Goal: Task Accomplishment & Management: Manage account settings

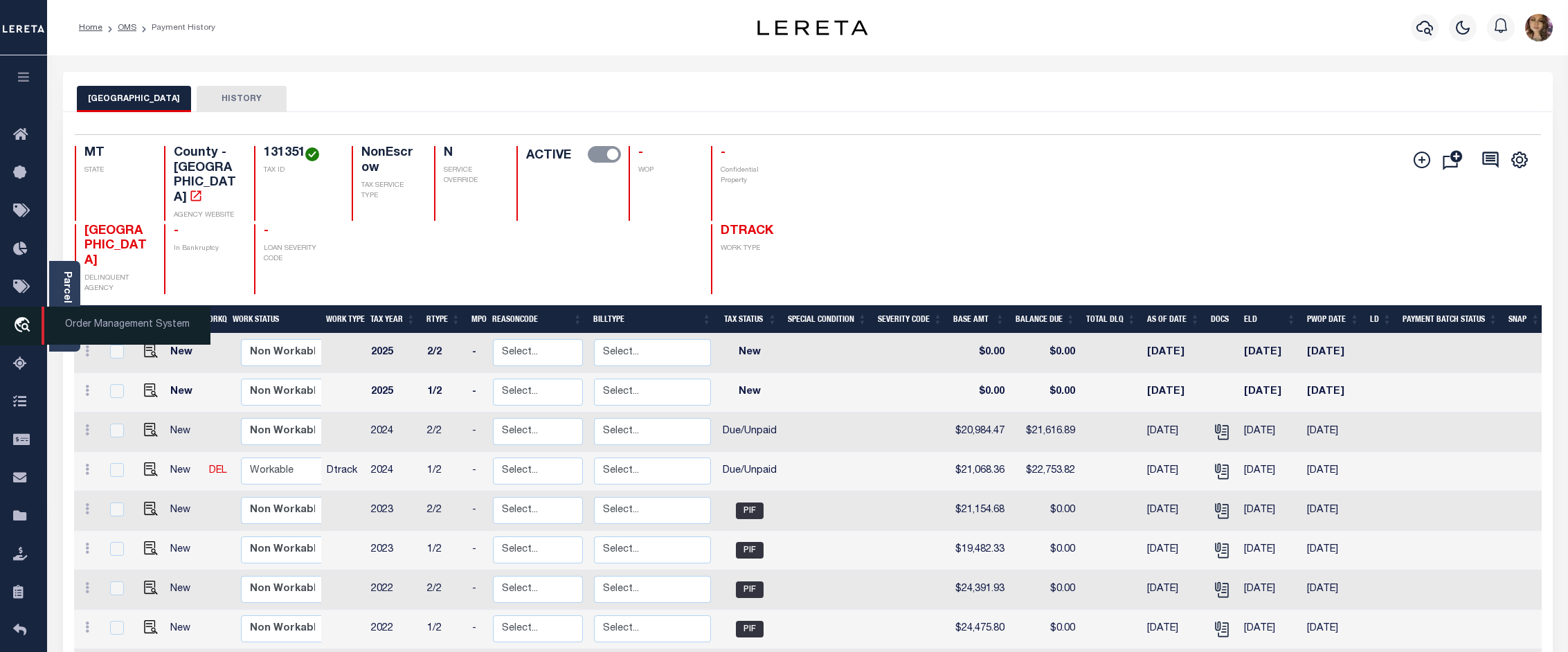
click at [99, 333] on span "Order Management System" at bounding box center [126, 326] width 169 height 38
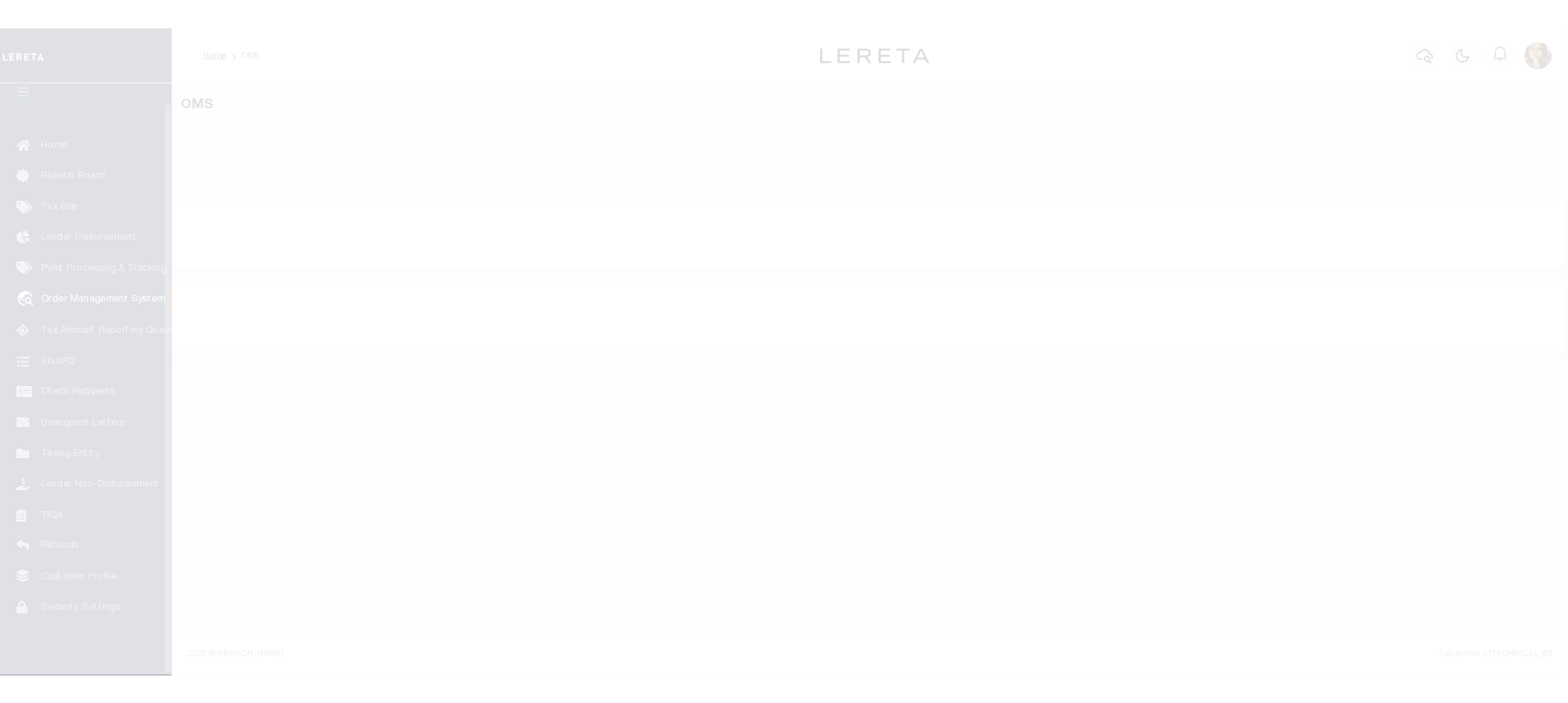
scroll to position [23, 0]
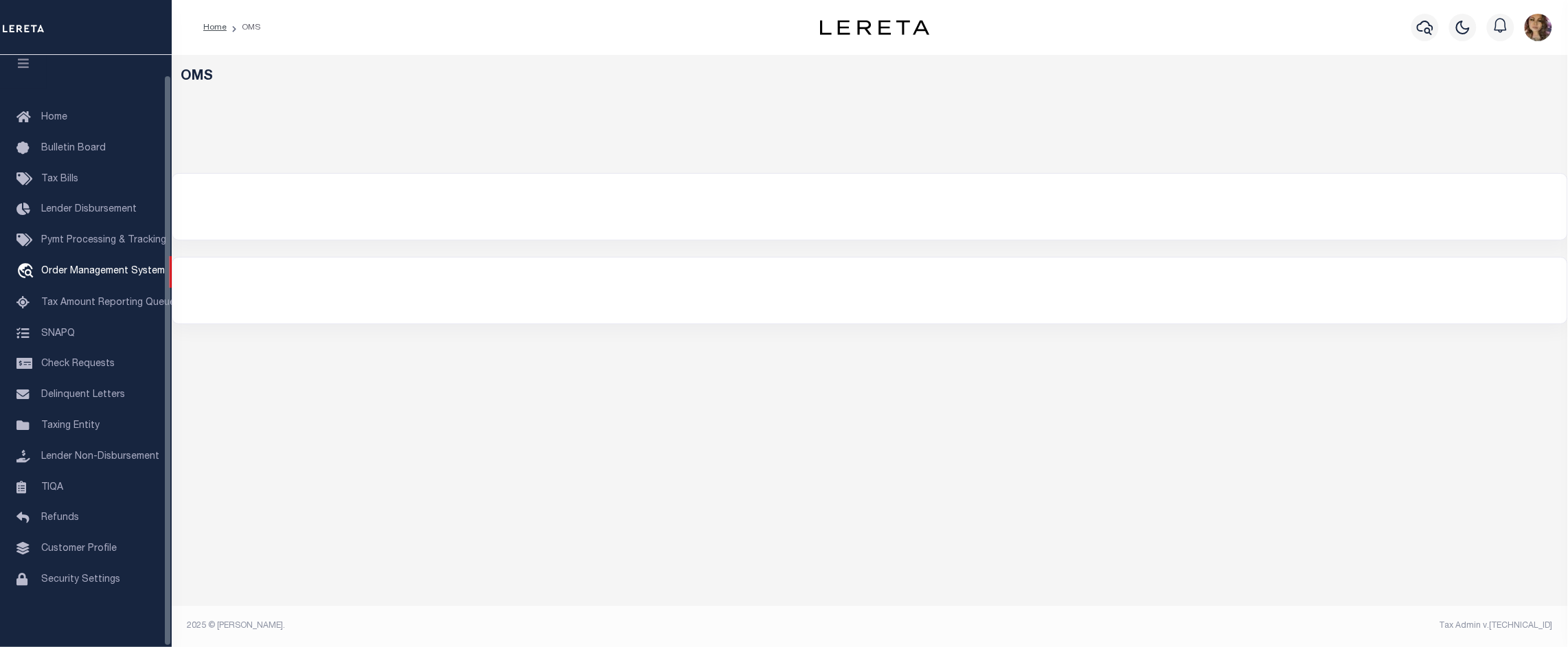
select select "200"
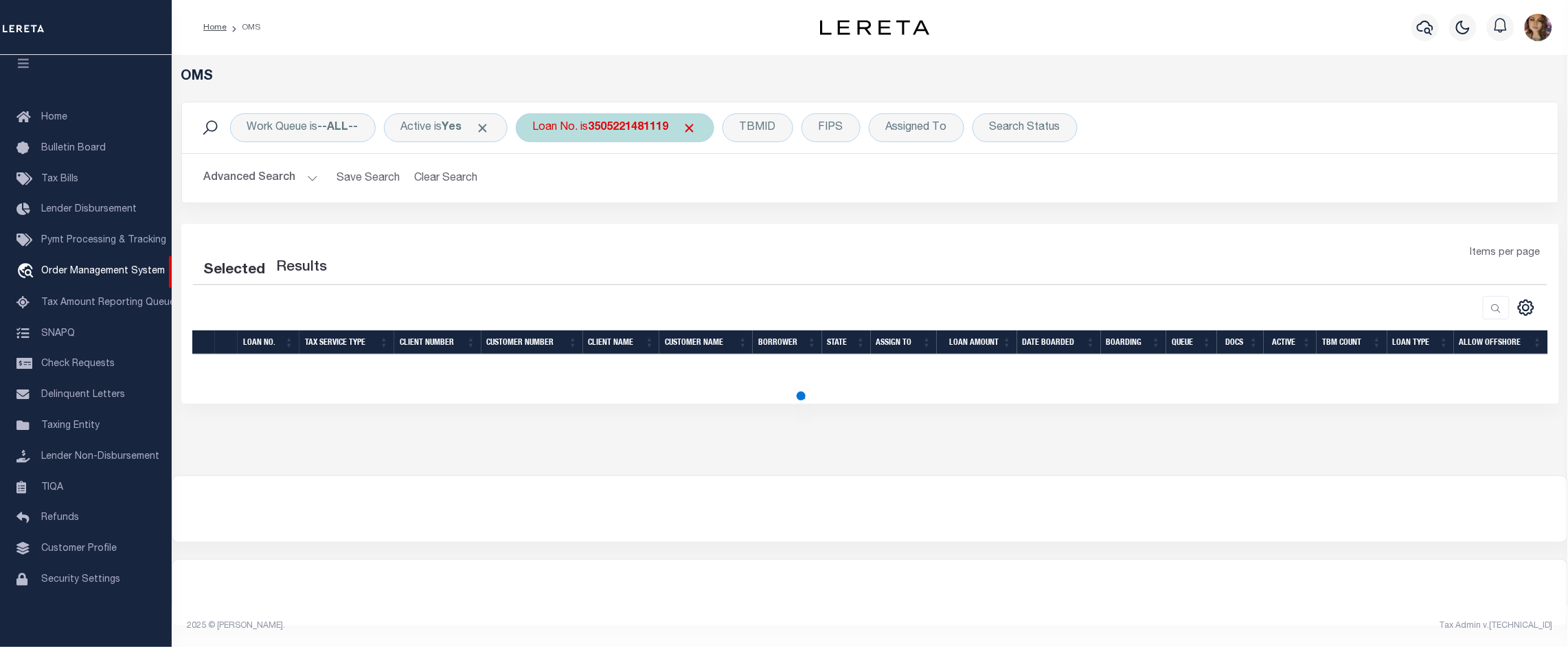
select select "200"
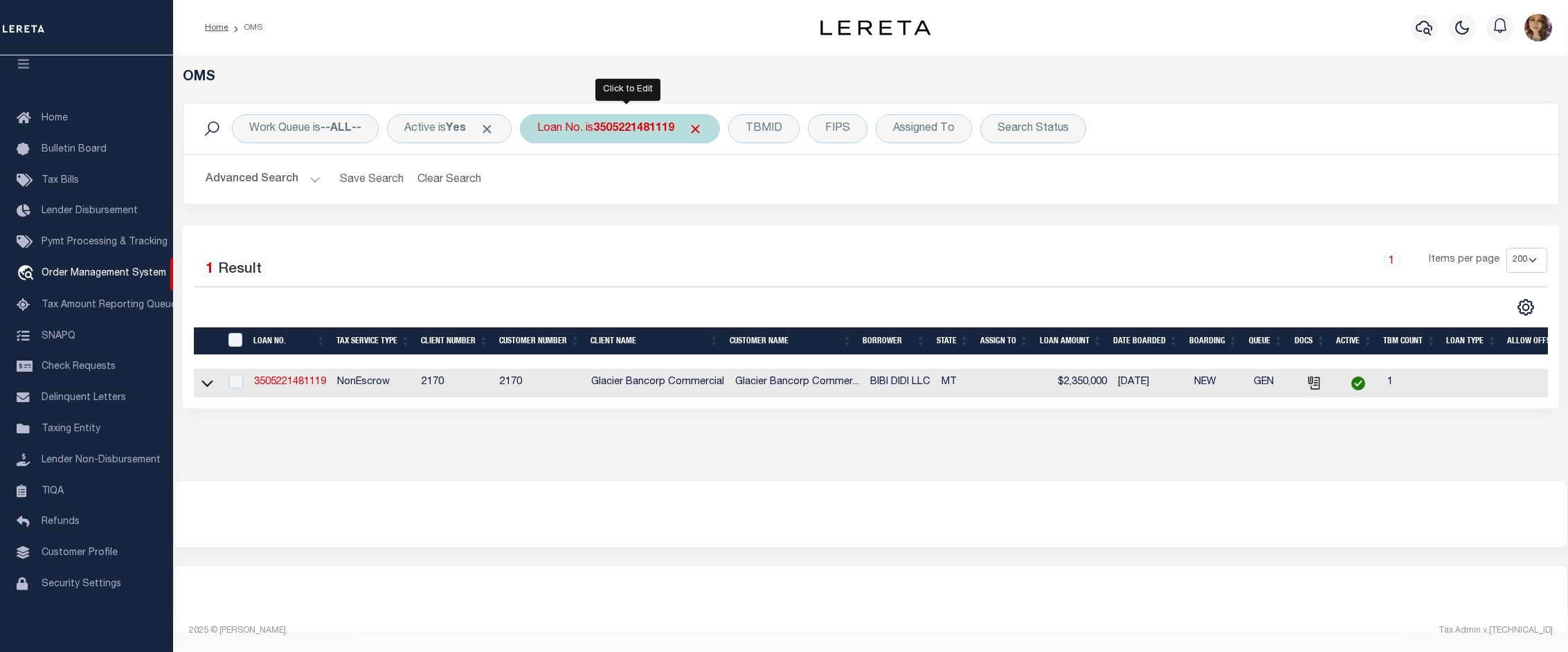
click at [613, 126] on b "3505221481119" at bounding box center [634, 128] width 81 height 11
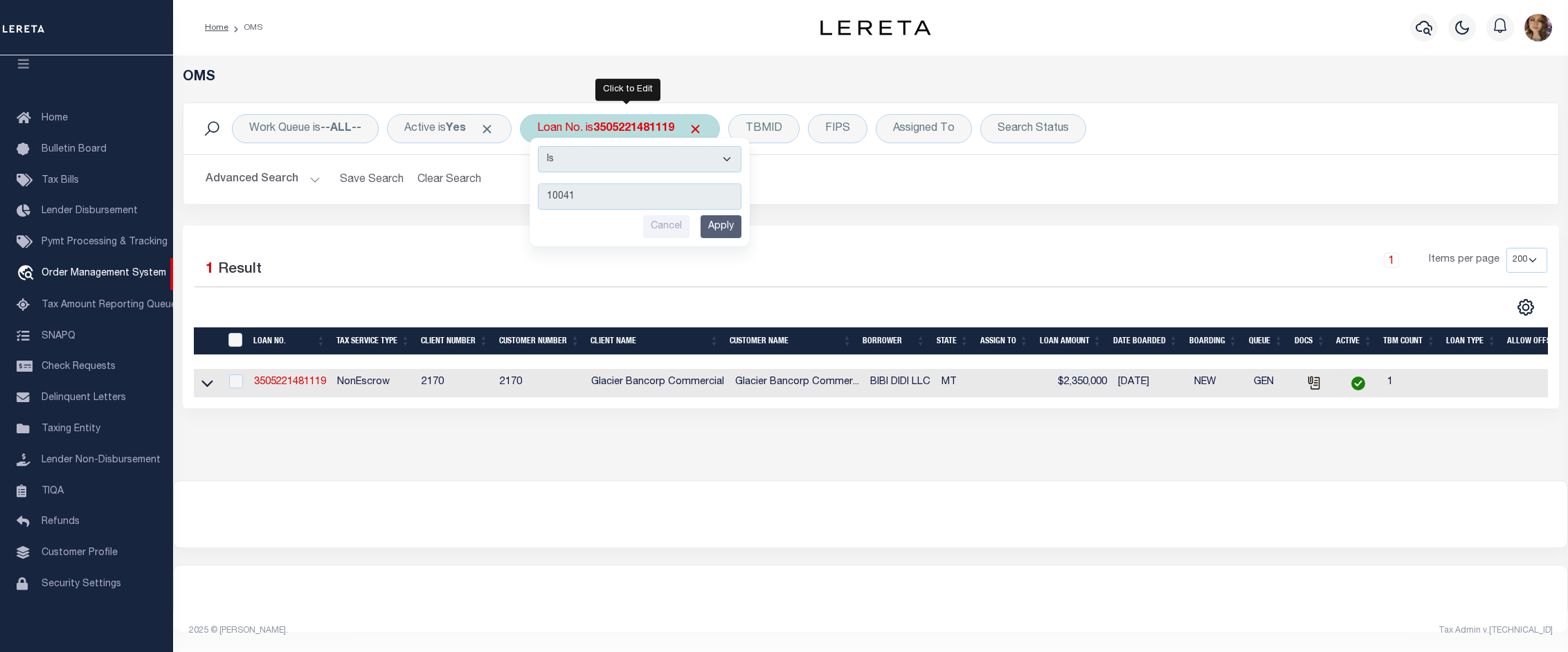
type input "100418"
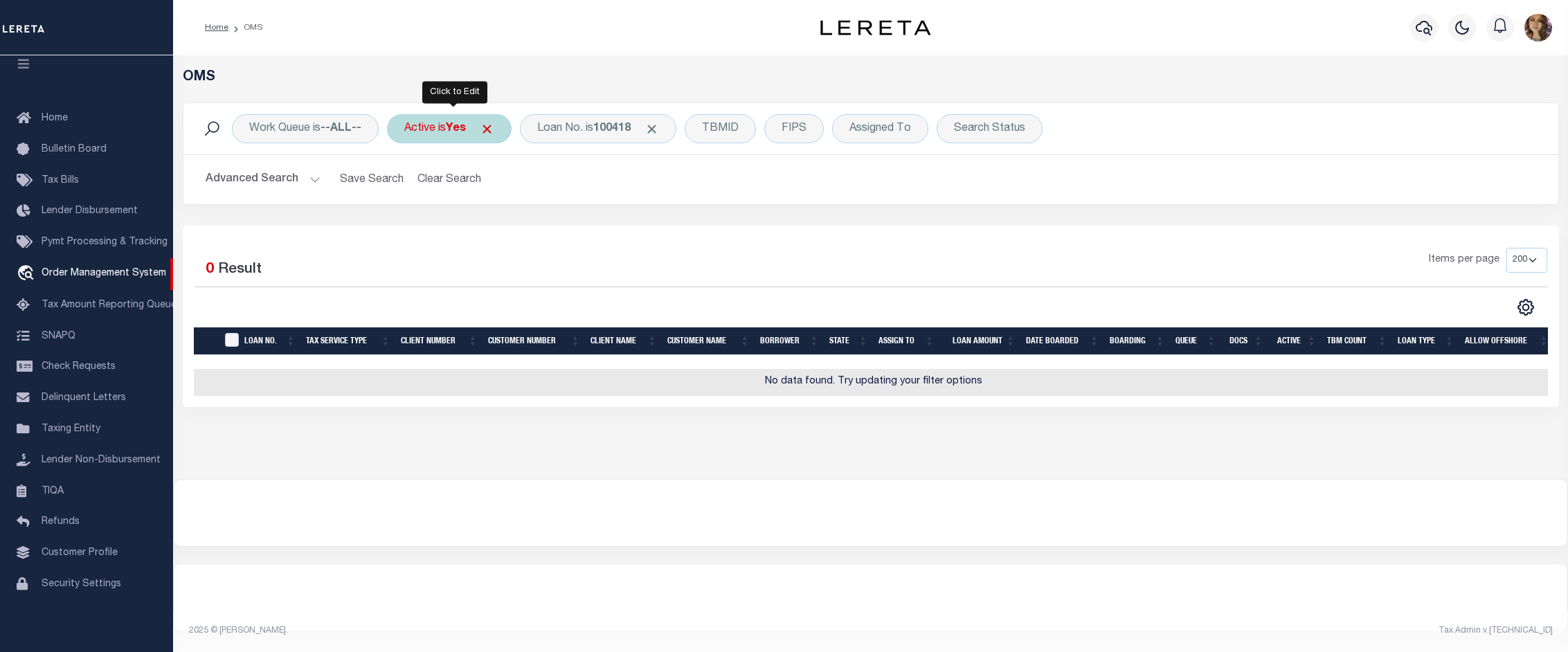
click at [440, 126] on div "Active is Yes" at bounding box center [449, 128] width 124 height 29
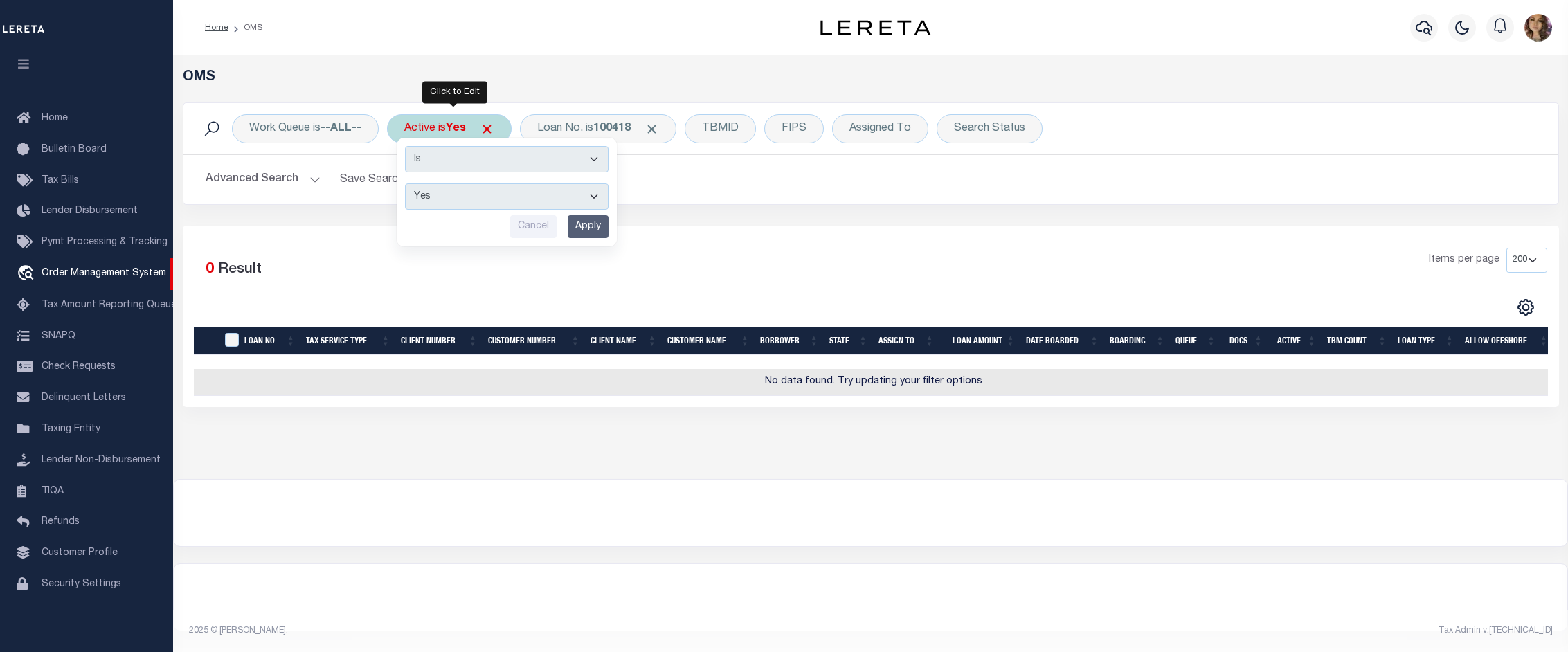
click at [445, 190] on select "Yes No" at bounding box center [507, 196] width 204 height 26
select select "false"
click at [408, 184] on select "Yes No" at bounding box center [507, 196] width 204 height 26
click at [588, 226] on input "Apply" at bounding box center [588, 227] width 41 height 23
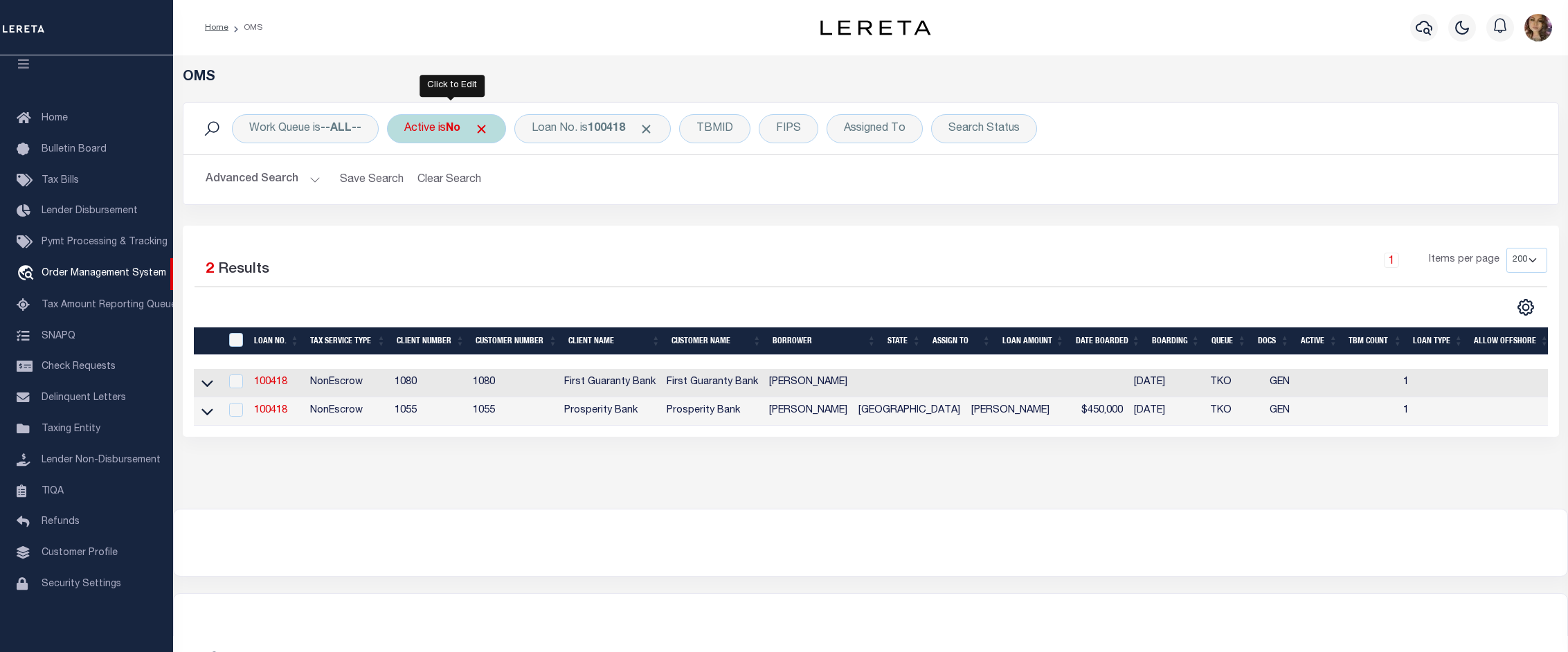
click at [443, 126] on div "Active is No" at bounding box center [446, 128] width 119 height 29
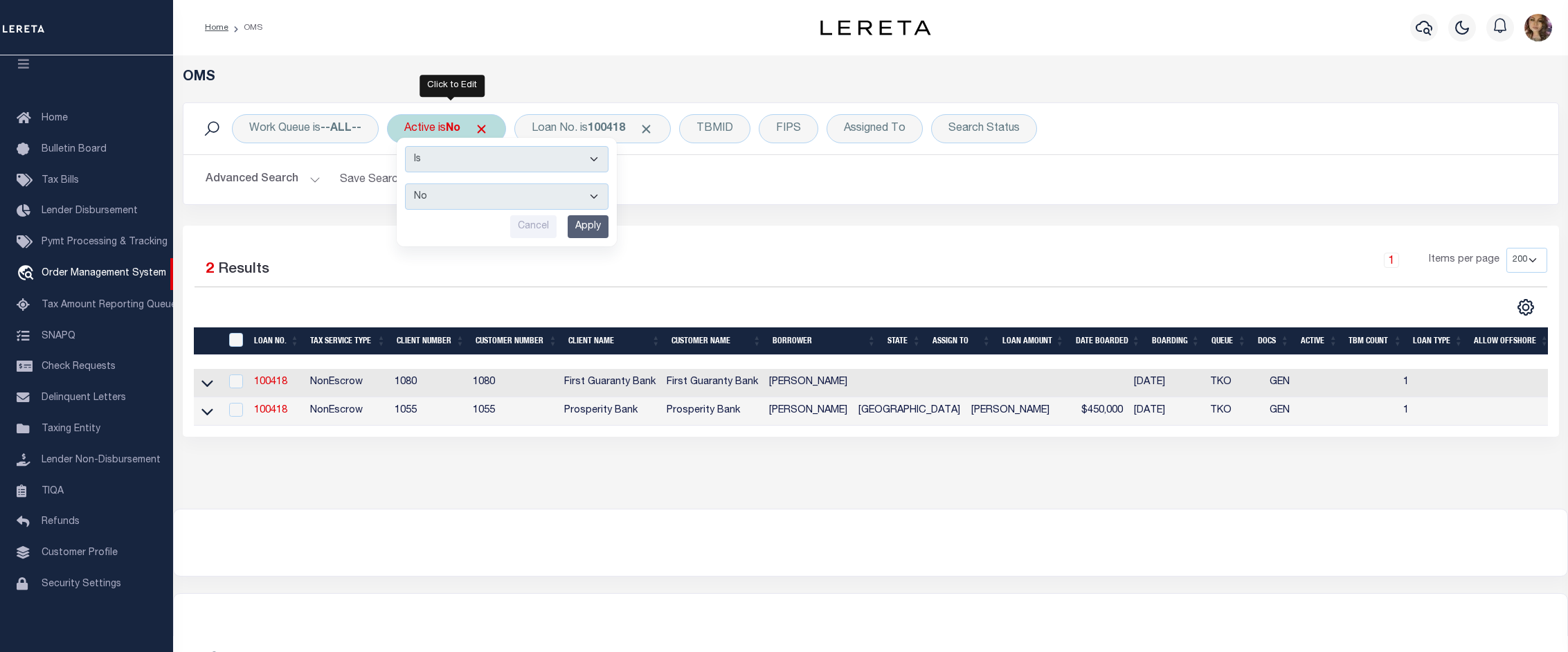
click at [466, 189] on select "Yes No" at bounding box center [507, 196] width 204 height 26
select select "true"
click at [408, 184] on select "Yes No" at bounding box center [507, 196] width 204 height 26
click at [603, 232] on input "Apply" at bounding box center [588, 227] width 41 height 23
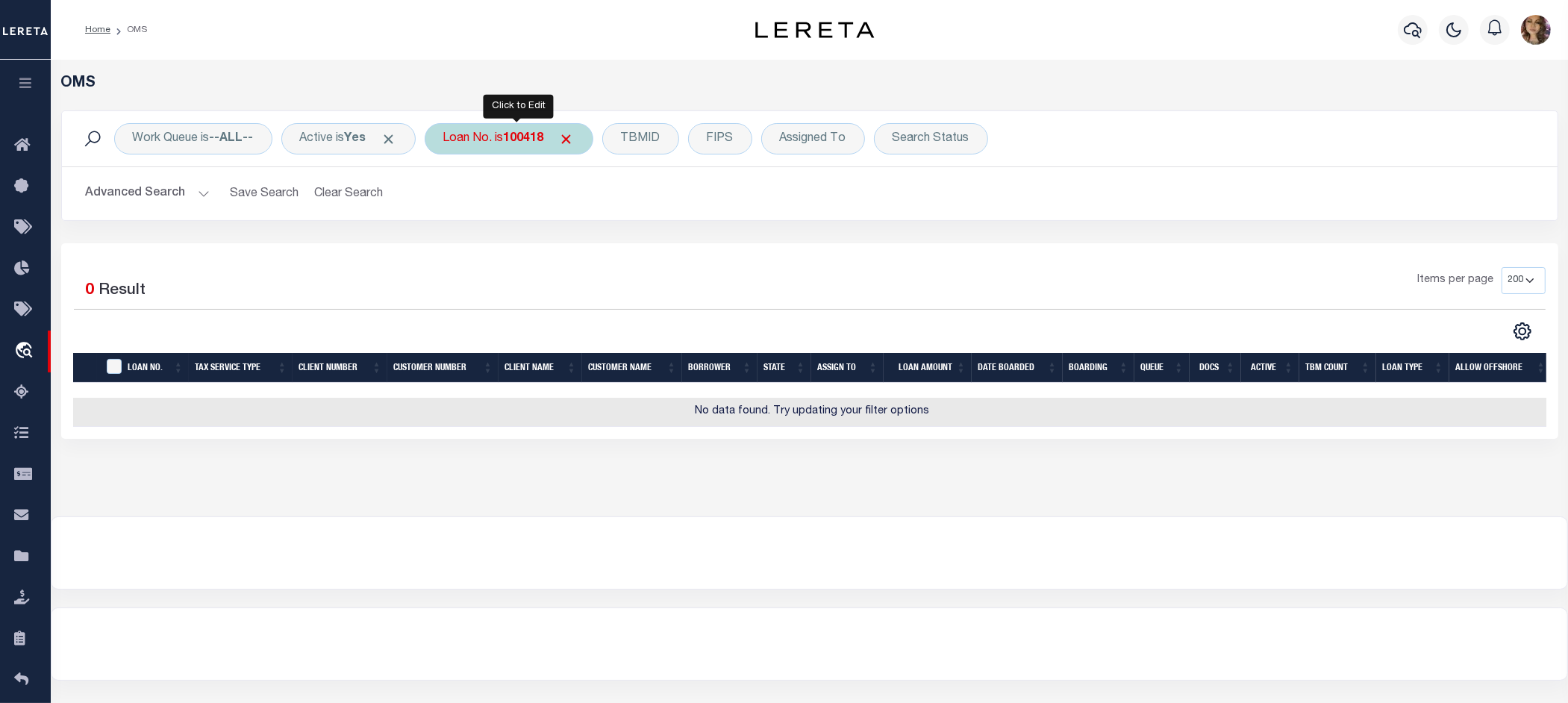
click at [501, 147] on div "Loan No. is 100418" at bounding box center [508, 138] width 168 height 32
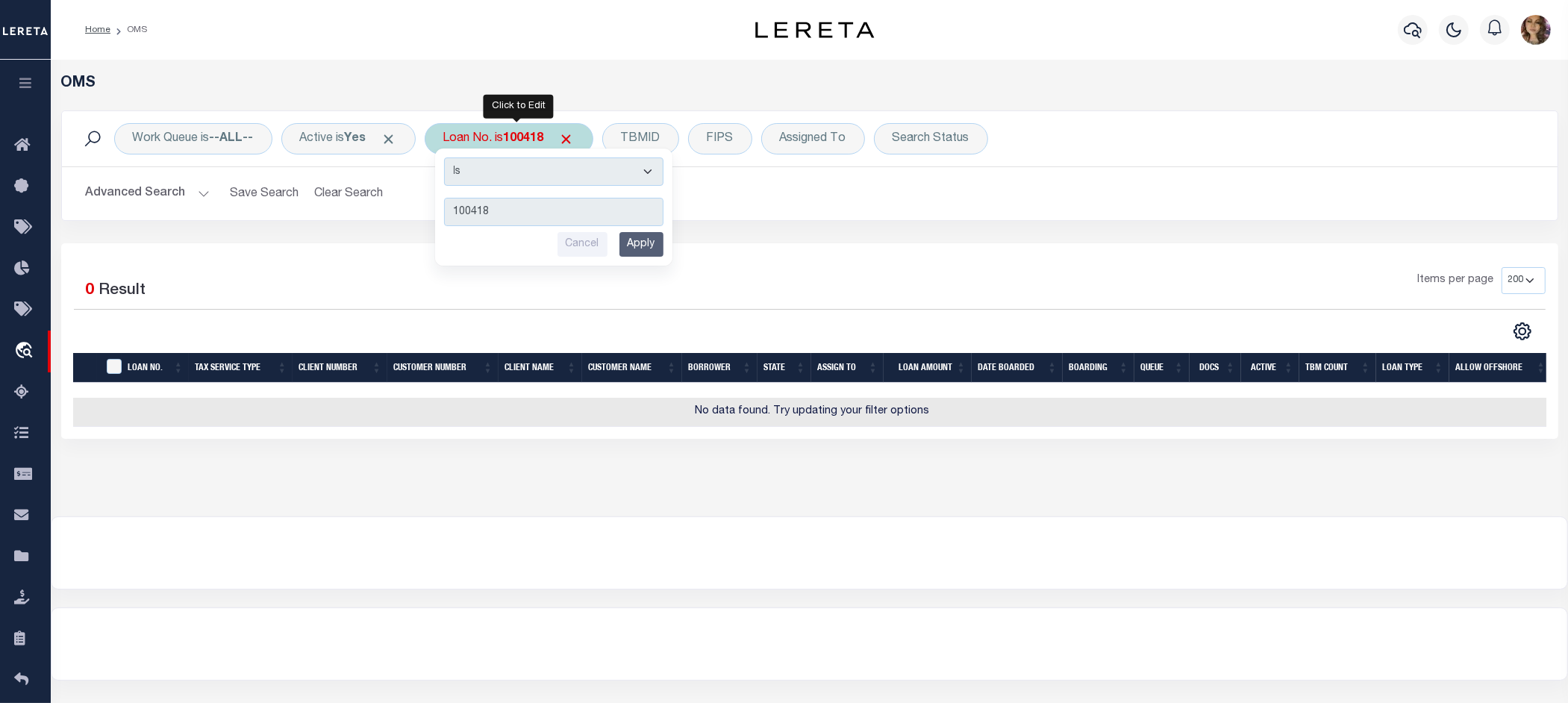
type input "90000413"
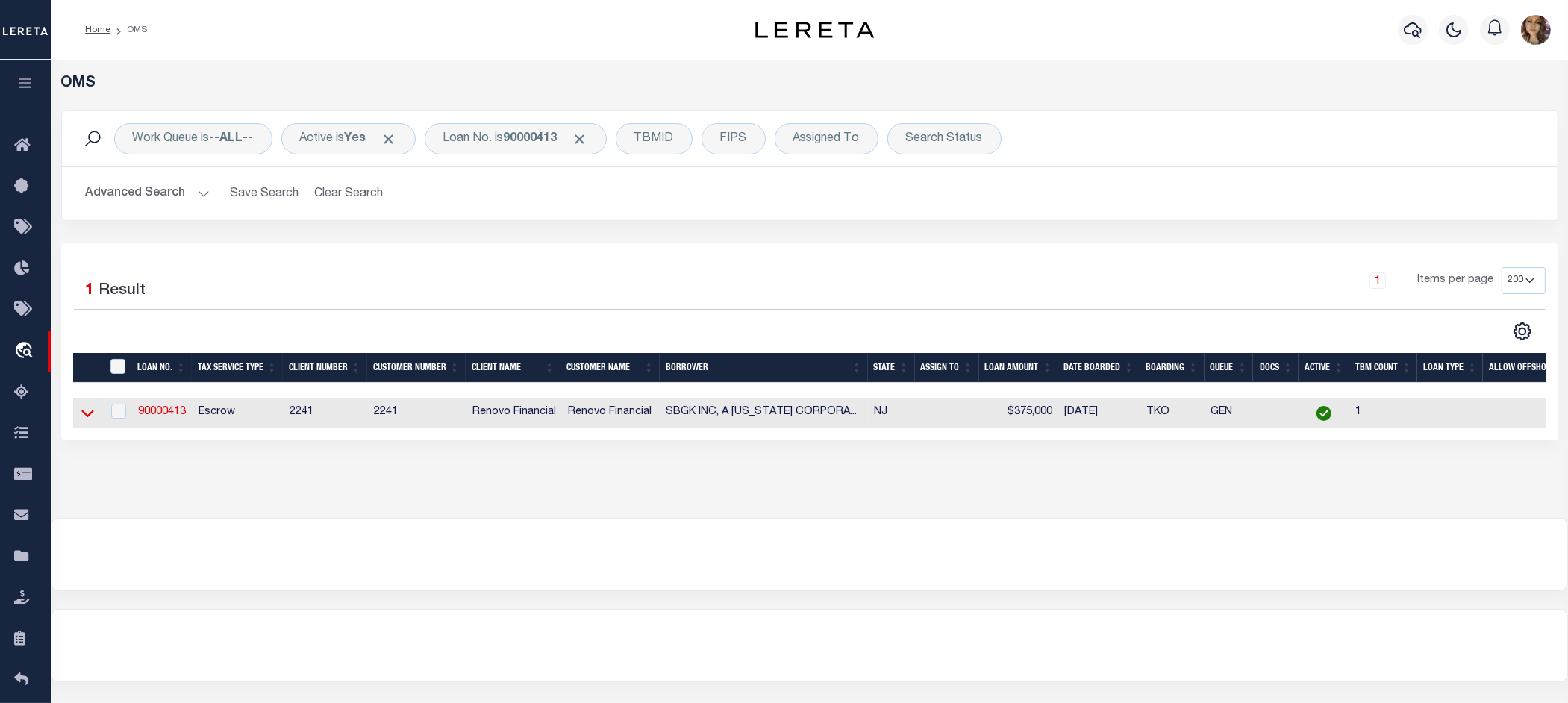
click at [89, 420] on icon at bounding box center [88, 413] width 13 height 15
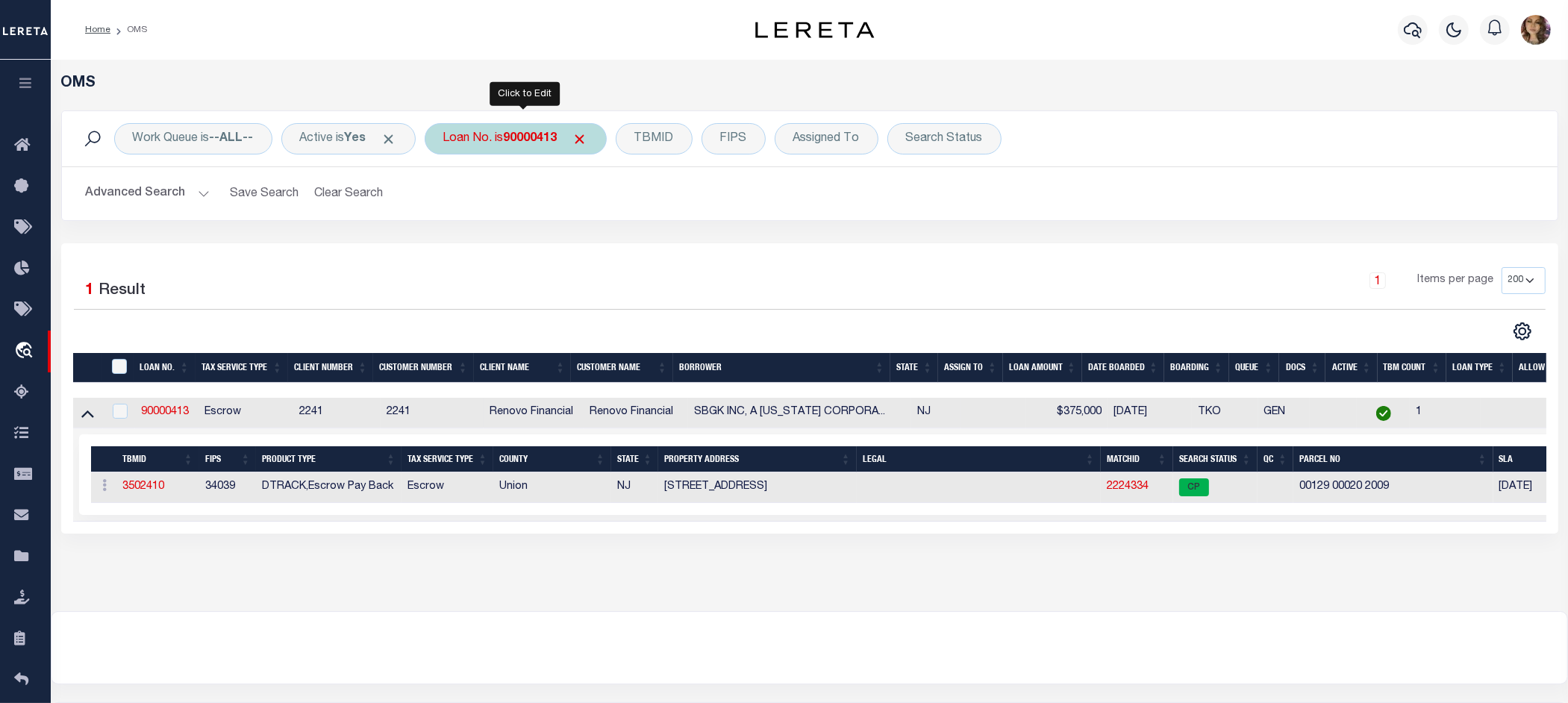
click at [528, 132] on b "90000413" at bounding box center [531, 138] width 54 height 12
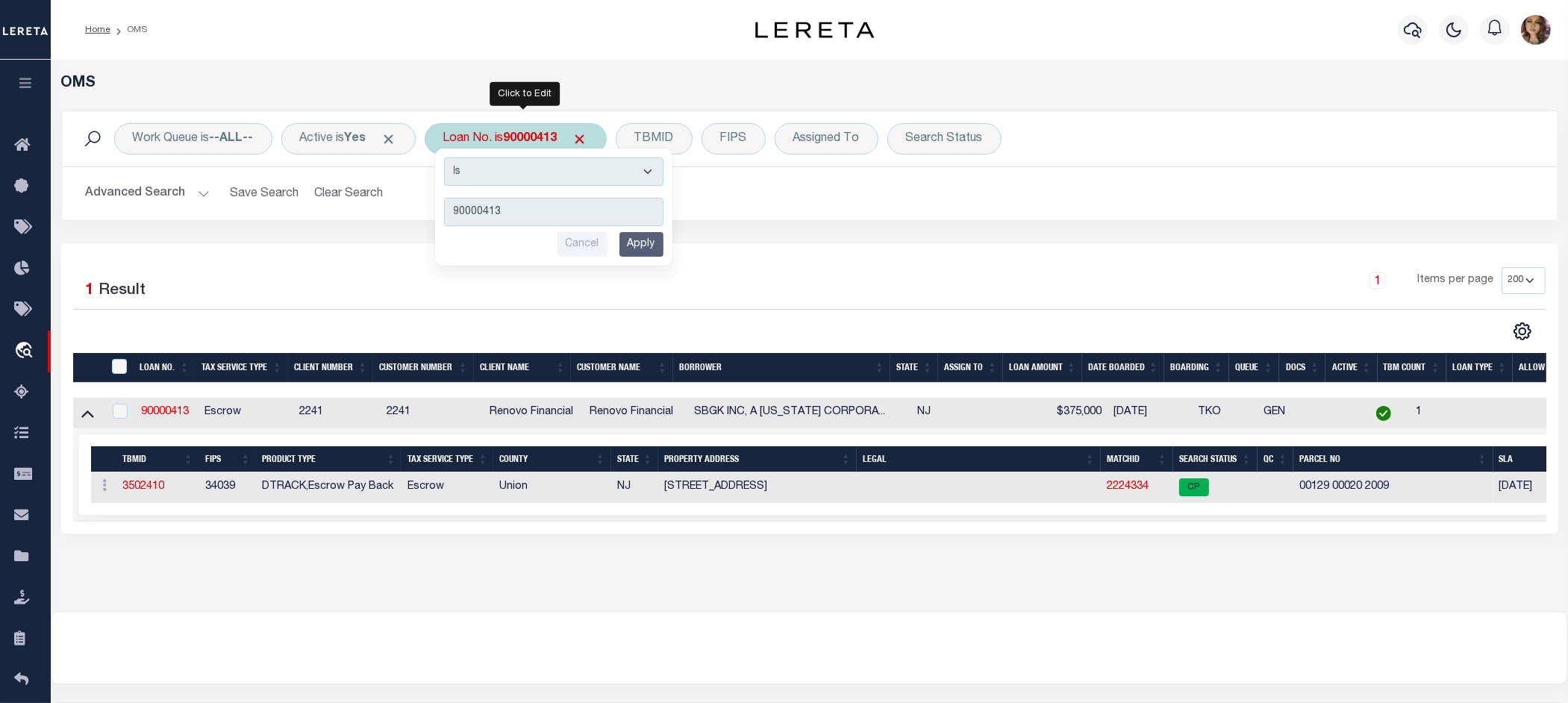
type input "16802871"
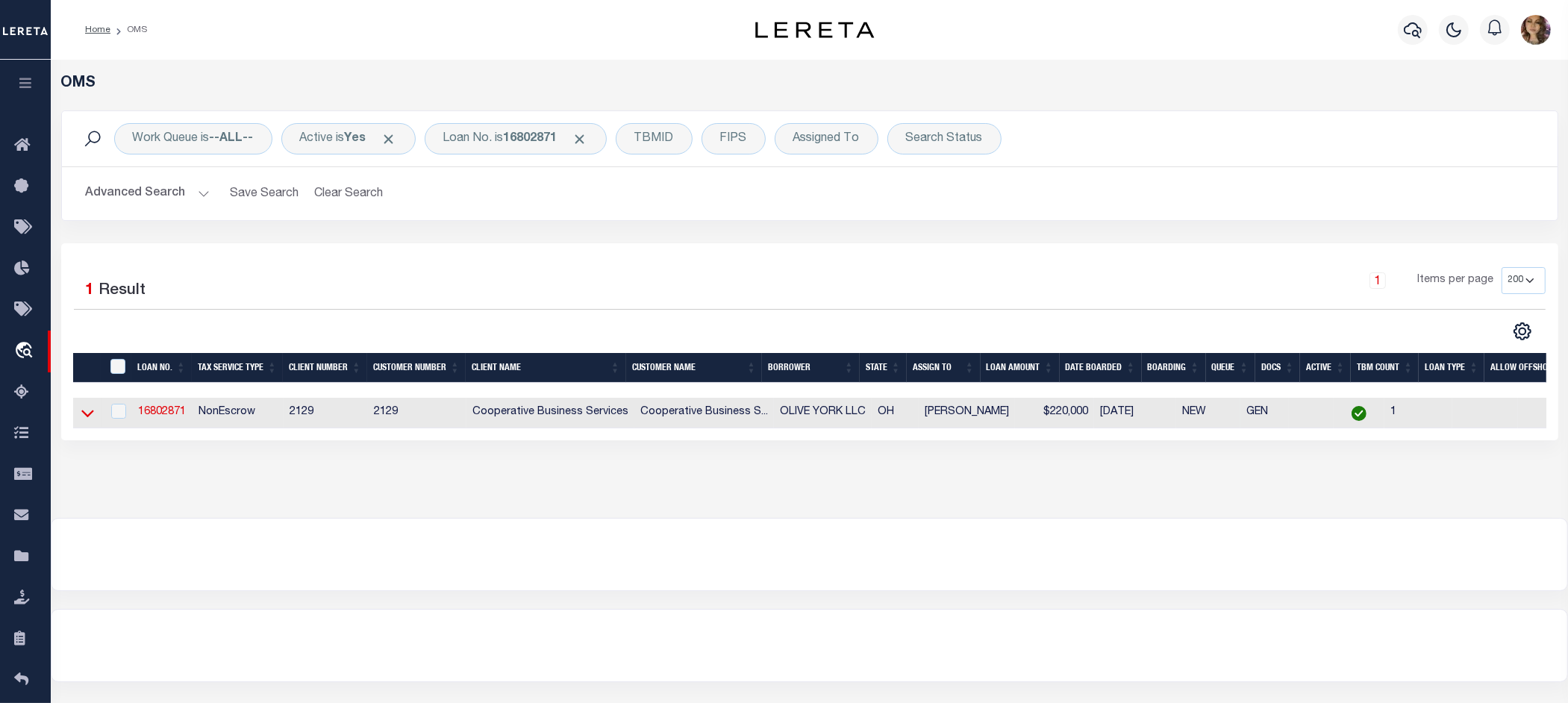
click at [86, 416] on icon at bounding box center [88, 413] width 13 height 15
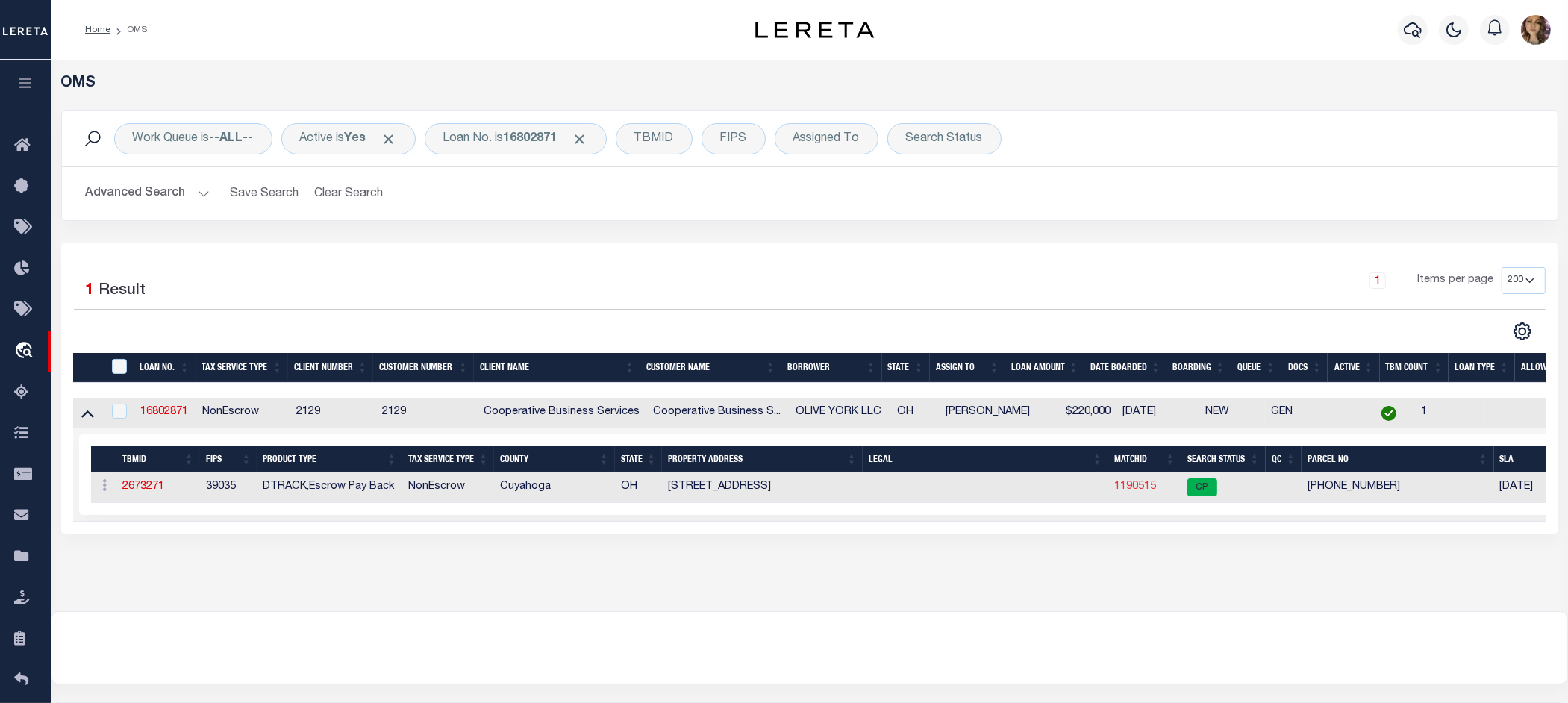
click at [1136, 491] on link "1190515" at bounding box center [1135, 486] width 41 height 11
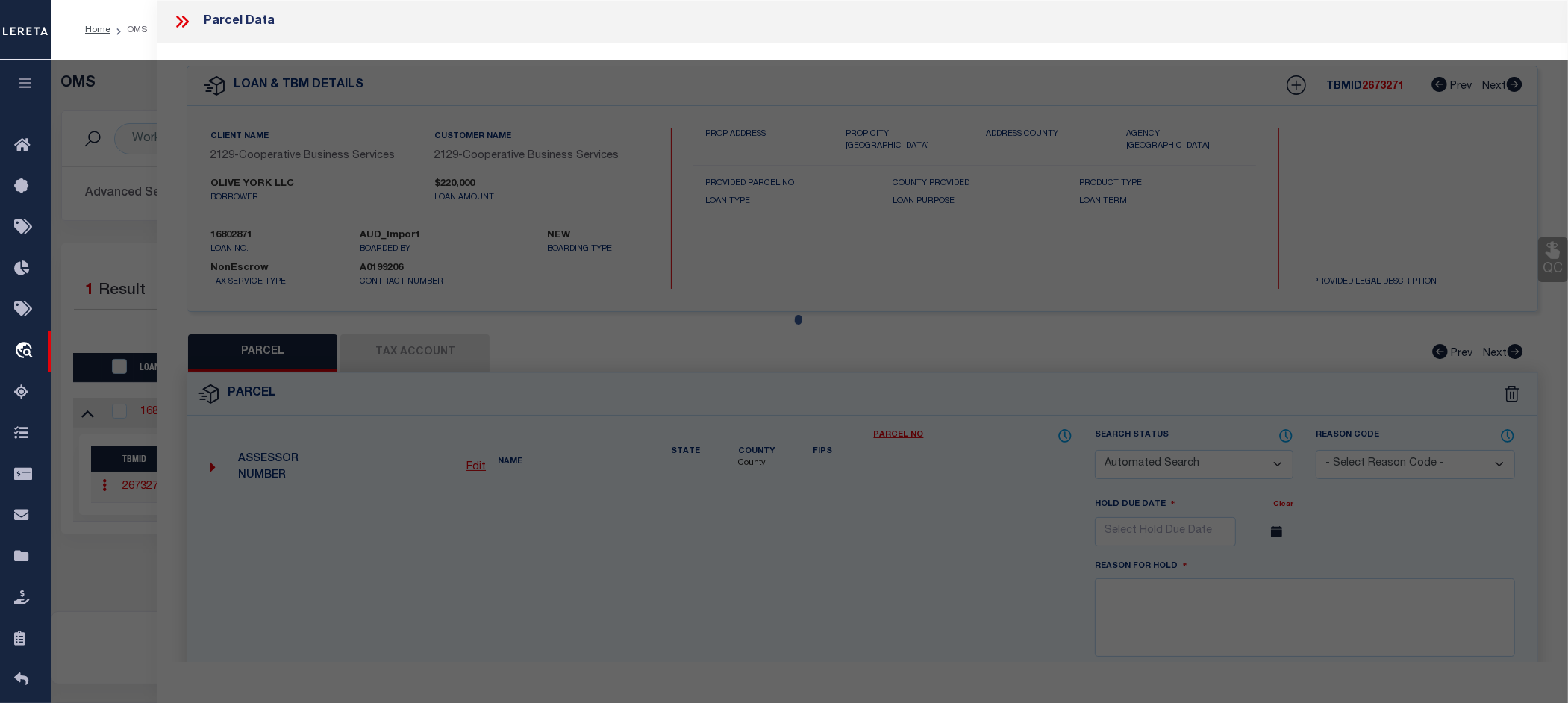
checkbox input "false"
select select "CP"
type input "OLIVE YORK, LLC."
select select
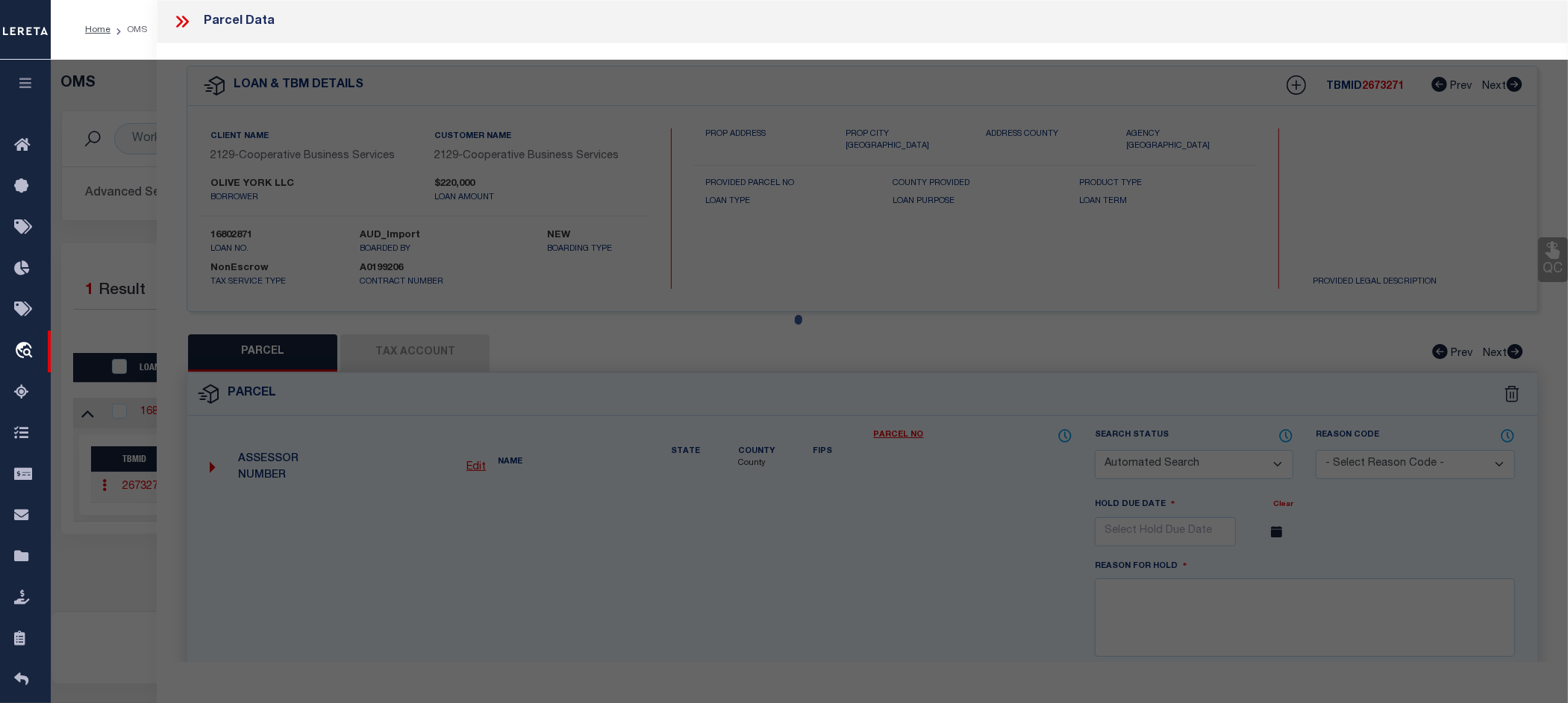
type input "6380 YORK RD"
checkbox input "false"
type input "PARMA HEIGHTS OH 44130"
type textarea "VOL 378 PG 57 PCL C FF 120.00 D 235.00 0.8191 AC 3 OL 2015 SR"
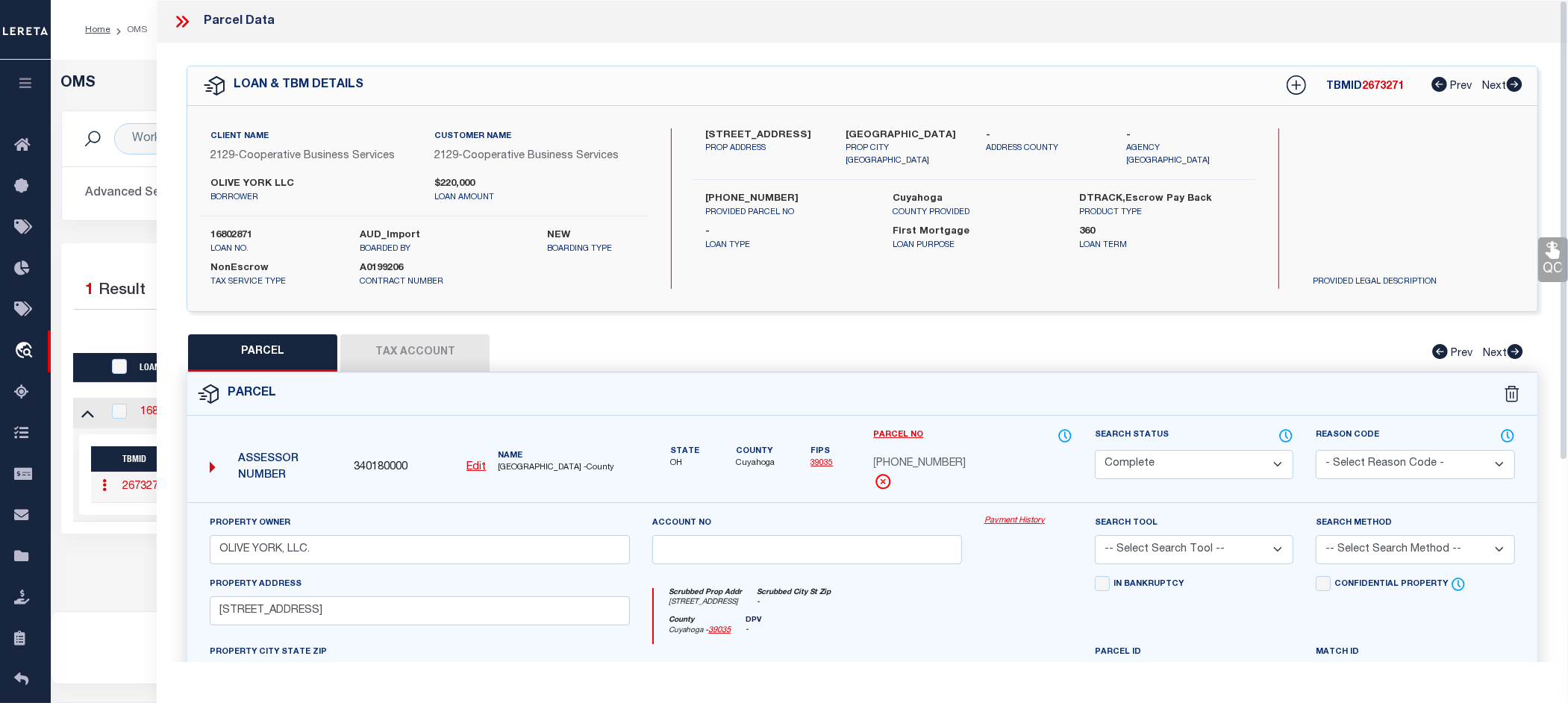
click at [1009, 521] on link "Payment History" at bounding box center [1028, 521] width 88 height 13
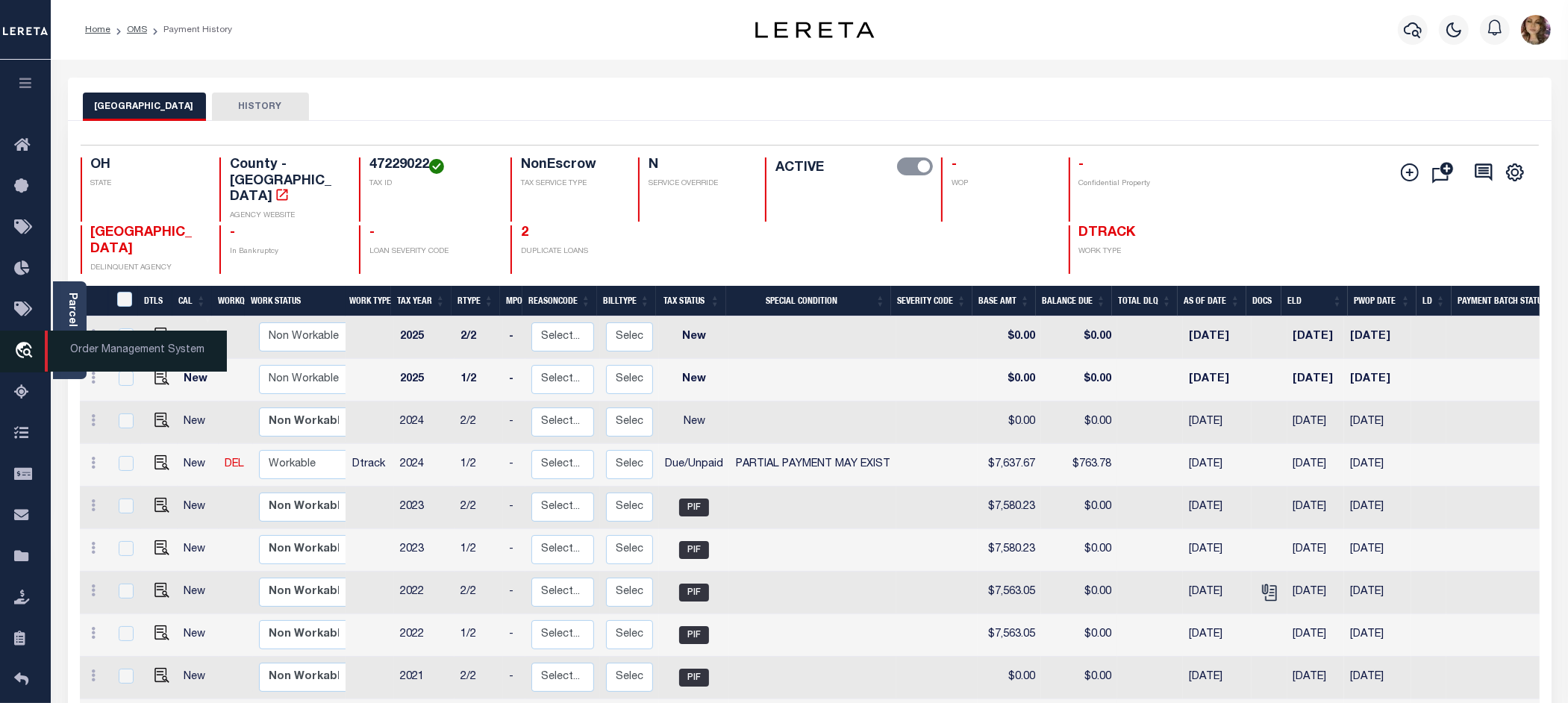
click at [111, 363] on span "Order Management System" at bounding box center [136, 351] width 182 height 41
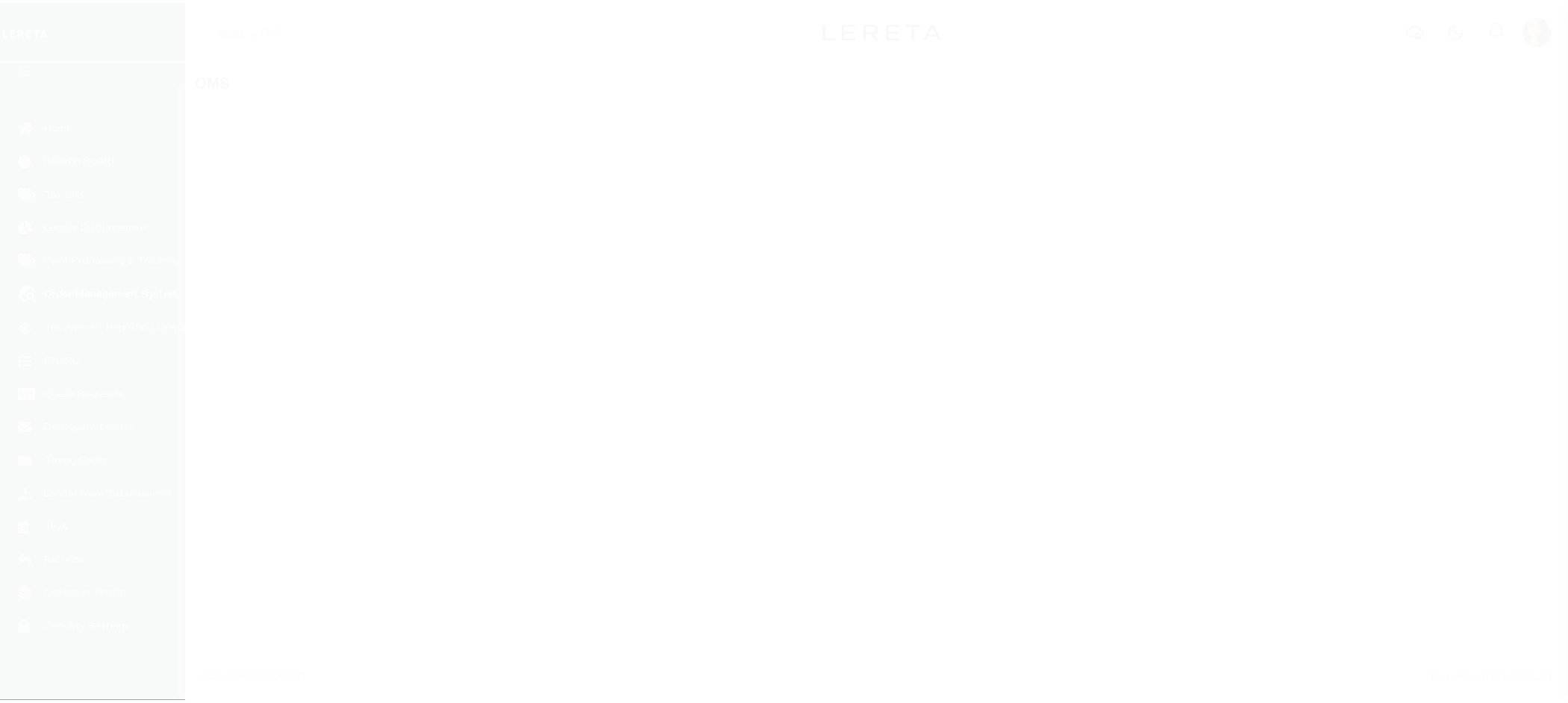
scroll to position [23, 0]
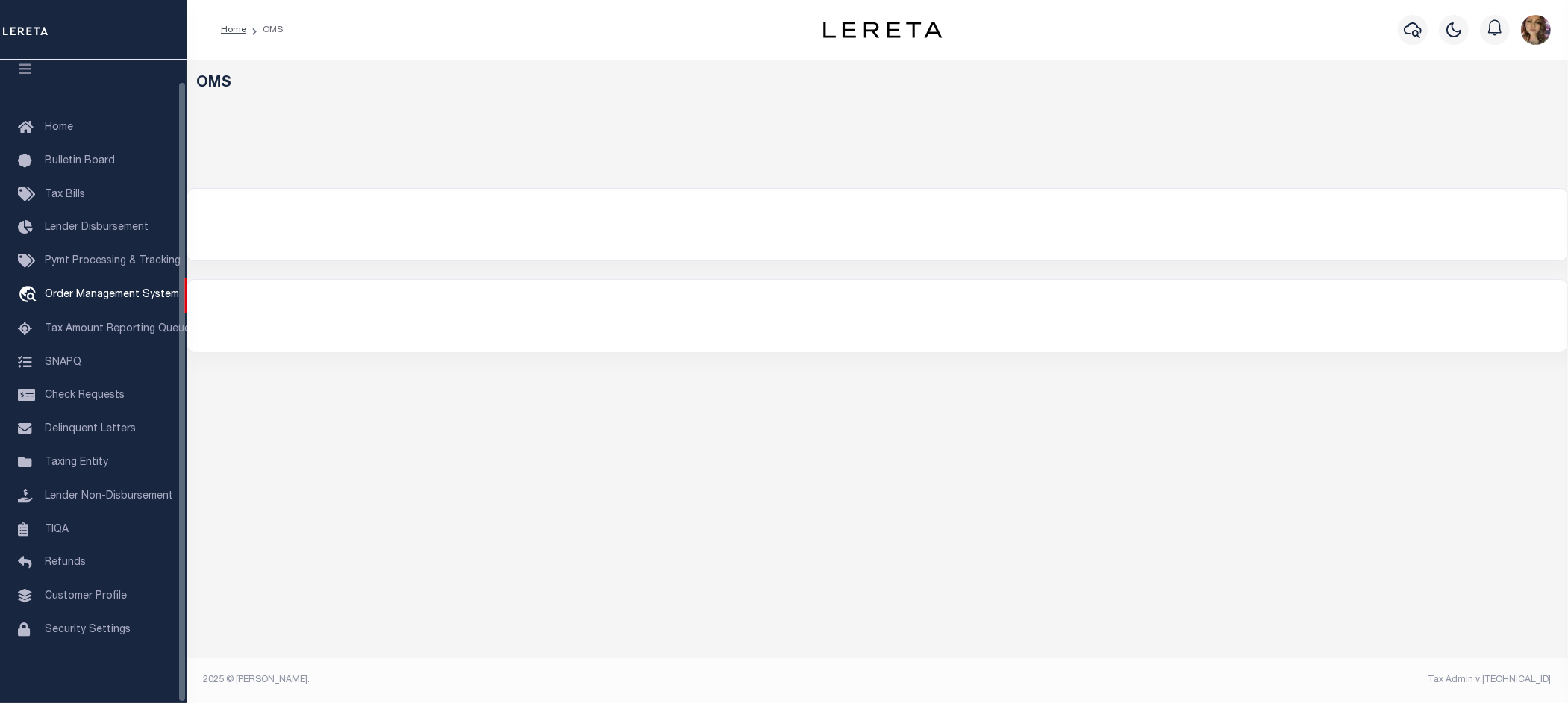
select select "200"
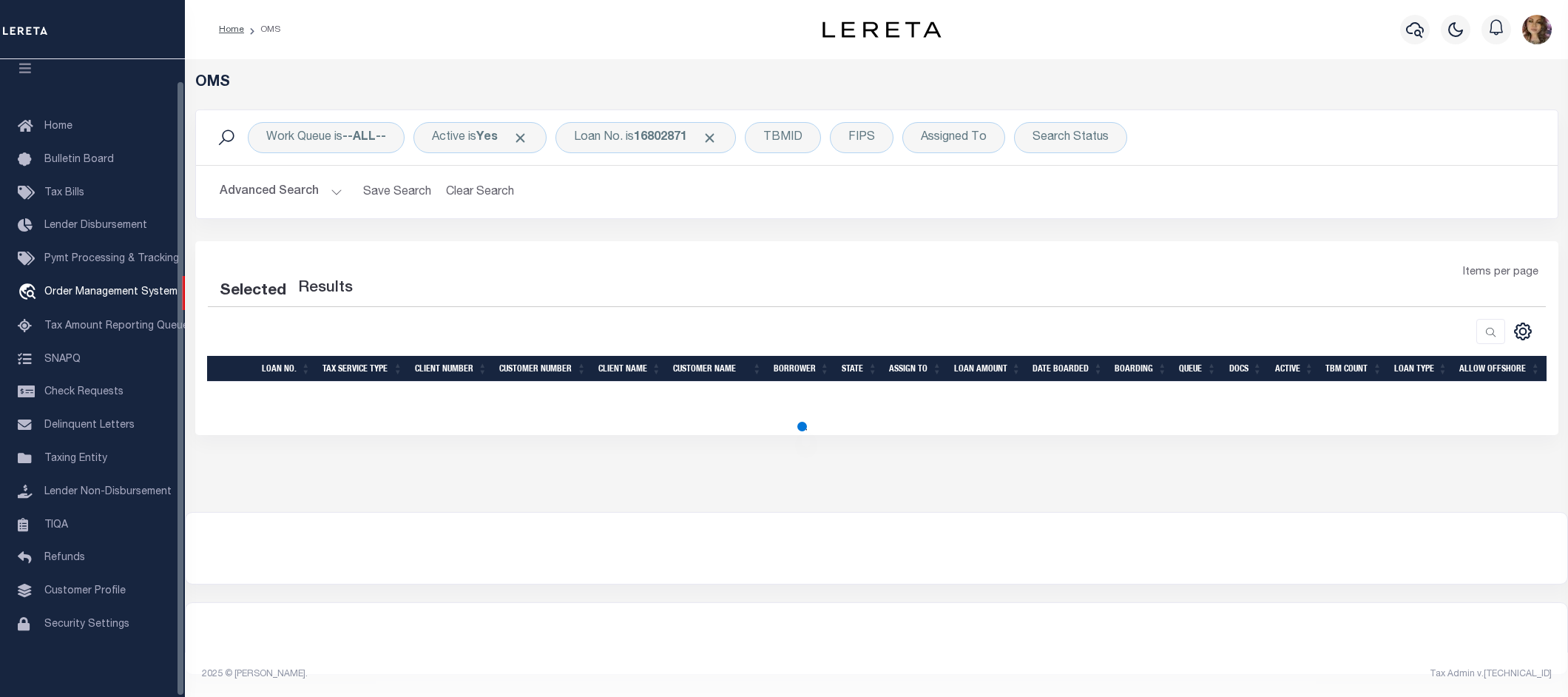
select select "200"
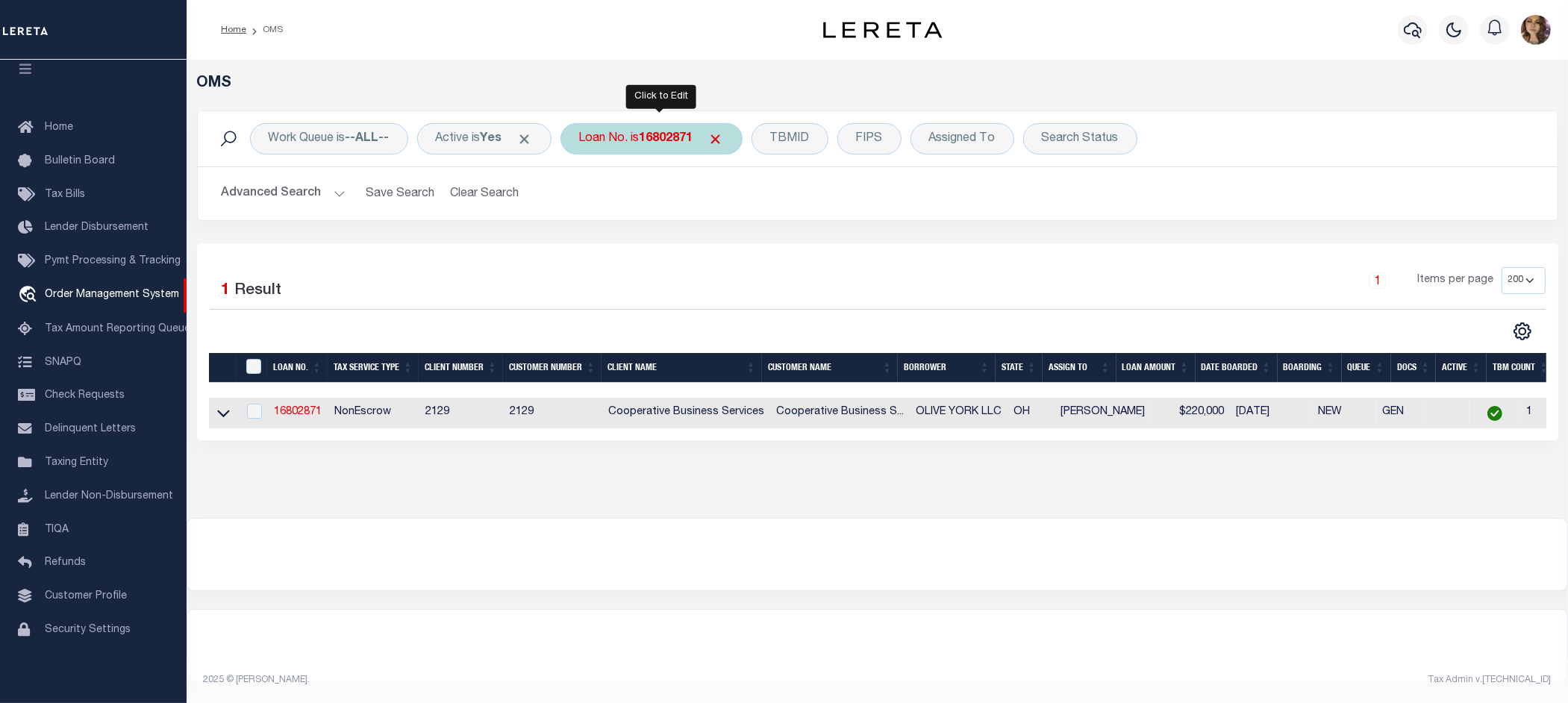
click at [644, 145] on div "Loan No. is 16802871" at bounding box center [651, 138] width 182 height 32
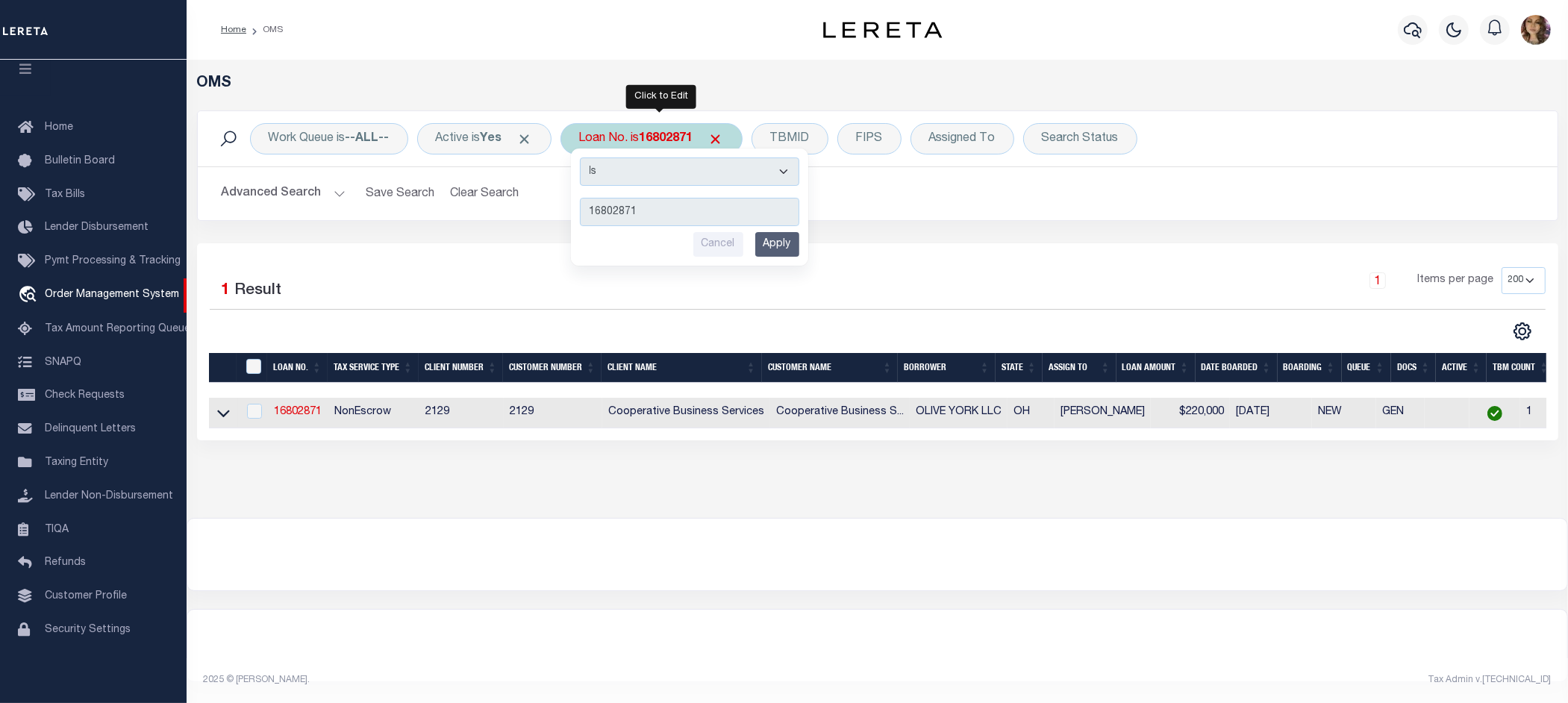
type input "3505221481119"
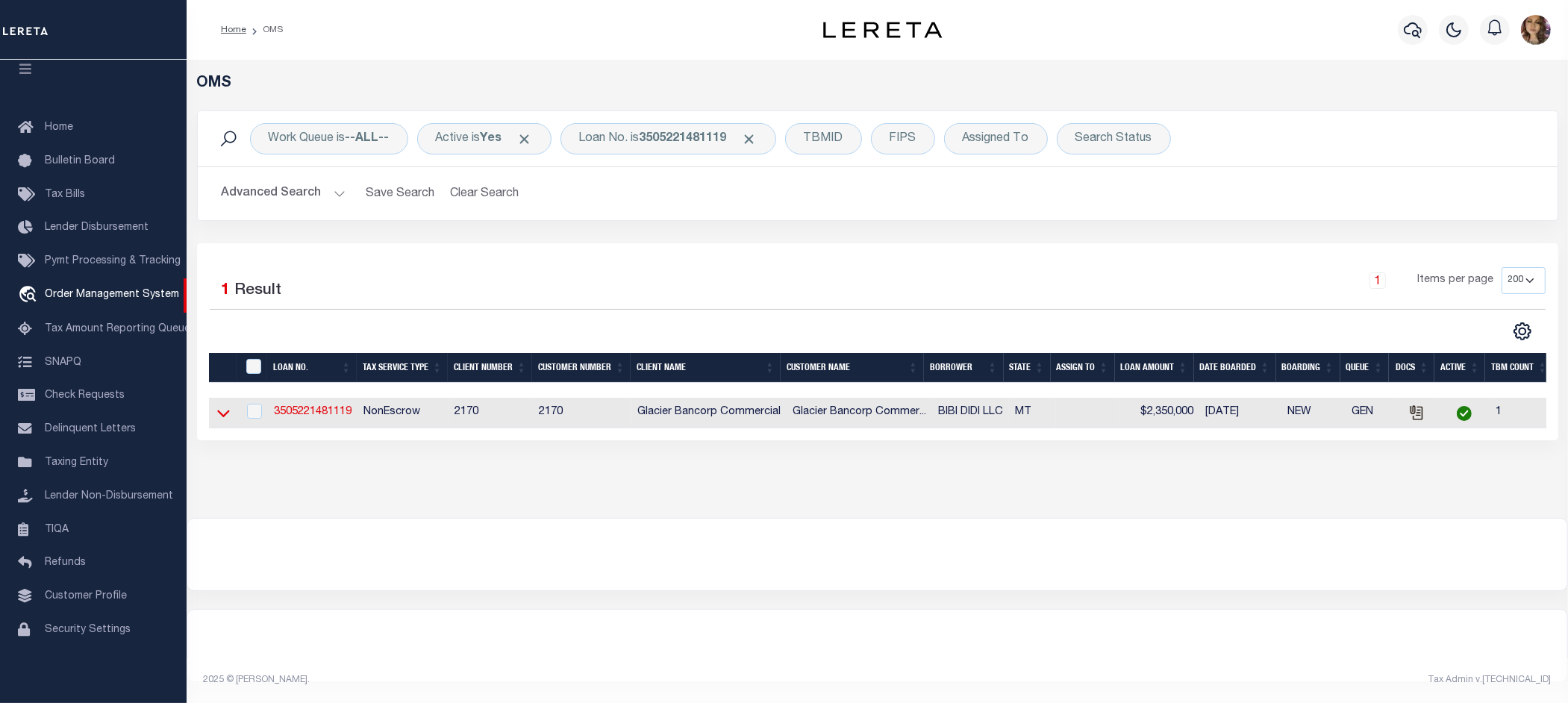
click at [225, 419] on icon at bounding box center [224, 413] width 13 height 15
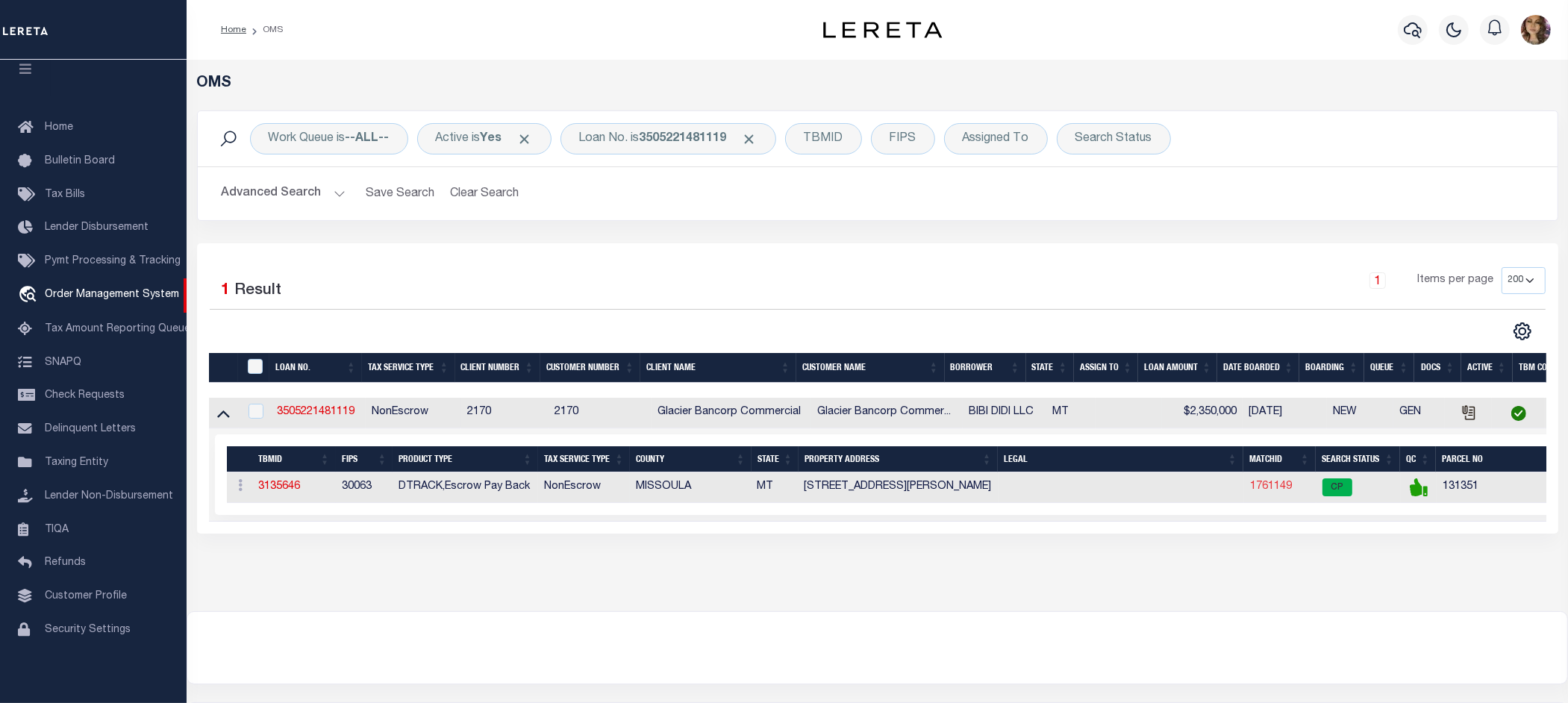
click at [1274, 491] on link "1761149" at bounding box center [1270, 486] width 41 height 11
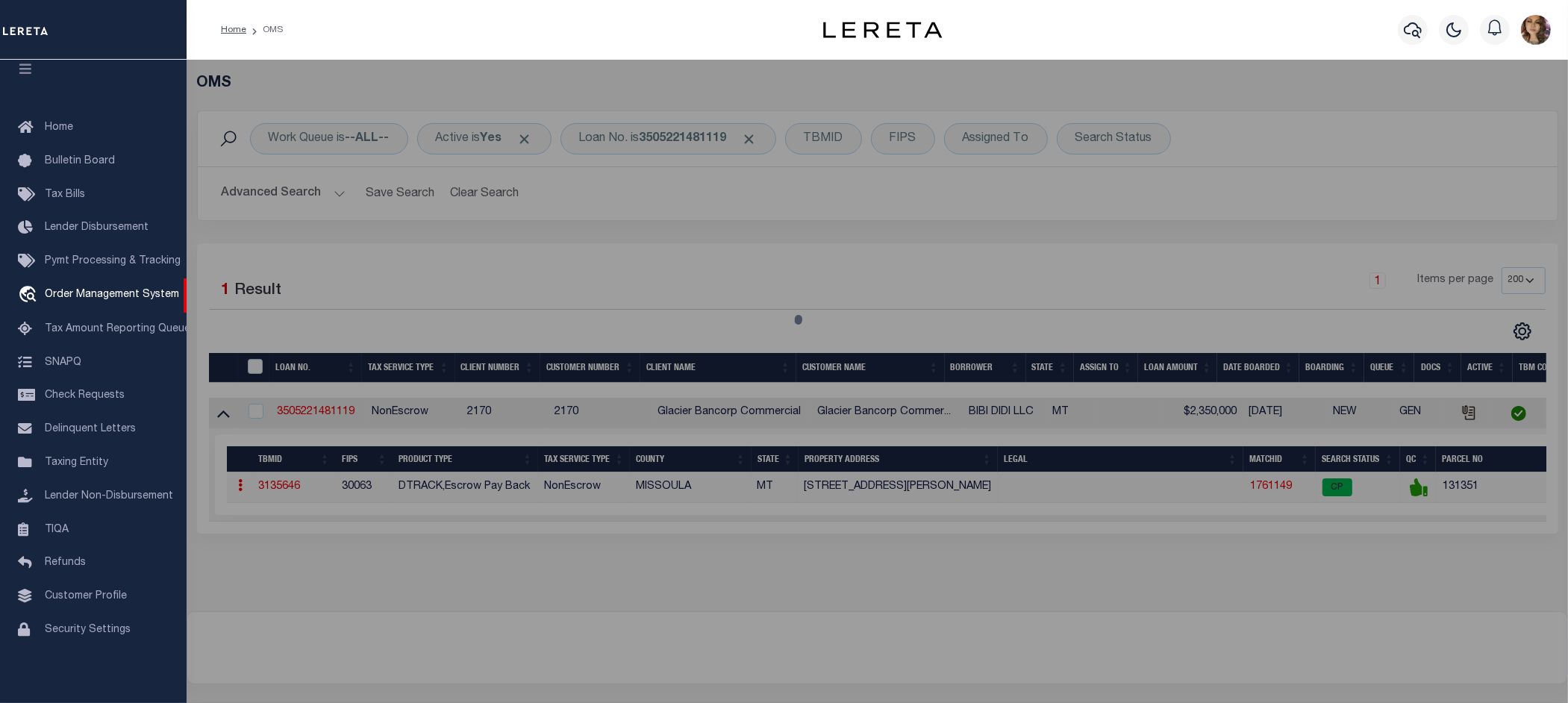
checkbox input "false"
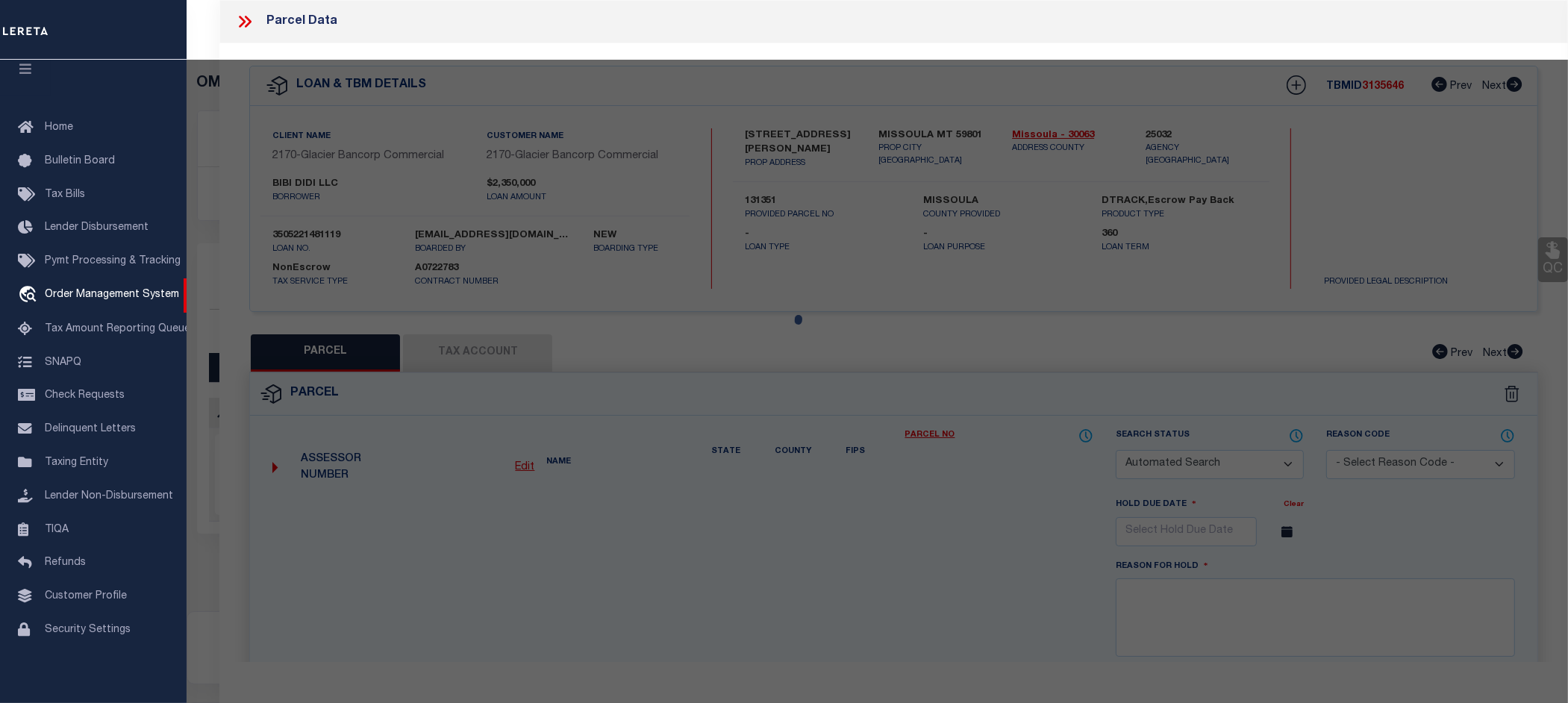
select select "CP"
type input "BROOKS STREET CAFFE LLC"
select select
type input "500 BROOKS ST"
checkbox input "false"
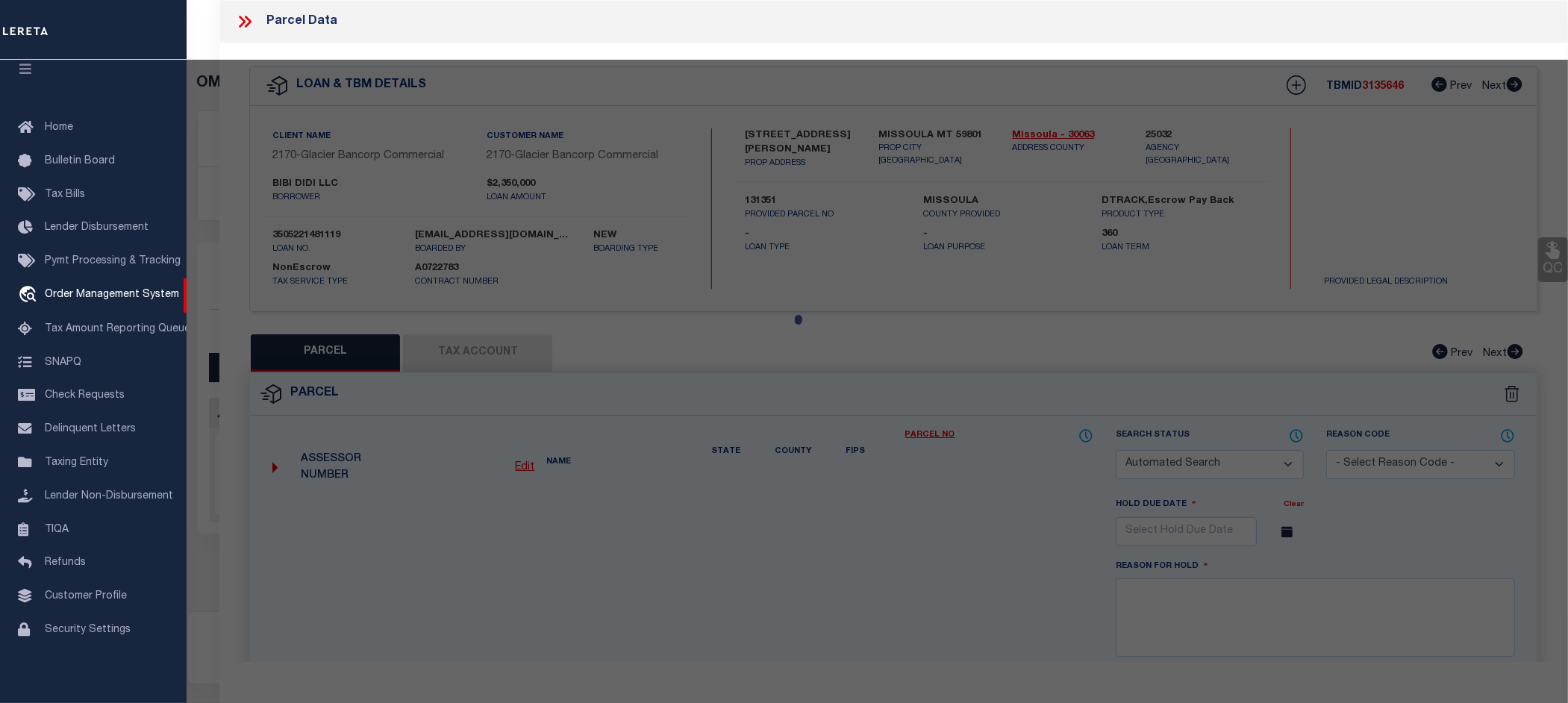
type input "MISSOULA, MT 59801"
type textarea "S28, T13 N, R19 W, C.O.S. 5887, PARCEL 1"
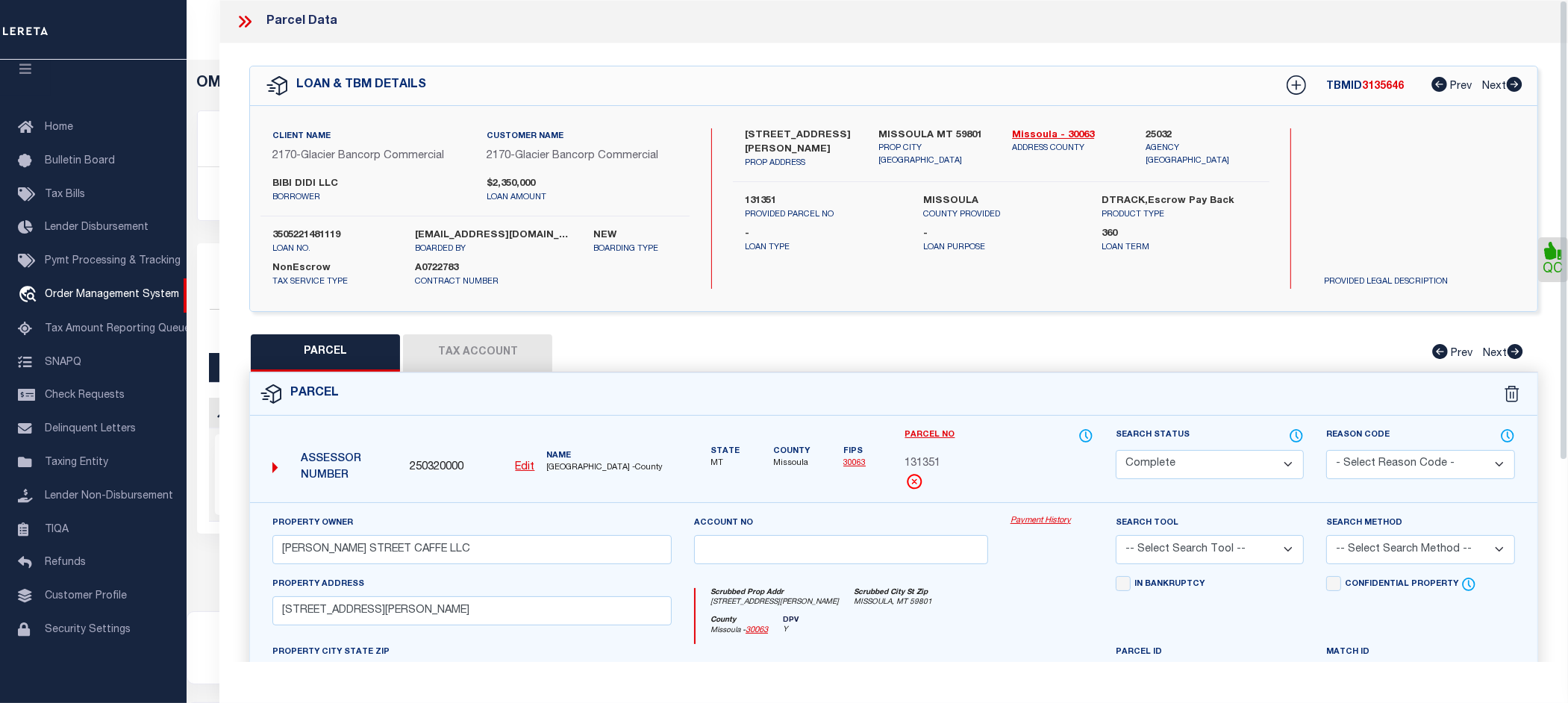
click at [1027, 523] on link "Payment History" at bounding box center [1052, 521] width 83 height 13
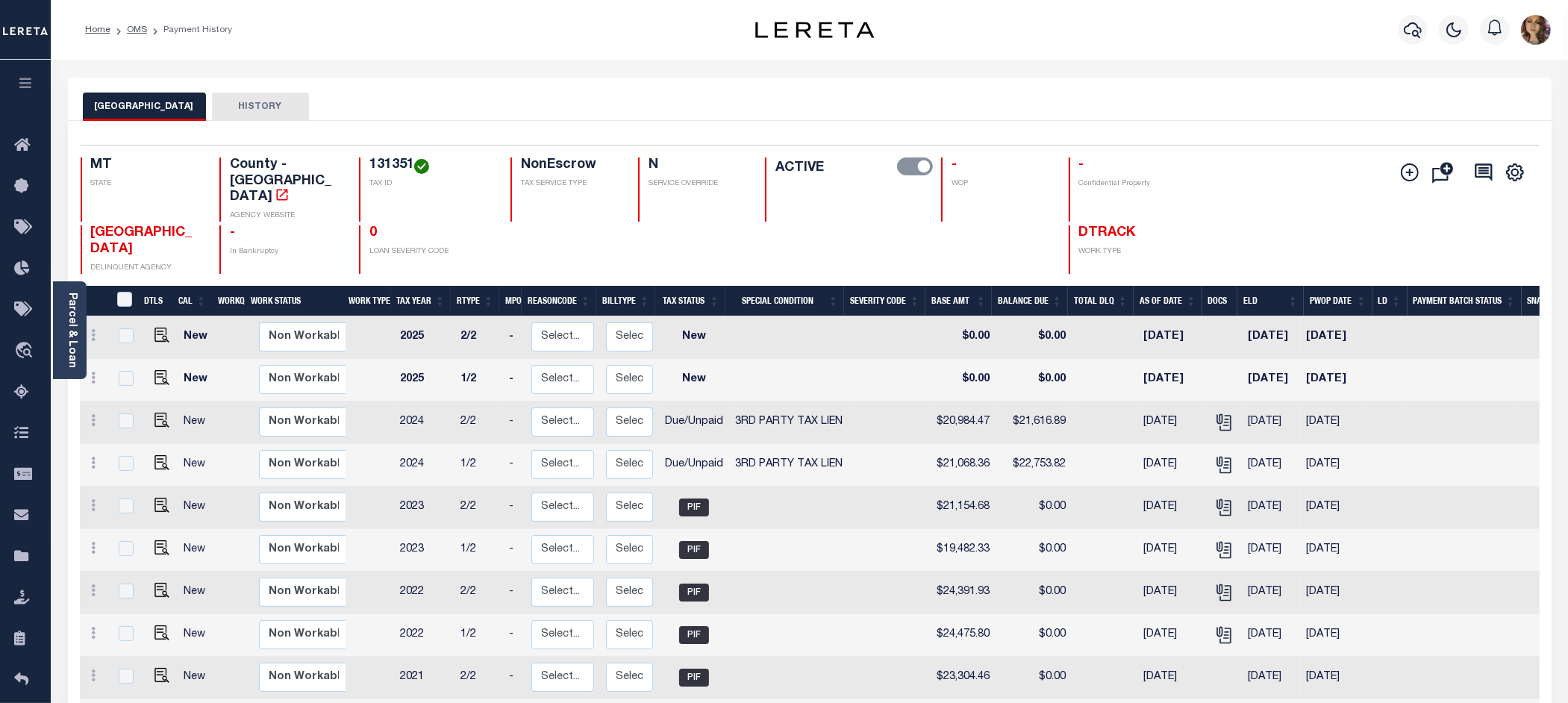
click at [847, 225] on div at bounding box center [844, 250] width 159 height 49
drag, startPoint x: 856, startPoint y: 397, endPoint x: 724, endPoint y: 397, distance: 132.0
click at [724, 401] on tr "New Non Workable Workable 2024 2/2 - Select... Payment Reversal Taxable Value C…" at bounding box center [820, 423] width 1482 height 42
drag, startPoint x: 662, startPoint y: 439, endPoint x: 707, endPoint y: 439, distance: 45.0
click at [707, 444] on td "Due/Unpaid" at bounding box center [694, 465] width 70 height 42
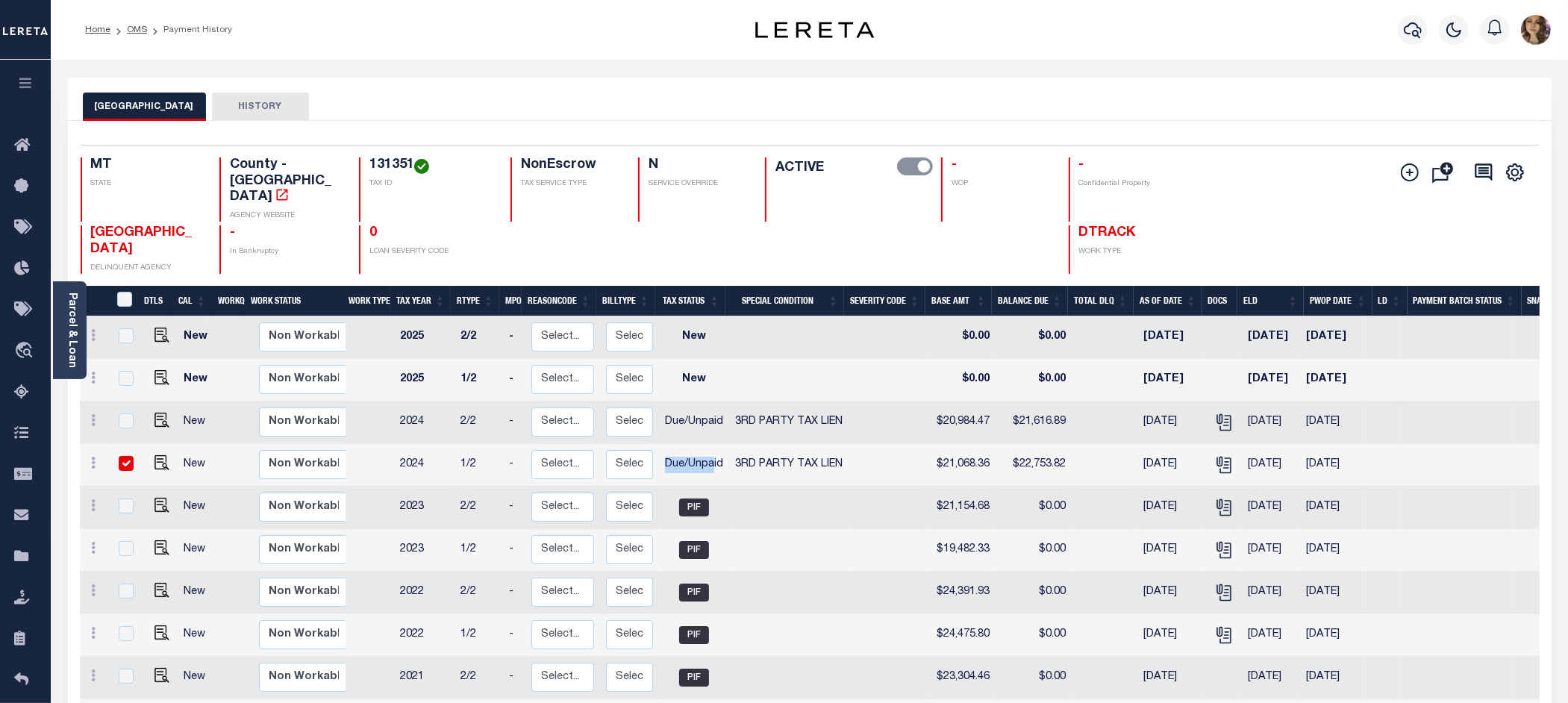
checkbox input "true"
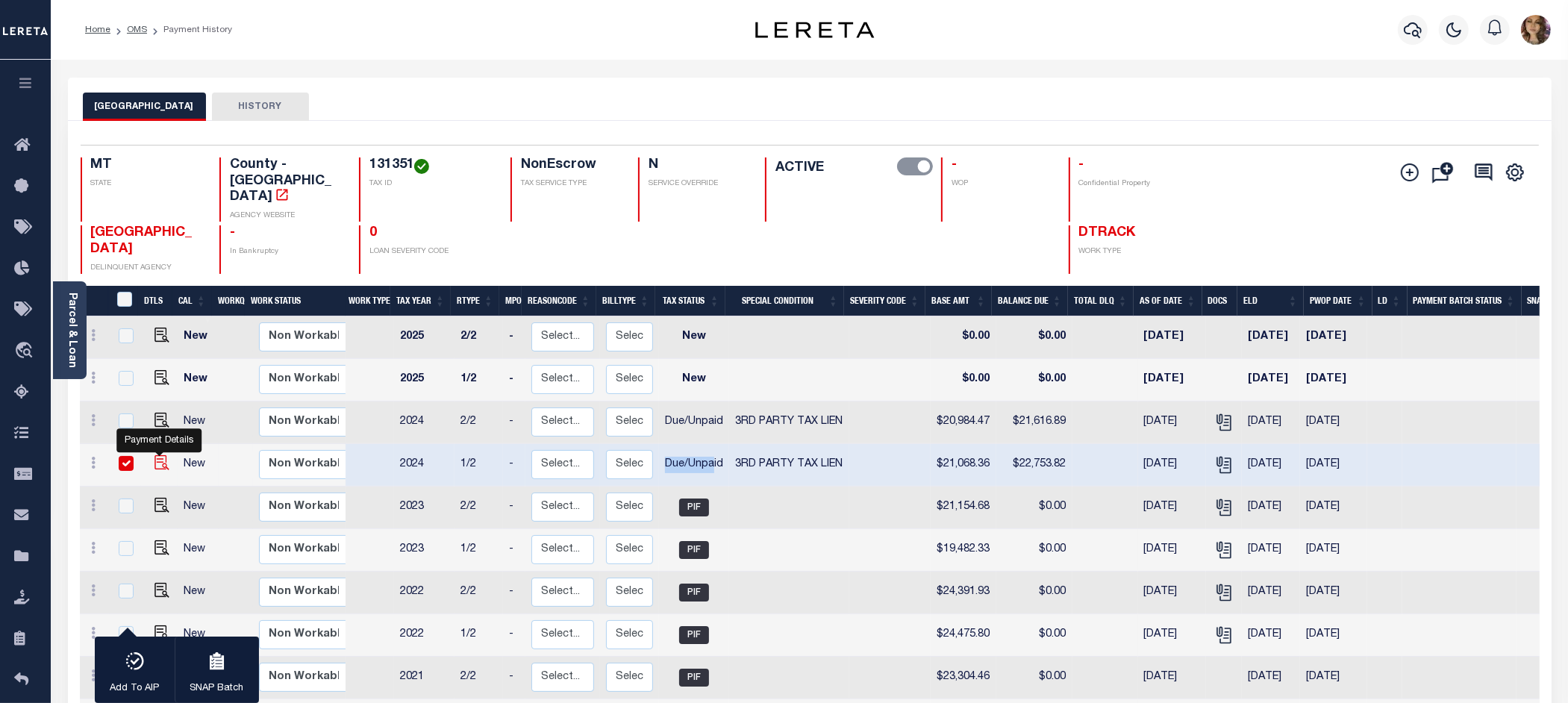
click at [161, 455] on img "" at bounding box center [162, 462] width 15 height 15
checkbox input "false"
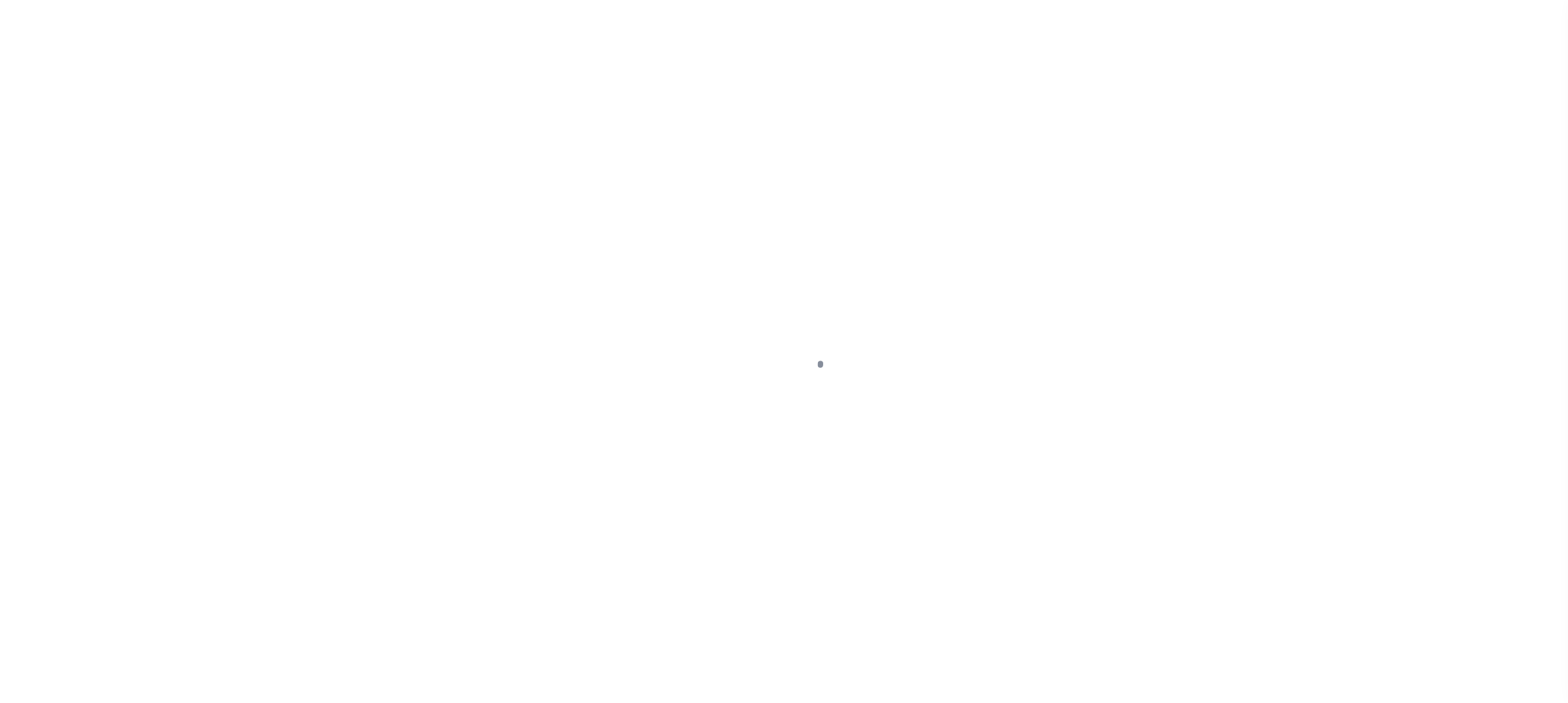
select select "DUE"
select select "20"
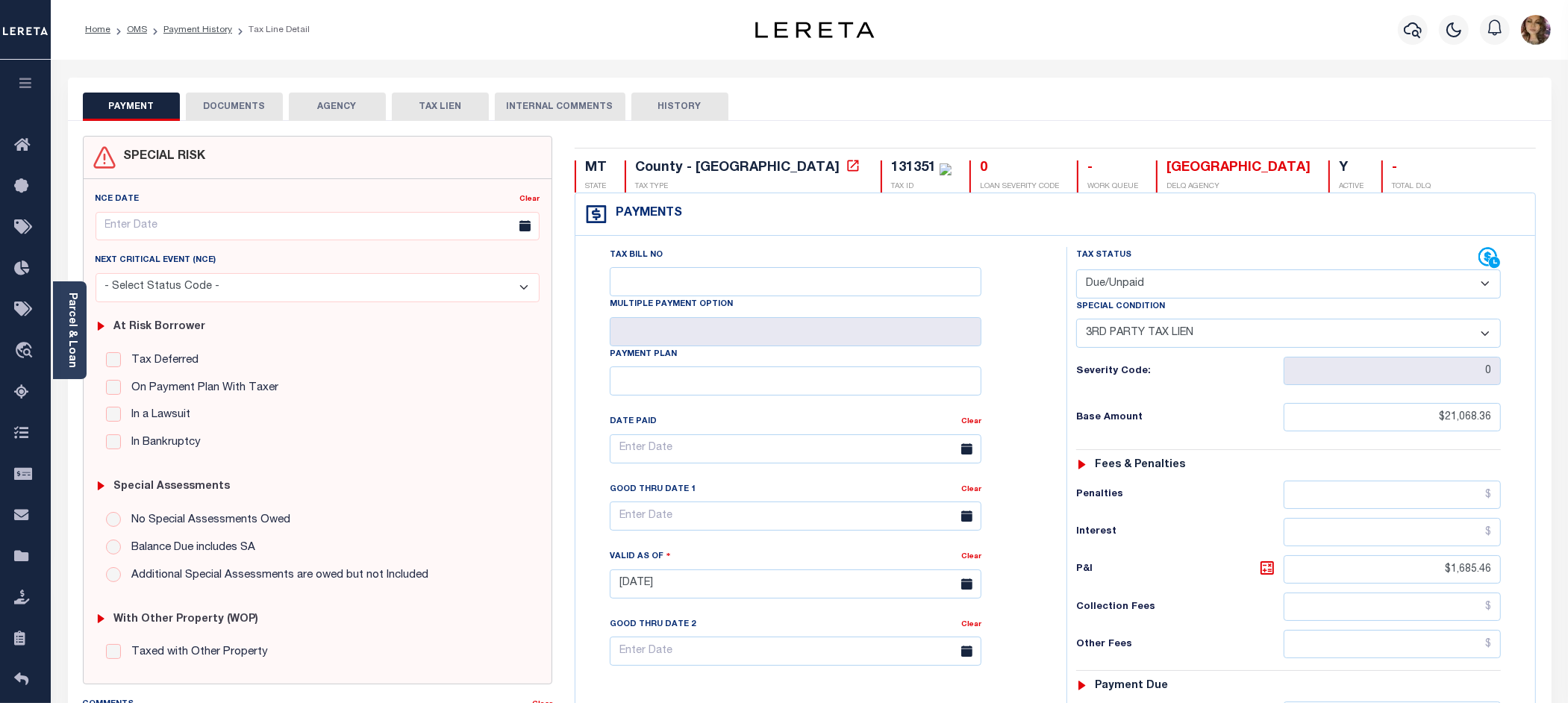
click at [1483, 284] on select "- Select Status Code - Open Due/Unpaid Paid Incomplete No Tax Due Internal Refu…" at bounding box center [1288, 284] width 424 height 29
click at [1488, 336] on select "-- Select Special Condition -- 3RD PARTY TAX LIEN AGENCY TAX LIEN (A.K.A Inside…" at bounding box center [1288, 333] width 424 height 29
click at [1470, 423] on input "$21,068.36" at bounding box center [1392, 417] width 217 height 28
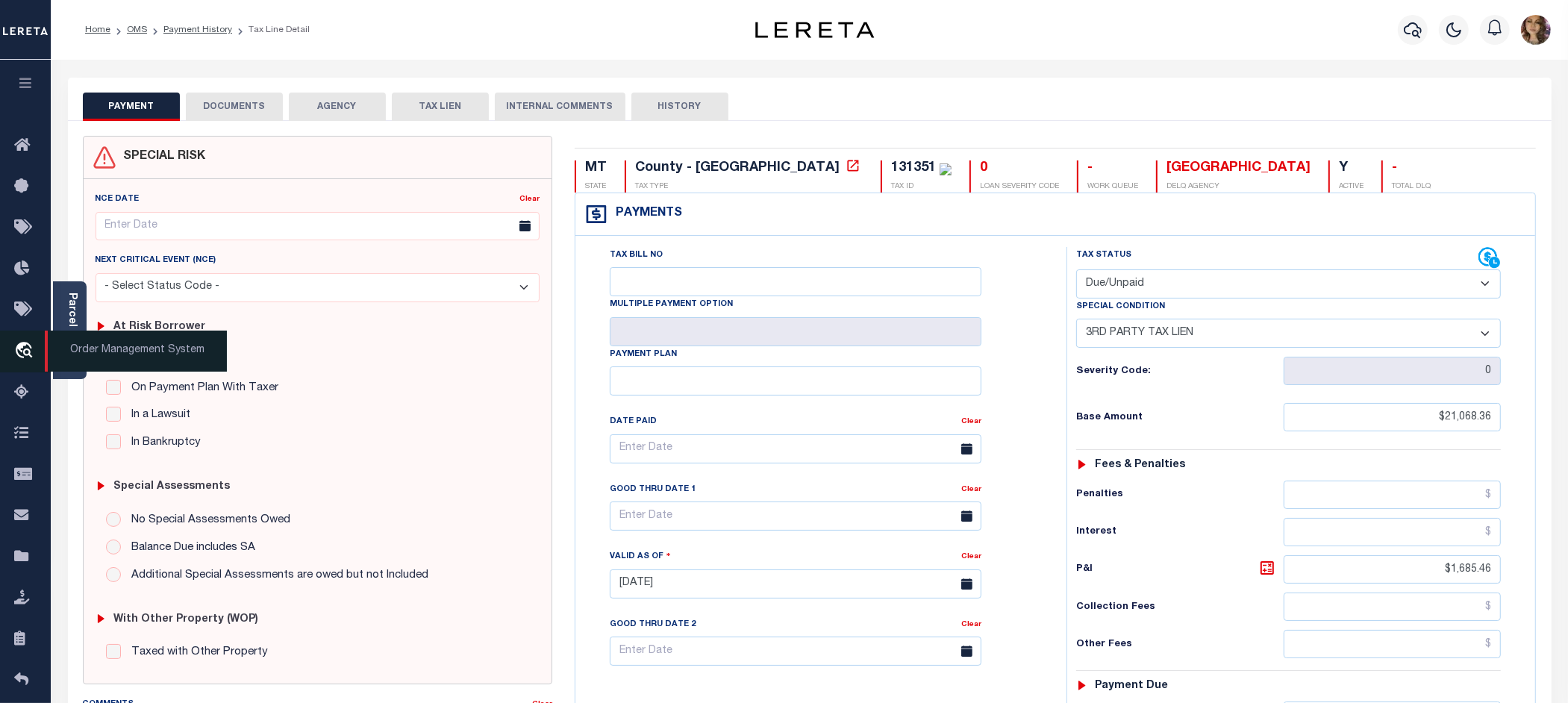
click at [112, 352] on span "Order Management System" at bounding box center [136, 351] width 182 height 41
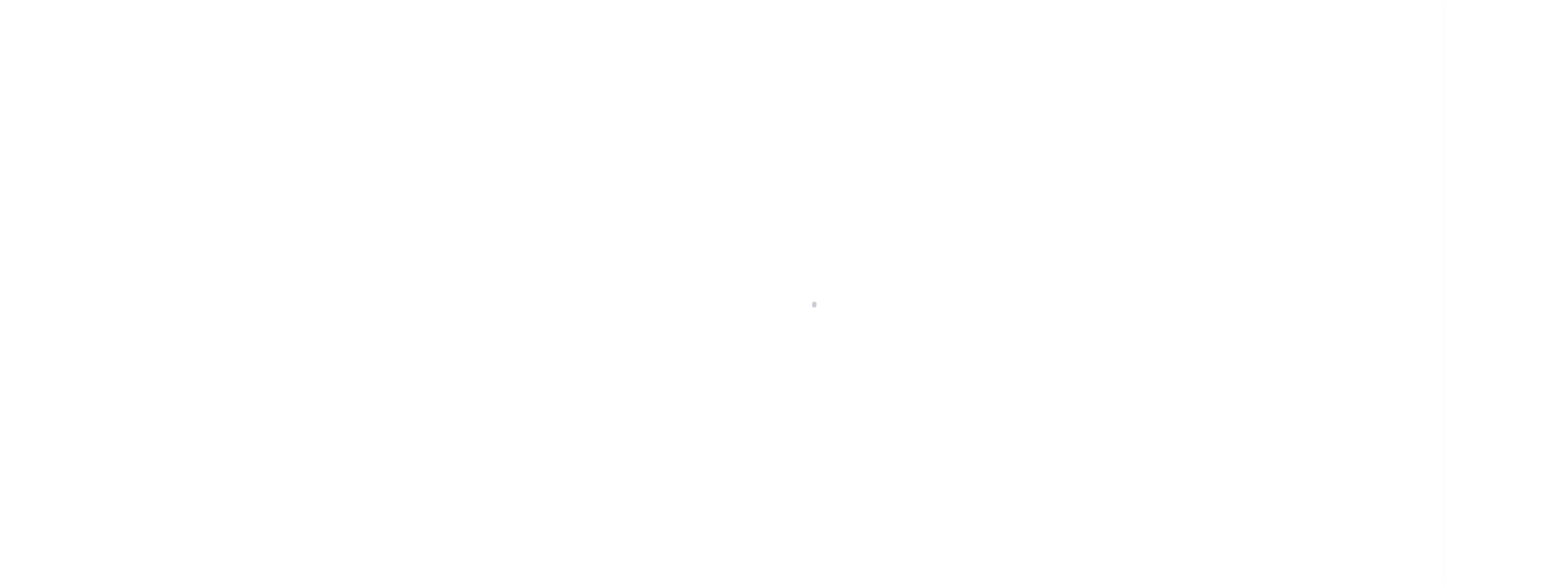
scroll to position [23, 0]
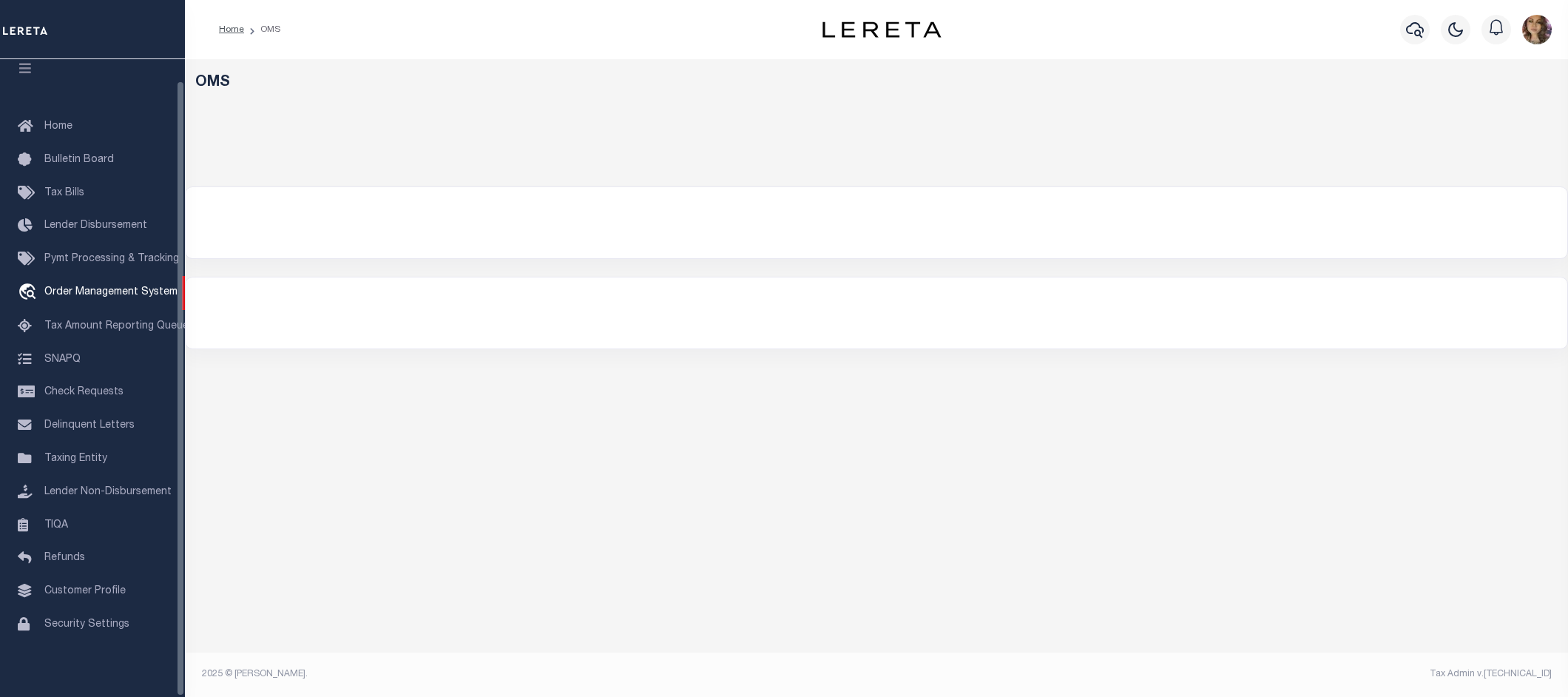
select select "200"
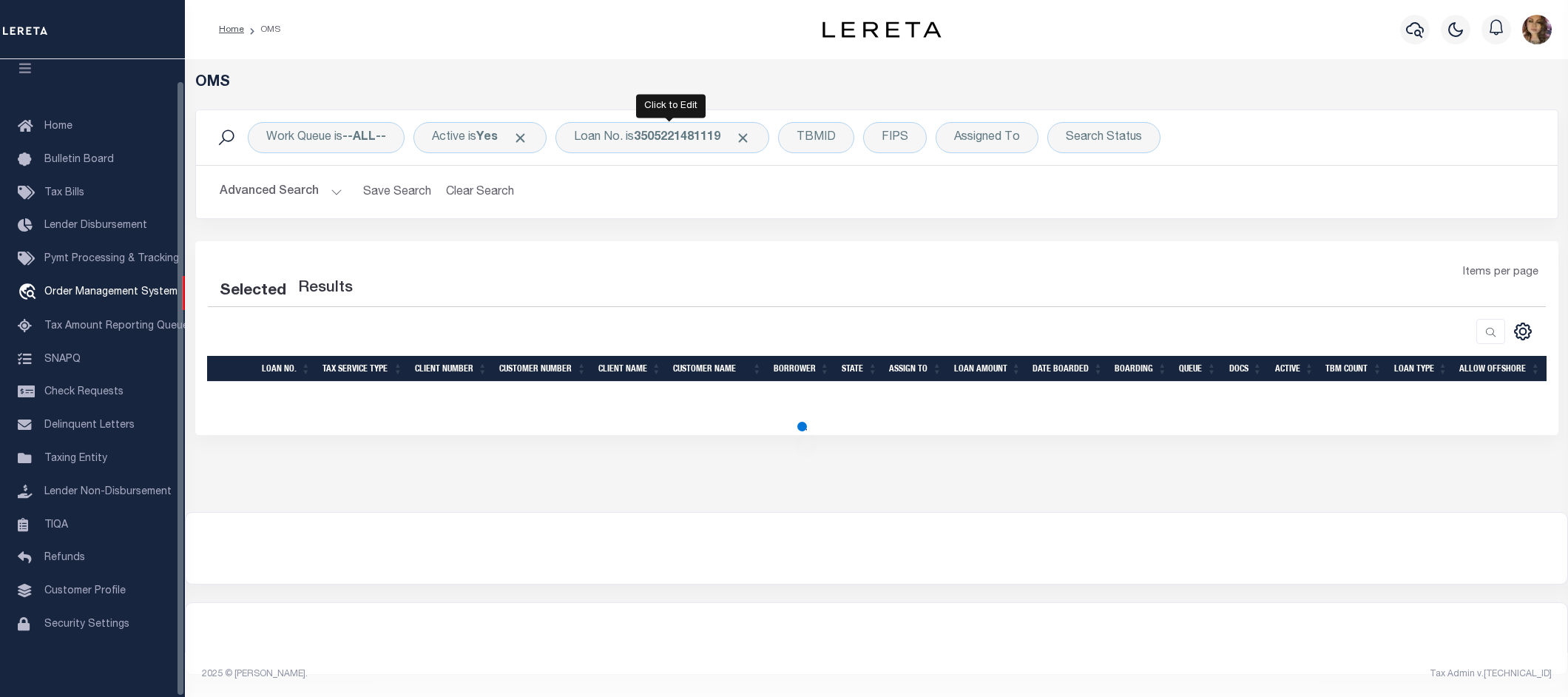
select select "200"
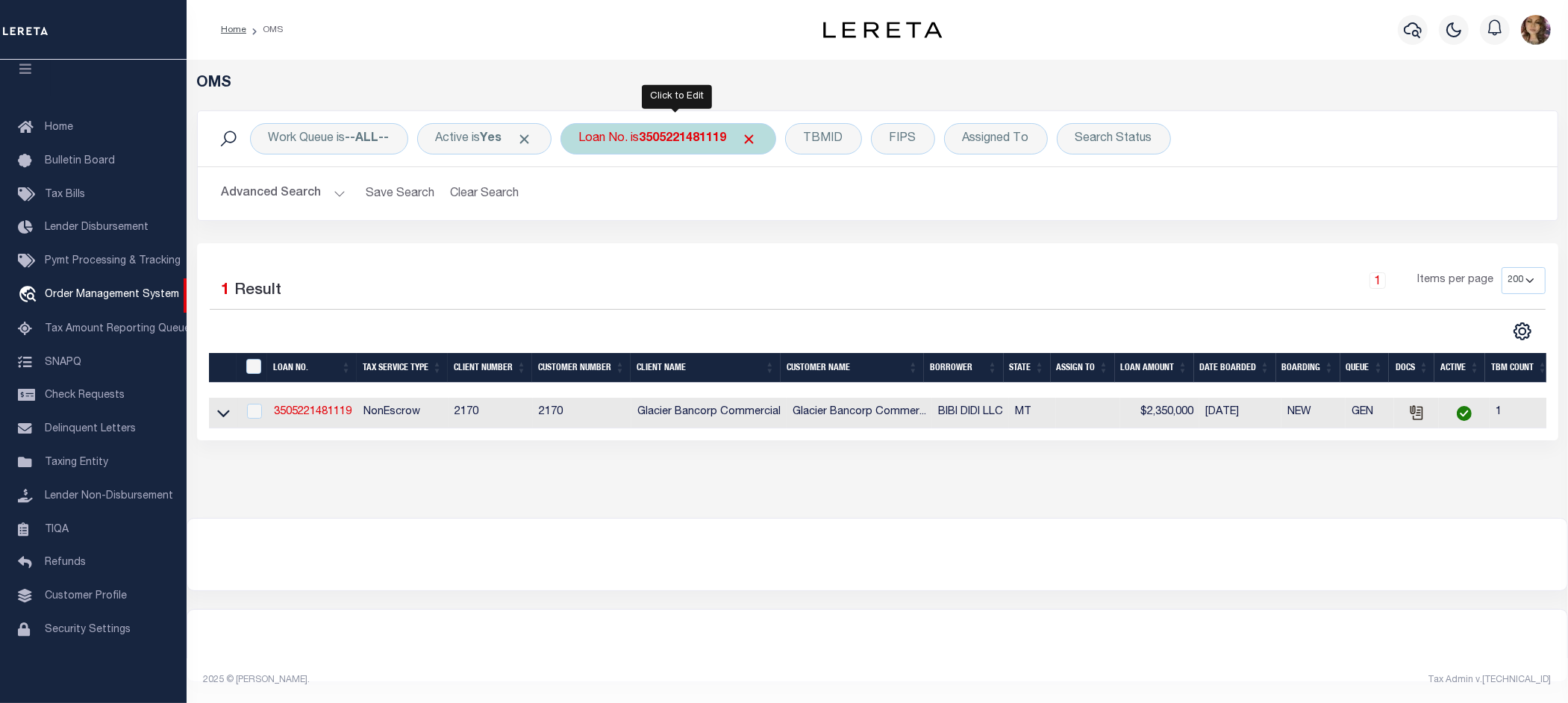
click at [654, 141] on b "3505221481119" at bounding box center [683, 138] width 87 height 12
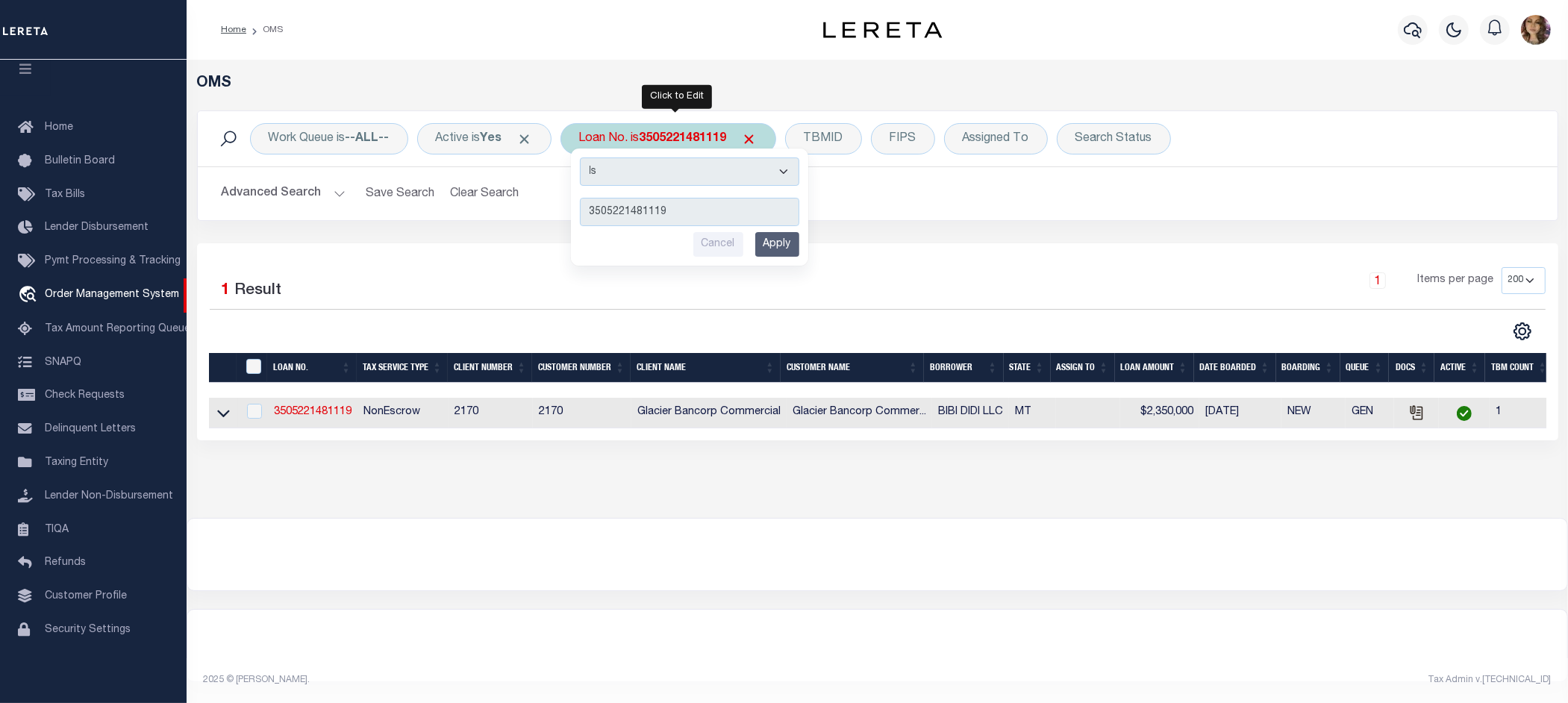
type input "5121083044"
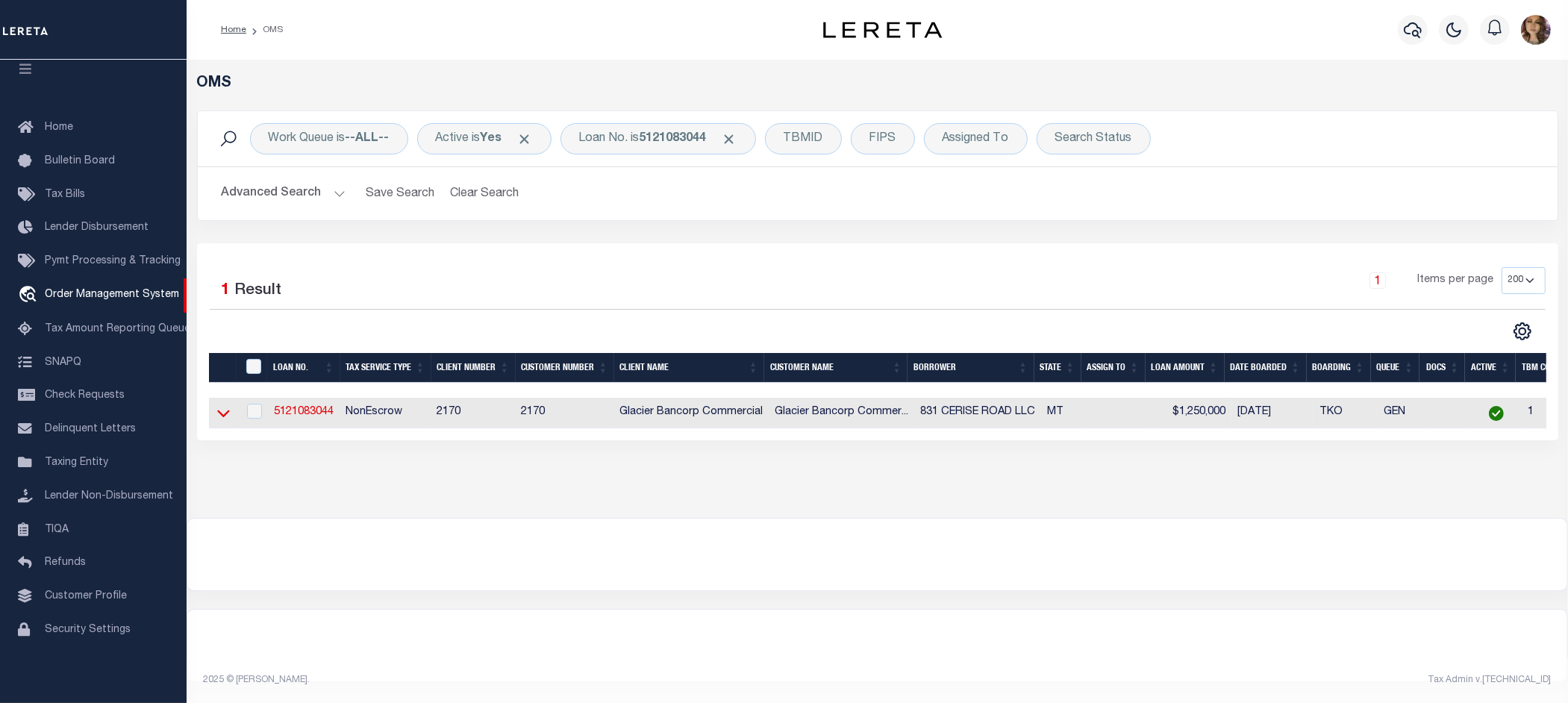
click at [220, 414] on icon at bounding box center [224, 413] width 13 height 15
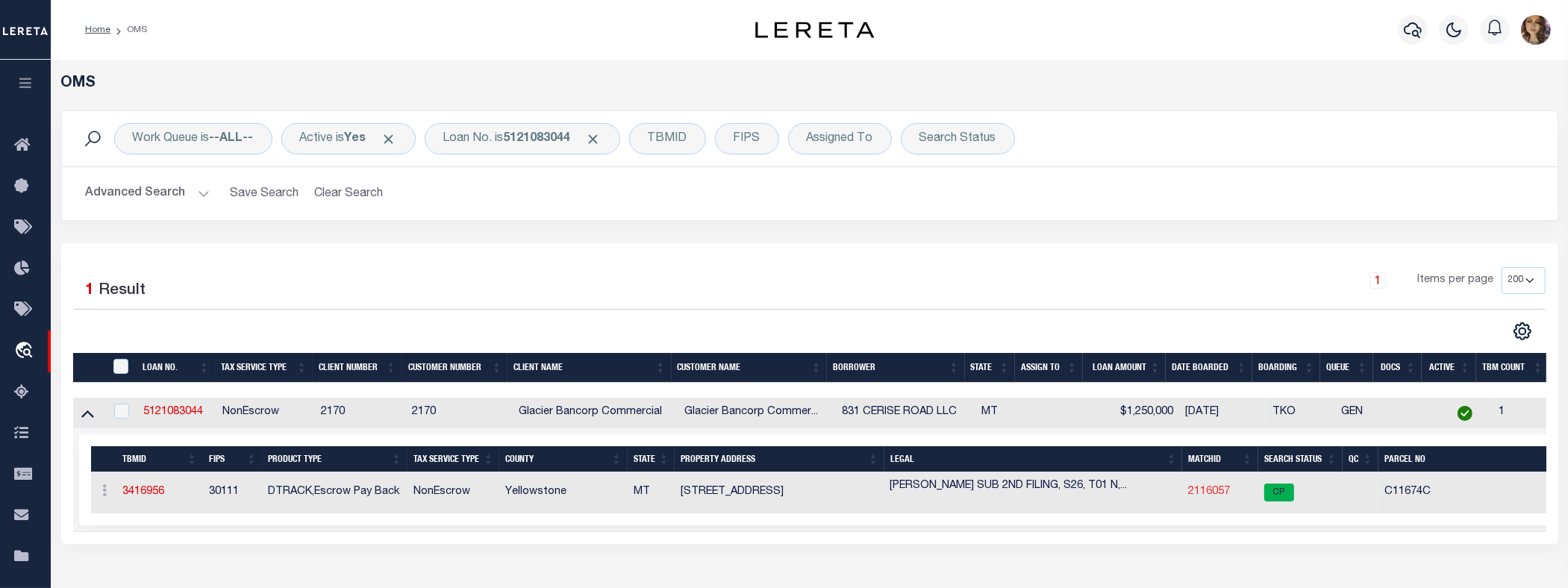
click at [1209, 493] on link "2116057" at bounding box center [1209, 492] width 41 height 11
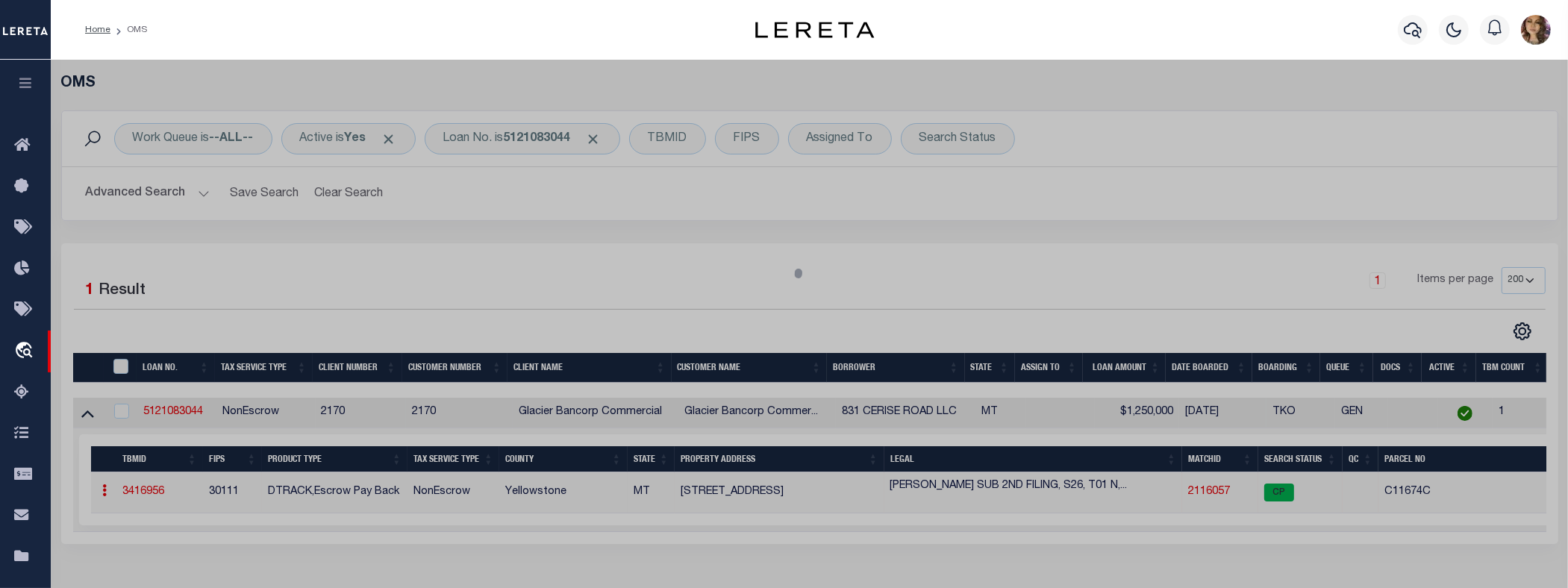
checkbox input "false"
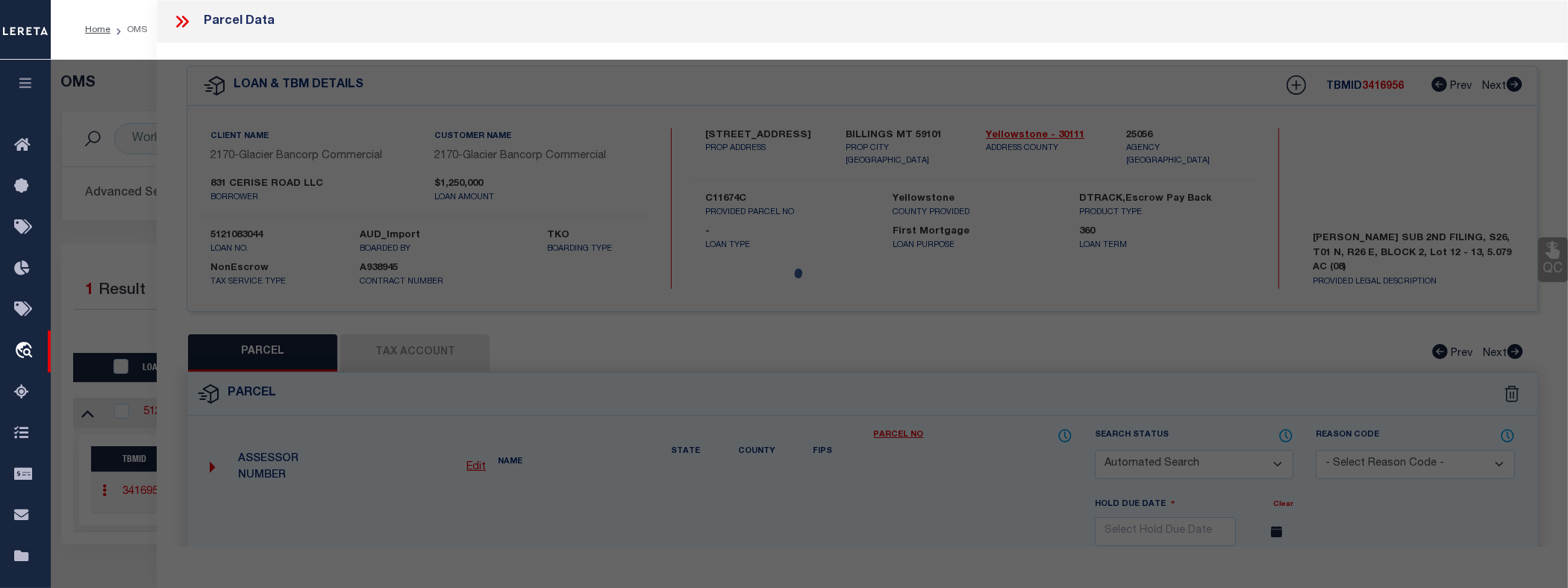
select select "CP"
type input "831 CERISE ROAD LLC"
type input "[STREET_ADDRESS]"
checkbox input "false"
type input "BILLINGS, MT 59101"
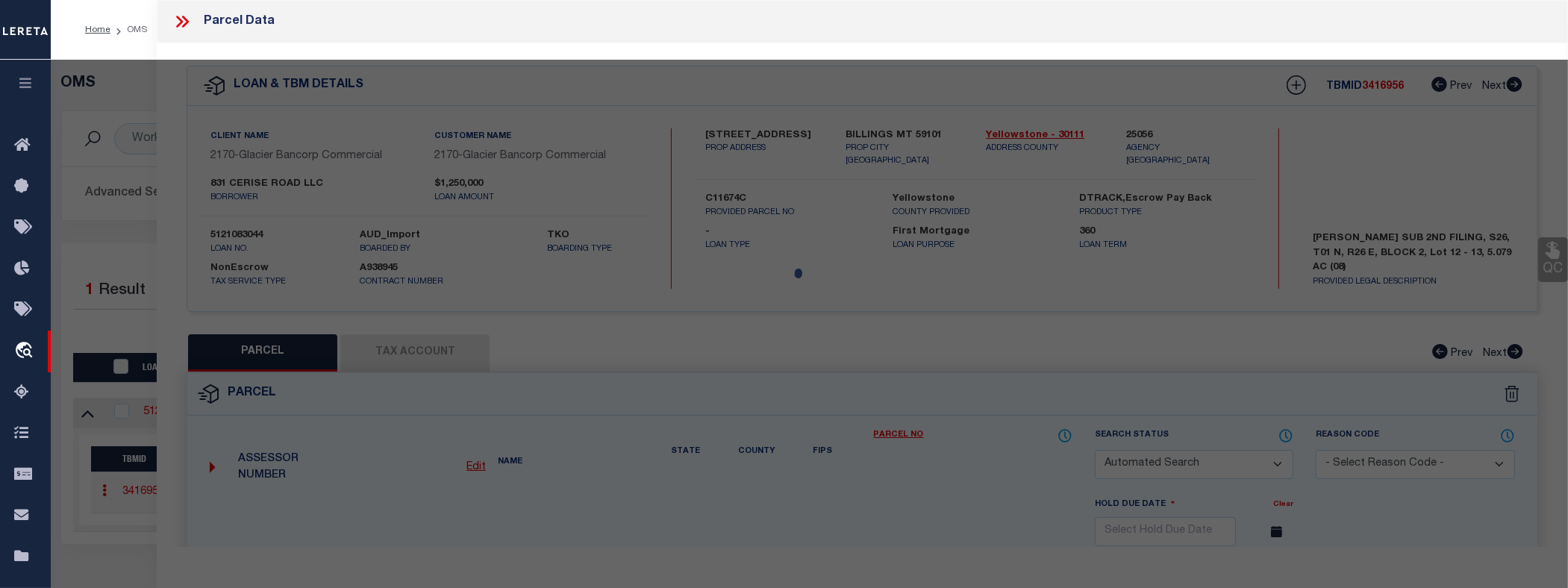
type textarea "[PERSON_NAME] SUB 2ND FILING, S26, T01 N, R26 E, BLOCK 2, Lot 12 - 13, 5.079 AC…"
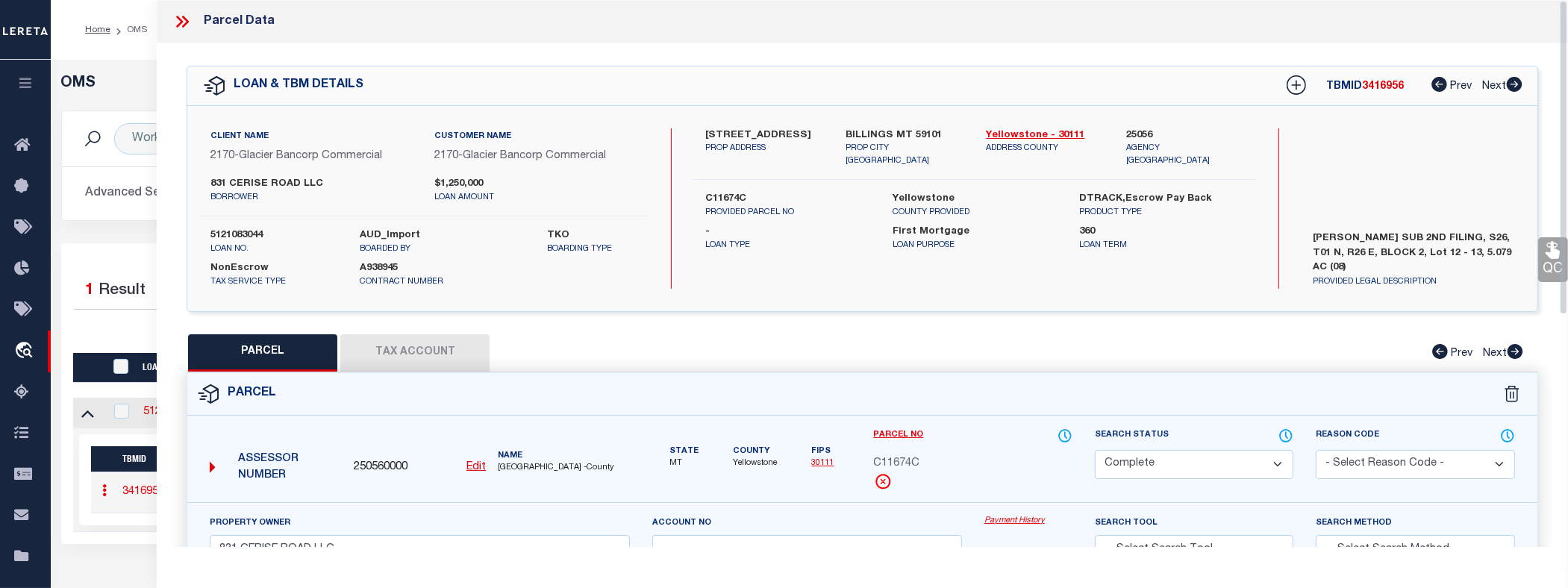
click at [1002, 520] on link "Payment History" at bounding box center [1028, 521] width 88 height 13
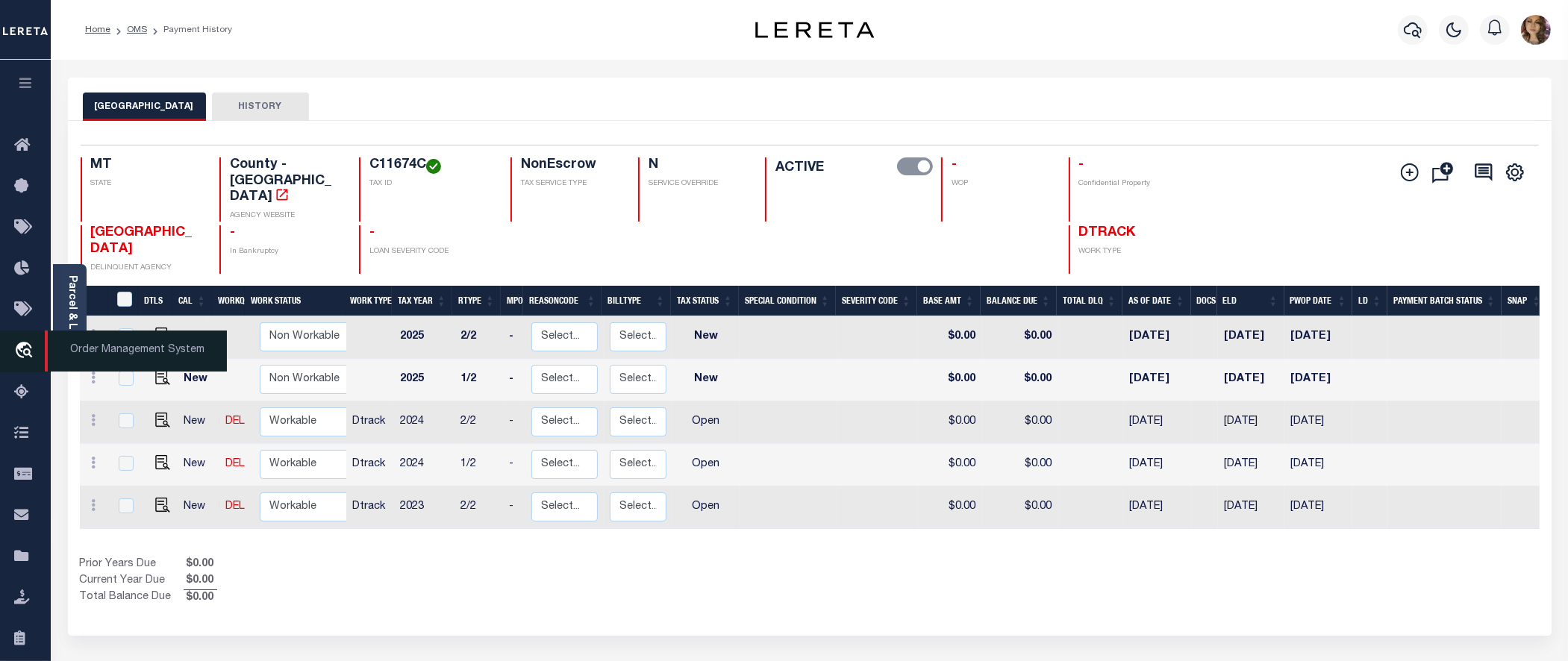
click at [106, 346] on span "Order Management System" at bounding box center [136, 351] width 182 height 41
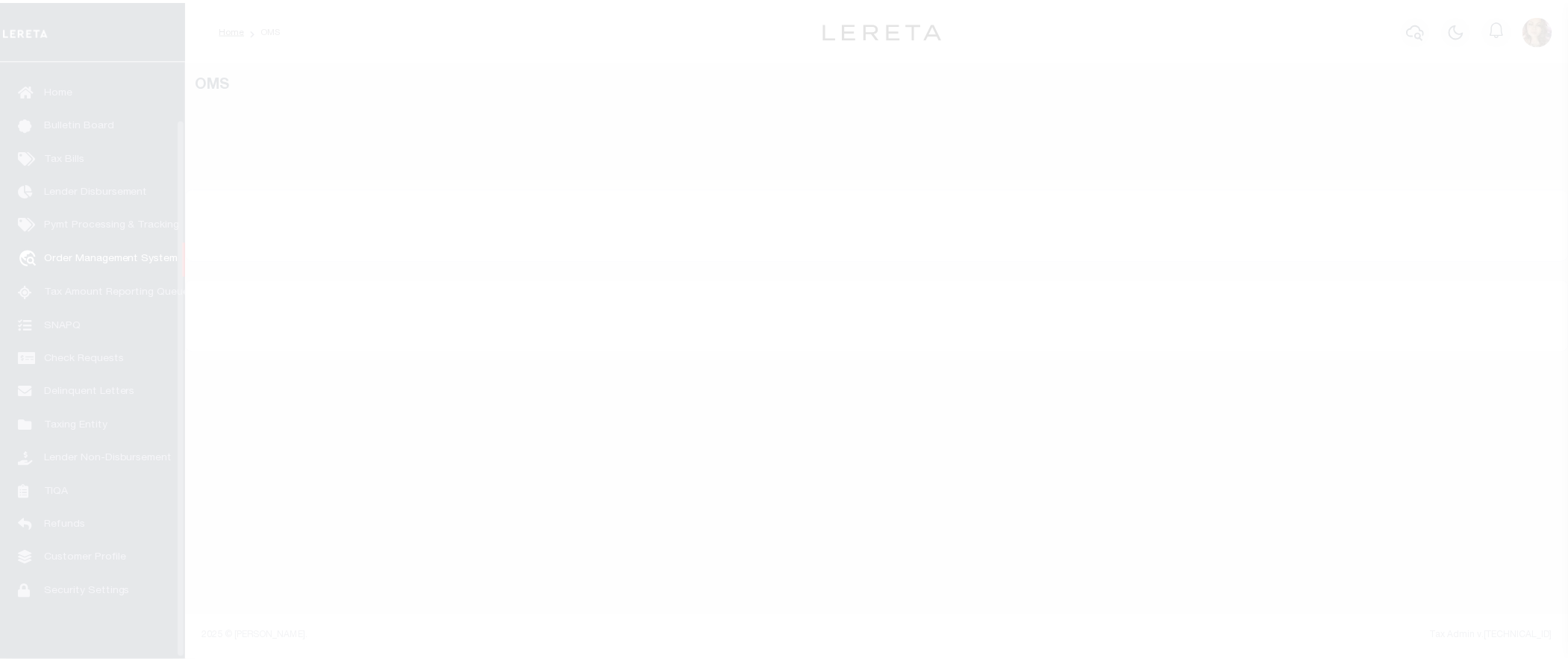
scroll to position [65, 0]
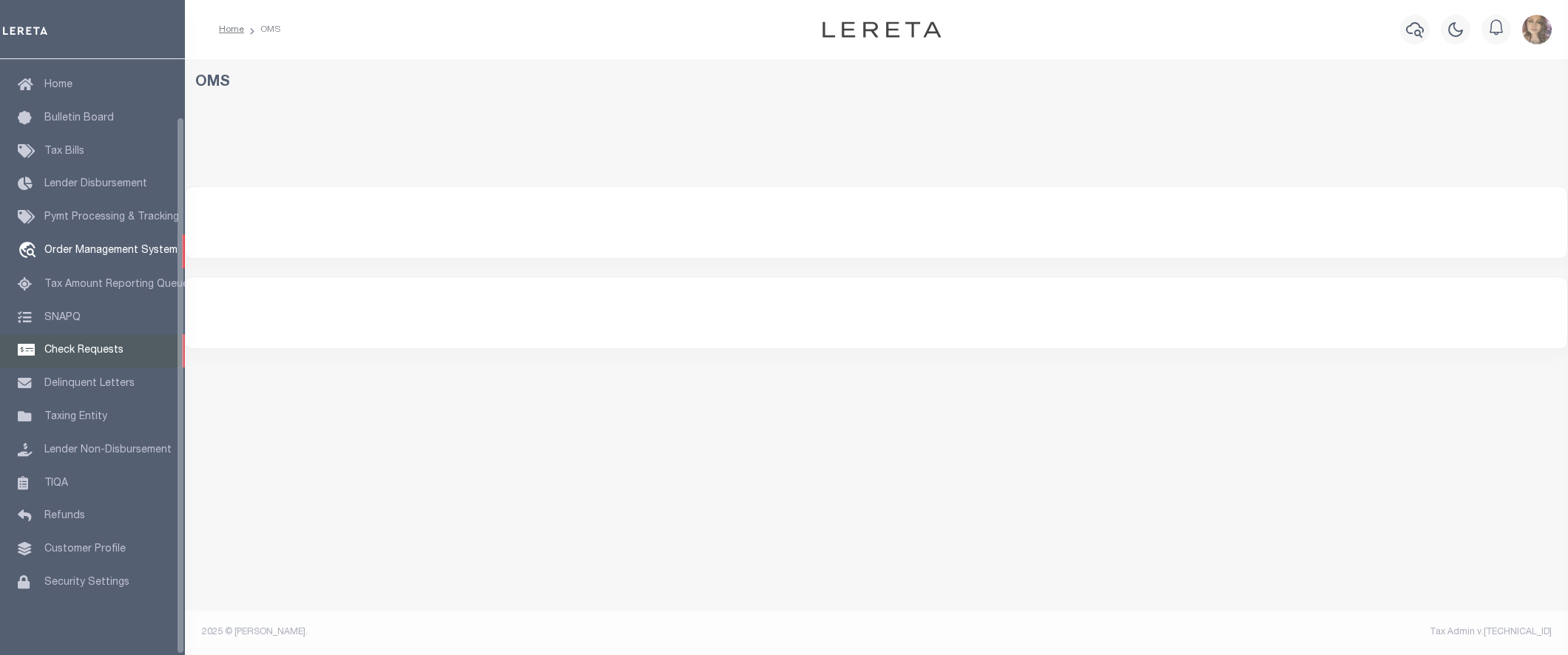
select select "200"
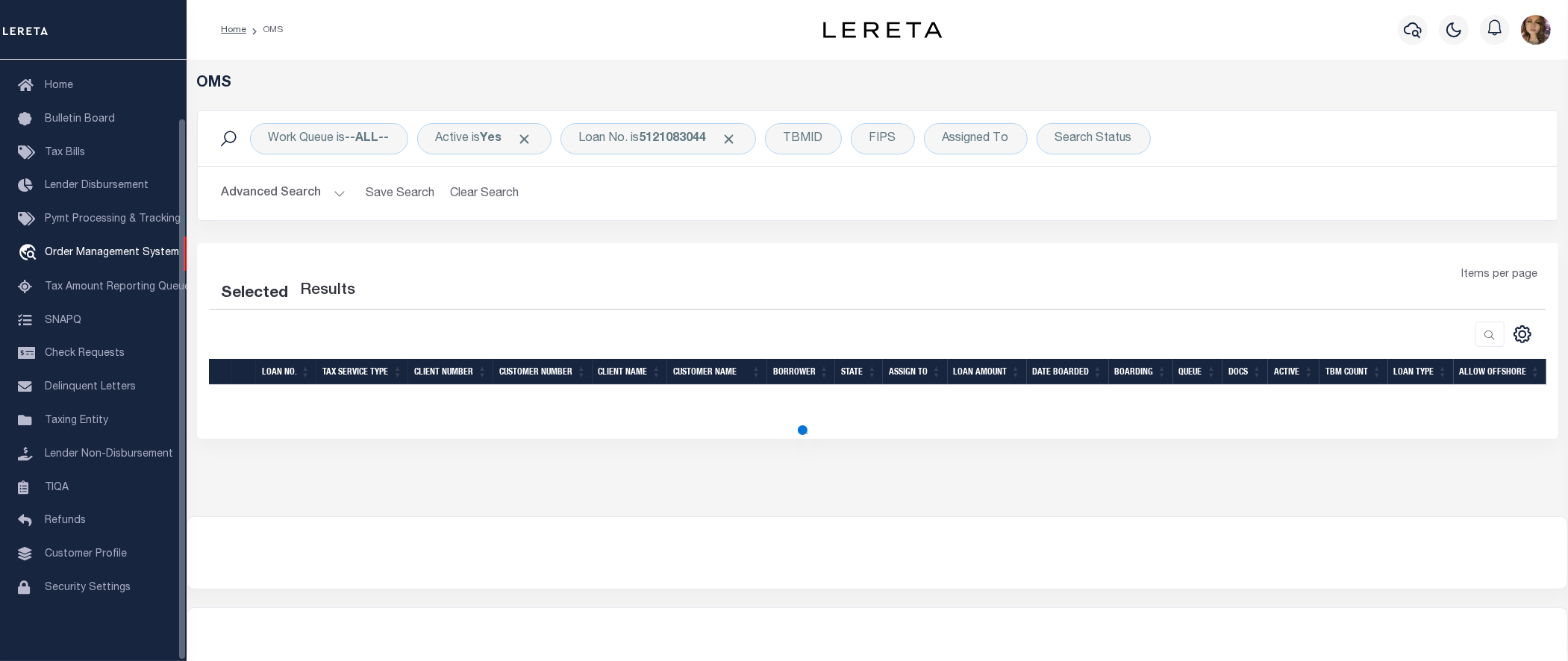
select select "200"
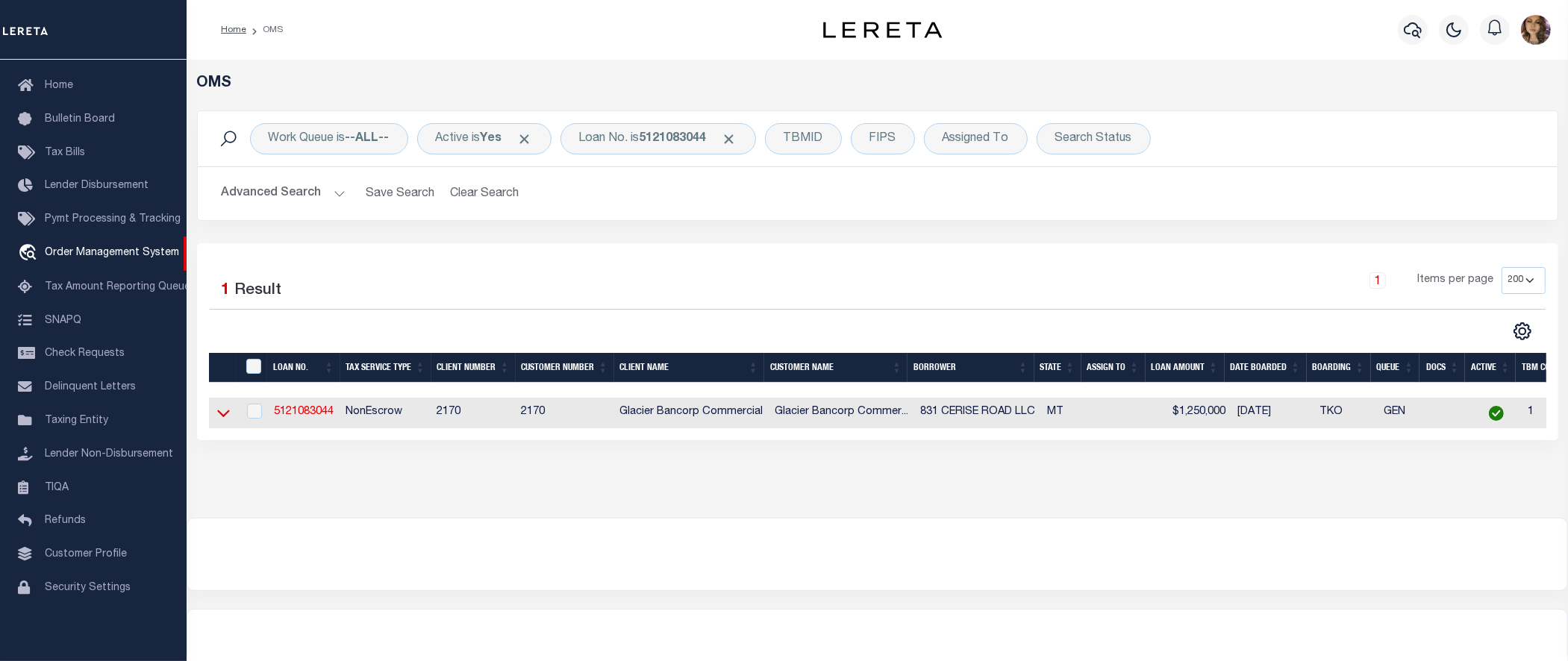
click at [220, 415] on icon at bounding box center [224, 414] width 13 height 7
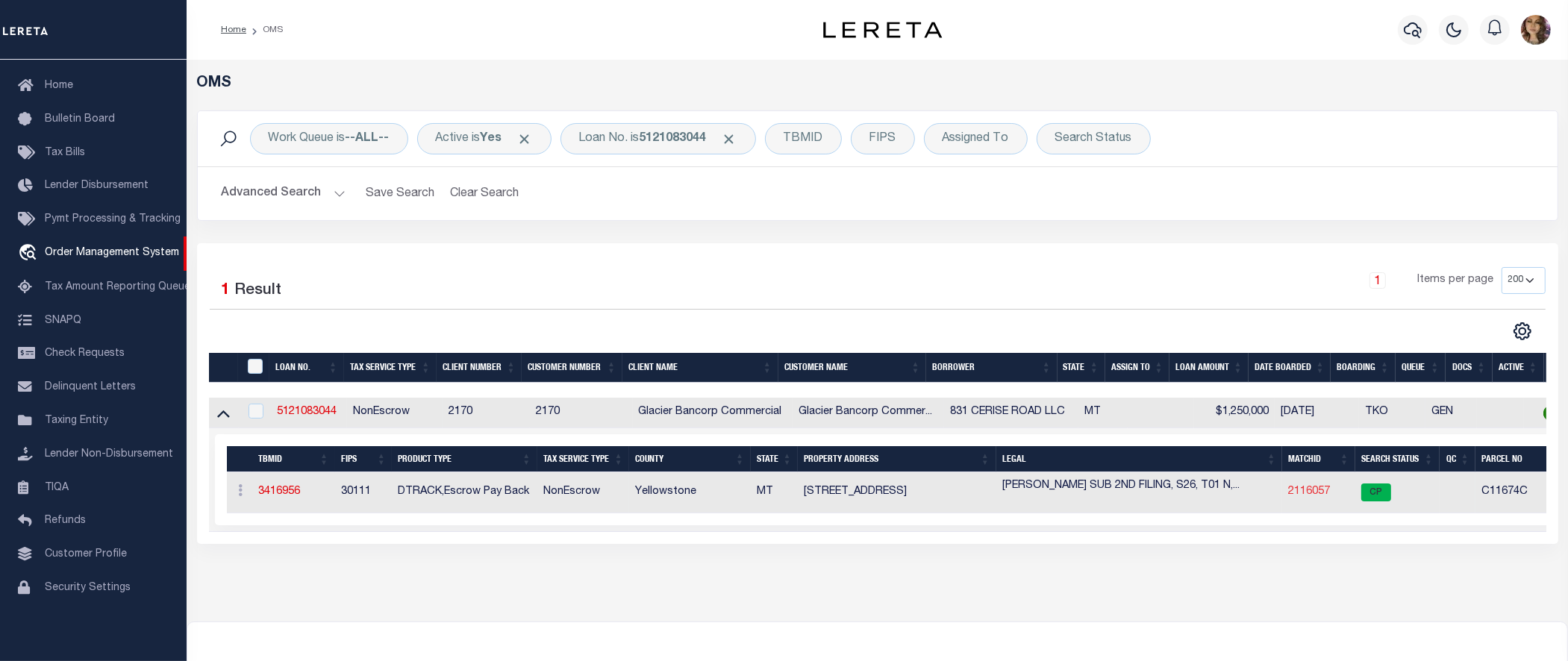
click at [1308, 494] on link "2116057" at bounding box center [1309, 492] width 41 height 11
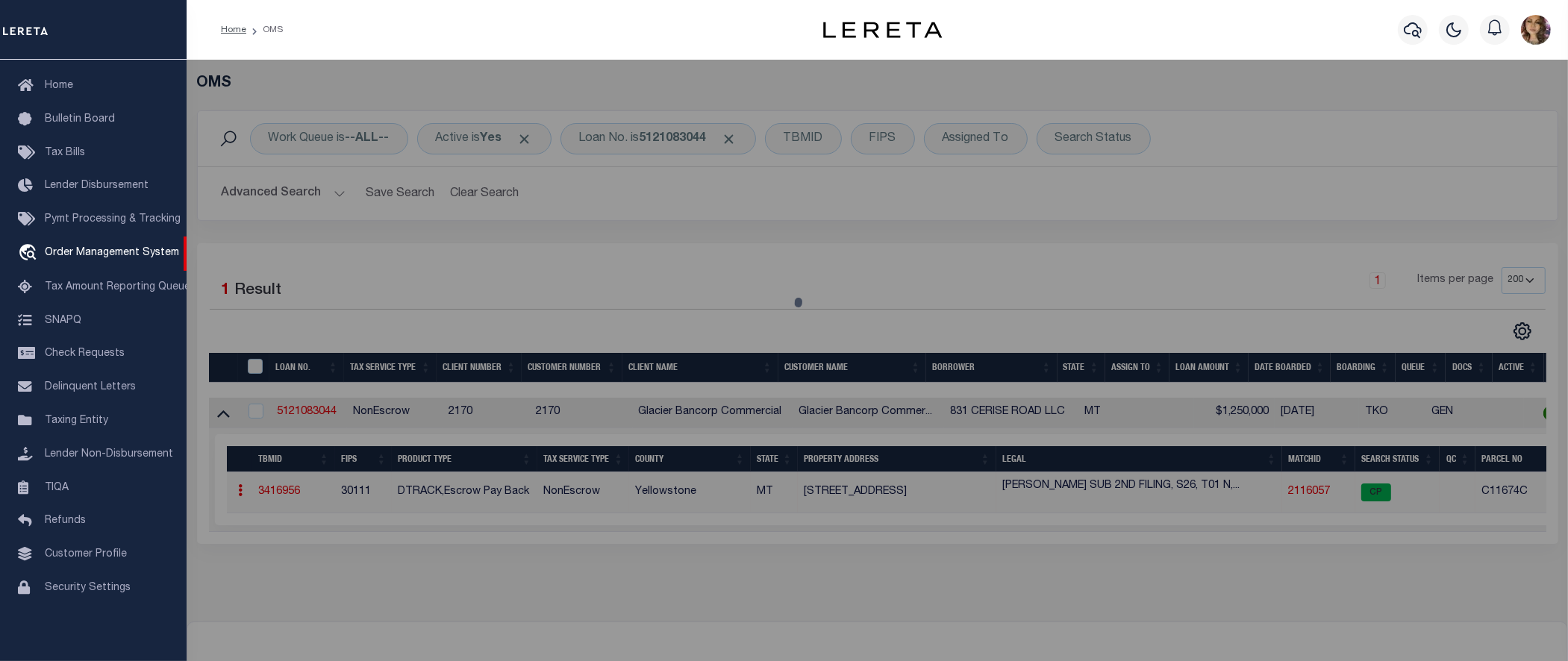
checkbox input "false"
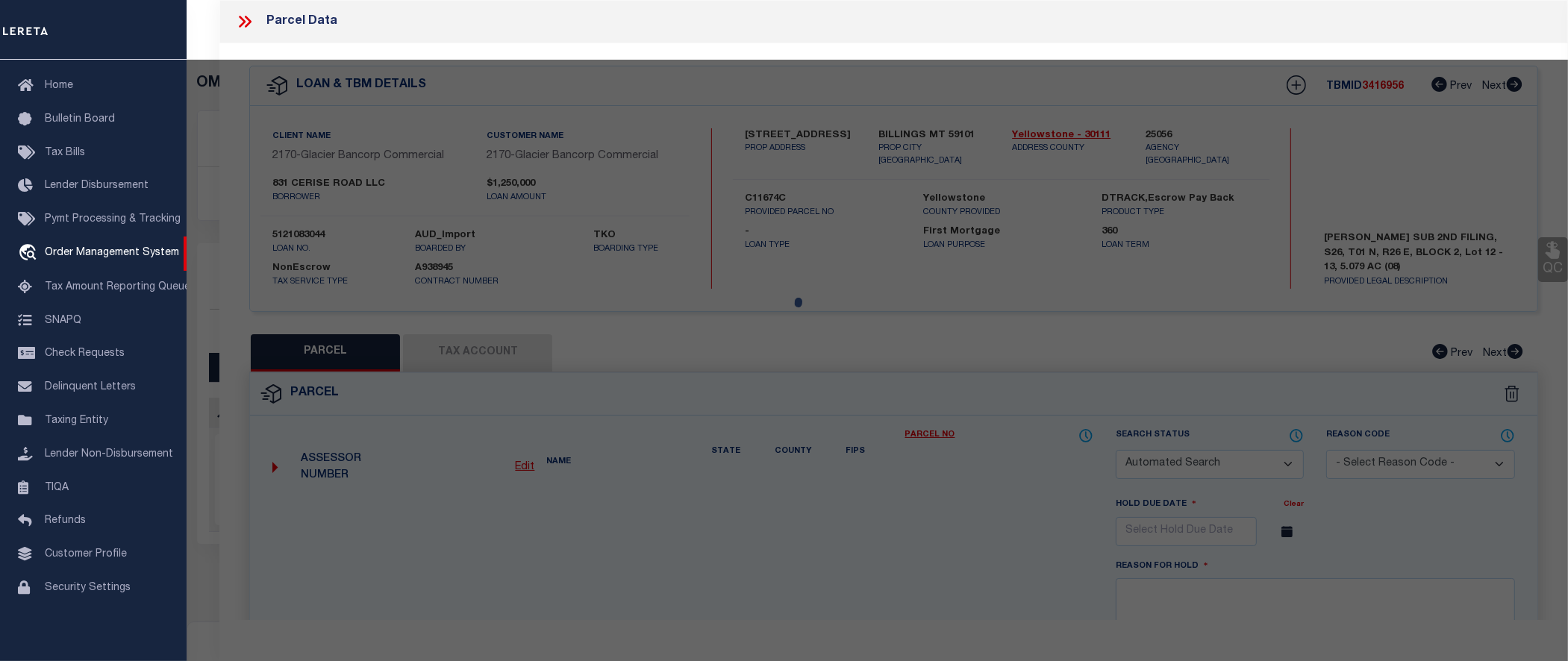
select select "CP"
type input "831 CERISE ROAD LLC"
type input "[STREET_ADDRESS]"
checkbox input "false"
type input "BILLINGS, MT 59101"
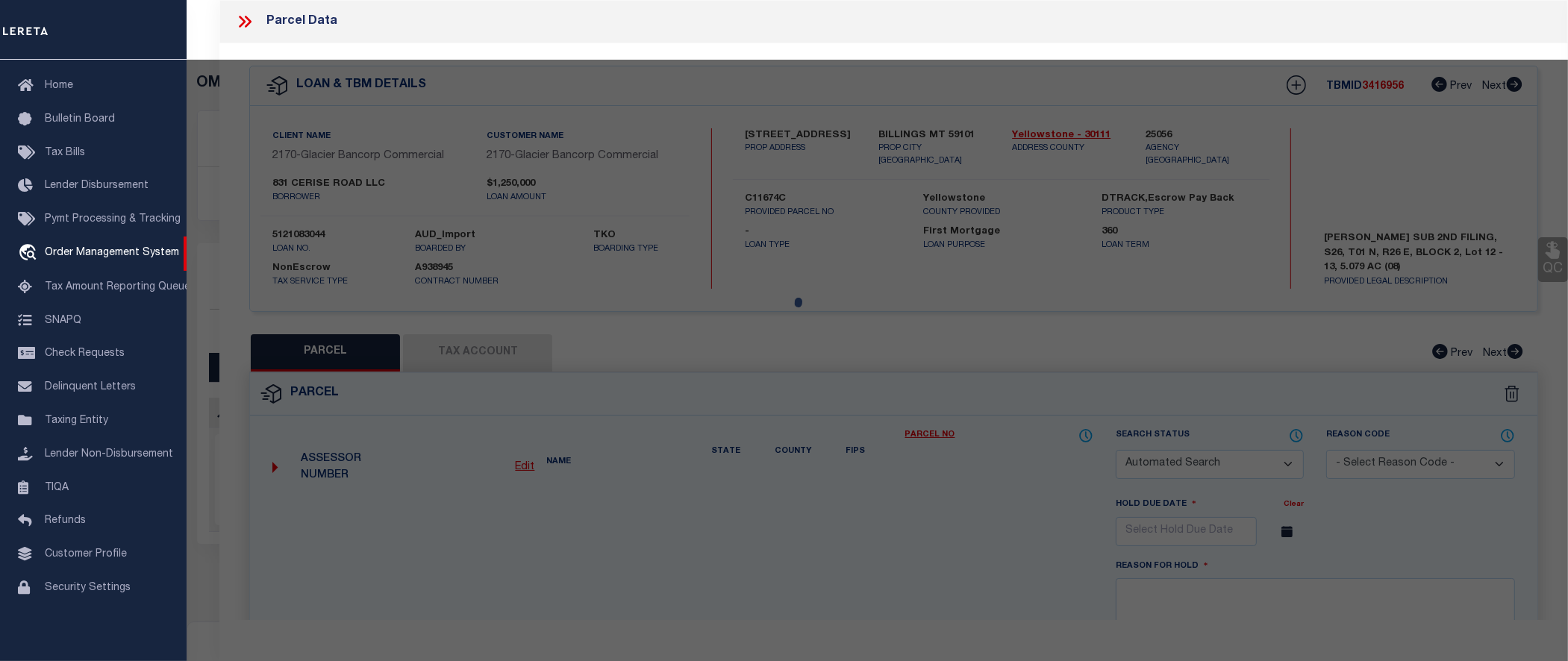
type textarea "[PERSON_NAME] SUB 2ND FILING, S26, T01 N, R26 E, BLOCK 2, Lot 12 - 13, 5.079 AC…"
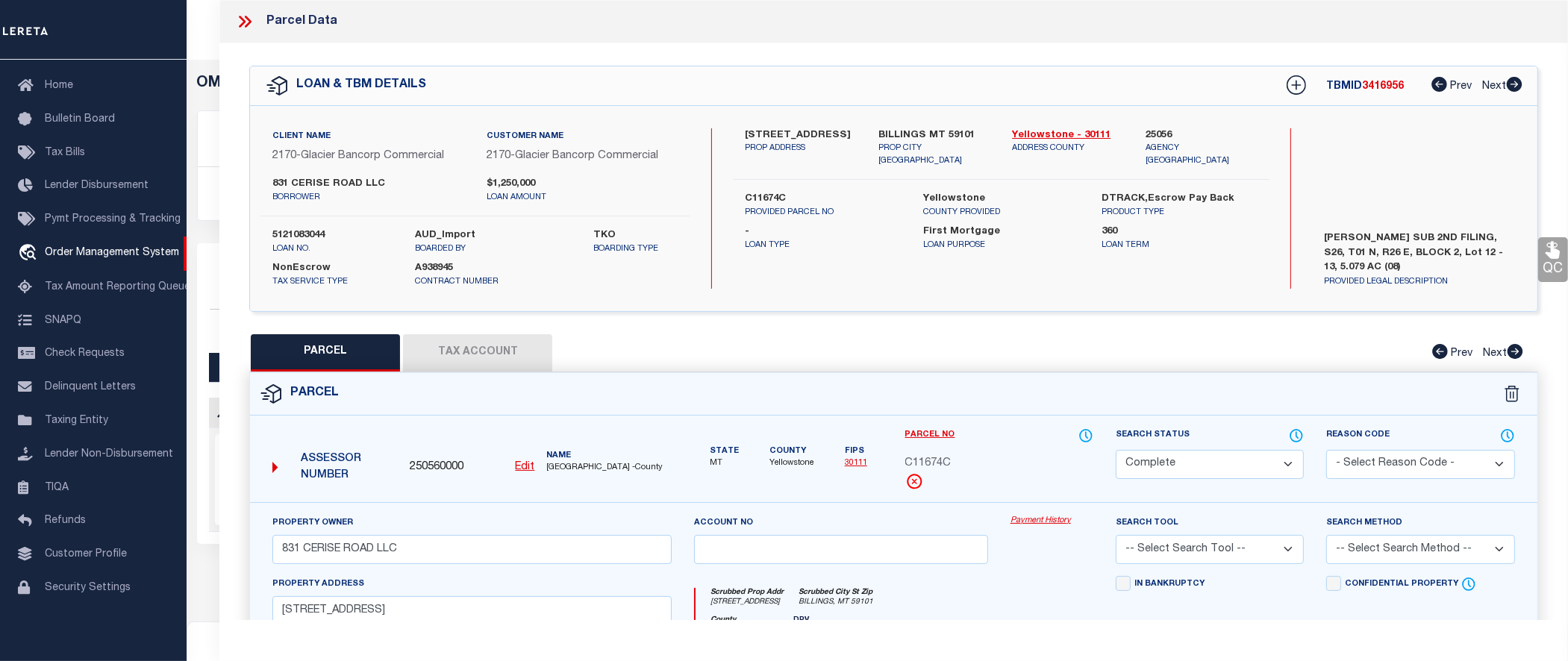
click at [1053, 520] on link "Payment History" at bounding box center [1052, 521] width 83 height 13
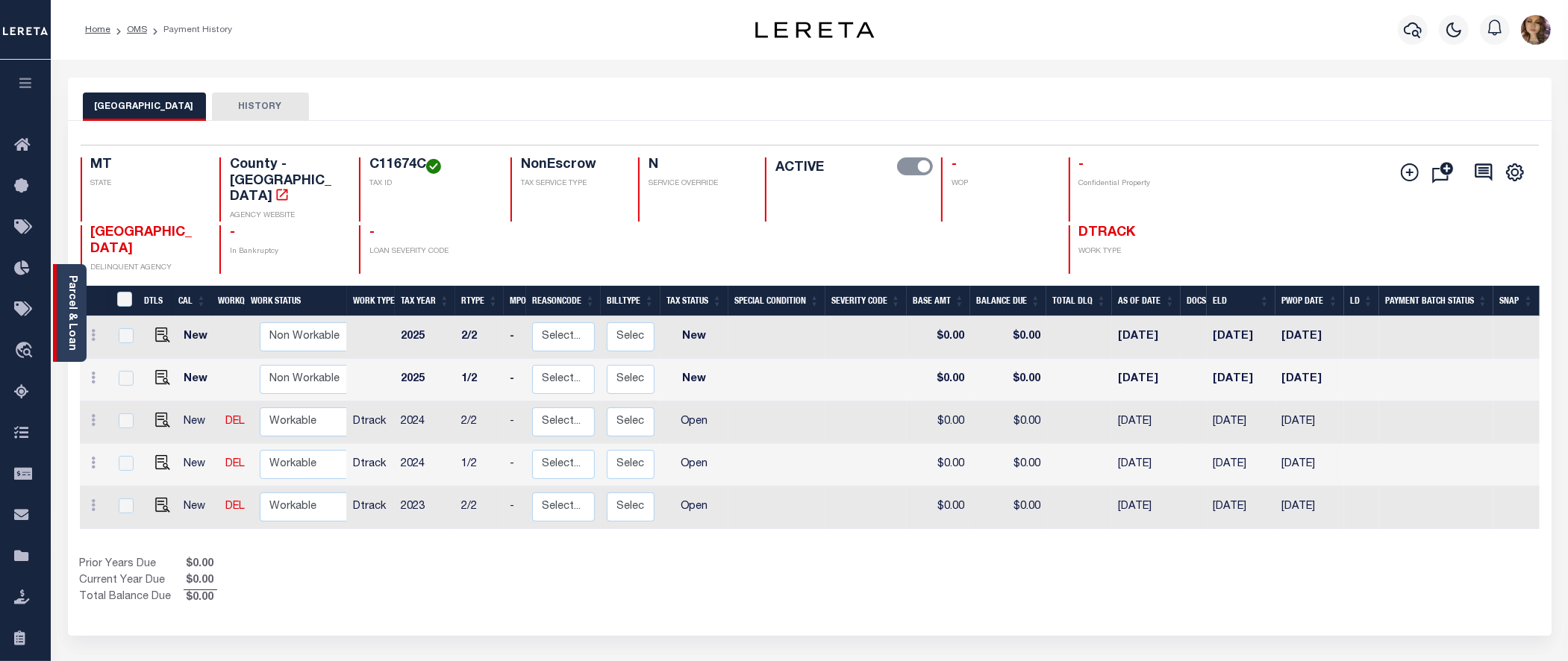
click at [76, 303] on link "Parcel & Loan" at bounding box center [72, 313] width 11 height 76
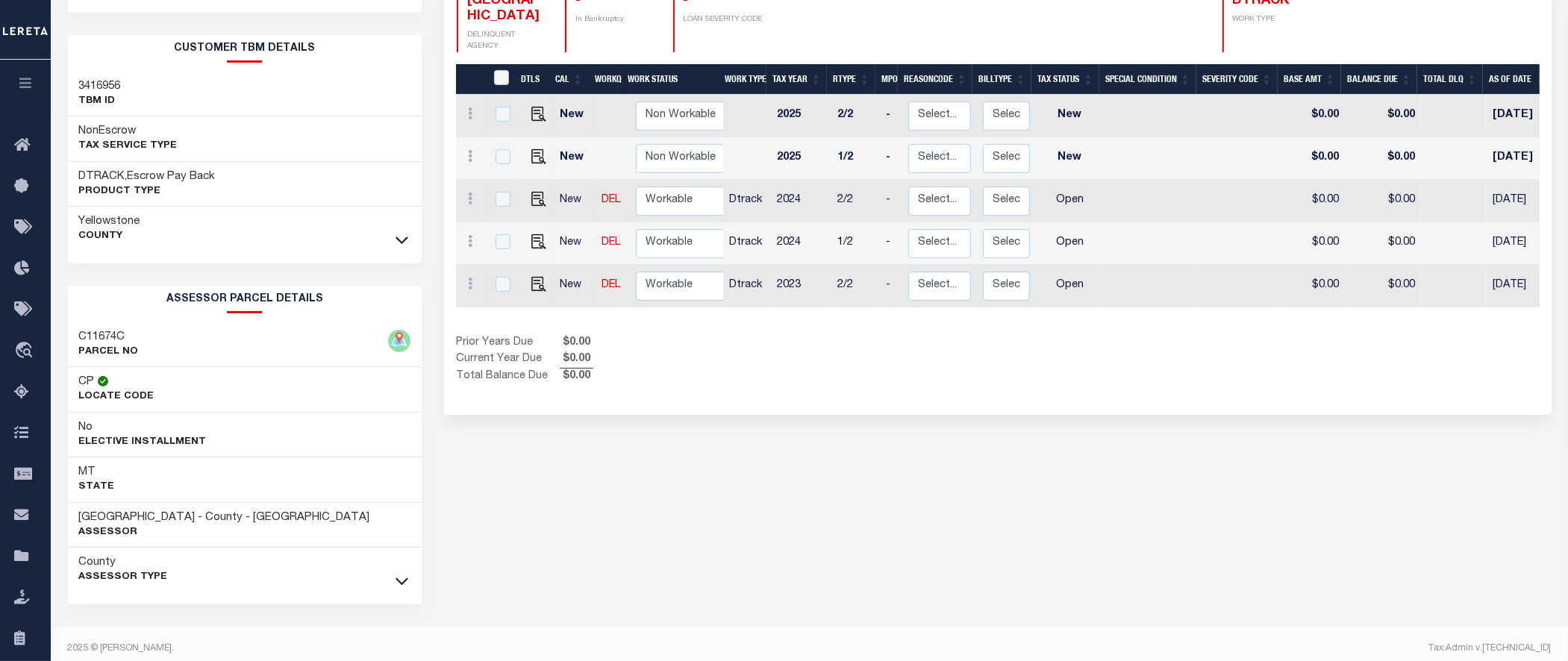
scroll to position [261, 0]
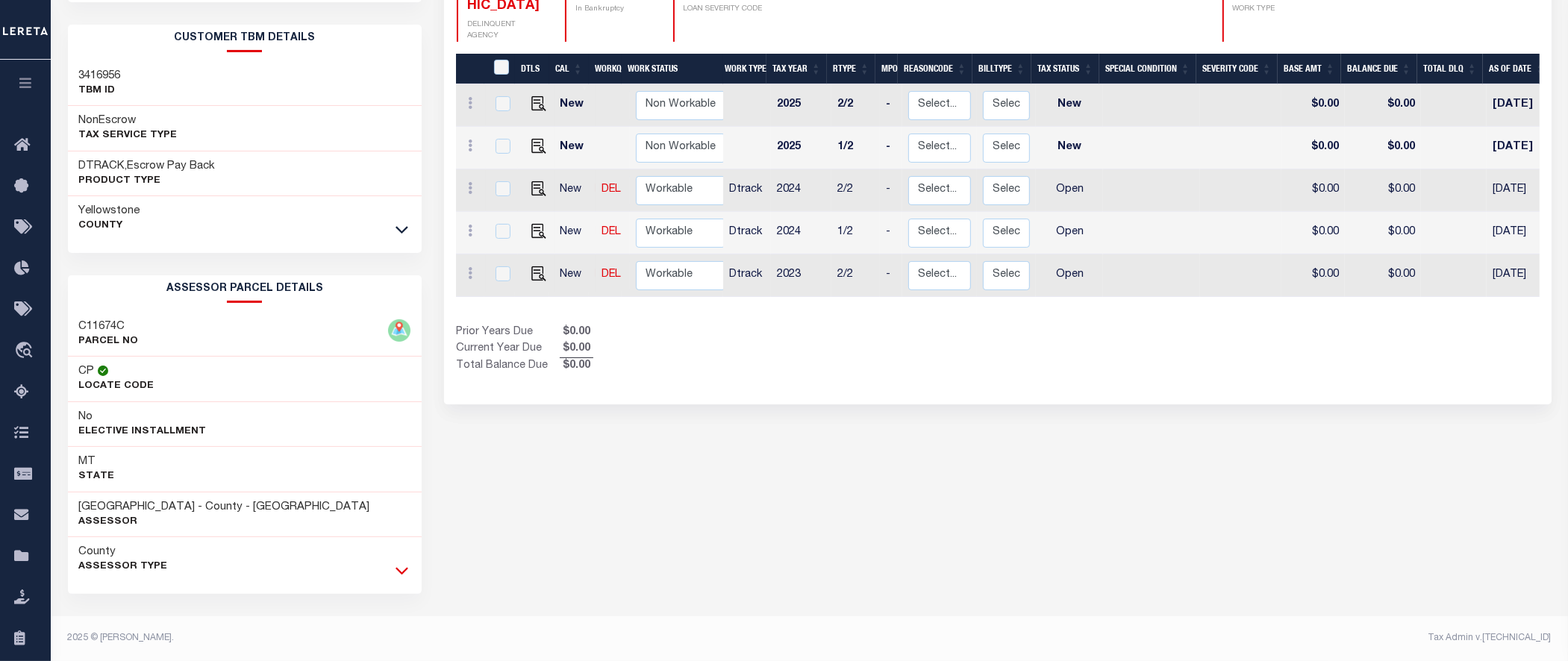
click at [397, 566] on icon at bounding box center [402, 570] width 13 height 15
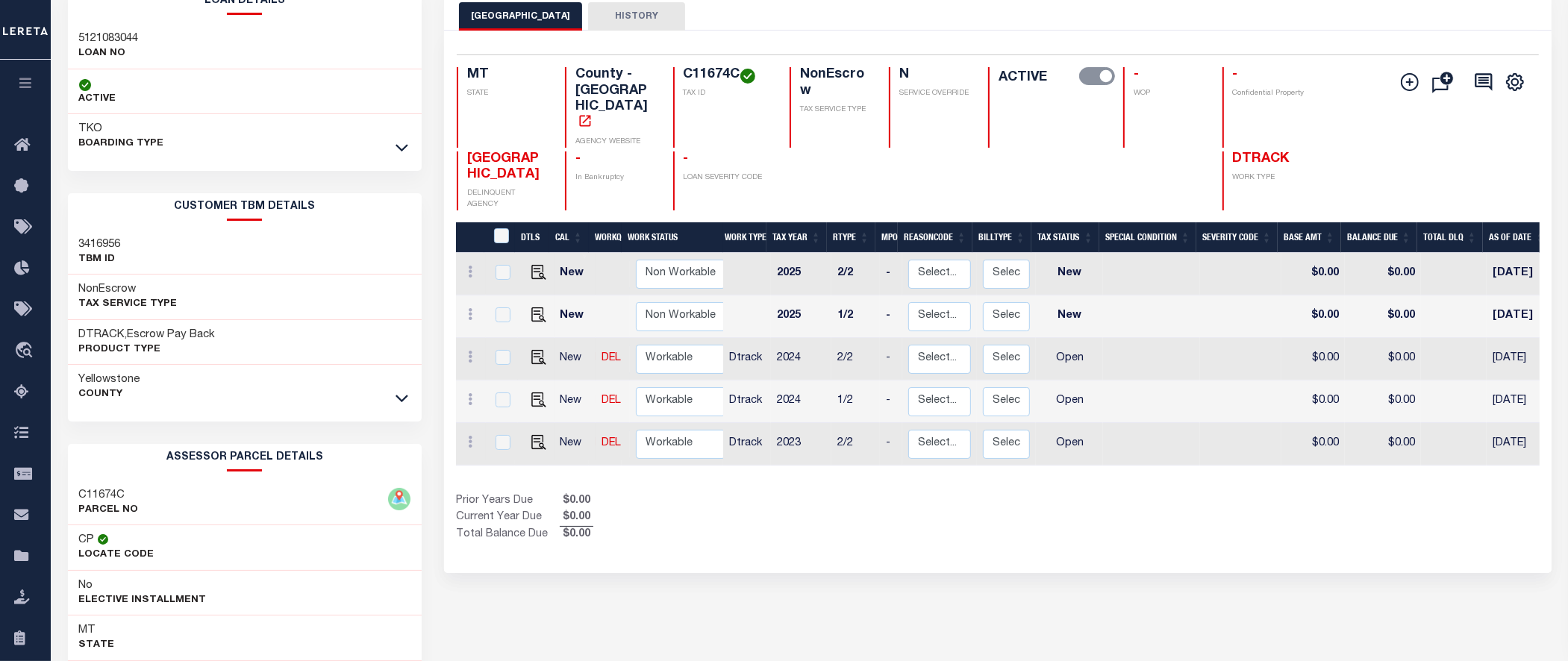
scroll to position [72, 0]
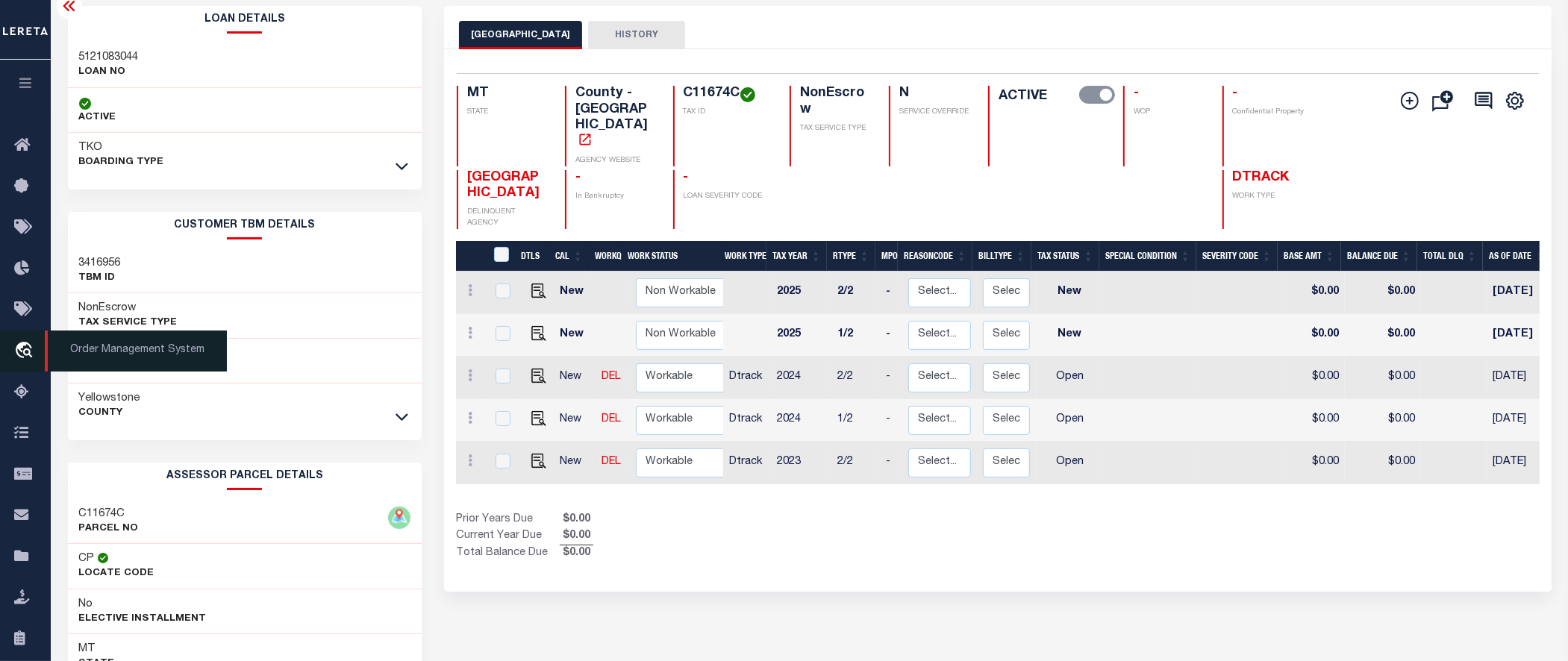
click at [109, 344] on span "Order Management System" at bounding box center [136, 351] width 182 height 41
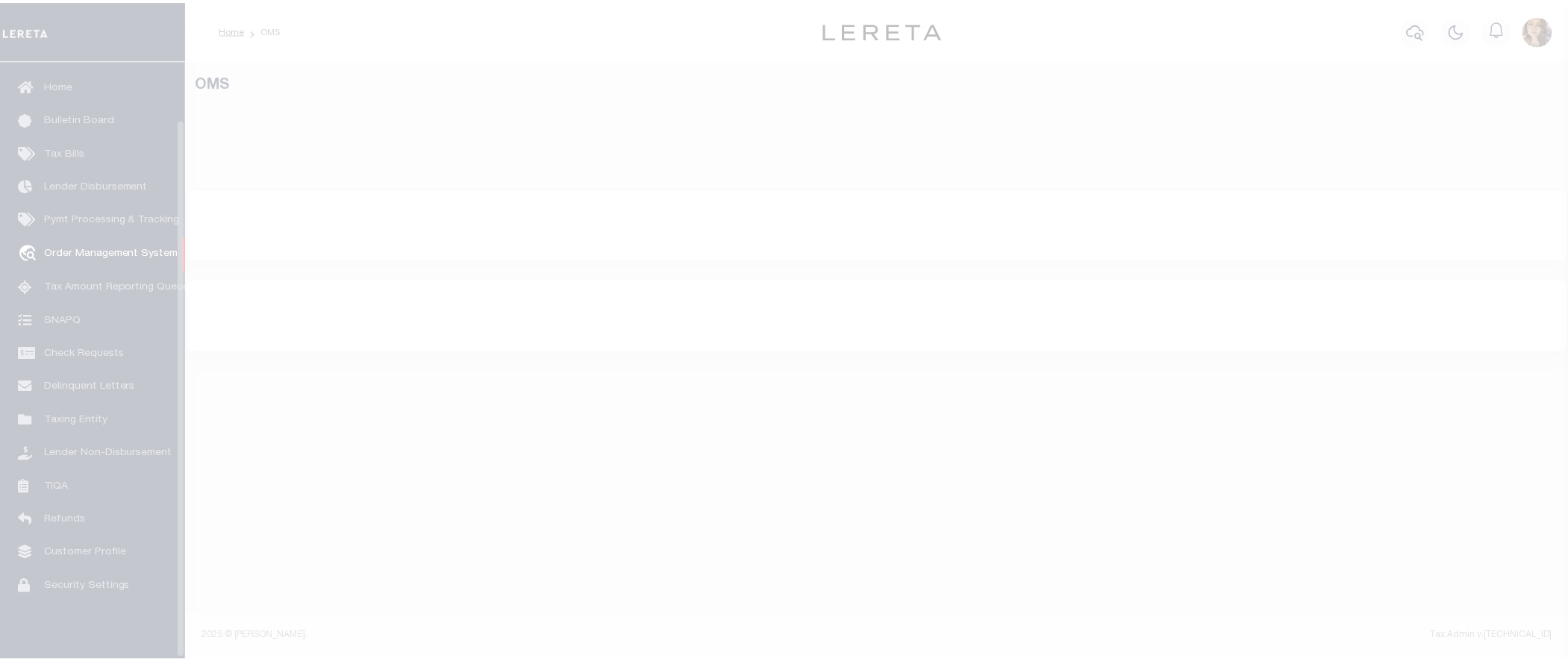
scroll to position [65, 0]
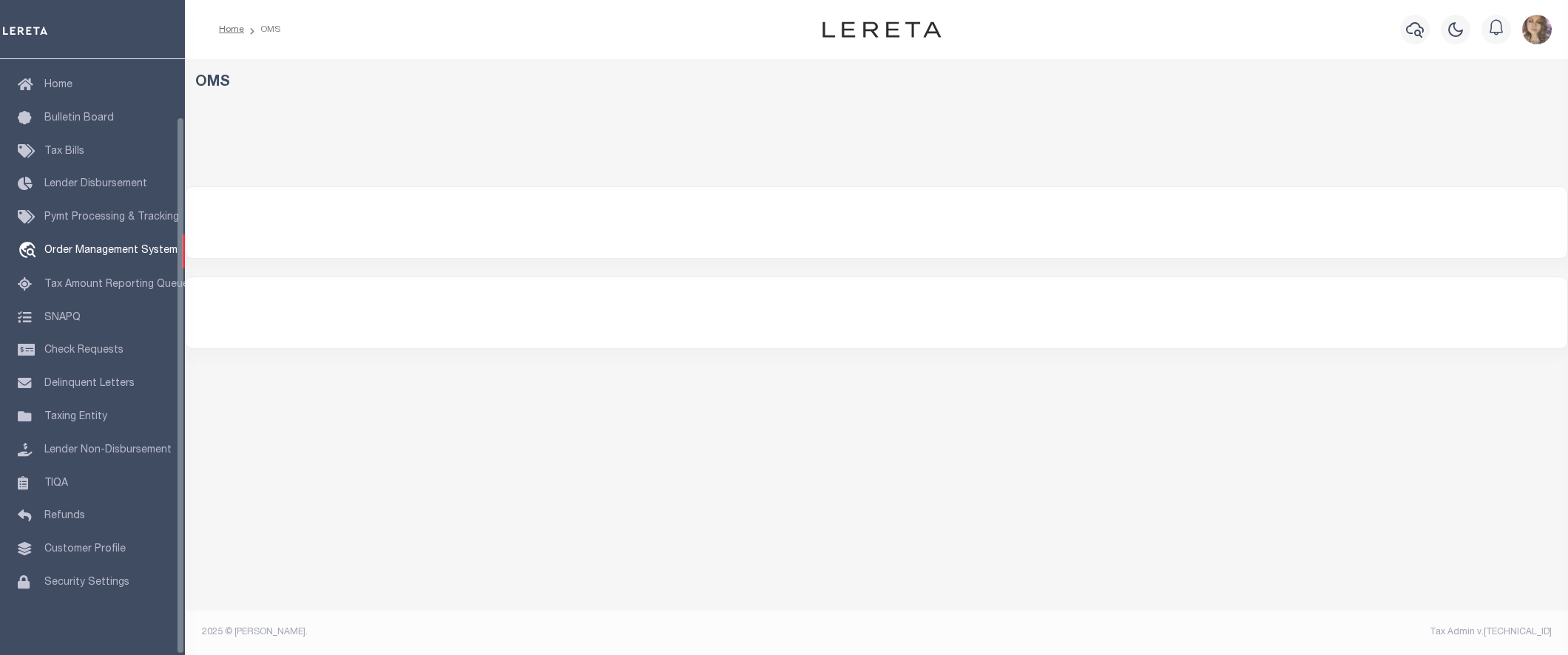
select select "200"
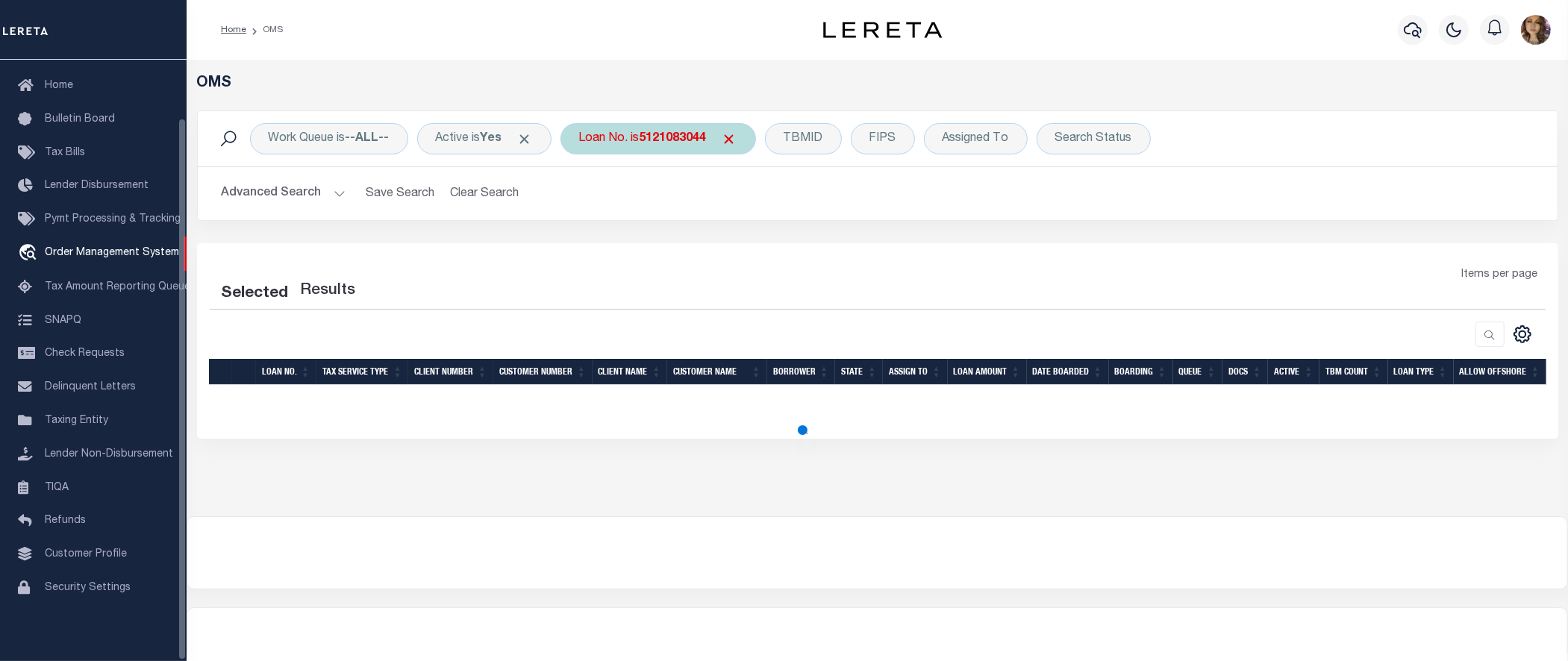
select select "200"
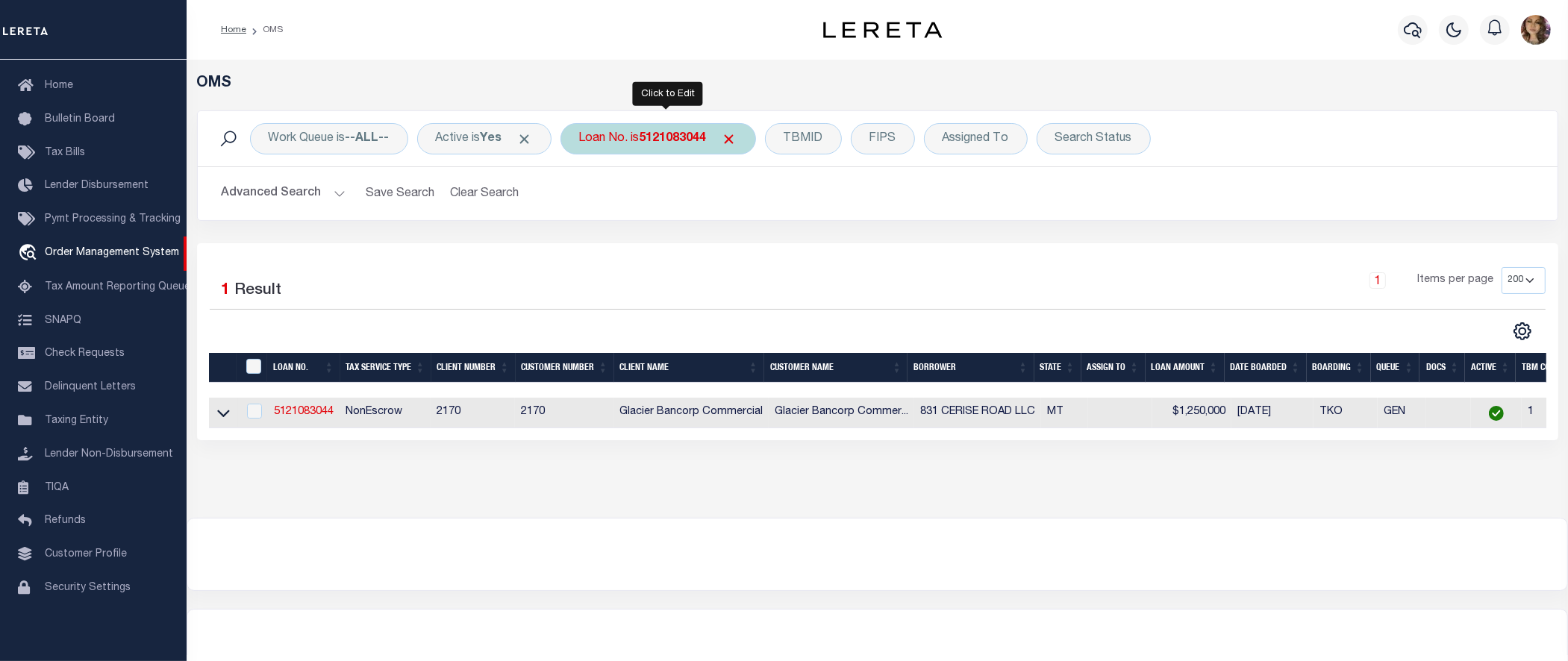
click at [658, 133] on b "5121083044" at bounding box center [673, 138] width 67 height 12
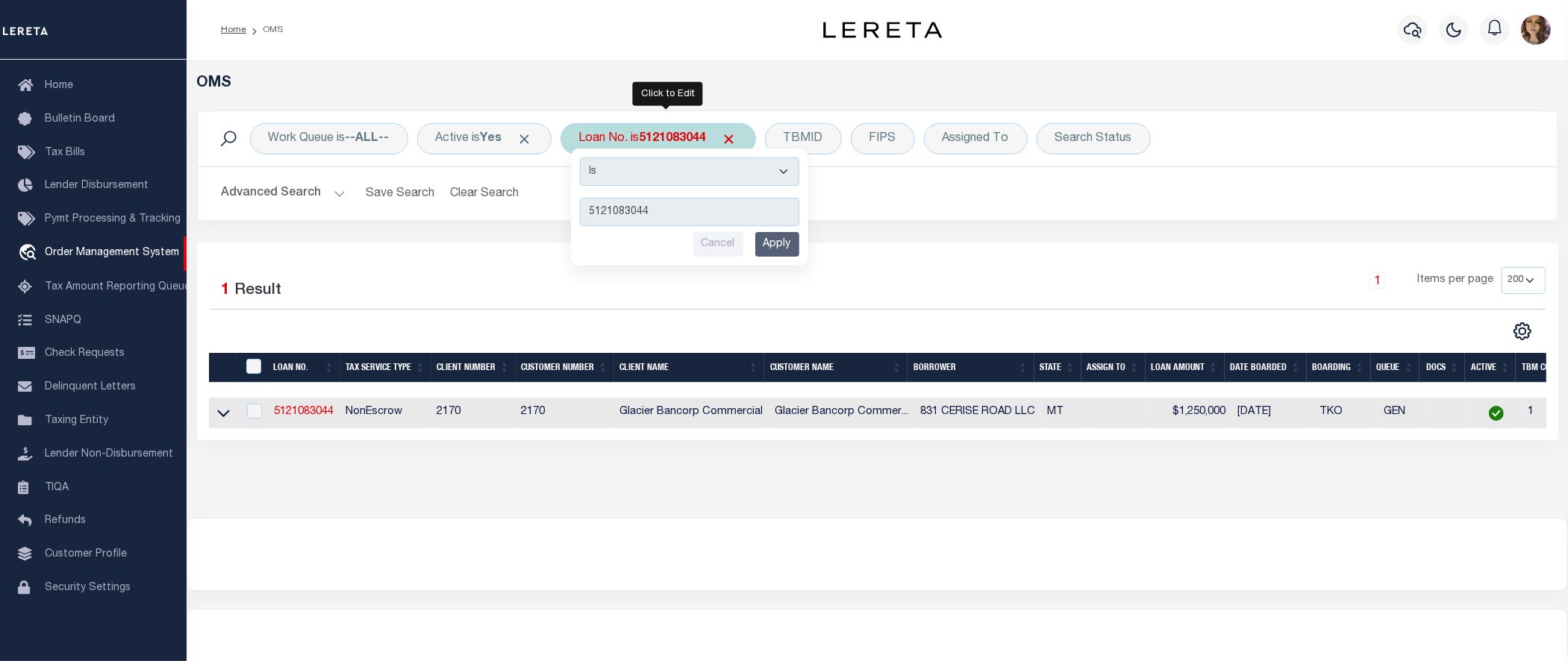
type input "16802871"
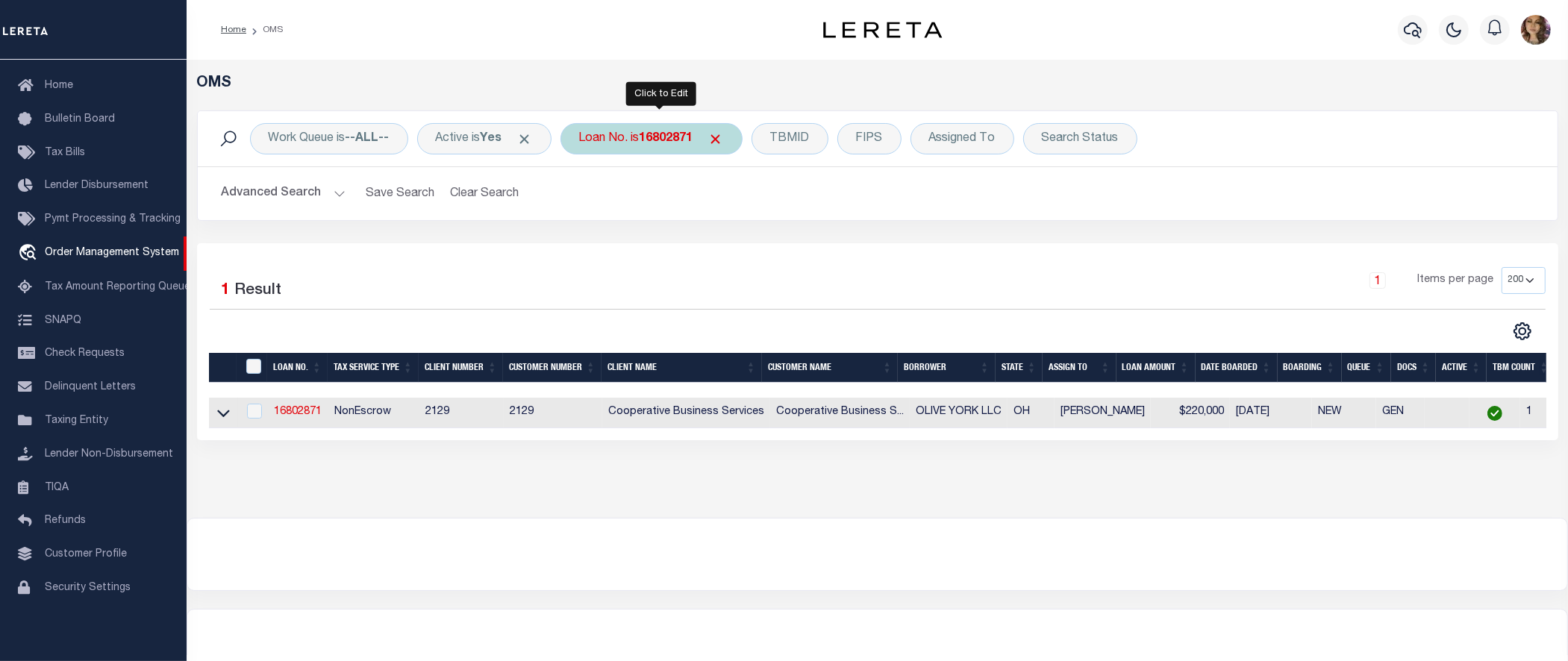
click at [647, 146] on div "Loan No. is 16802871" at bounding box center [651, 138] width 182 height 32
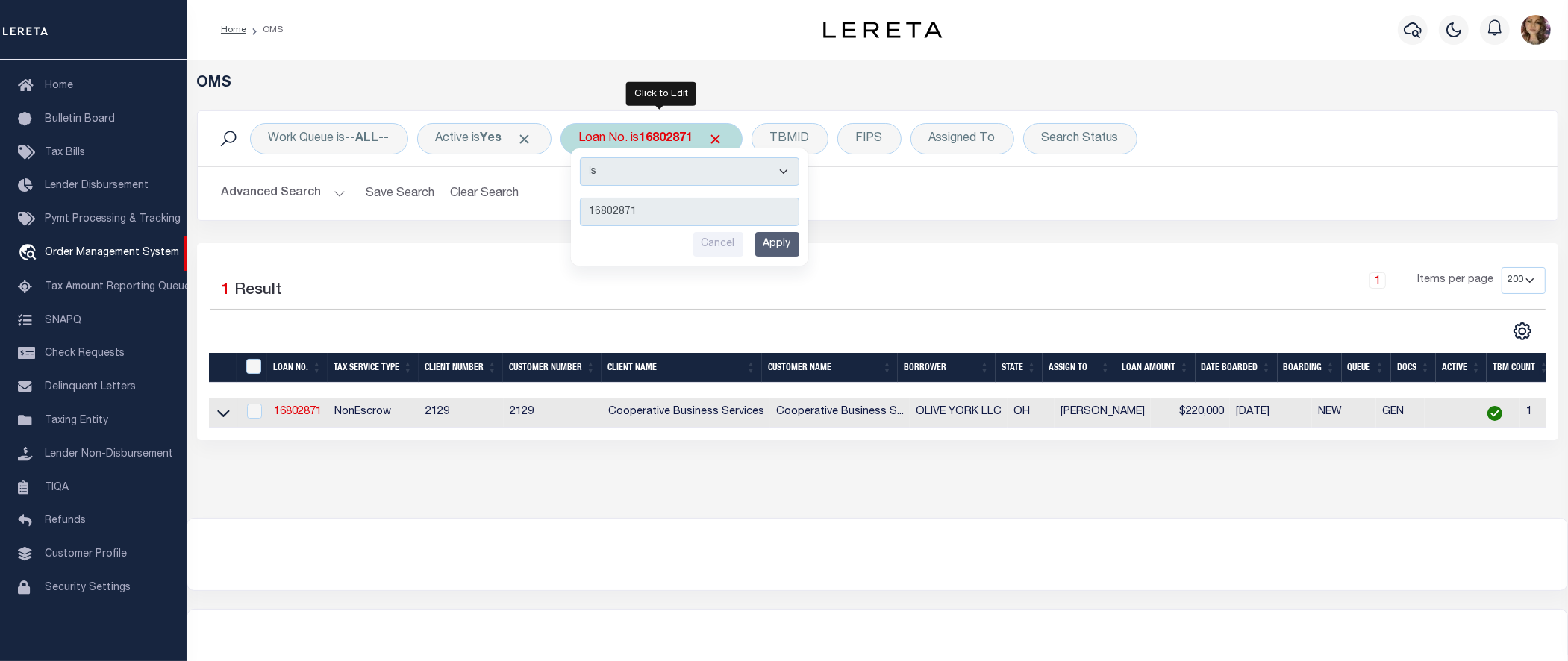
type input "117259"
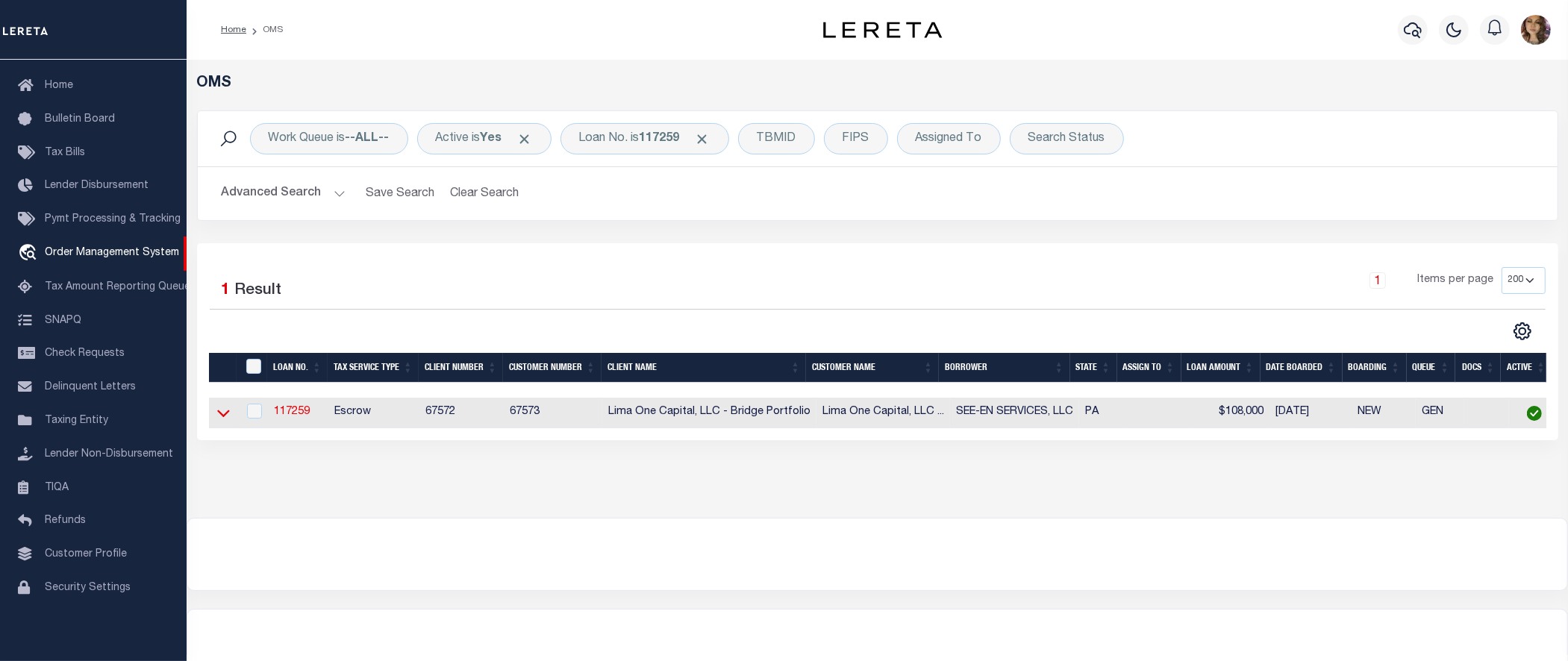
click at [217, 412] on icon at bounding box center [224, 413] width 13 height 15
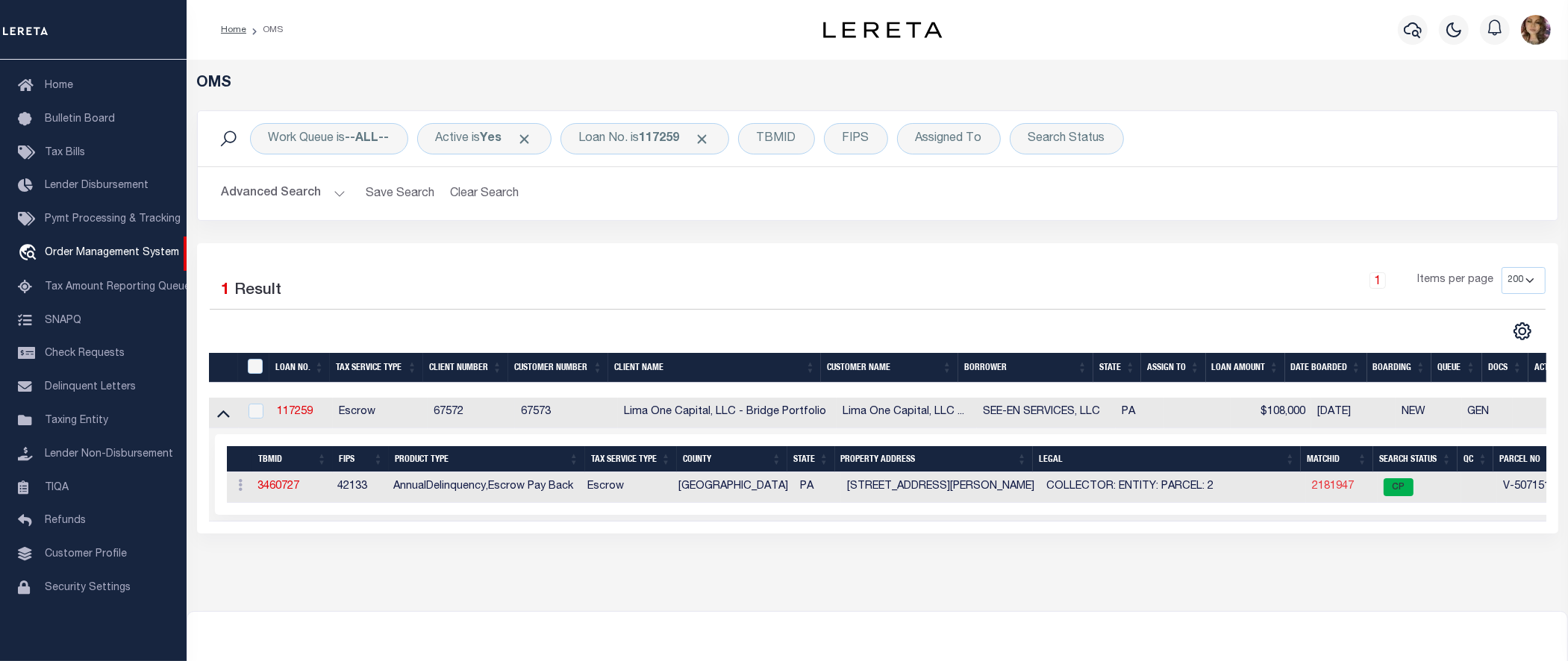
click at [1331, 487] on link "2181947" at bounding box center [1332, 486] width 41 height 11
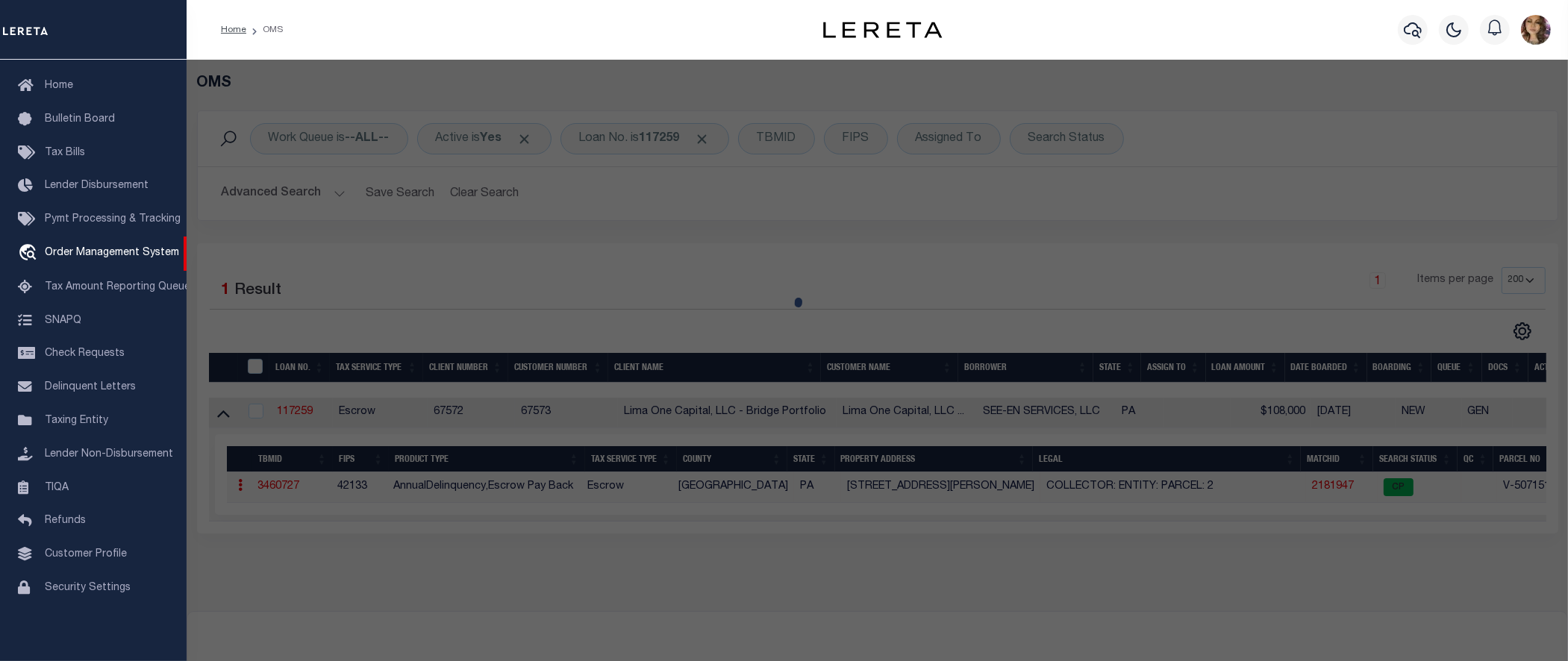
checkbox input "false"
select select "CP"
type input "32 UMBERTO AVENUE"
checkbox input "false"
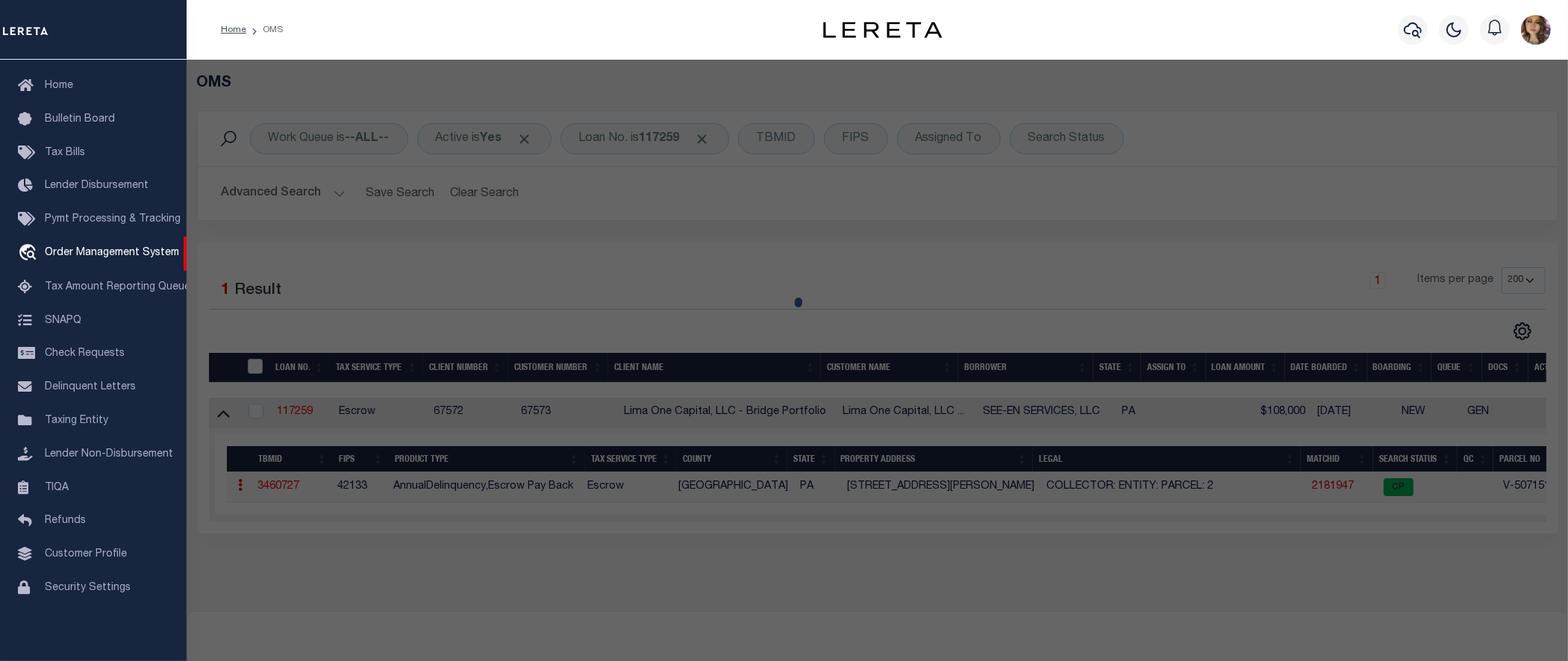
type input "NEW CUMBERLAND PA 17070"
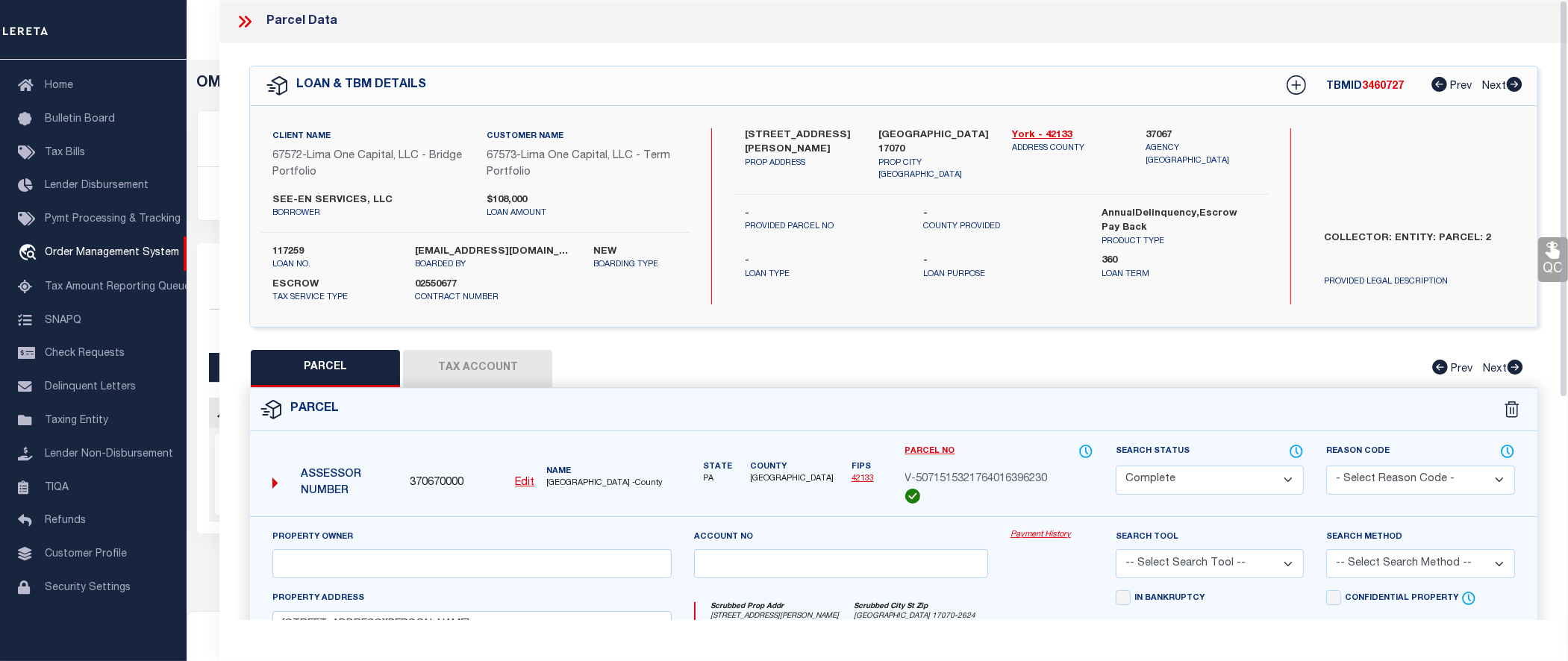
click at [1038, 540] on link "Payment History" at bounding box center [1052, 536] width 83 height 13
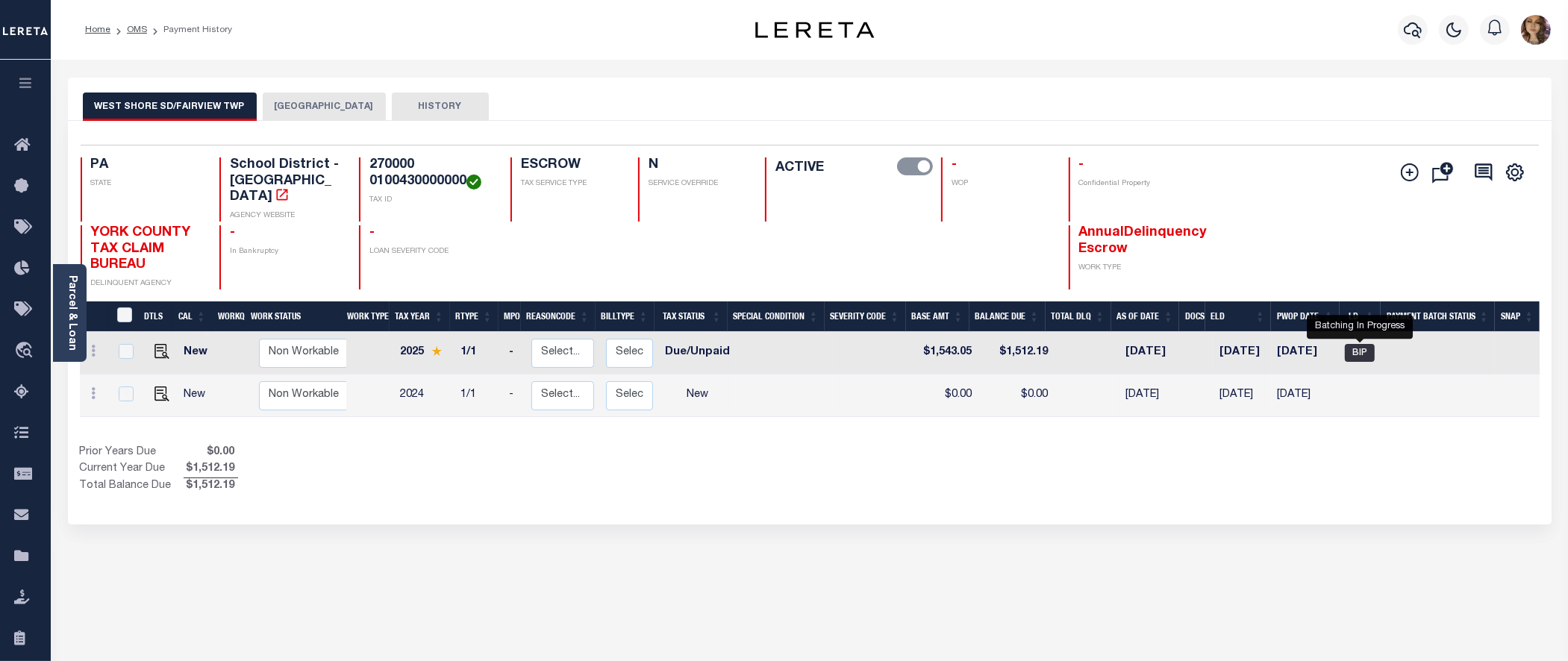
click at [1360, 344] on span "BIP" at bounding box center [1359, 353] width 30 height 18
checkbox input "true"
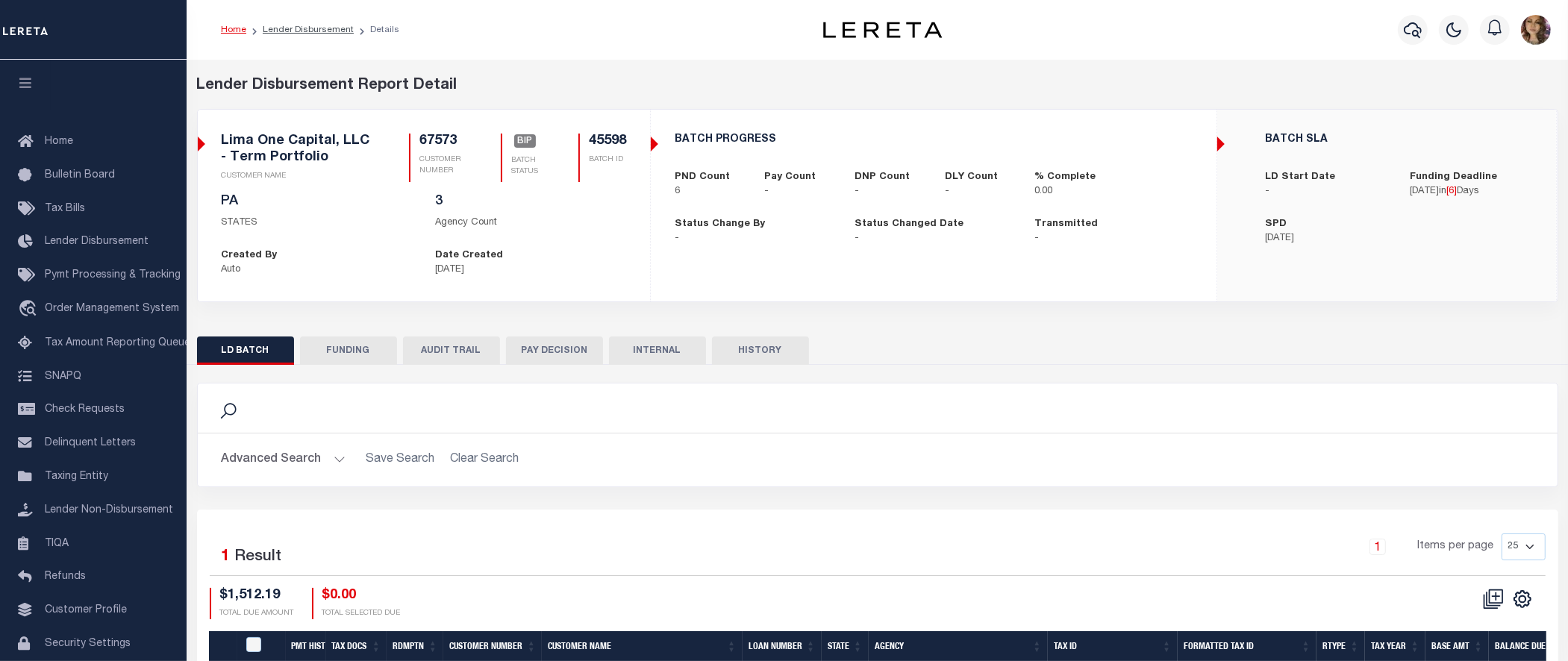
click at [606, 135] on h5 "45598" at bounding box center [607, 141] width 37 height 16
copy h5 "45598"
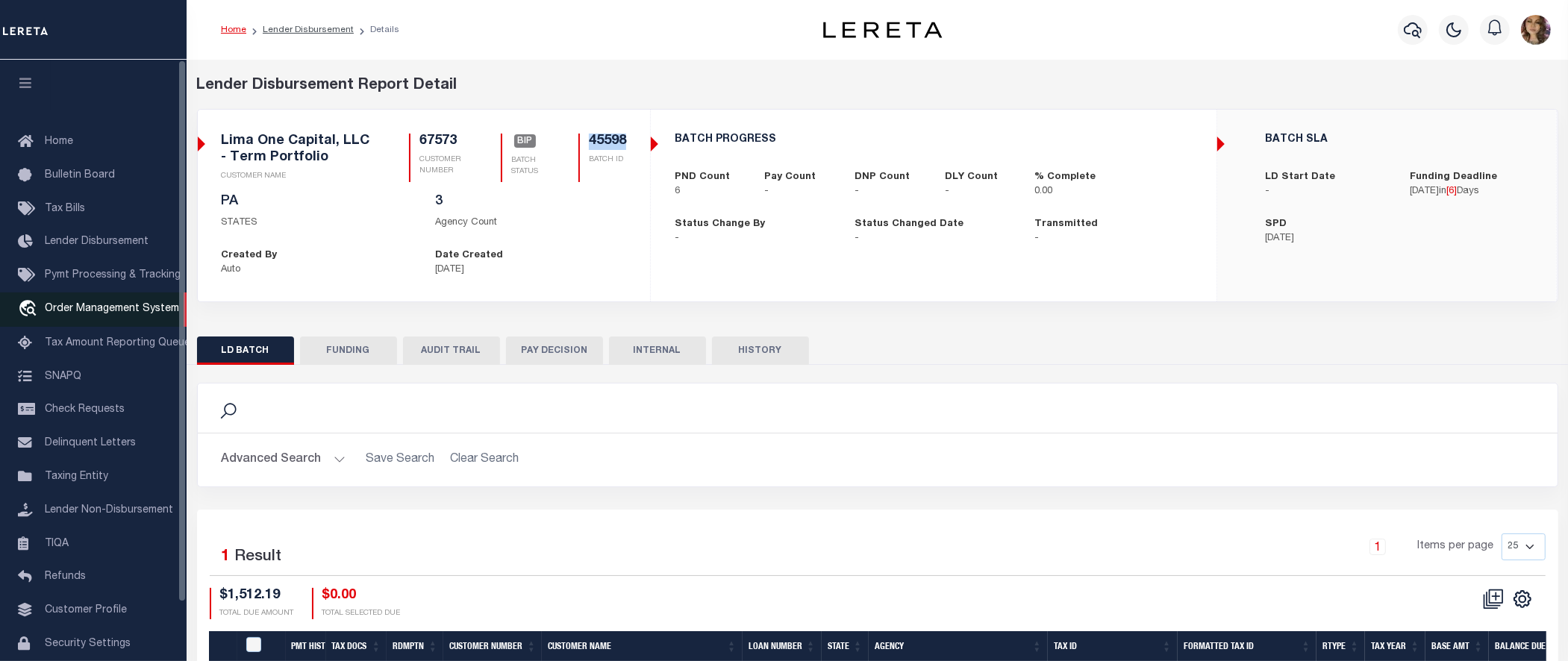
click at [82, 311] on span "Order Management System" at bounding box center [111, 309] width 134 height 11
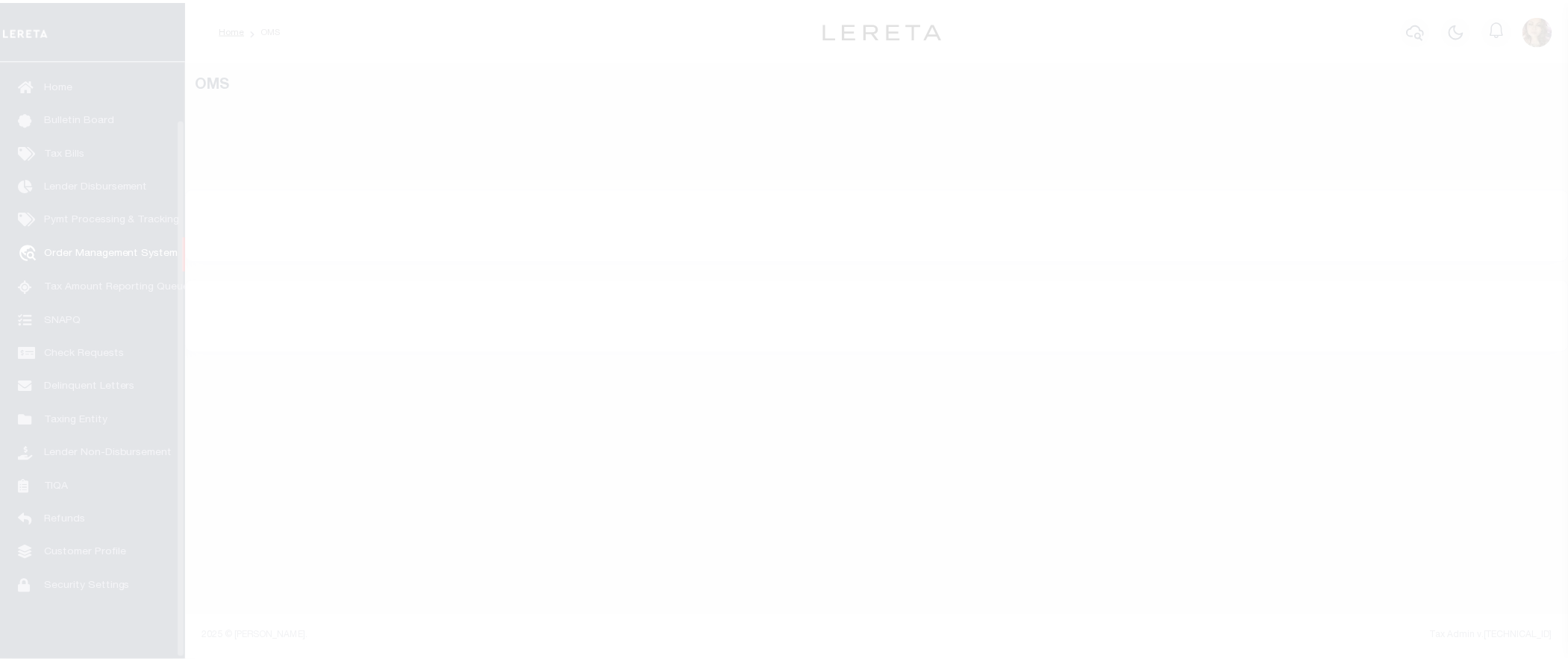
scroll to position [65, 0]
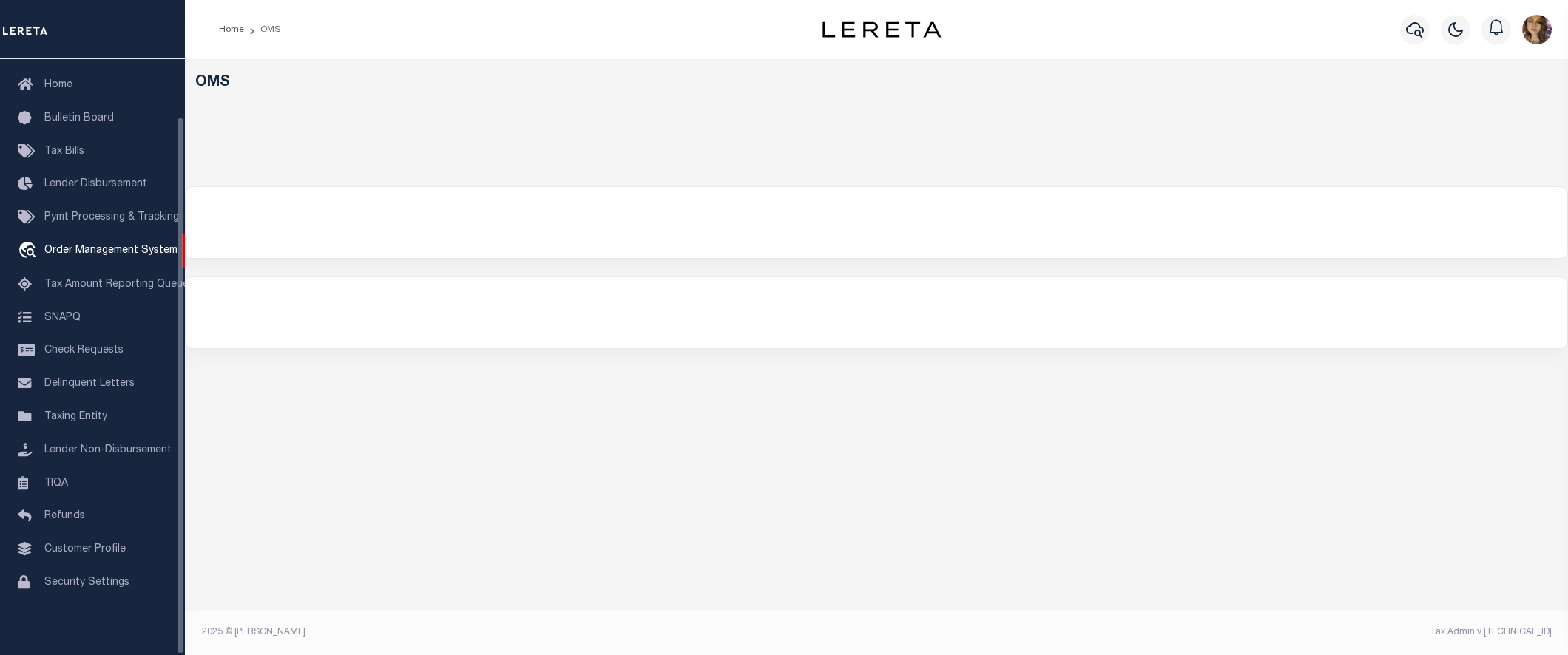
select select "200"
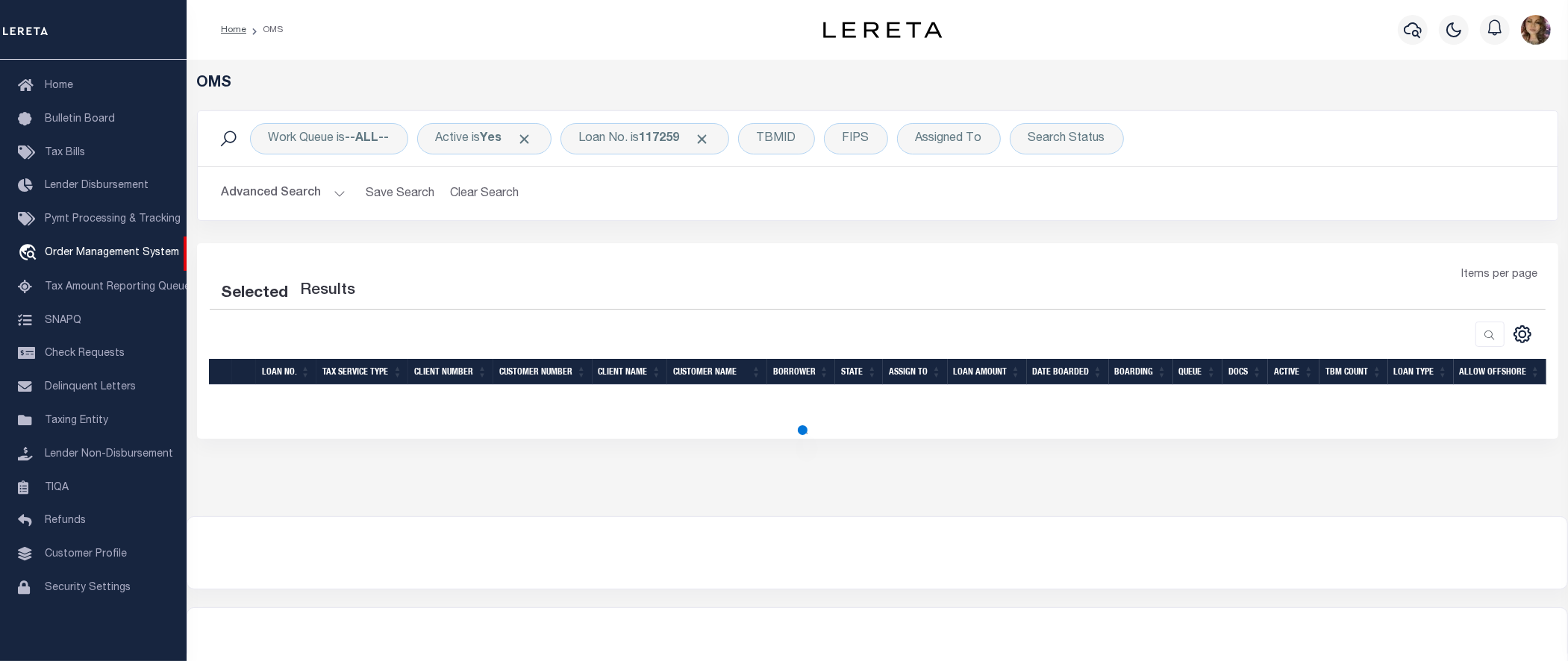
select select "200"
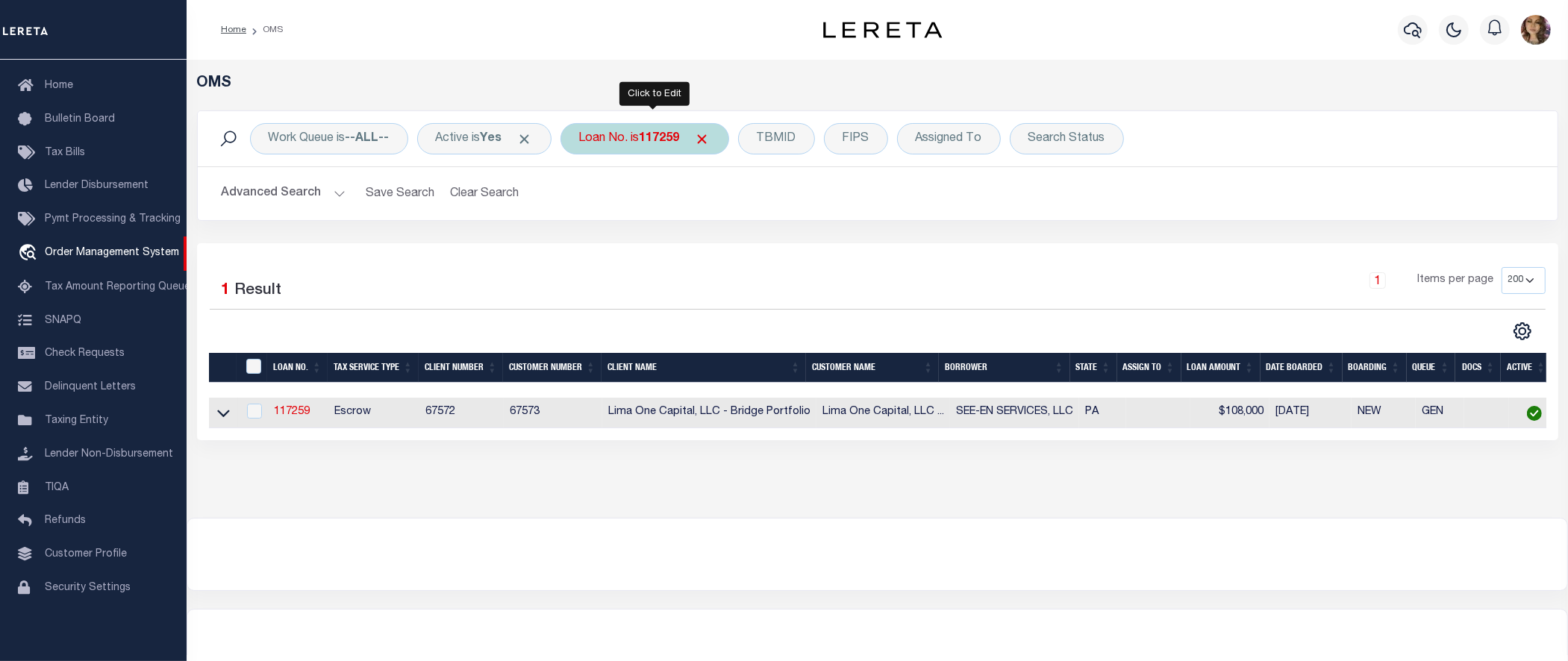
click at [624, 124] on div "Loan No. is 117259" at bounding box center [644, 138] width 168 height 32
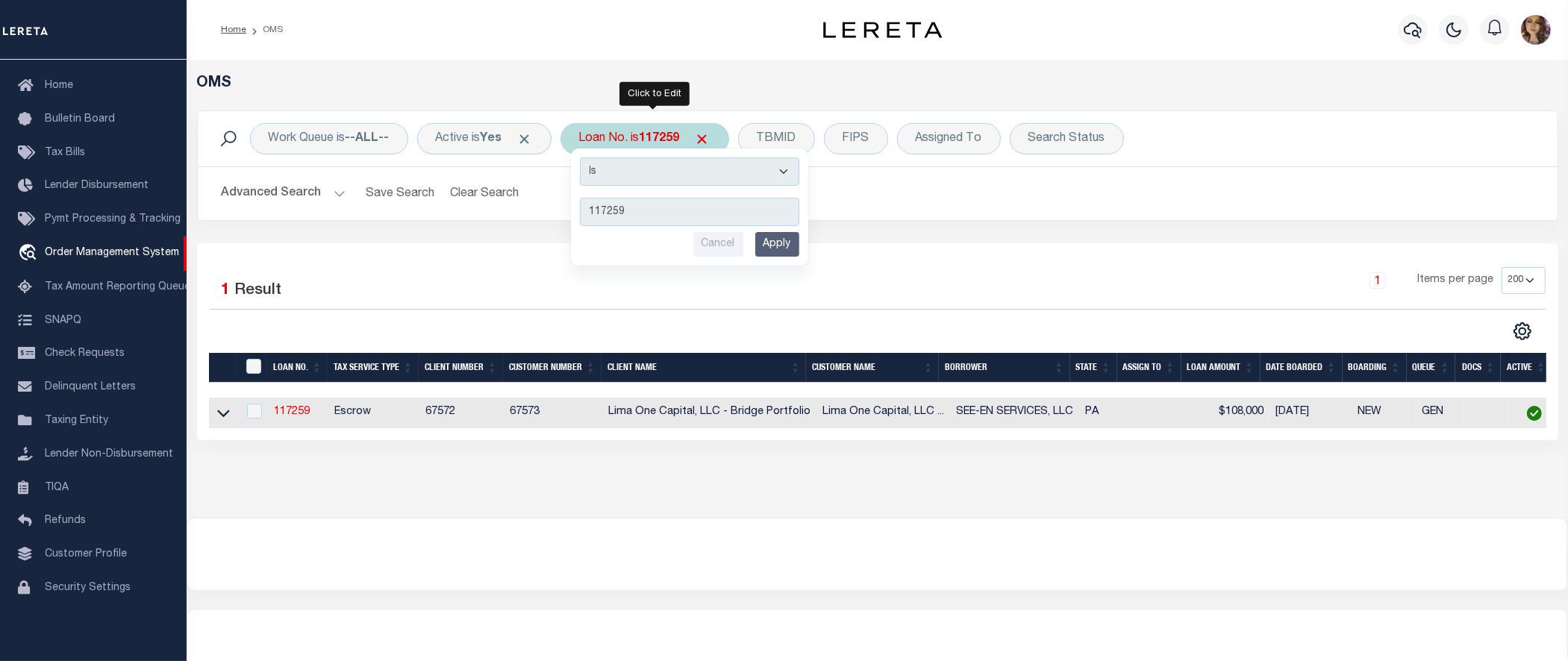
type input "47844"
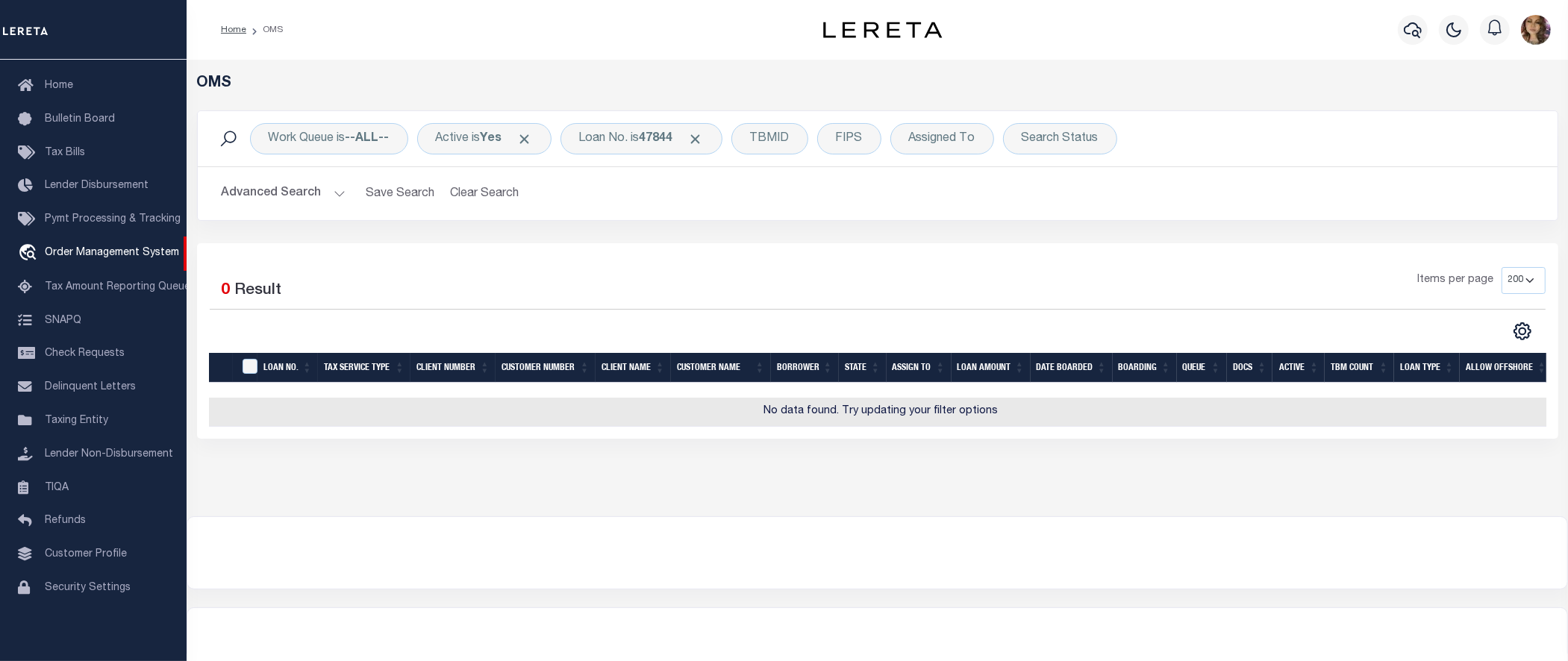
click at [1127, 533] on div at bounding box center [877, 553] width 1380 height 72
click at [662, 144] on b "47844" at bounding box center [656, 138] width 33 height 12
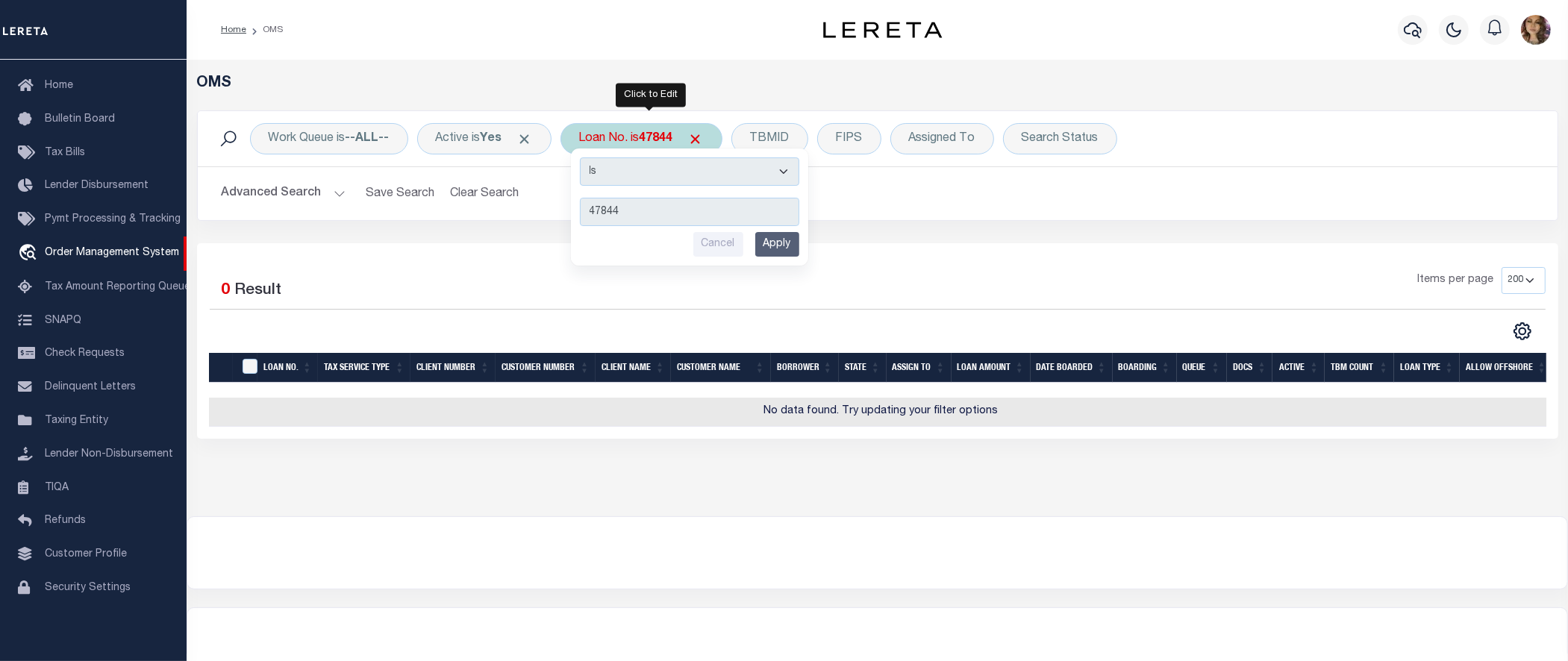
type input "5121083044"
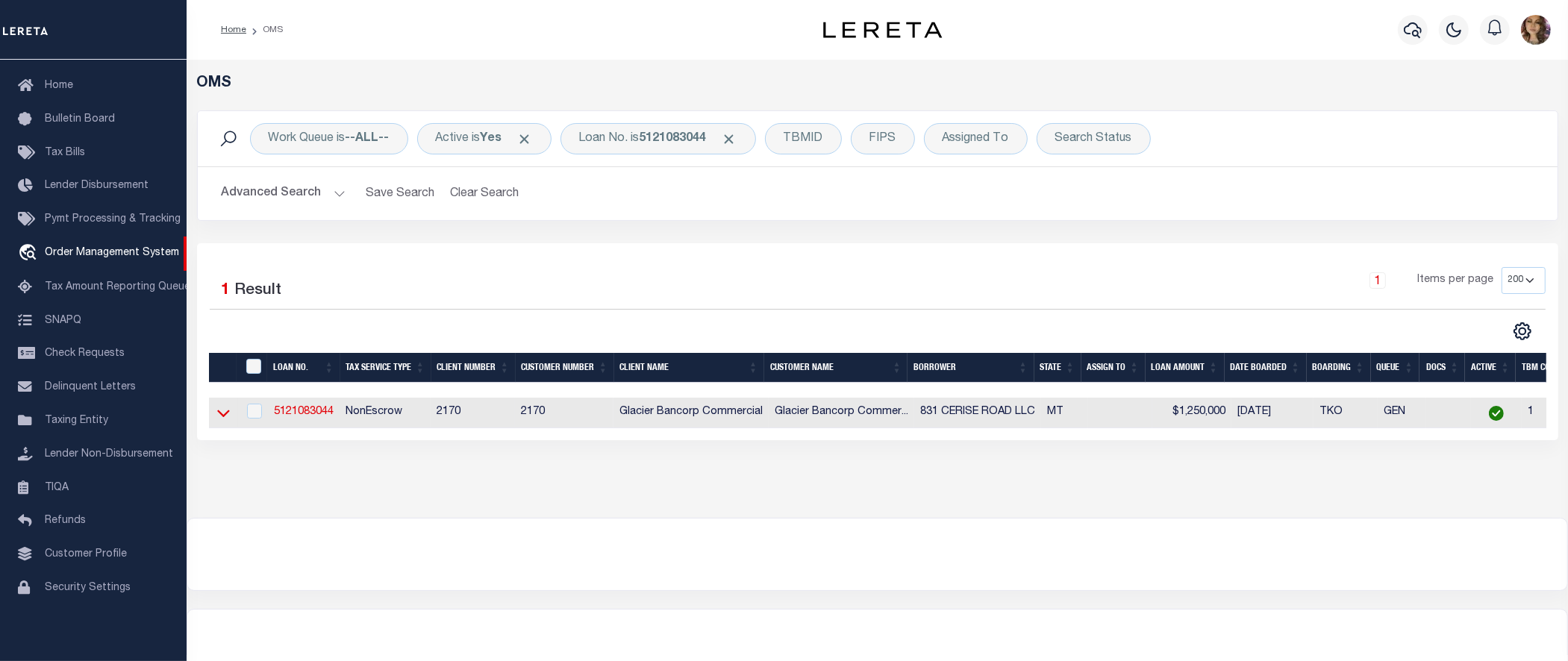
click at [219, 415] on icon at bounding box center [224, 414] width 13 height 7
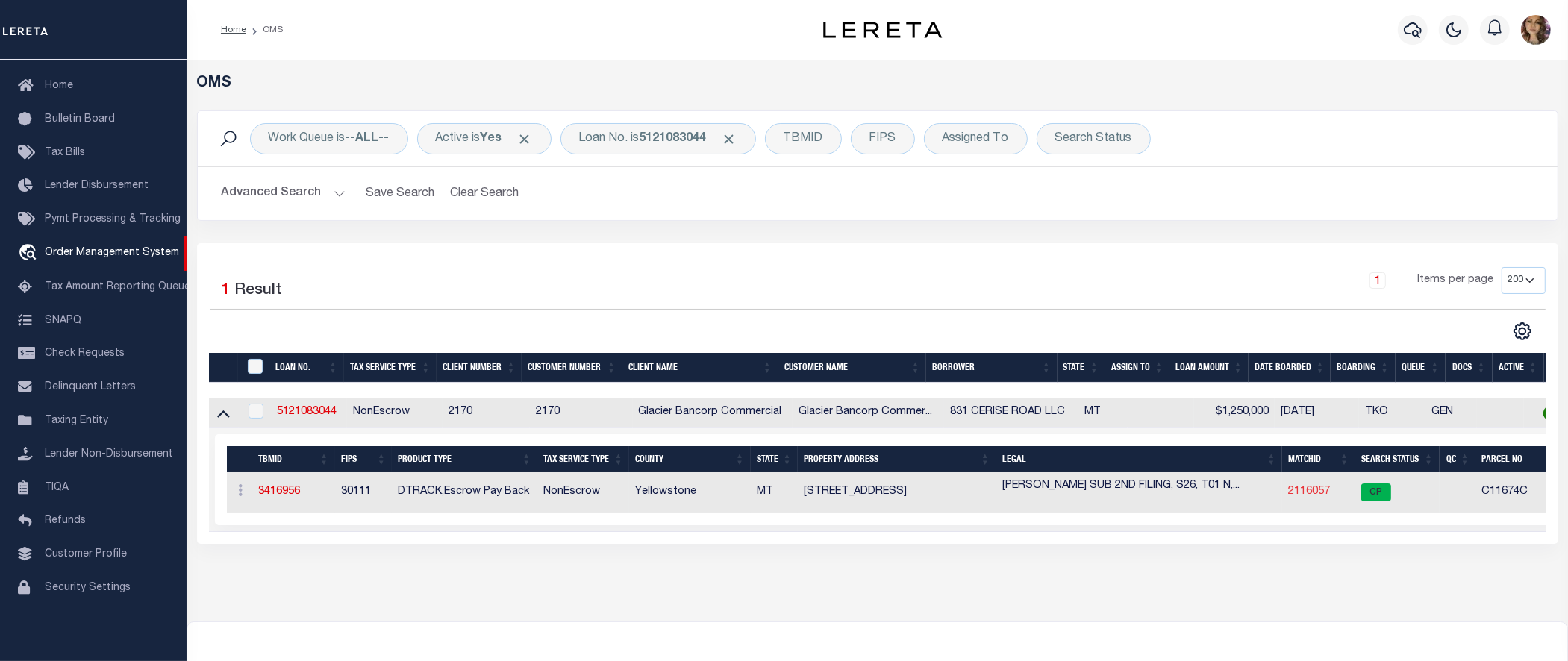
click at [1314, 494] on link "2116057" at bounding box center [1309, 492] width 41 height 11
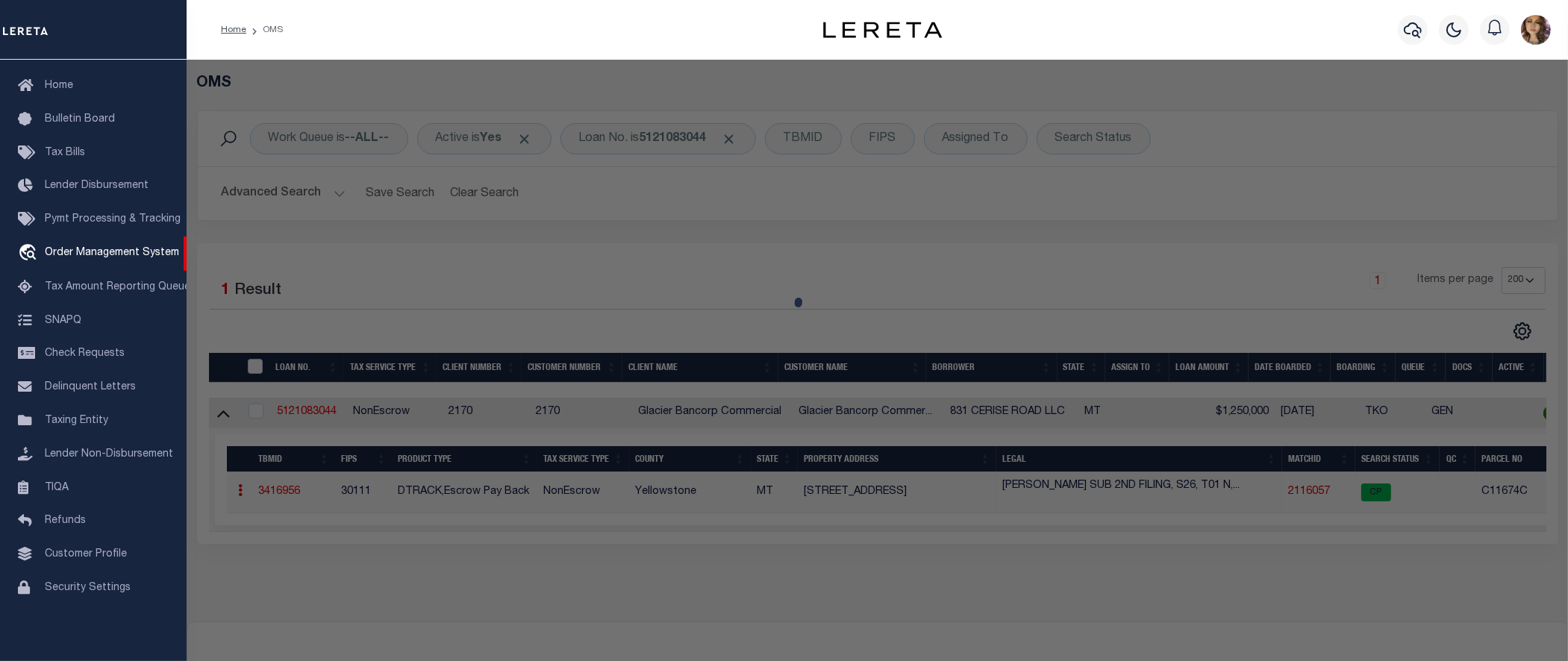
checkbox input "false"
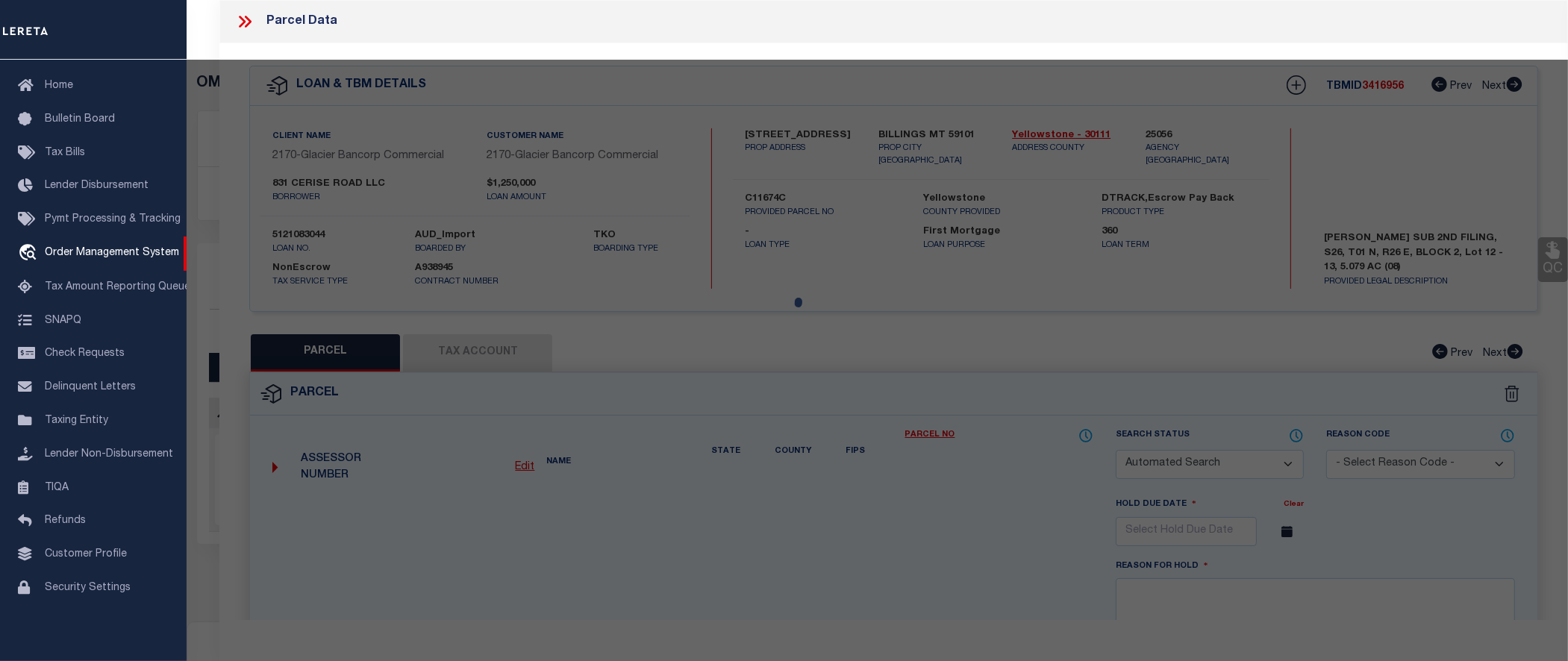
select select "CP"
type input "831 CERISE ROAD LLC"
type input "831 CERISE RD"
checkbox input "false"
type input "BILLINGS, MT 59101"
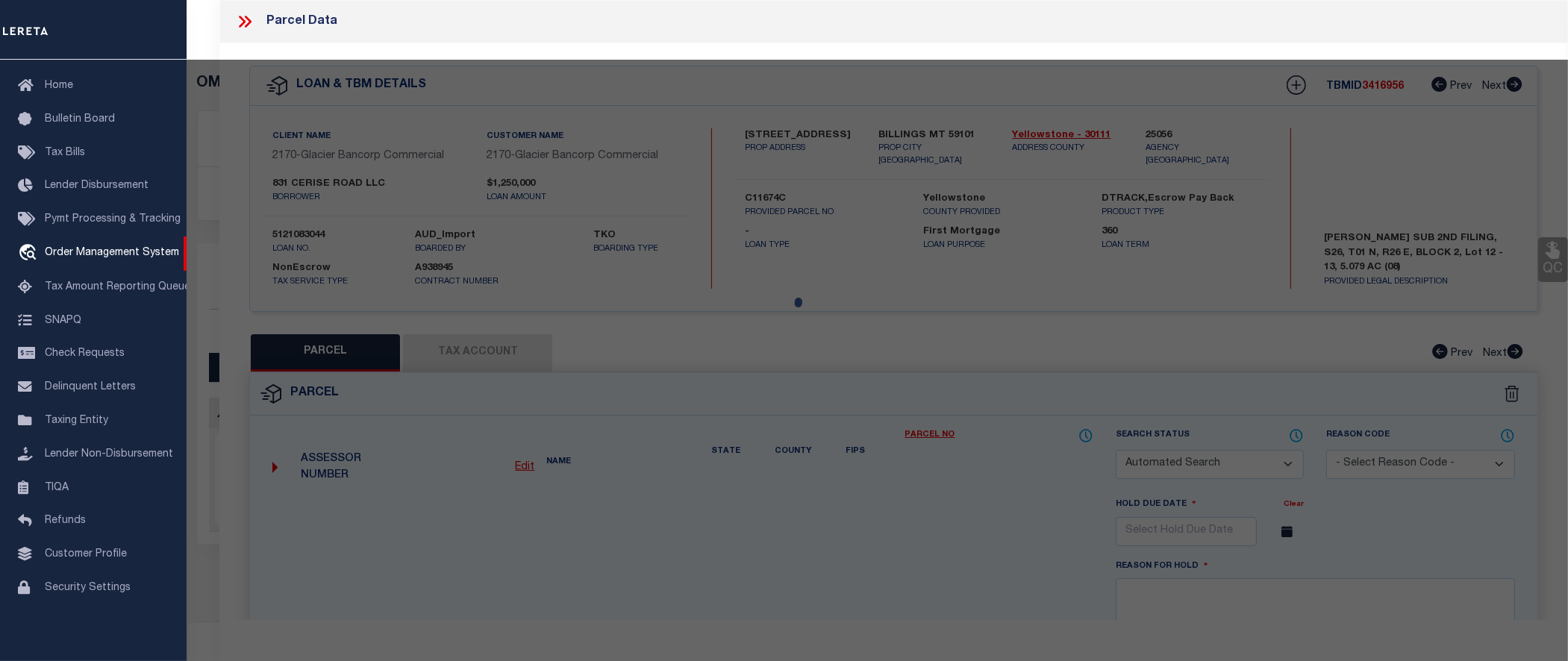
type textarea "STEFFES SUB 2ND FILING, S26, T01 N, R26 E, BLOCK 2, Lot 12 - 13, 5.079 AC (08)"
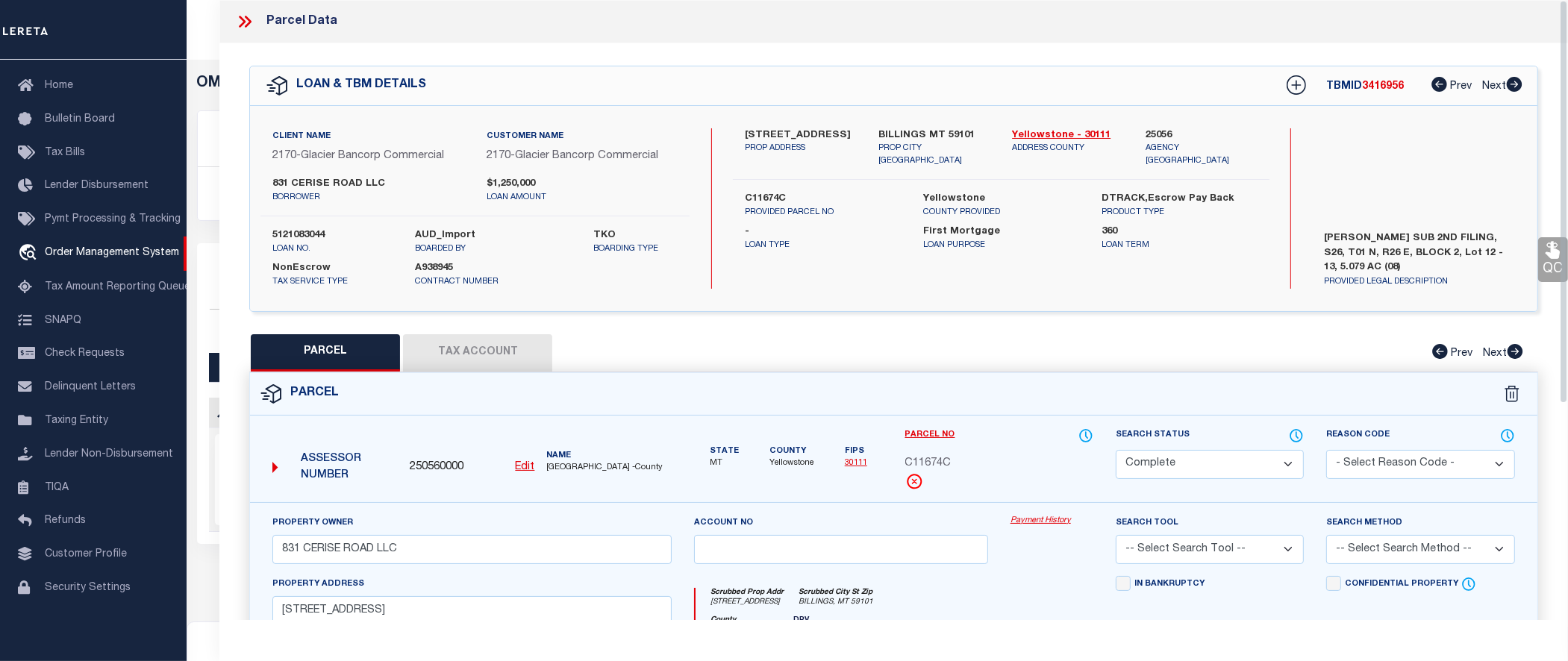
click at [1050, 524] on link "Payment History" at bounding box center [1052, 521] width 83 height 13
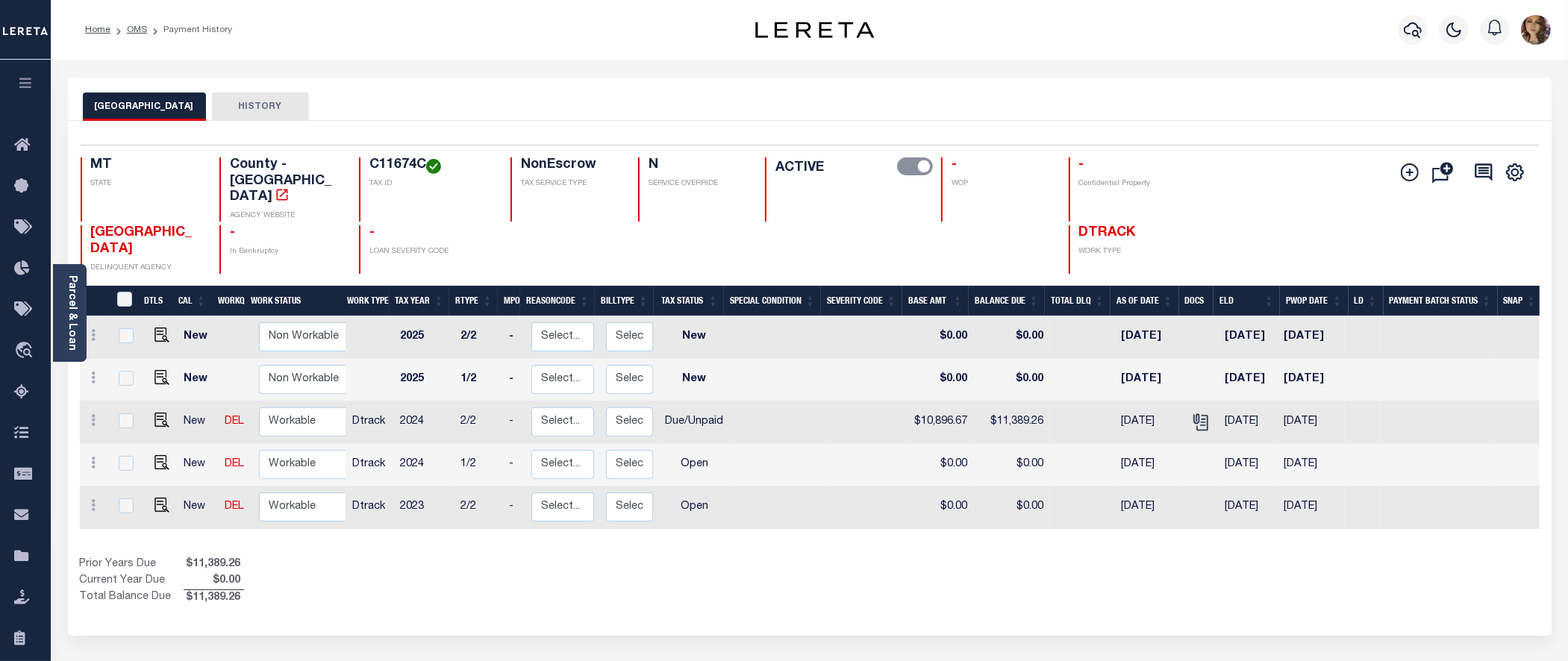
click at [1336, 581] on div "Selected 5 Results 1 Items per page 25 50 100 MT STATE C11674C" at bounding box center [810, 378] width 1483 height 515
click at [117, 354] on span "Order Management System" at bounding box center [136, 351] width 182 height 41
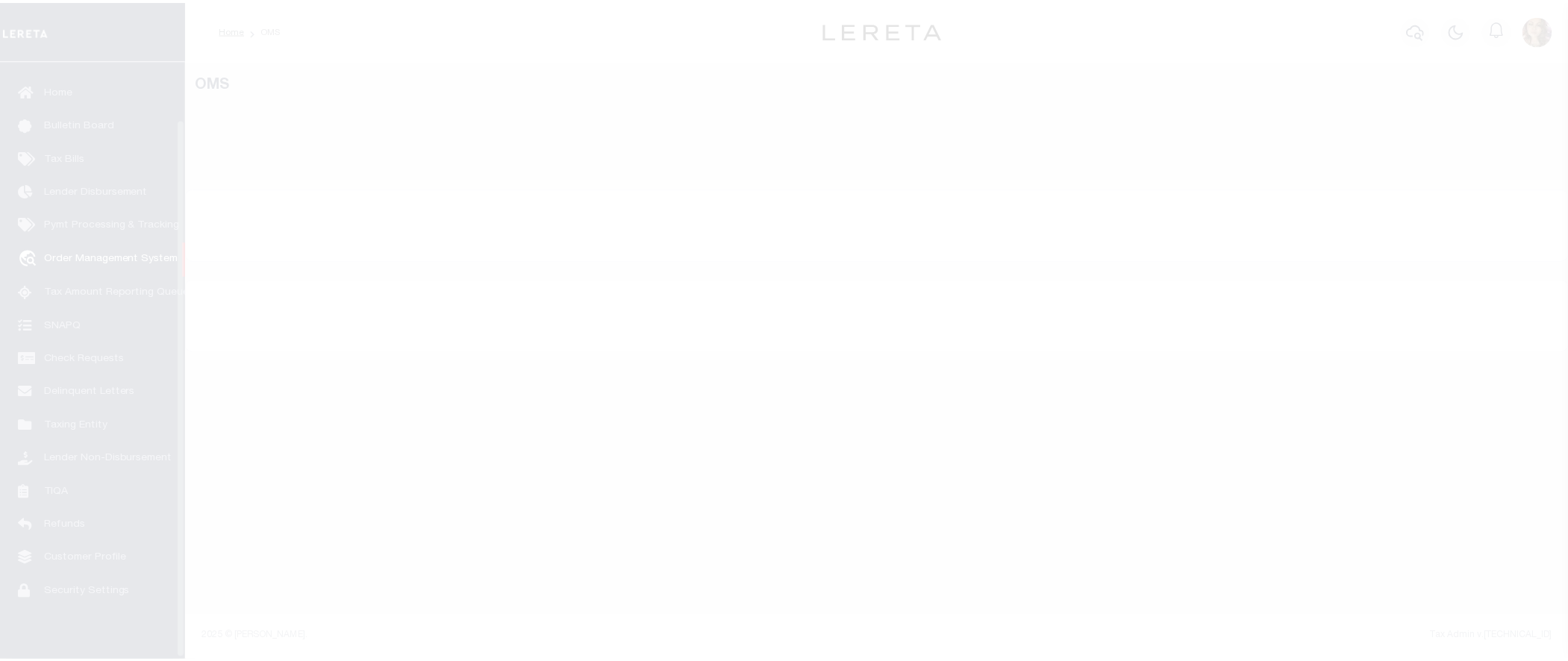
scroll to position [65, 0]
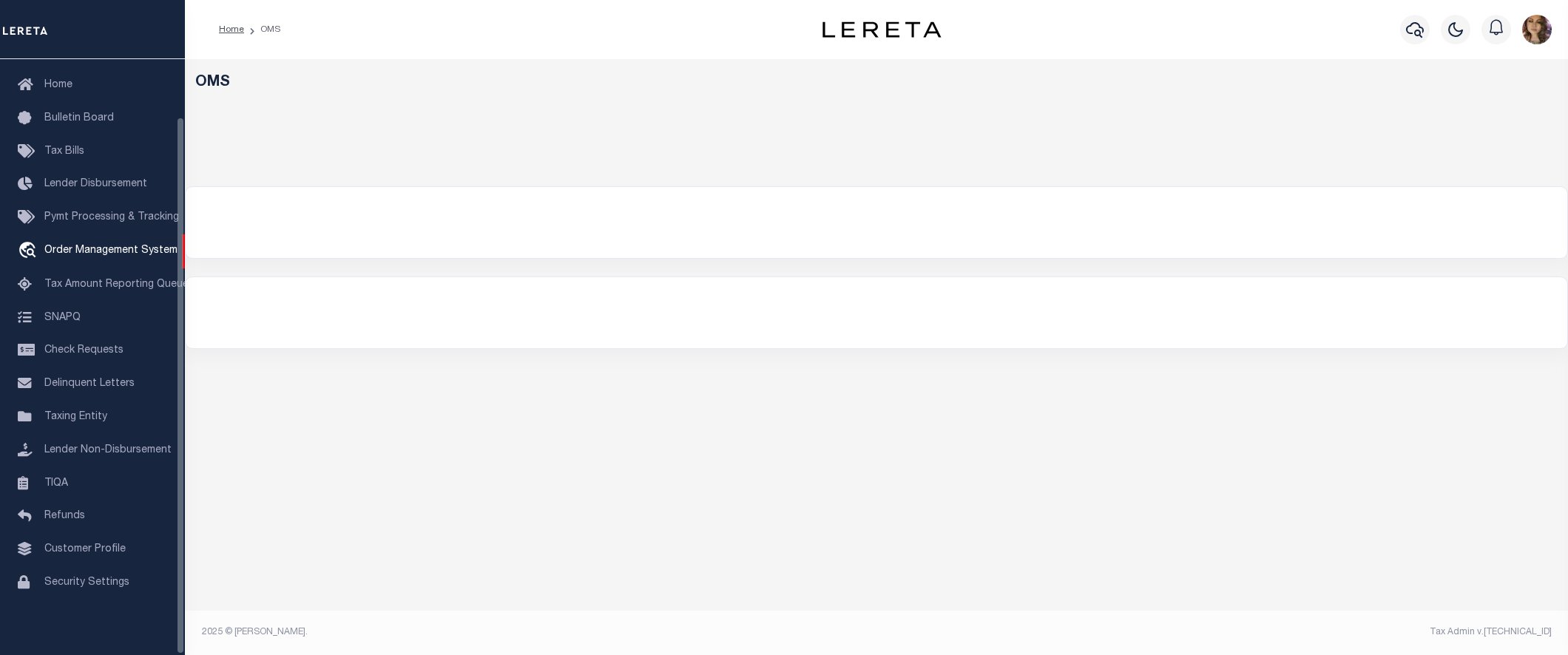
select select "200"
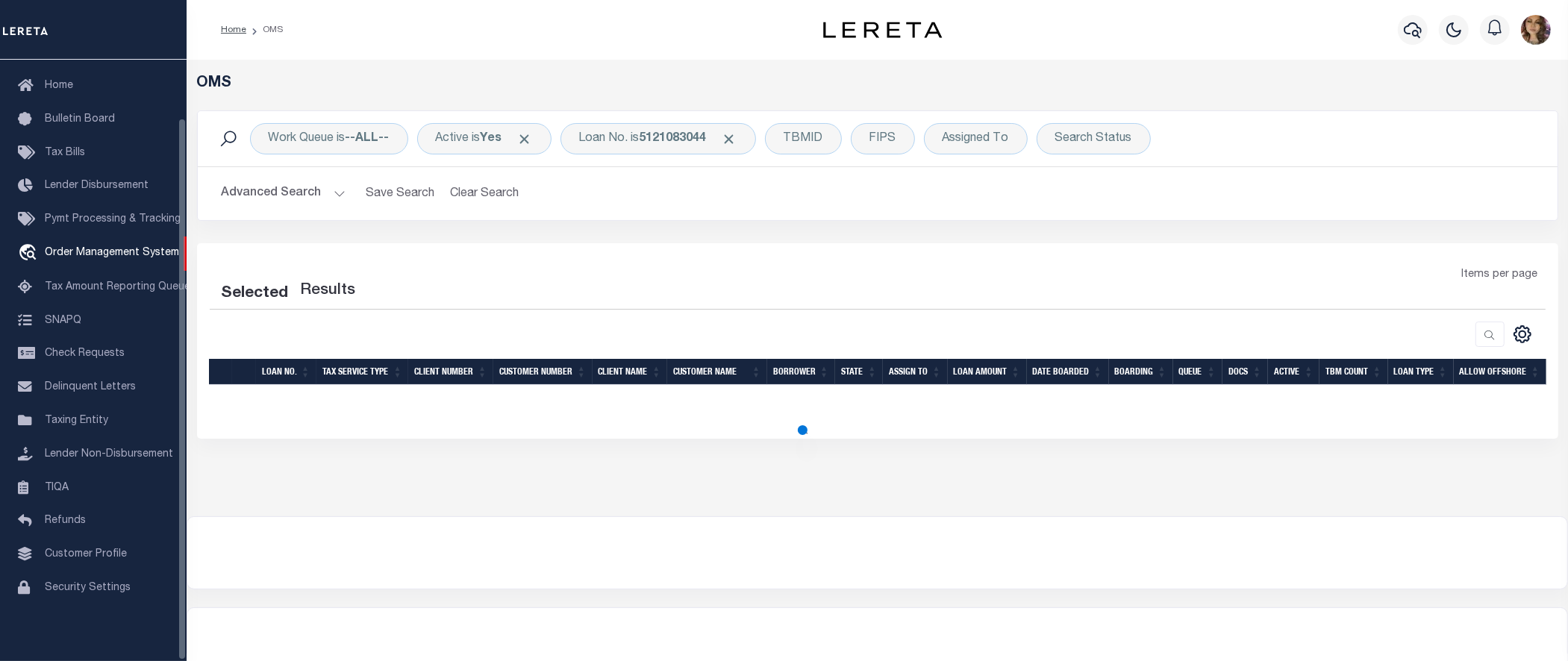
select select "200"
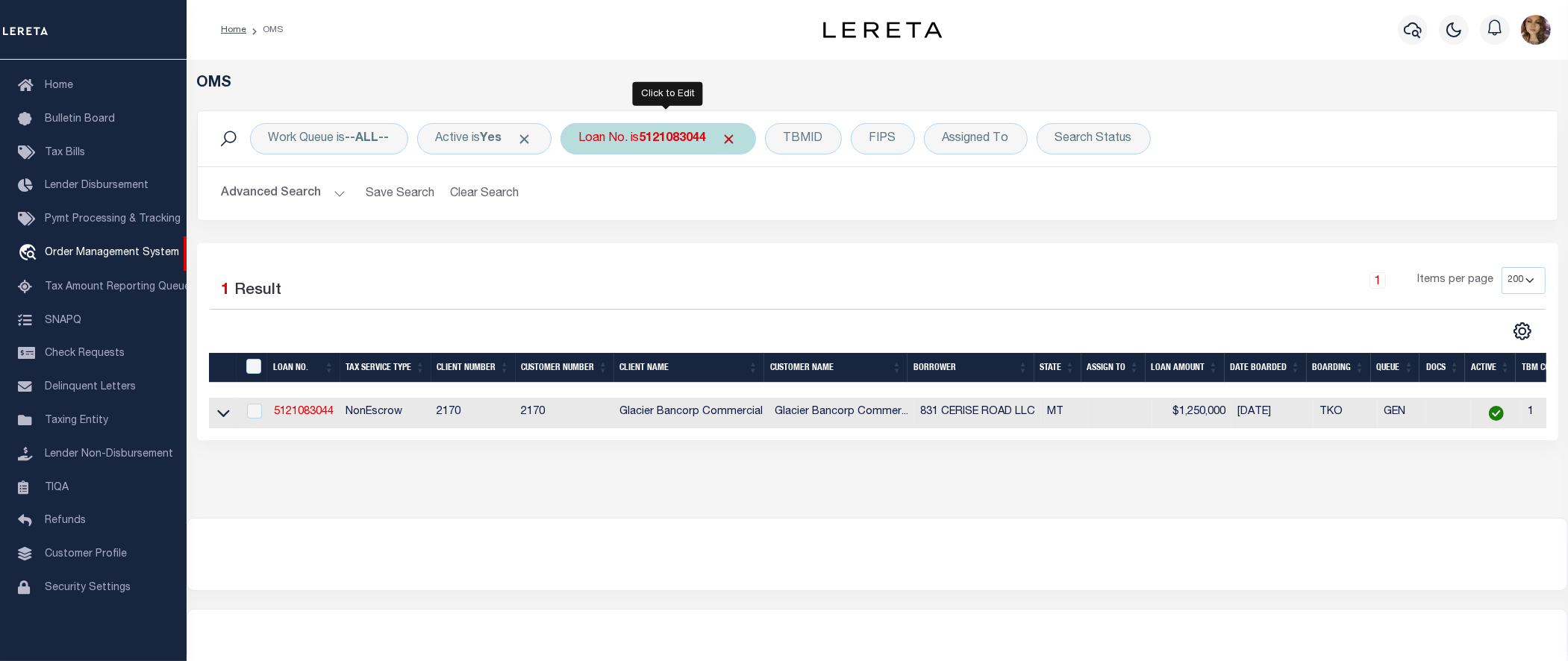
click at [628, 141] on div "Loan No. is 5121083044" at bounding box center [658, 138] width 196 height 32
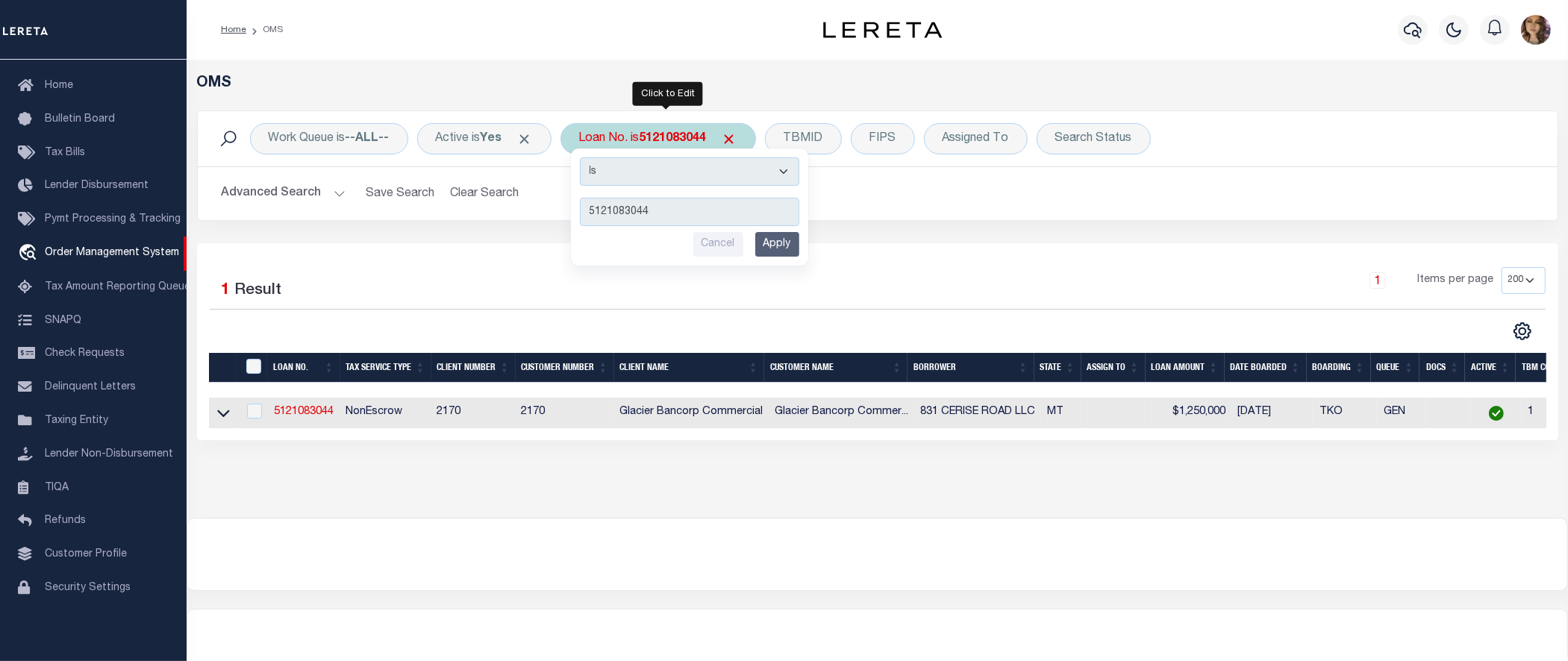
type input "4733"
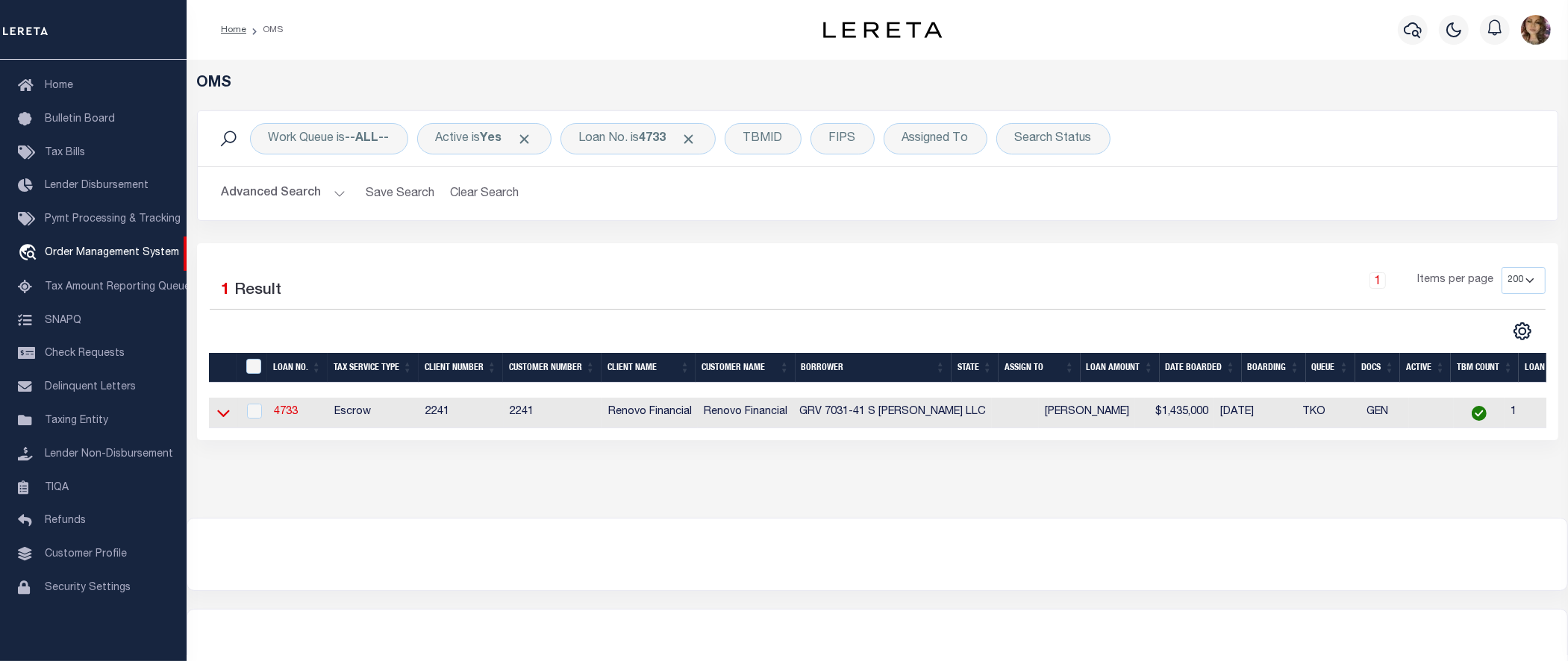
click at [221, 420] on icon at bounding box center [224, 413] width 13 height 15
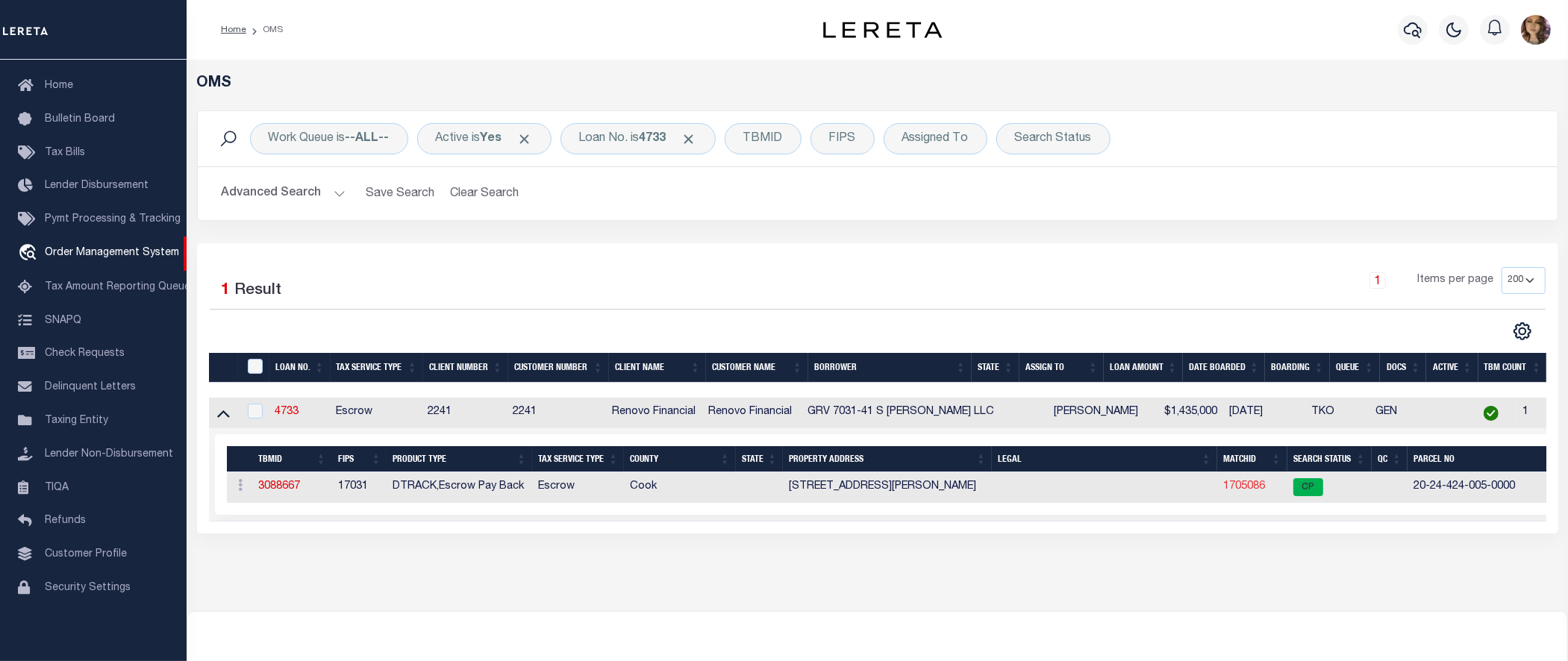
click at [1247, 487] on link "1705086" at bounding box center [1244, 486] width 41 height 11
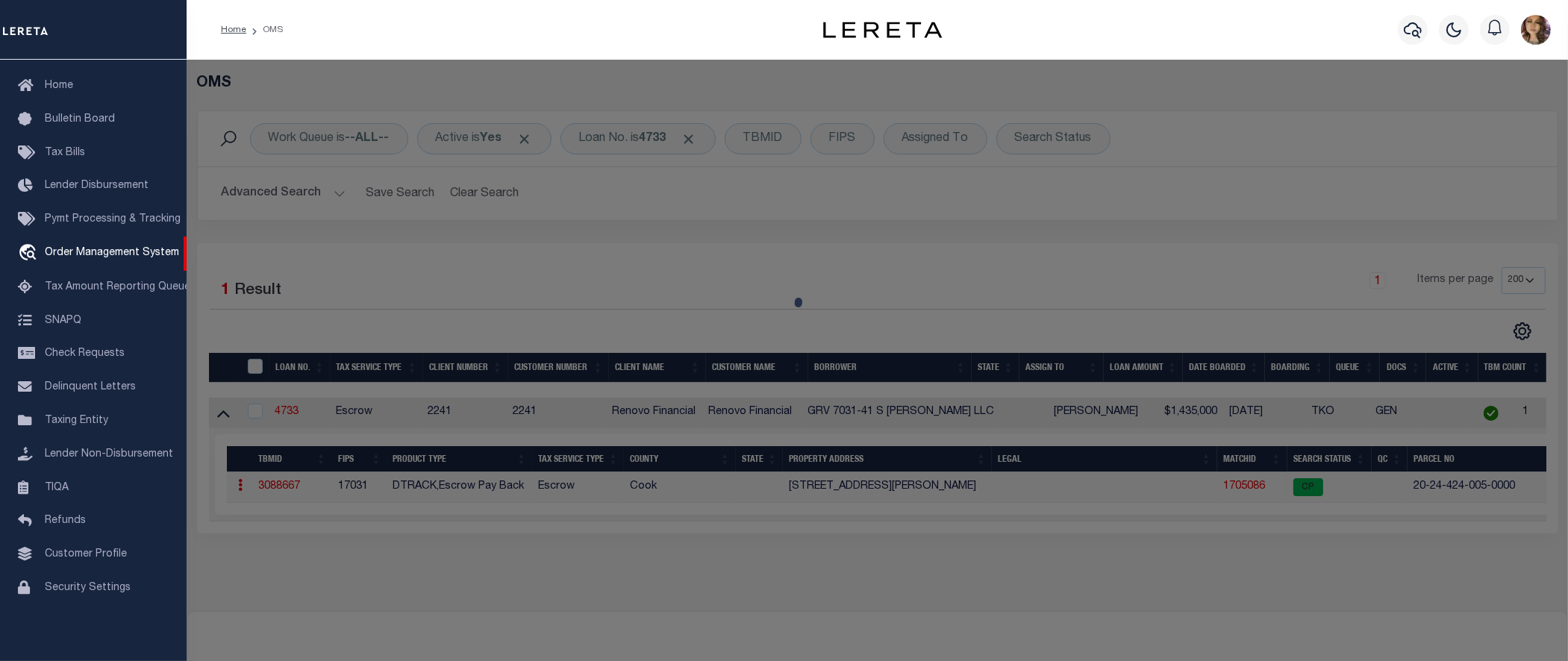
checkbox input "false"
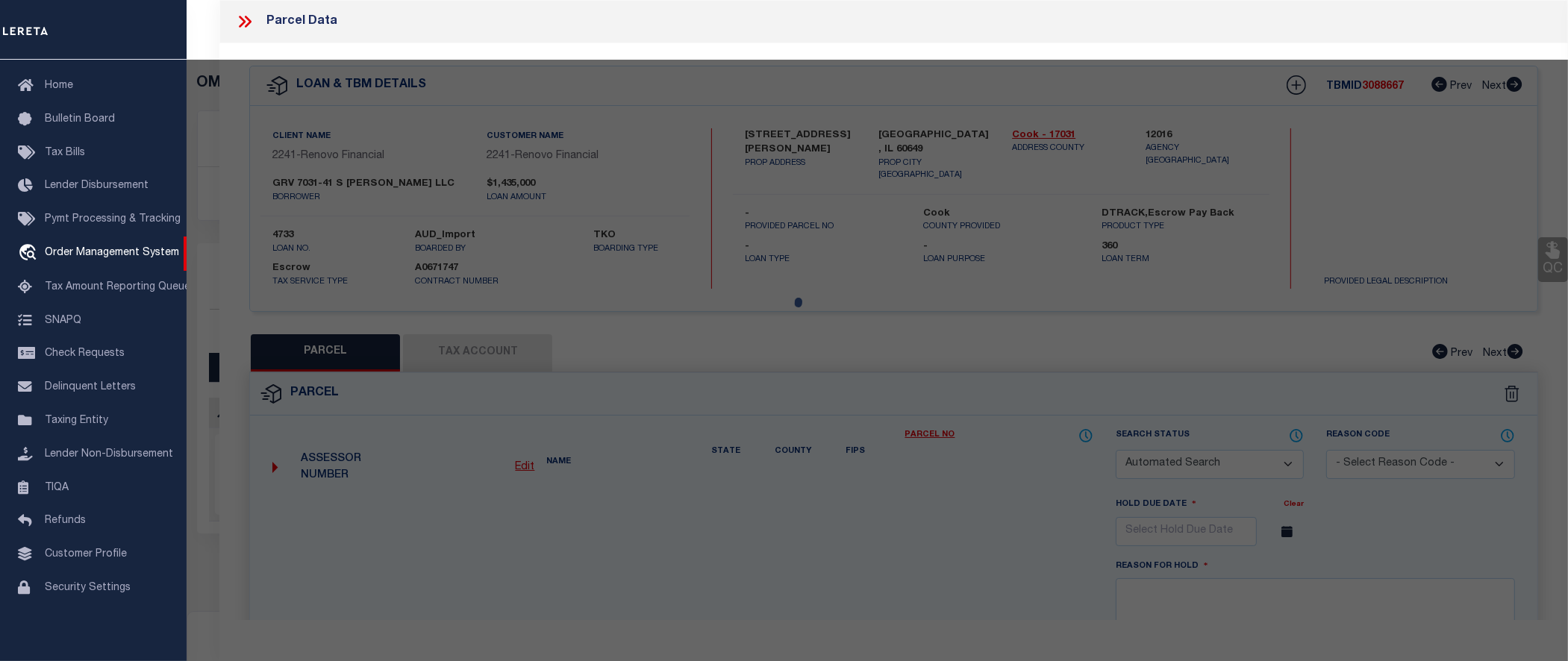
select select "CP"
type input "GRV 7031 41 S MERILL"
select select
type input "7031 S MERRILL AVE"
checkbox input "false"
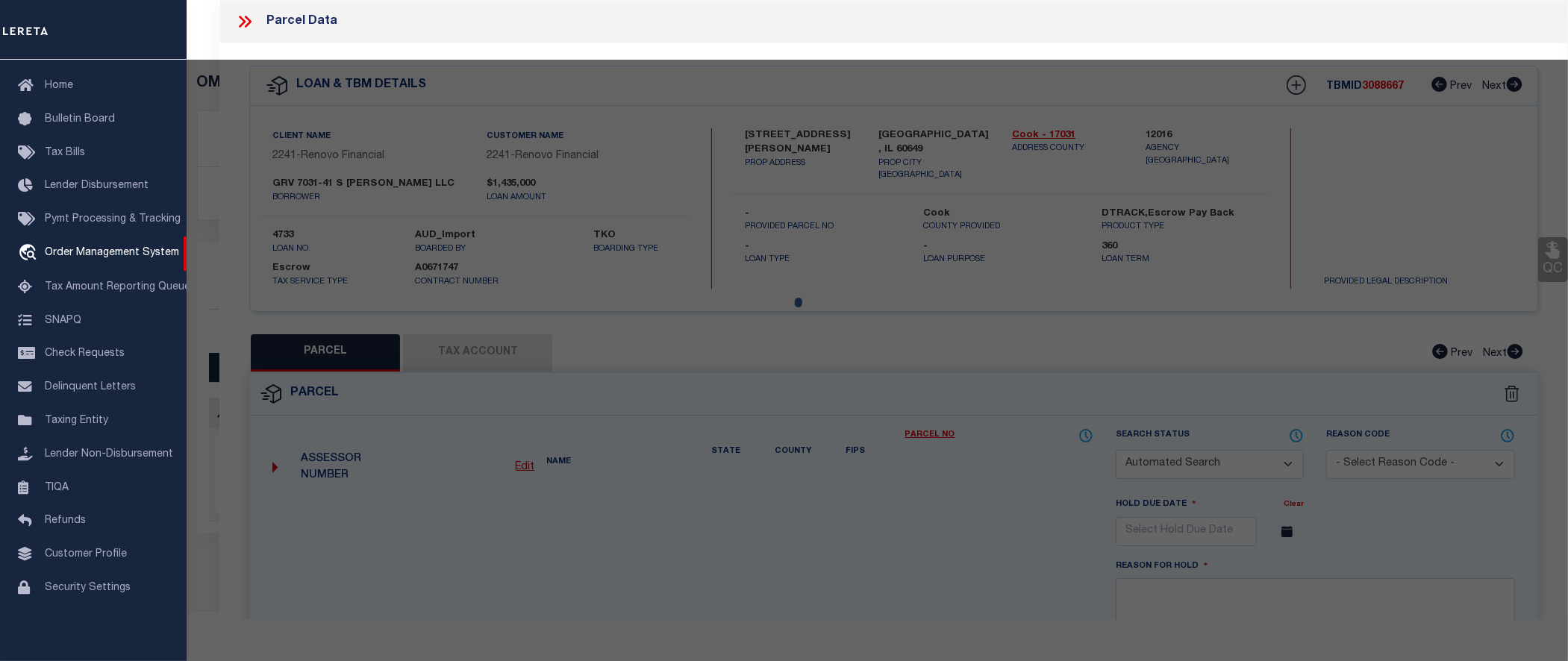
type input "CHICAGO IL 60649"
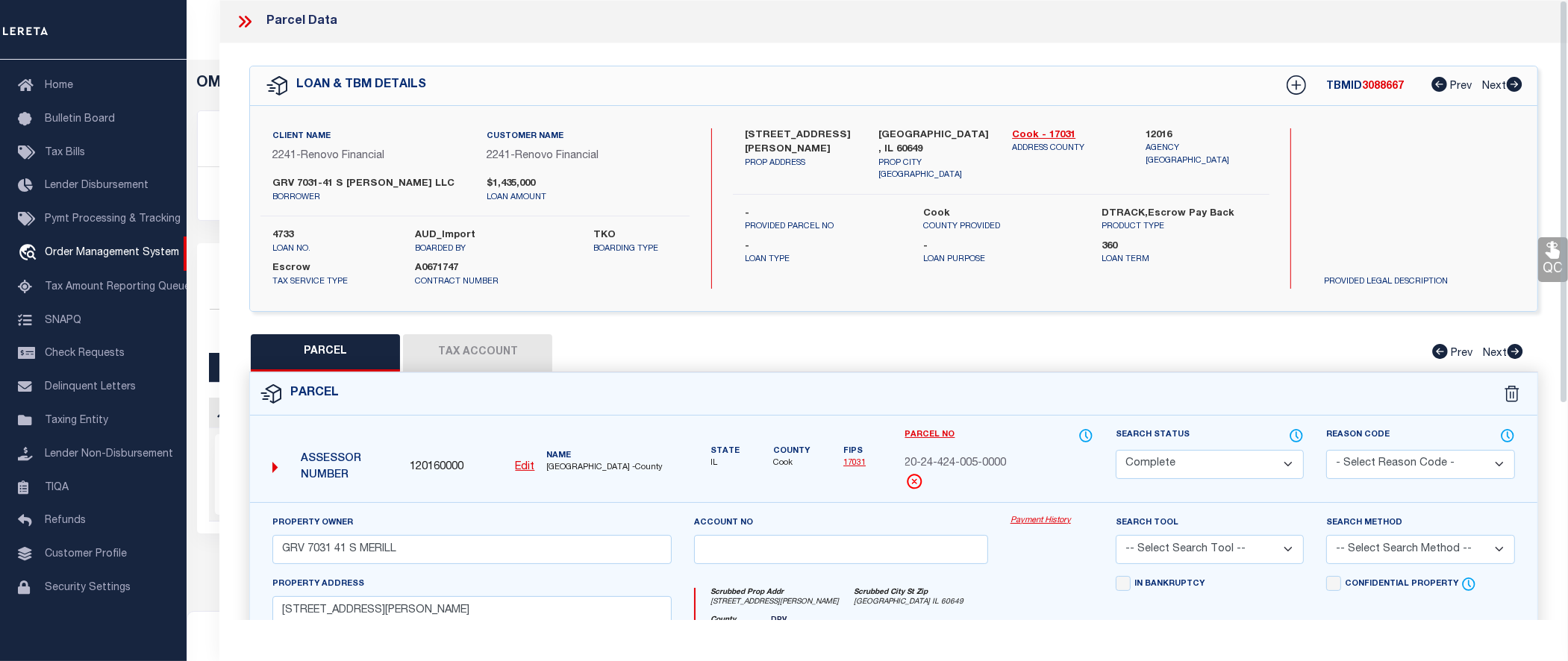
click at [1063, 520] on link "Payment History" at bounding box center [1052, 521] width 83 height 13
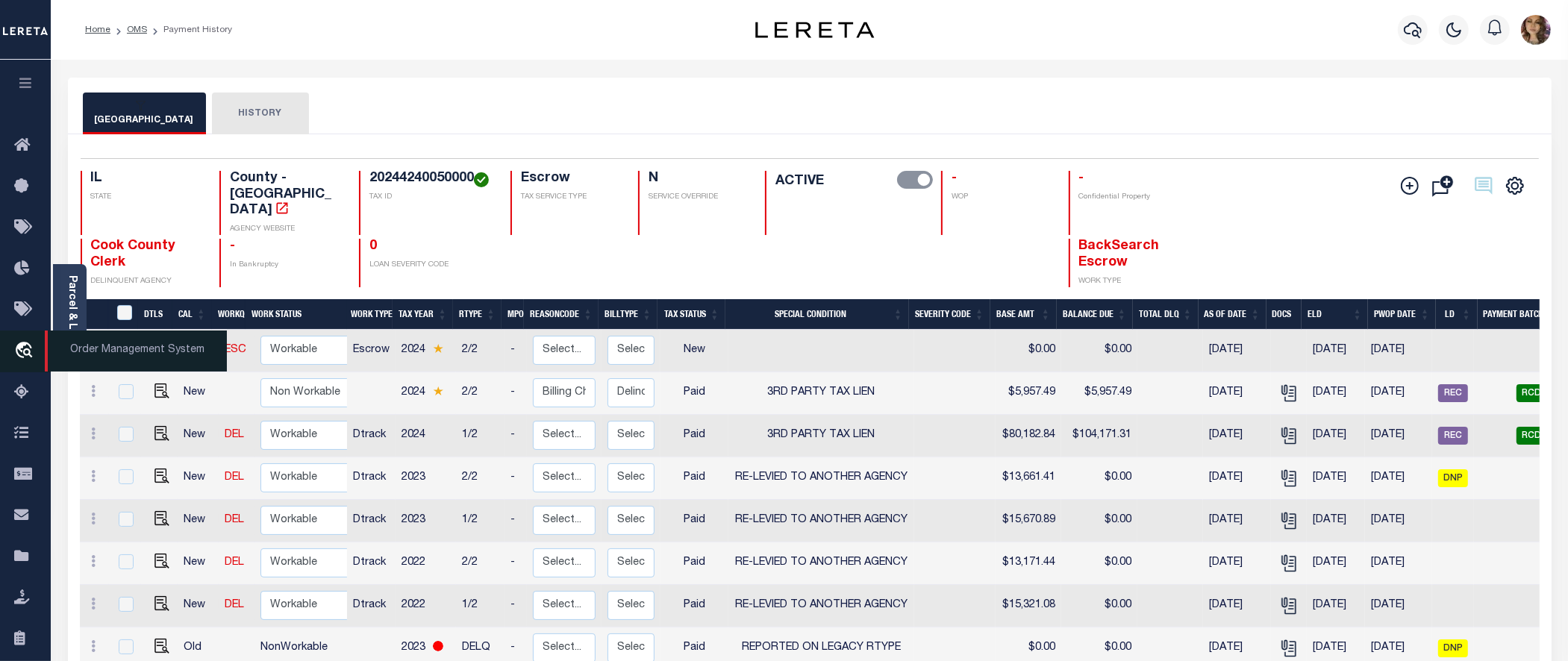
click at [95, 350] on span "Order Management System" at bounding box center [136, 351] width 182 height 41
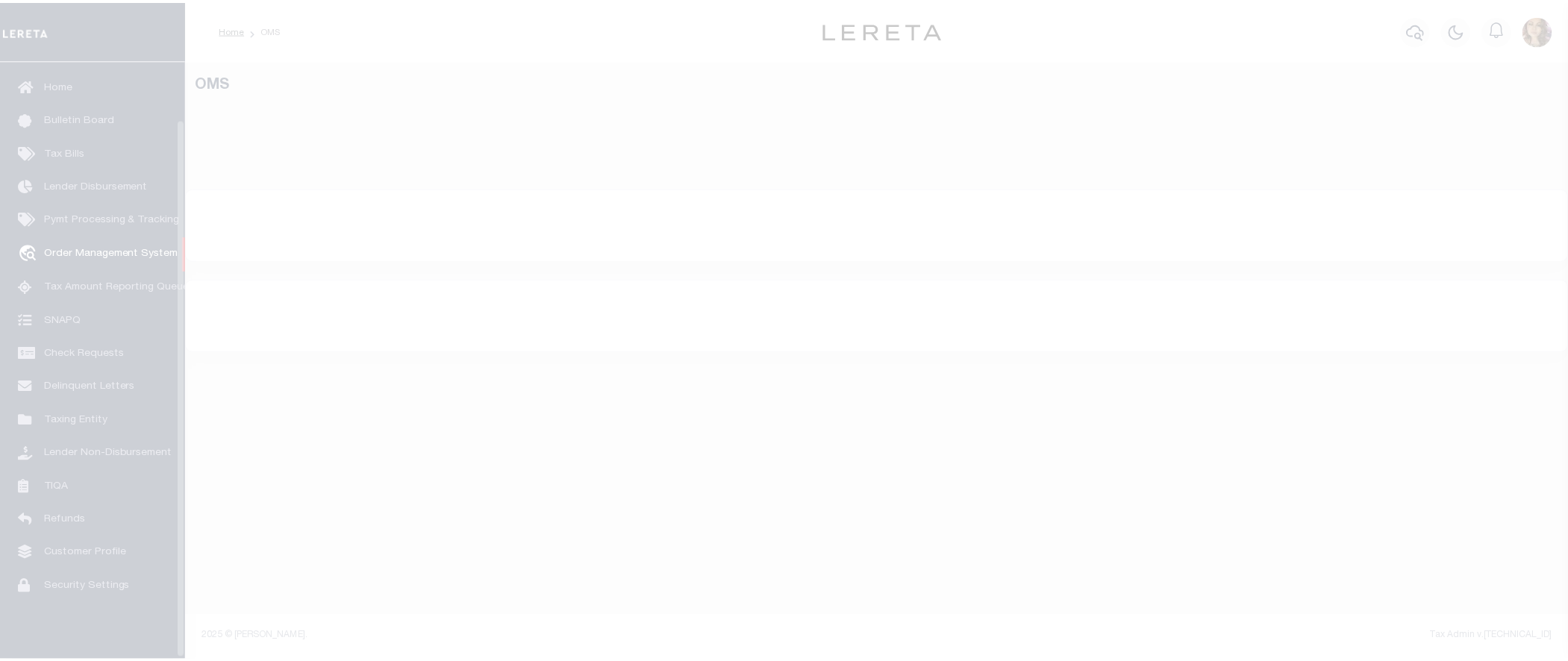
scroll to position [65, 0]
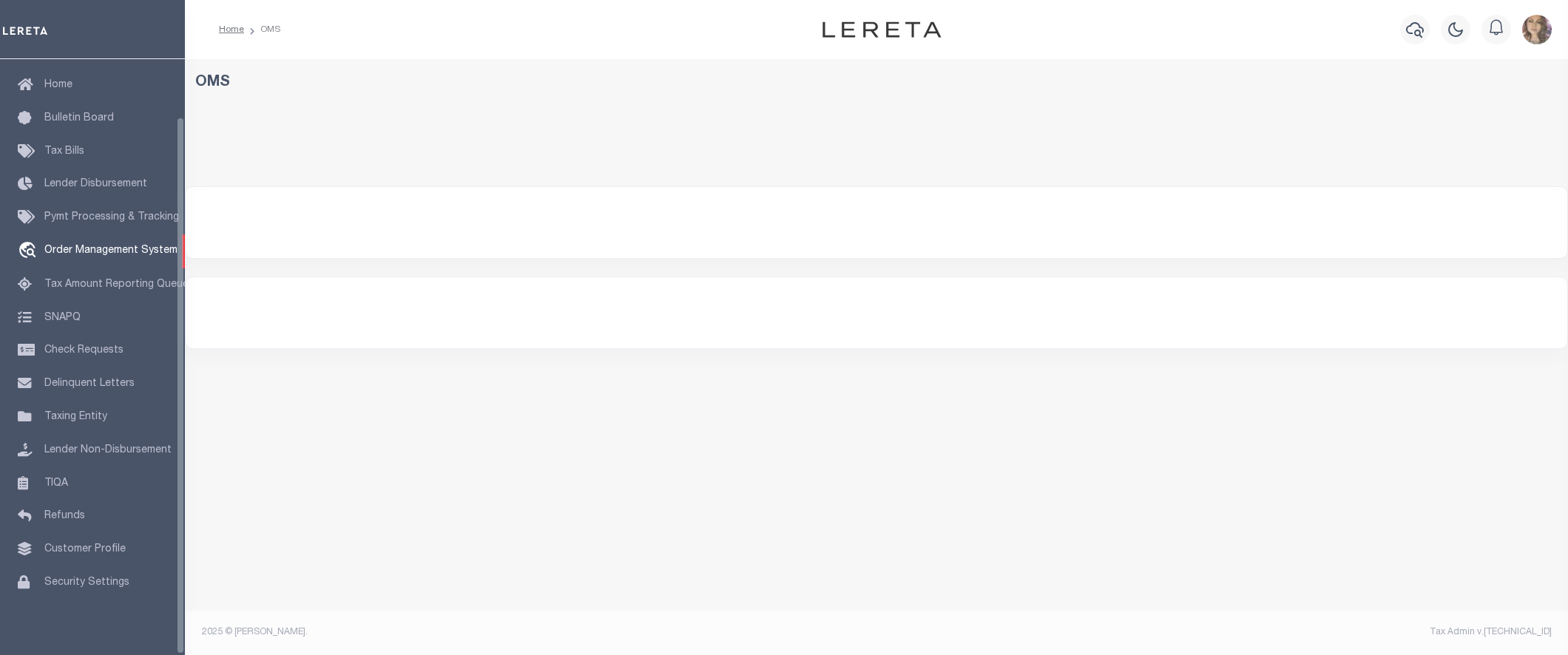
select select "200"
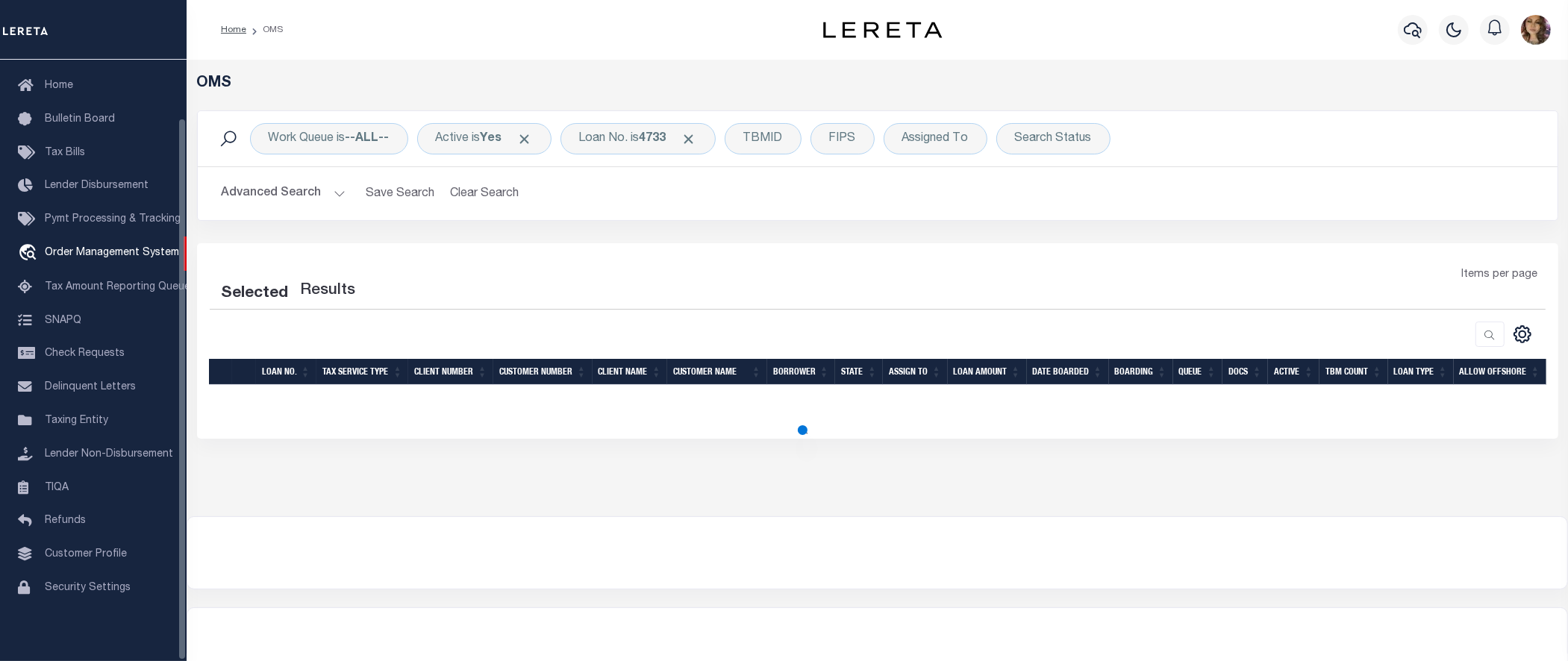
select select "200"
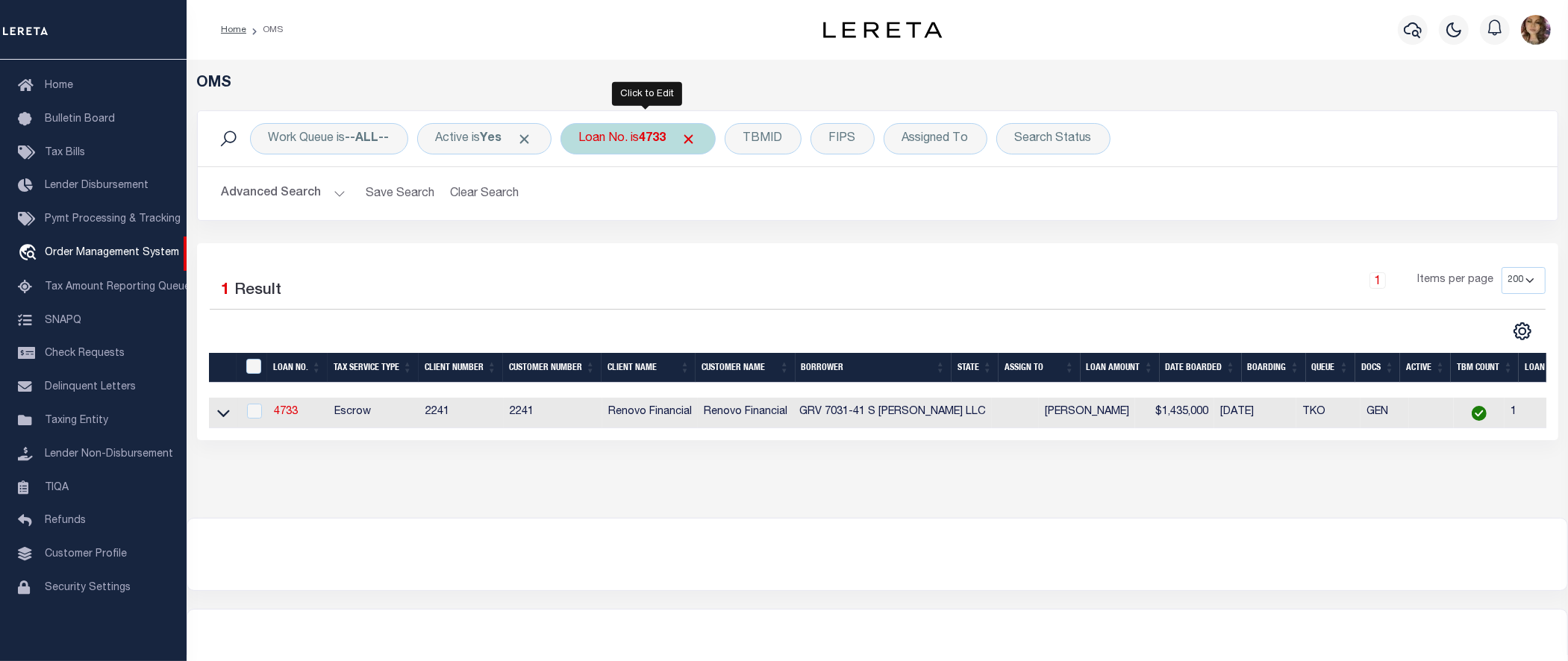
click at [658, 140] on b "4733" at bounding box center [653, 138] width 27 height 12
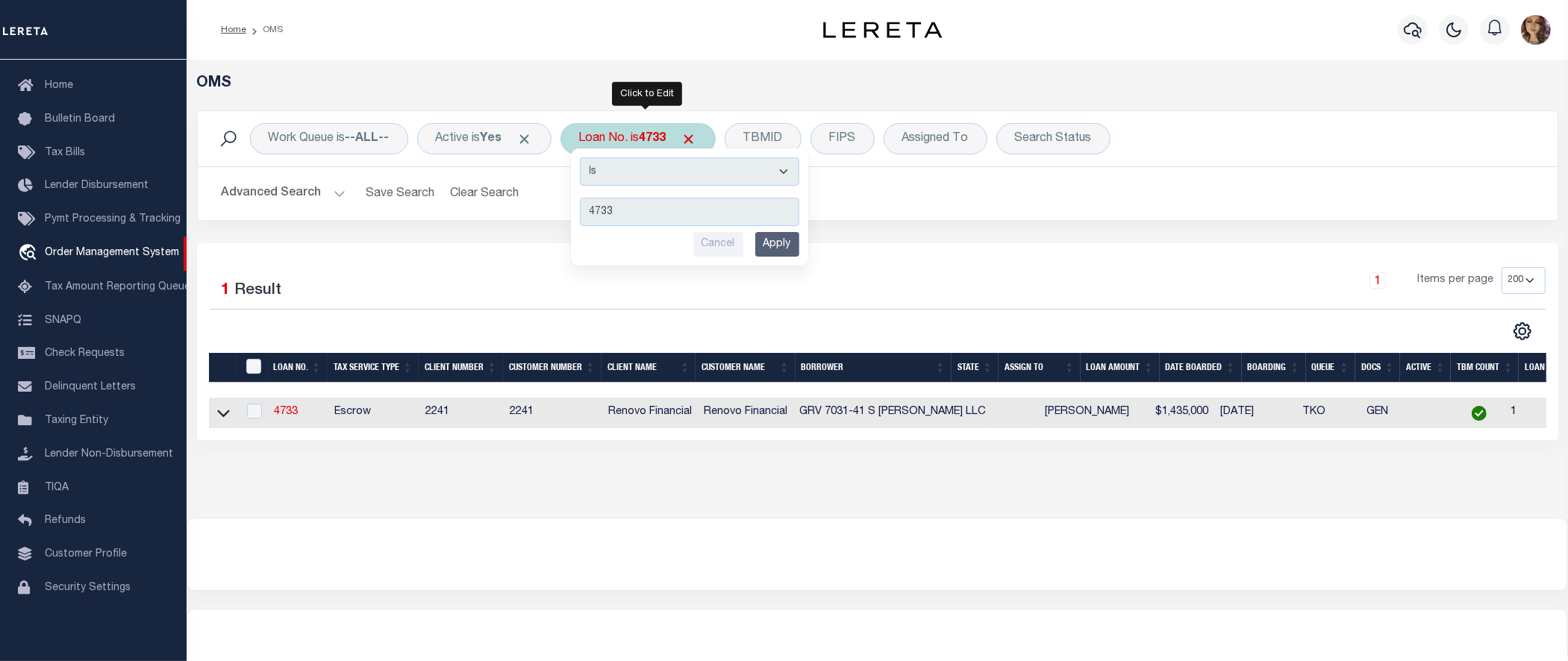
type input "16802871"
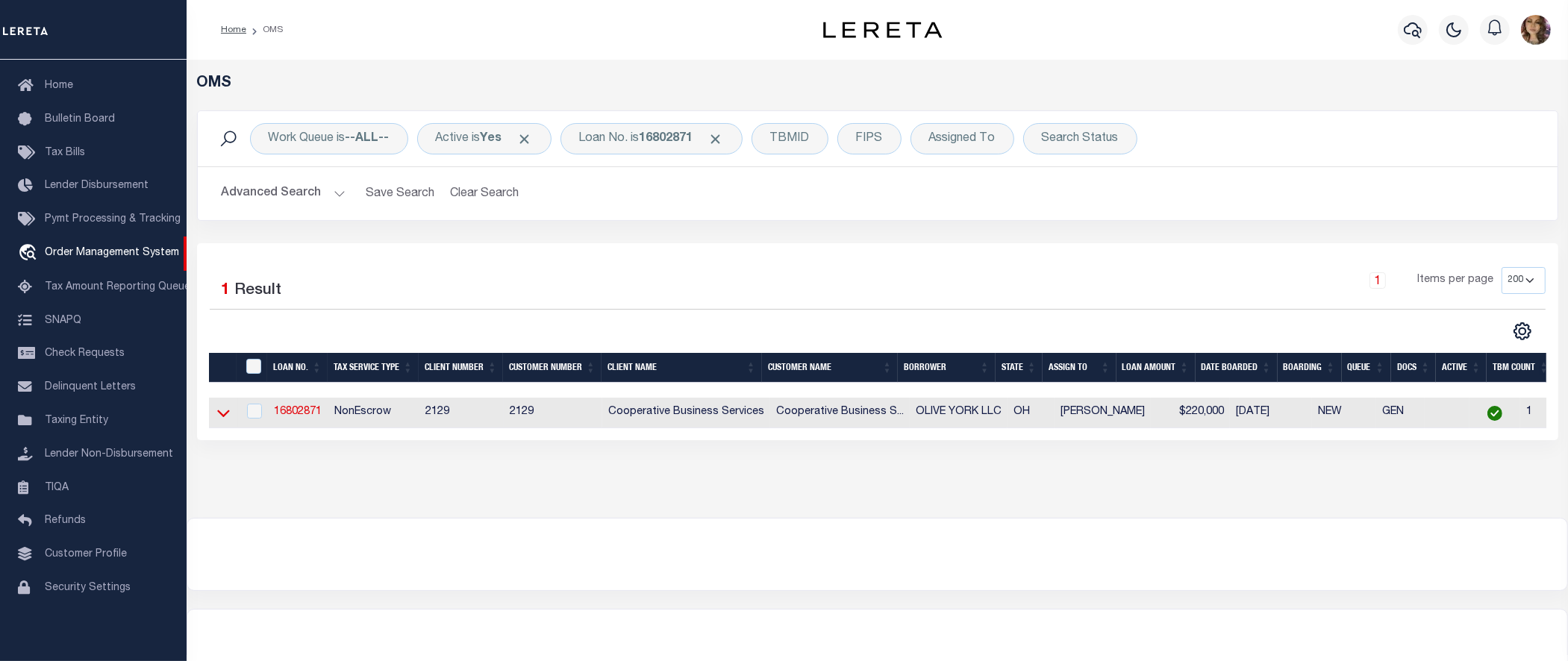
click at [224, 420] on icon at bounding box center [224, 413] width 13 height 15
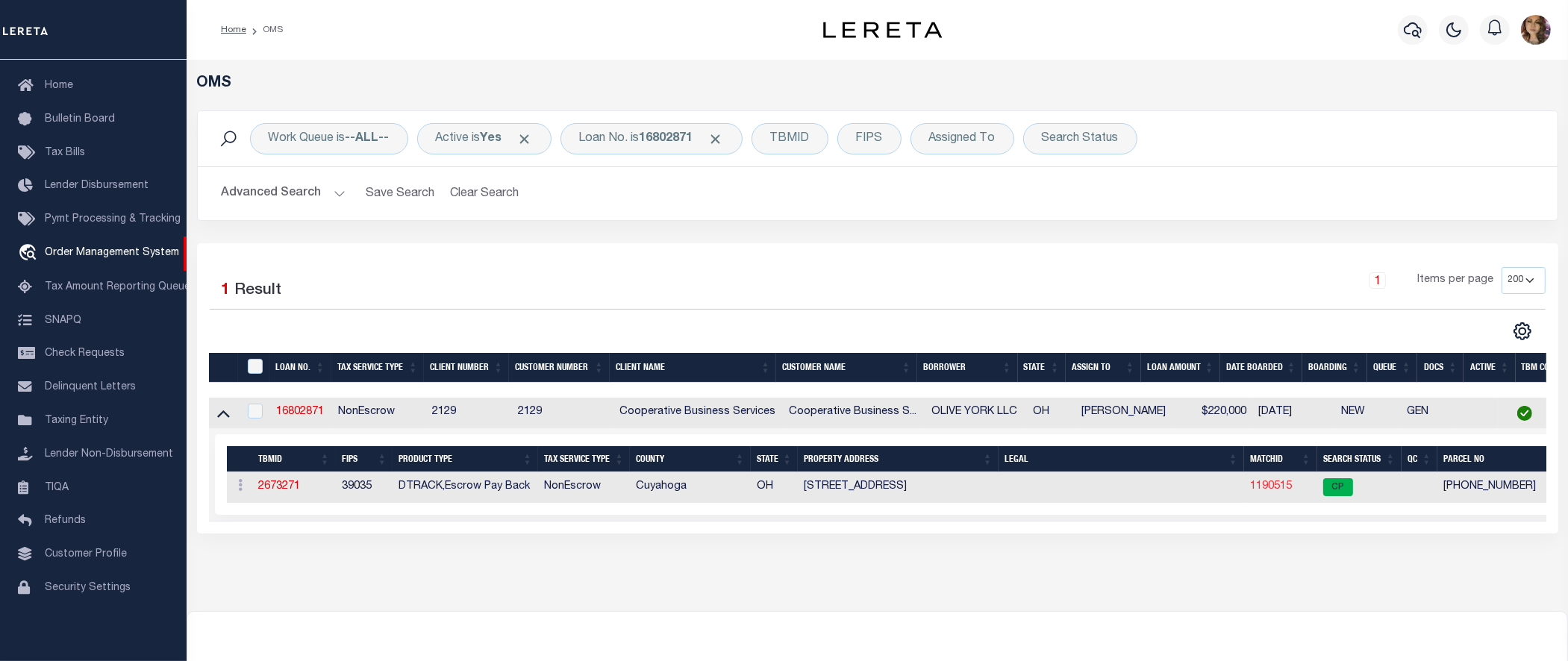
click at [1270, 486] on link "1190515" at bounding box center [1270, 486] width 41 height 11
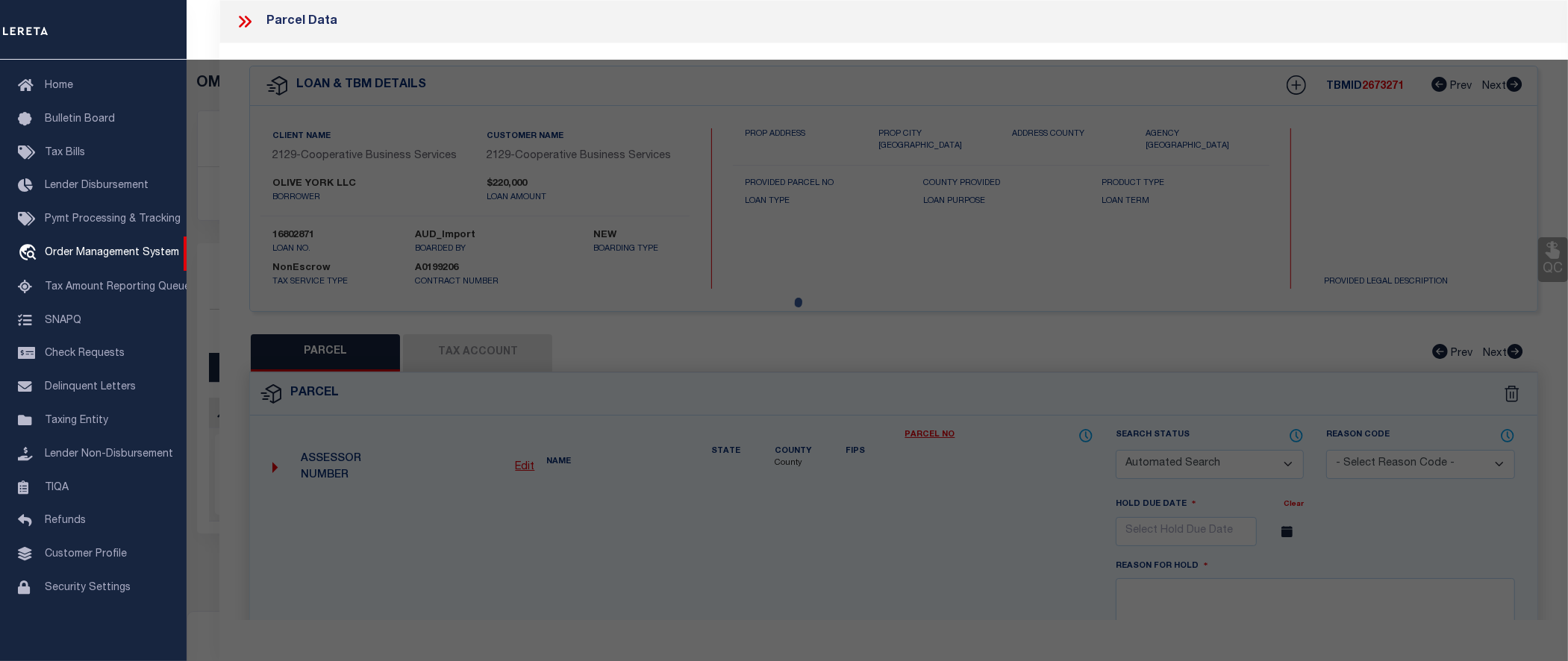
checkbox input "false"
select select "CP"
type input "OLIVE YORK, LLC."
select select
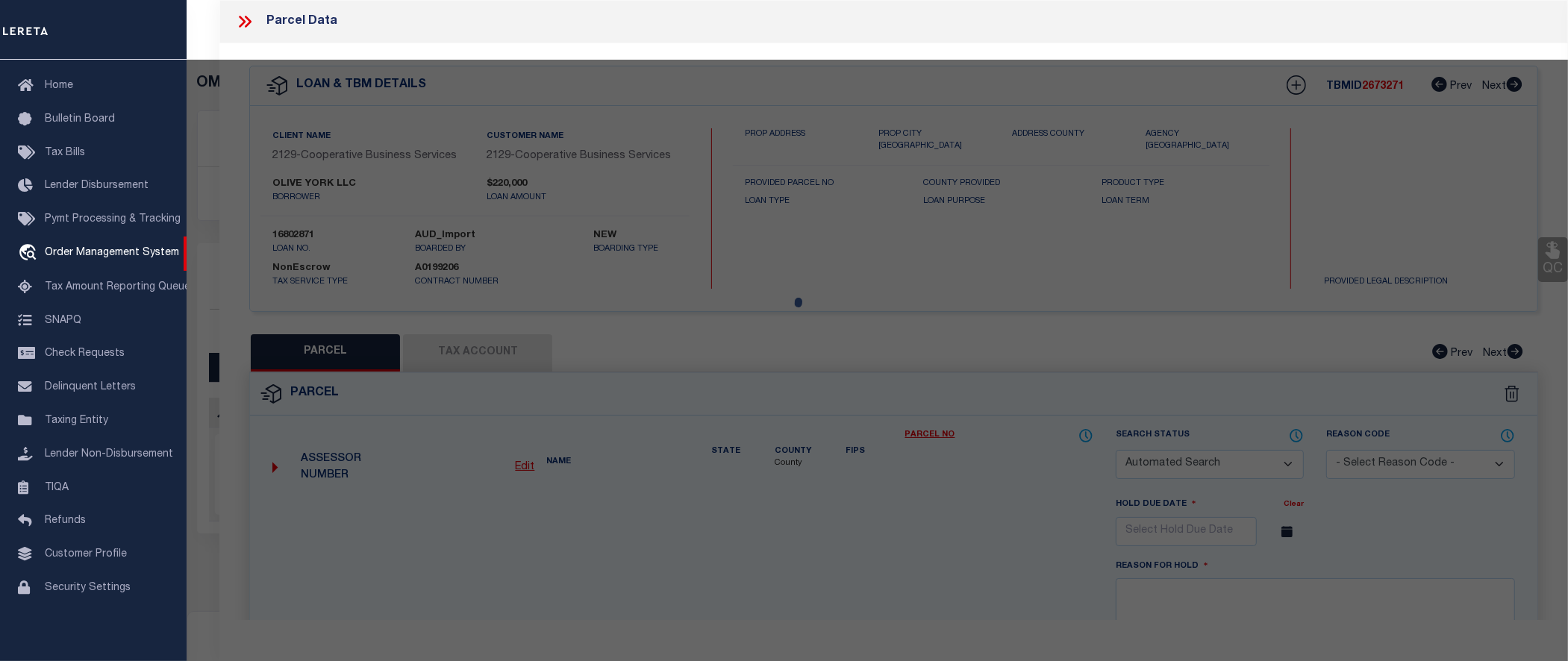
type input "6380 YORK RD"
checkbox input "false"
type input "PARMA HEIGHTS OH 44130"
type textarea "VOL 378 PG 57 PCL C FF 120.00 D 235.00 0.8191 AC 3 OL 2015 SR"
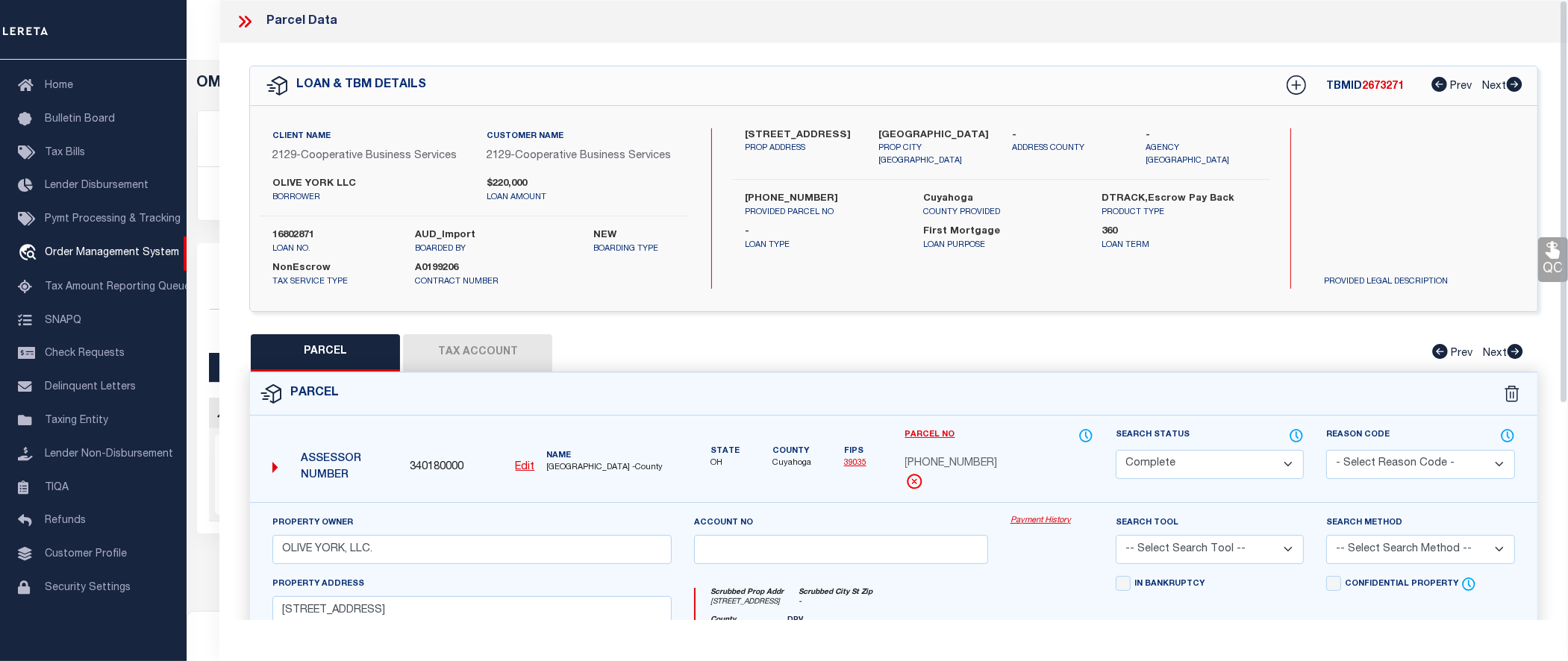
click at [1039, 521] on link "Payment History" at bounding box center [1052, 521] width 83 height 13
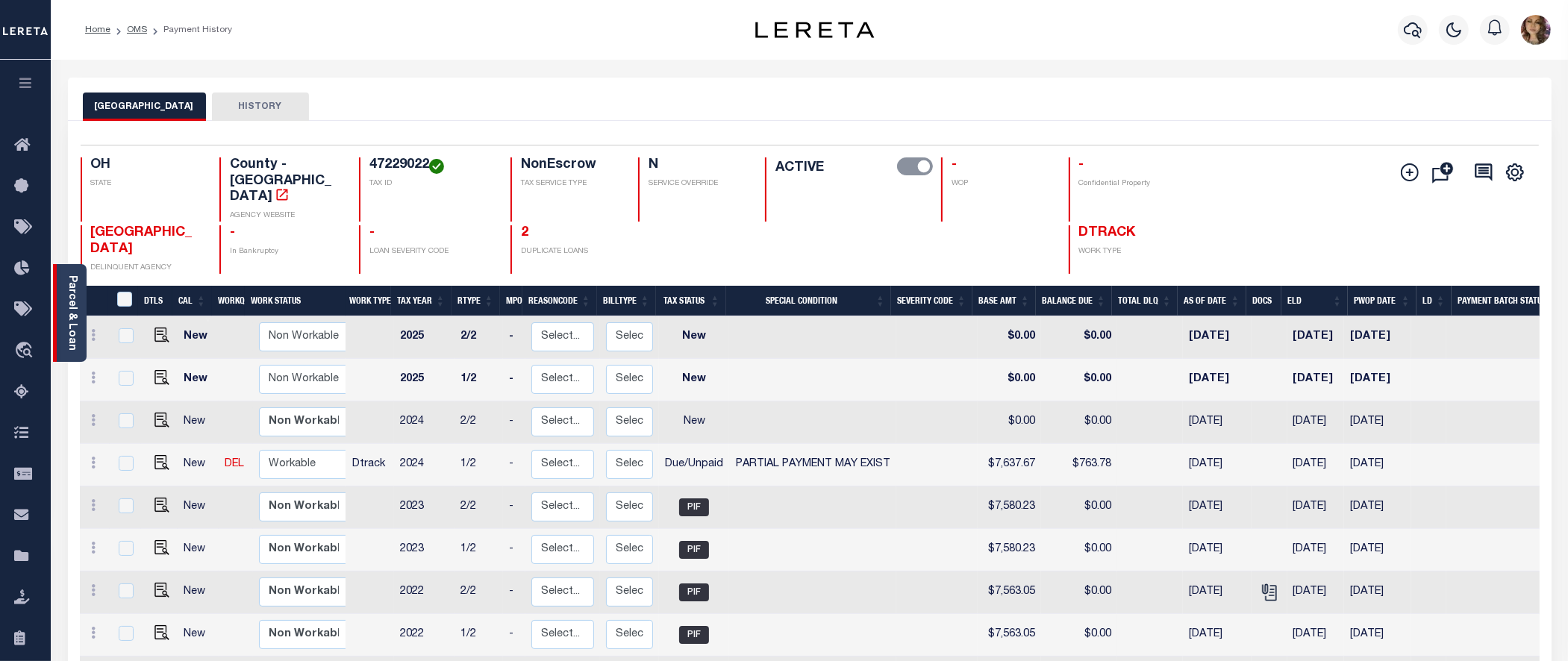
click at [69, 299] on link "Parcel & Loan" at bounding box center [72, 313] width 11 height 76
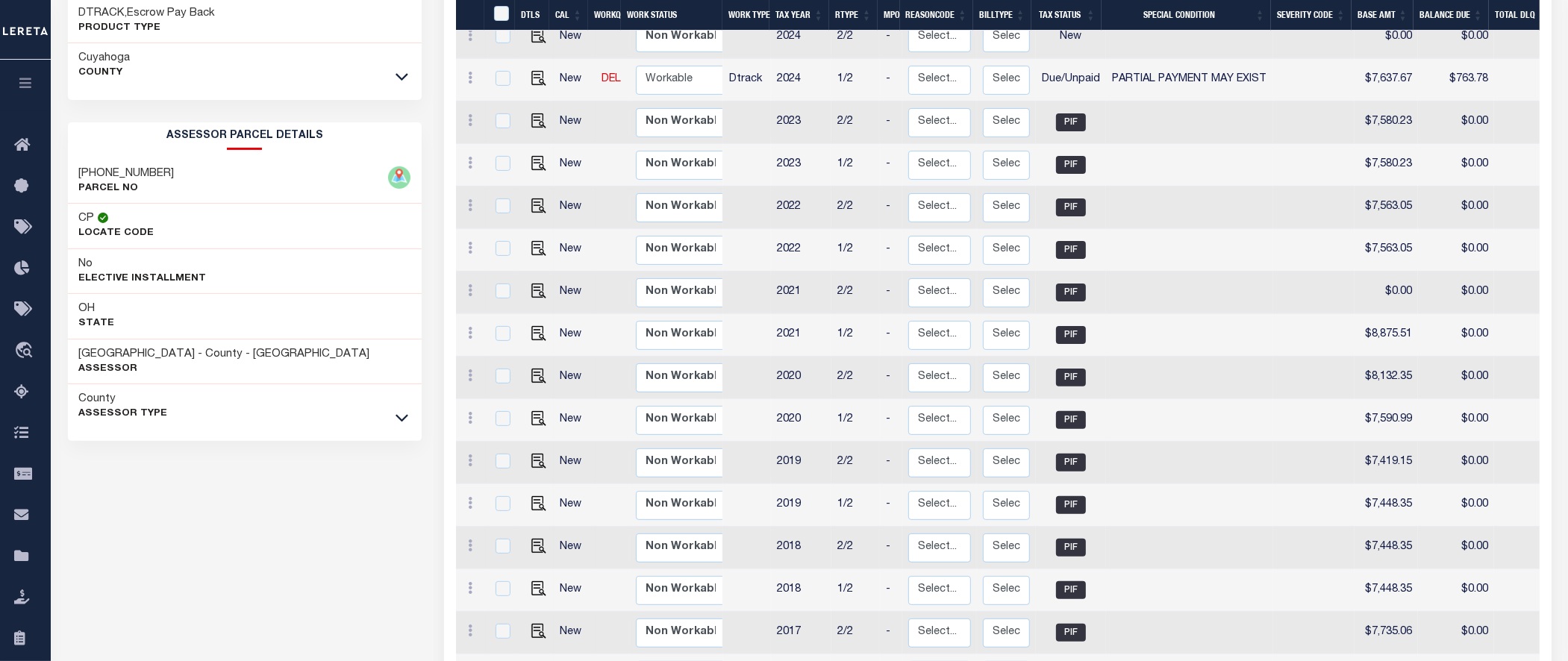
scroll to position [467, 0]
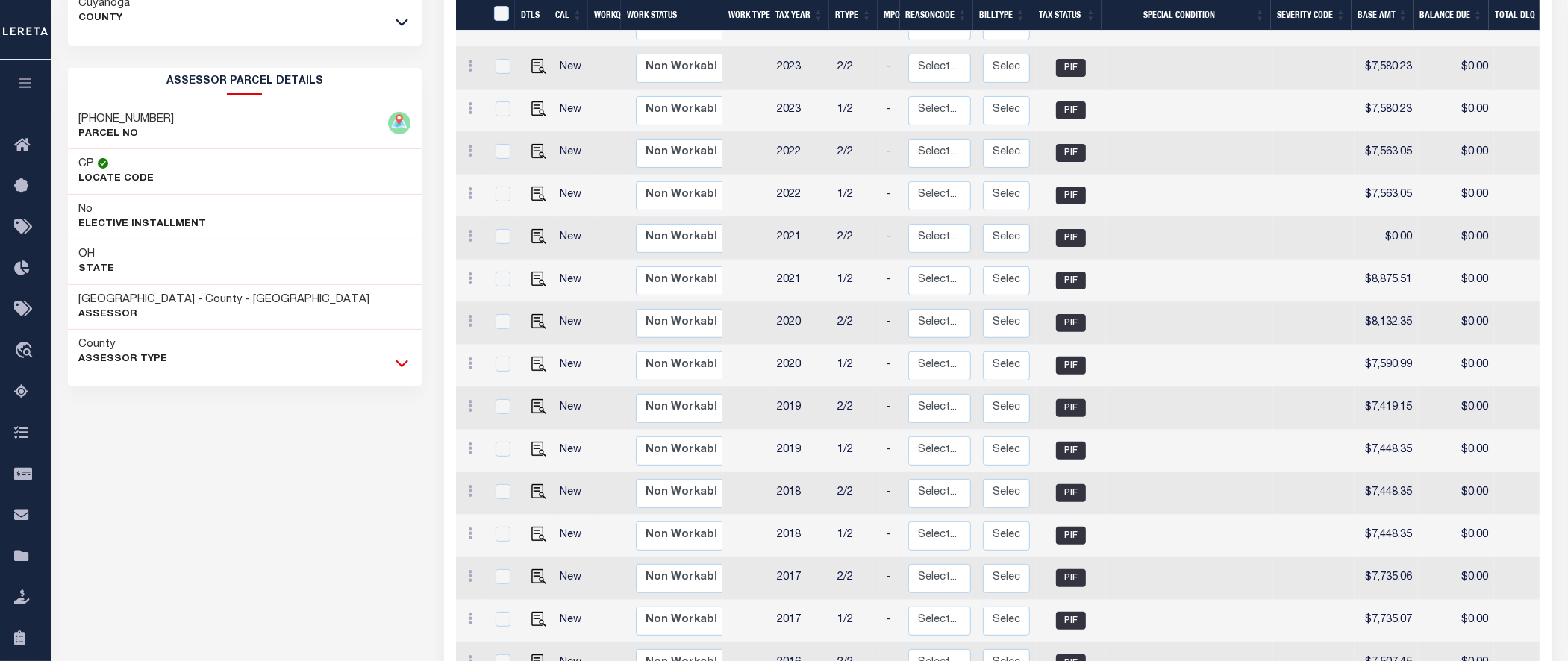
click at [399, 367] on icon at bounding box center [402, 363] width 13 height 7
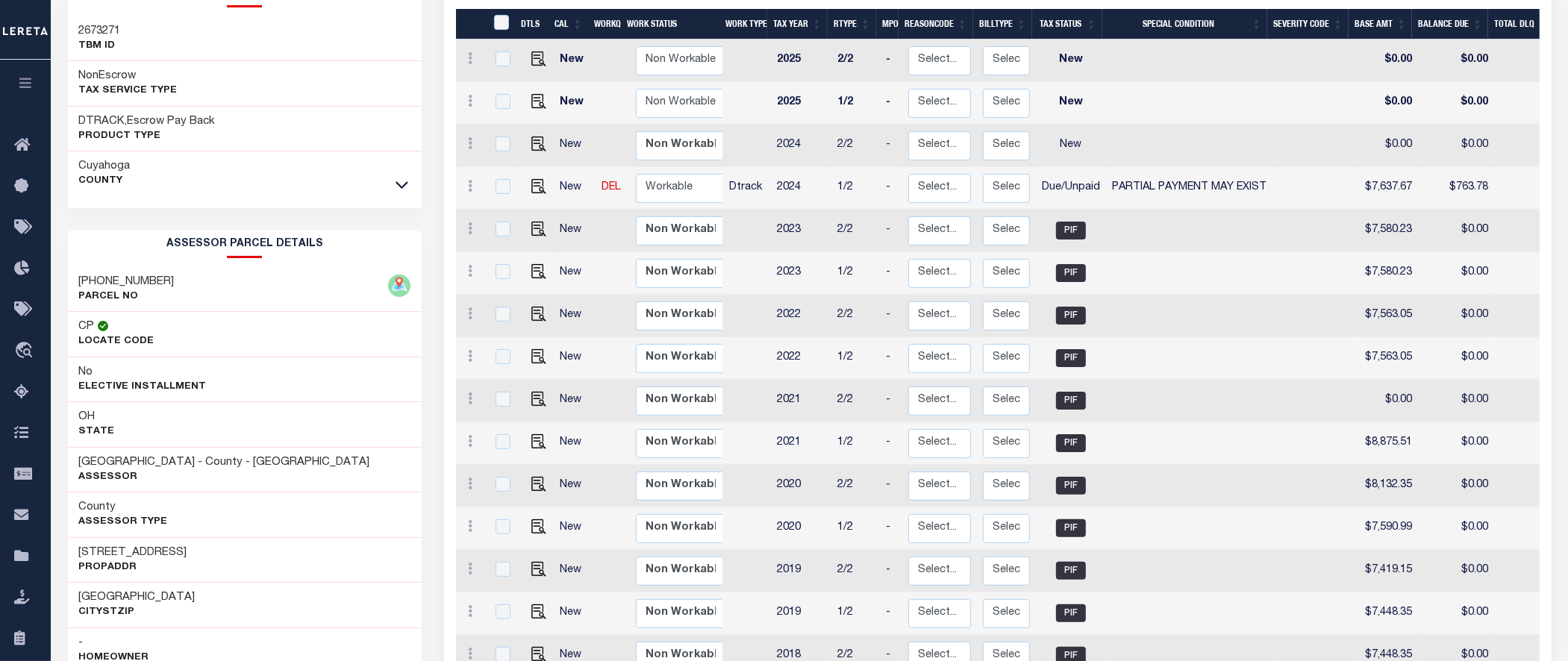
scroll to position [0, 0]
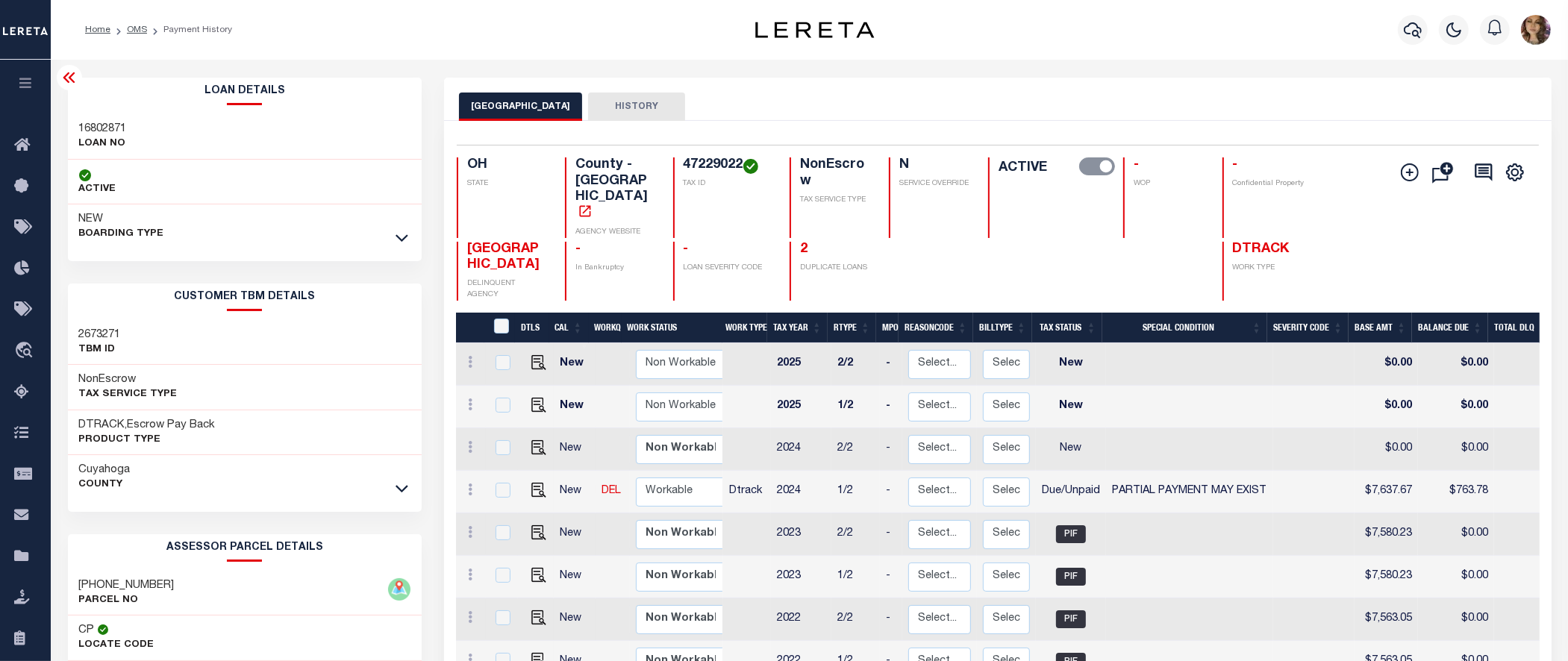
click at [1232, 103] on div "CUYAHOGA COUNTY HISTORY" at bounding box center [998, 107] width 1078 height 28
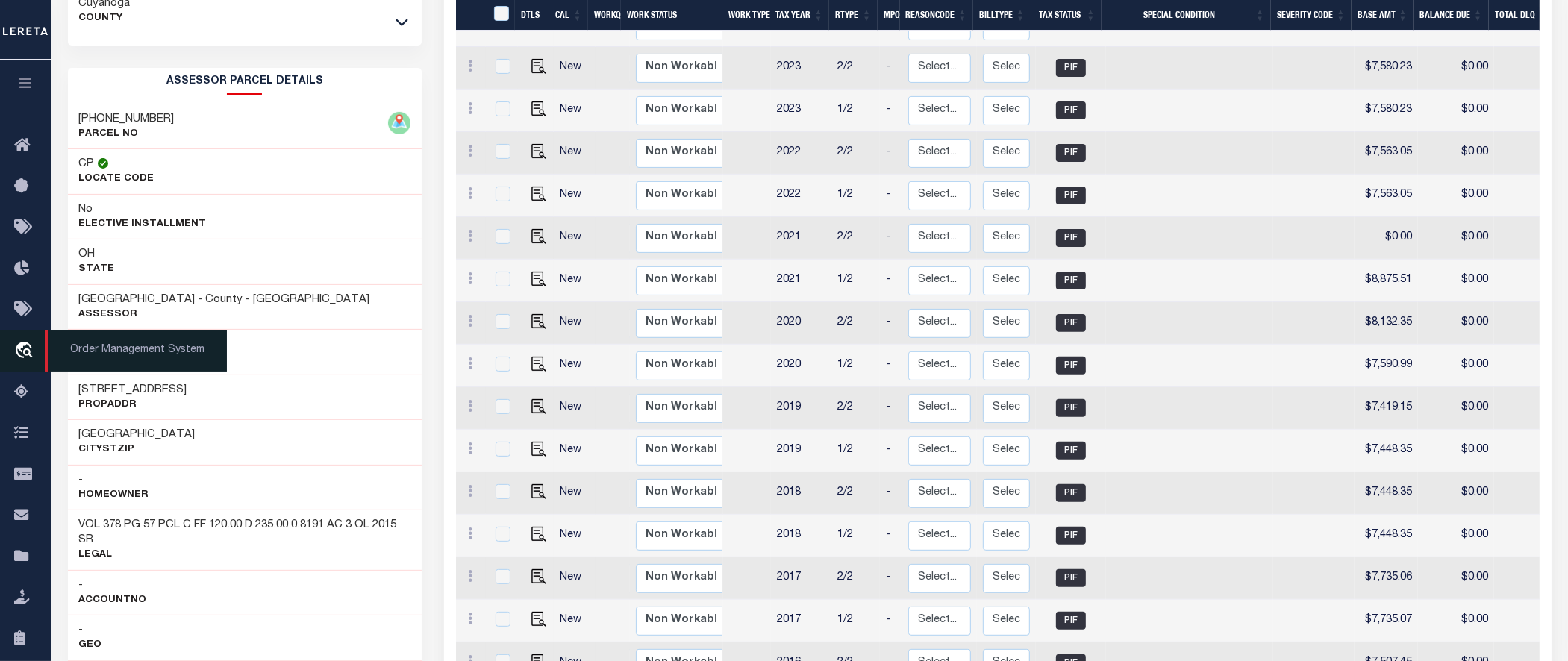
click at [119, 350] on span "Order Management System" at bounding box center [136, 351] width 182 height 41
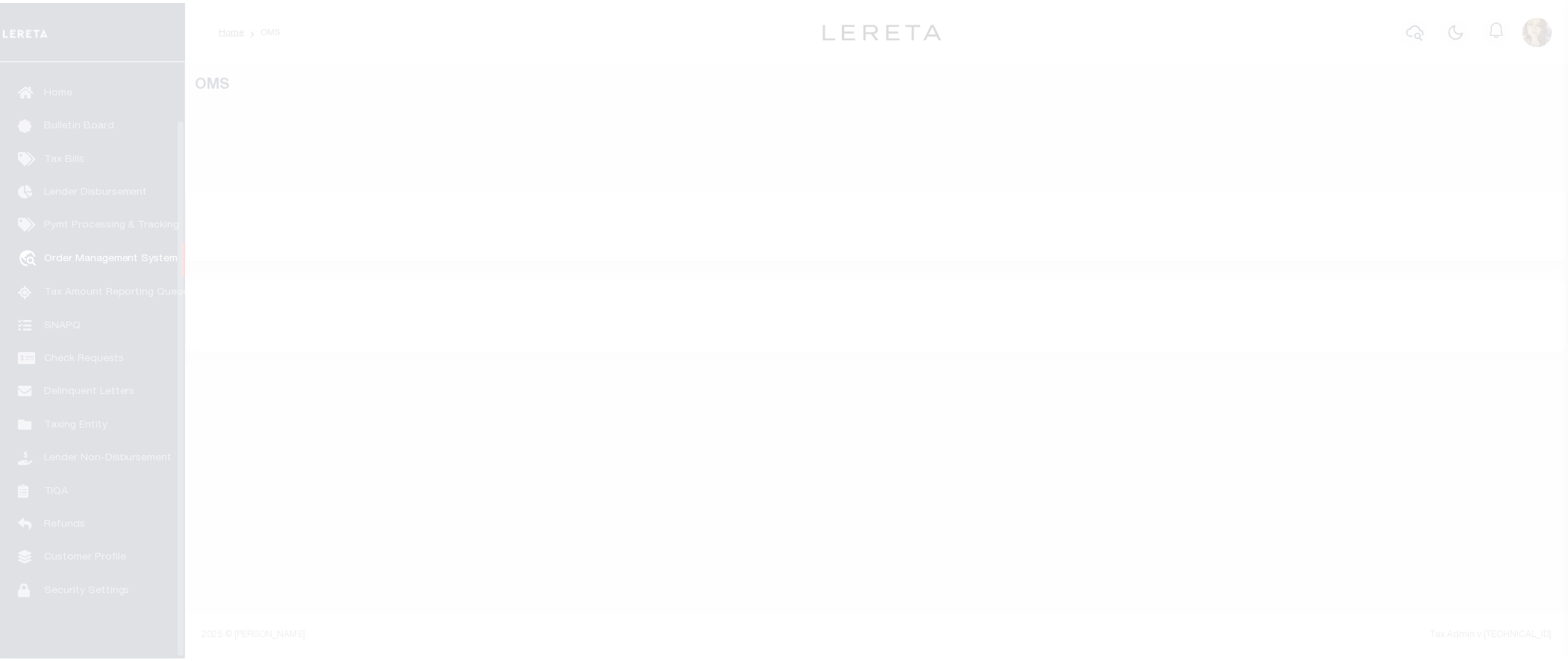
scroll to position [65, 0]
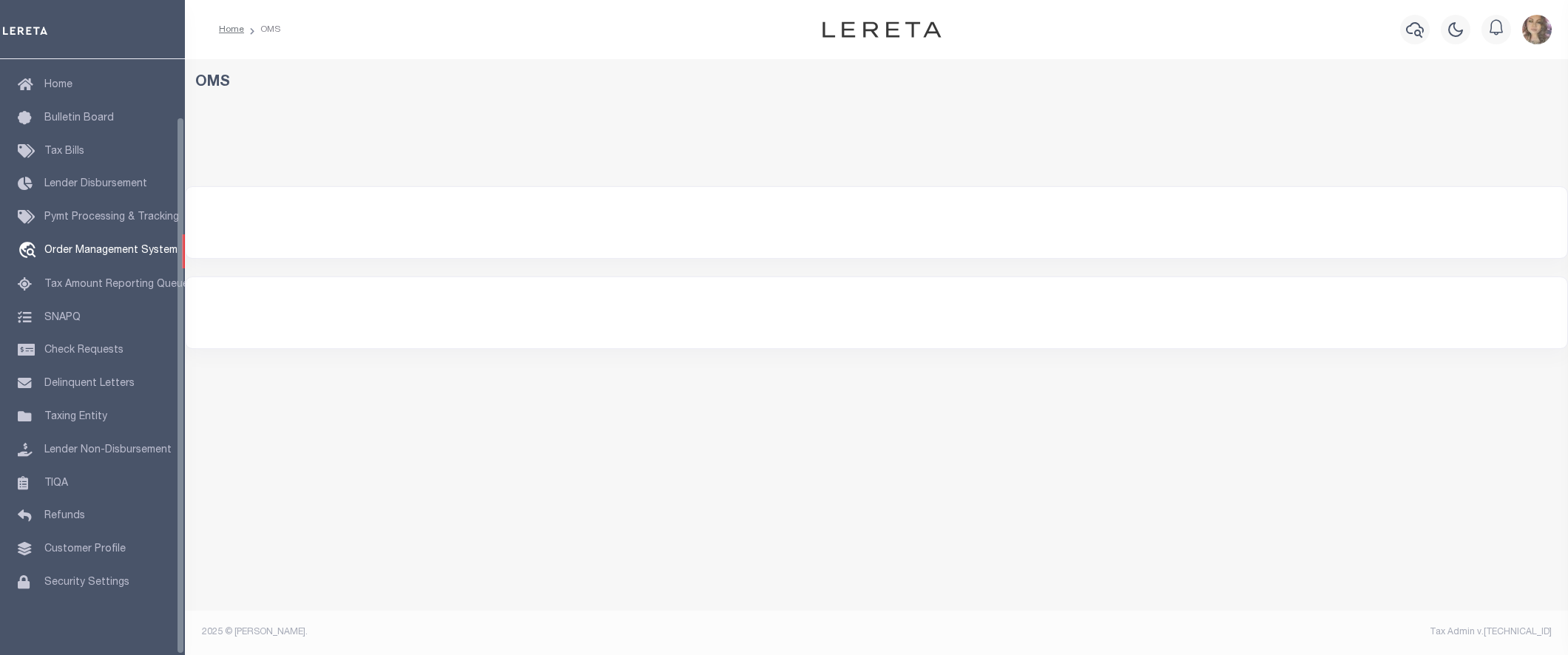
select select "200"
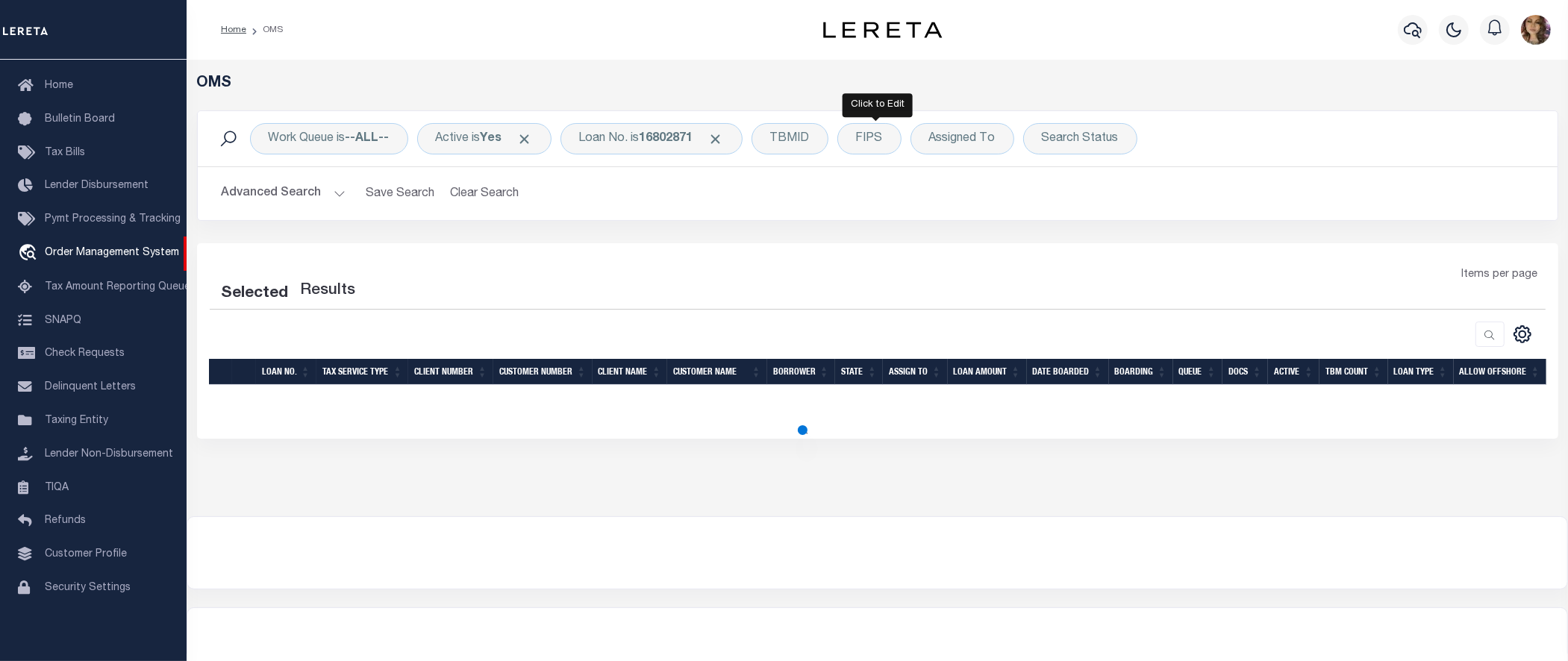
select select "200"
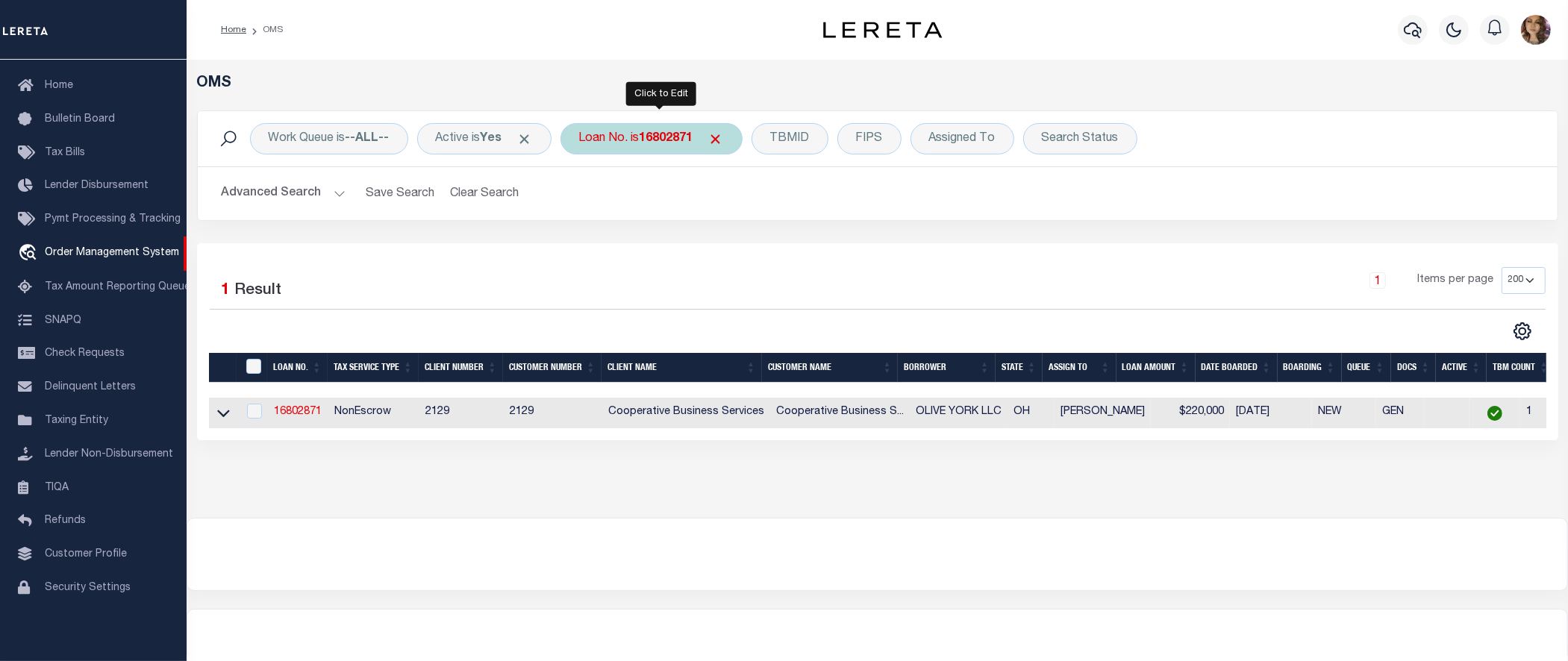
click at [678, 142] on b "16802871" at bounding box center [667, 138] width 54 height 12
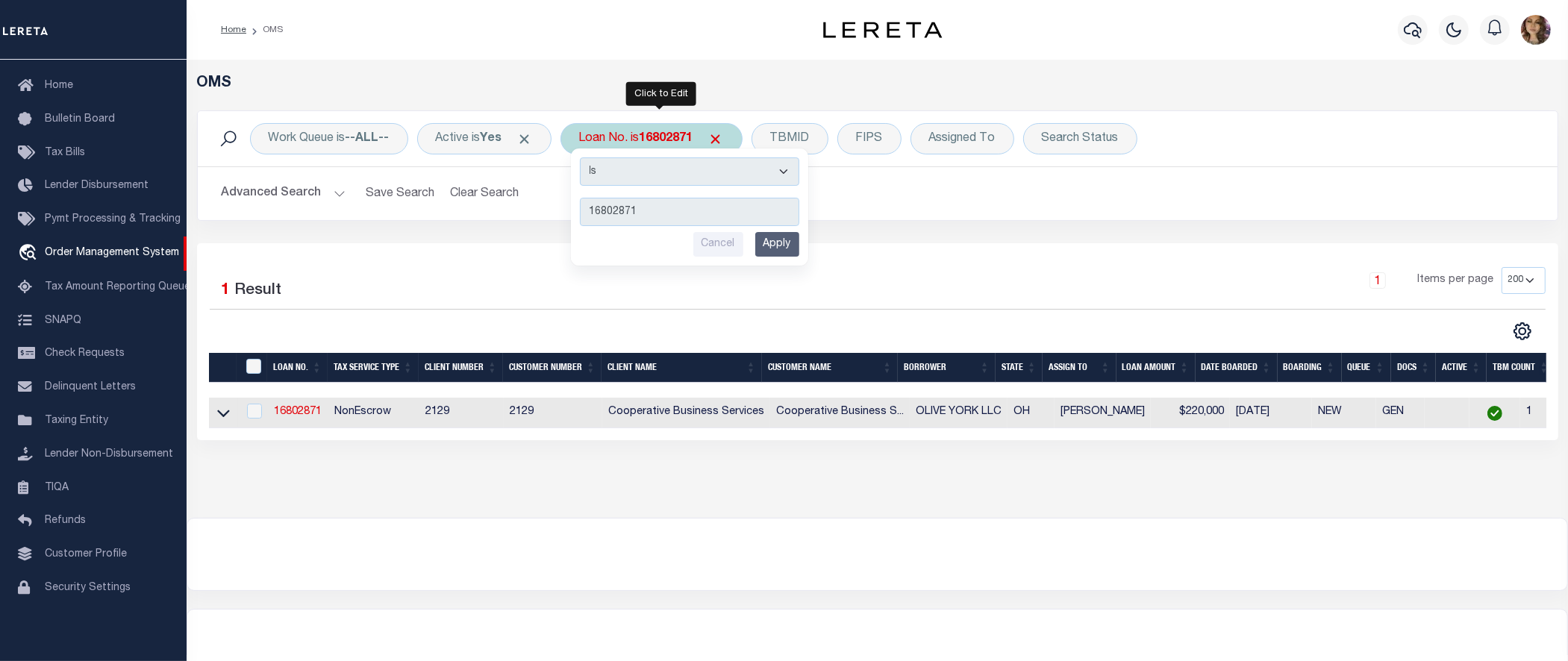
type input "12038"
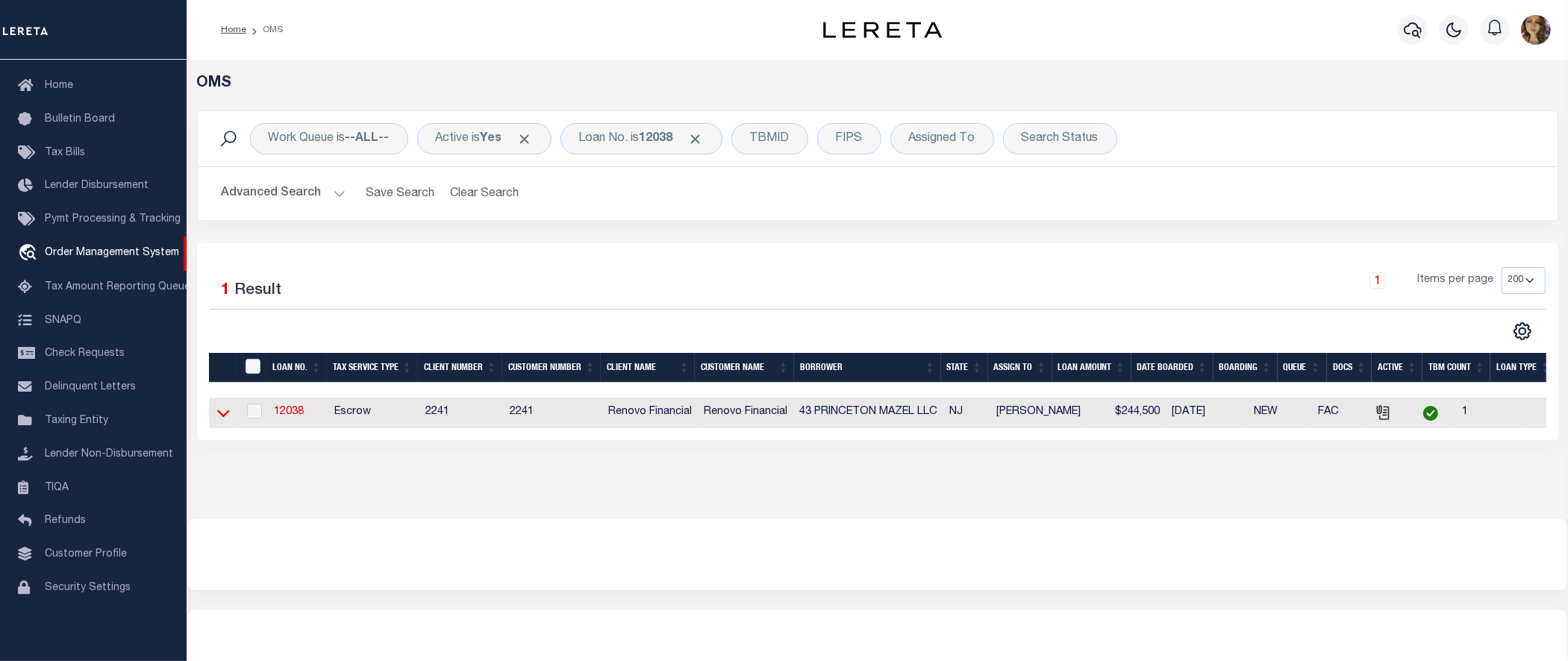
click at [218, 415] on icon at bounding box center [224, 413] width 13 height 15
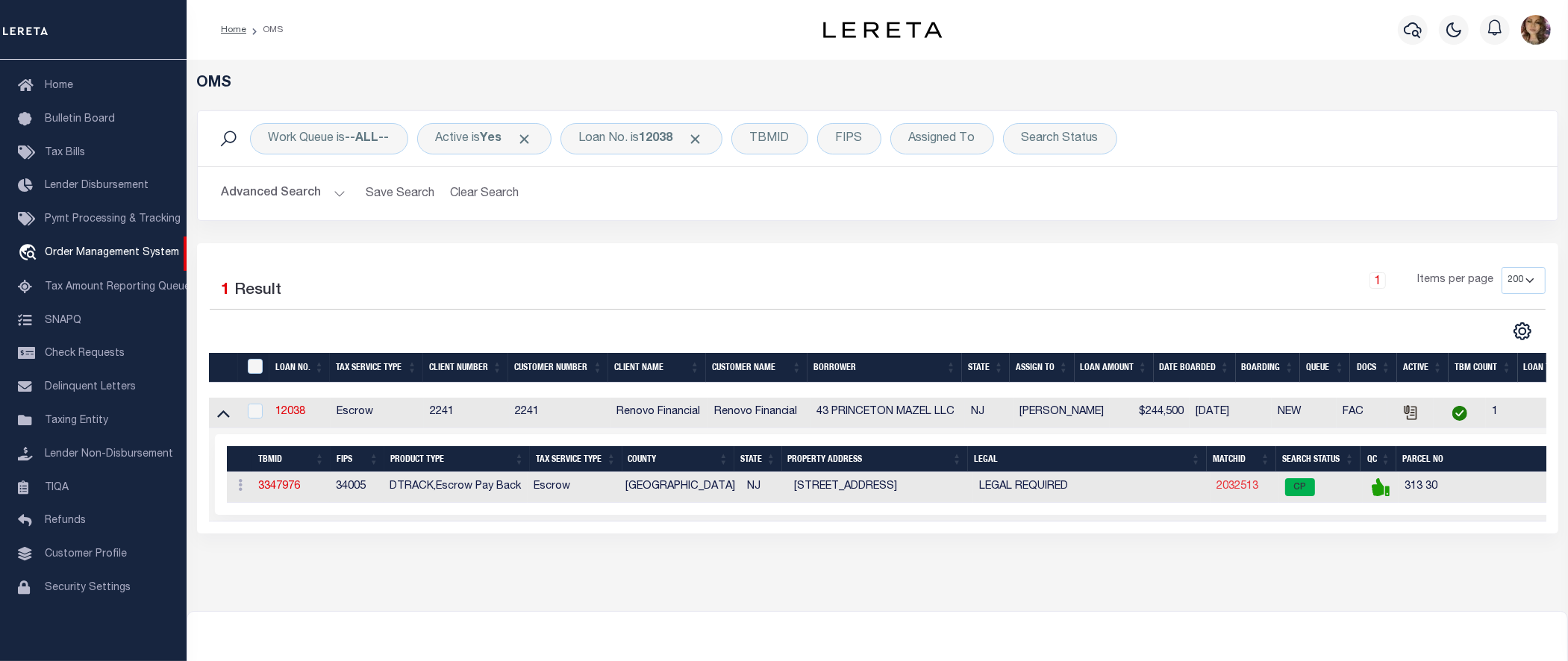
click at [1239, 490] on link "2032513" at bounding box center [1236, 486] width 41 height 11
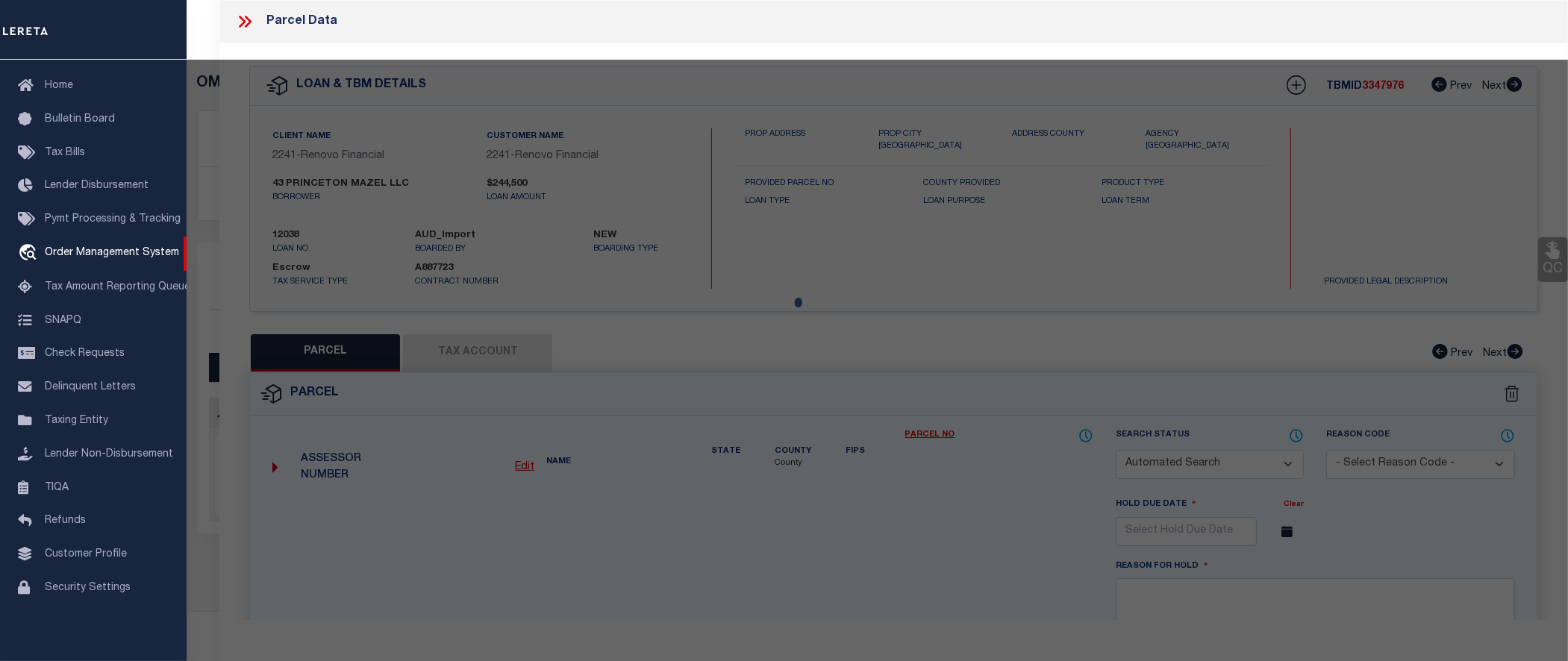
checkbox input "false"
select select "CP"
type input "FORTY THREE PRINCETON MAZEL, LLC"
select select "AGW"
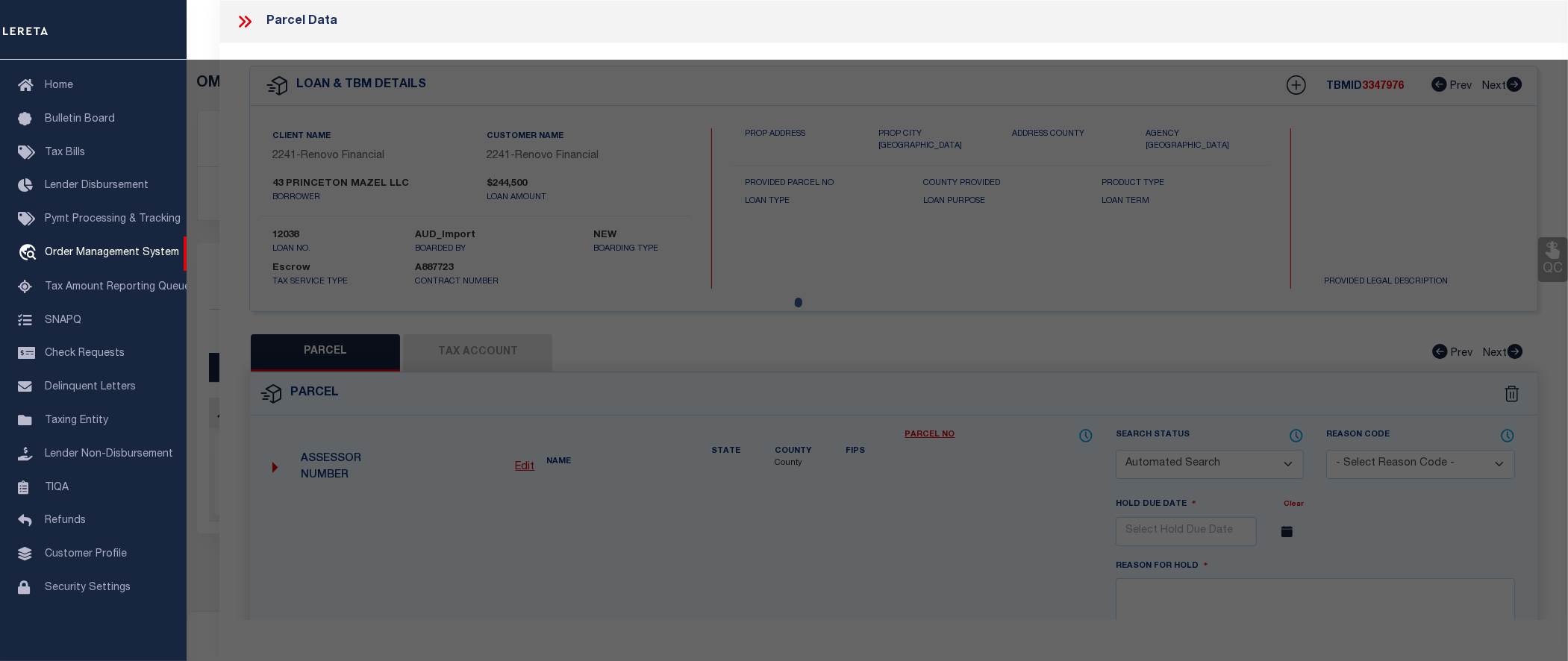
select select
type input "43 Princeton Lane"
checkbox input "false"
type input "Willingboro, NJ 08046"
type textarea "Block/Lot/Qual: 313. 30."
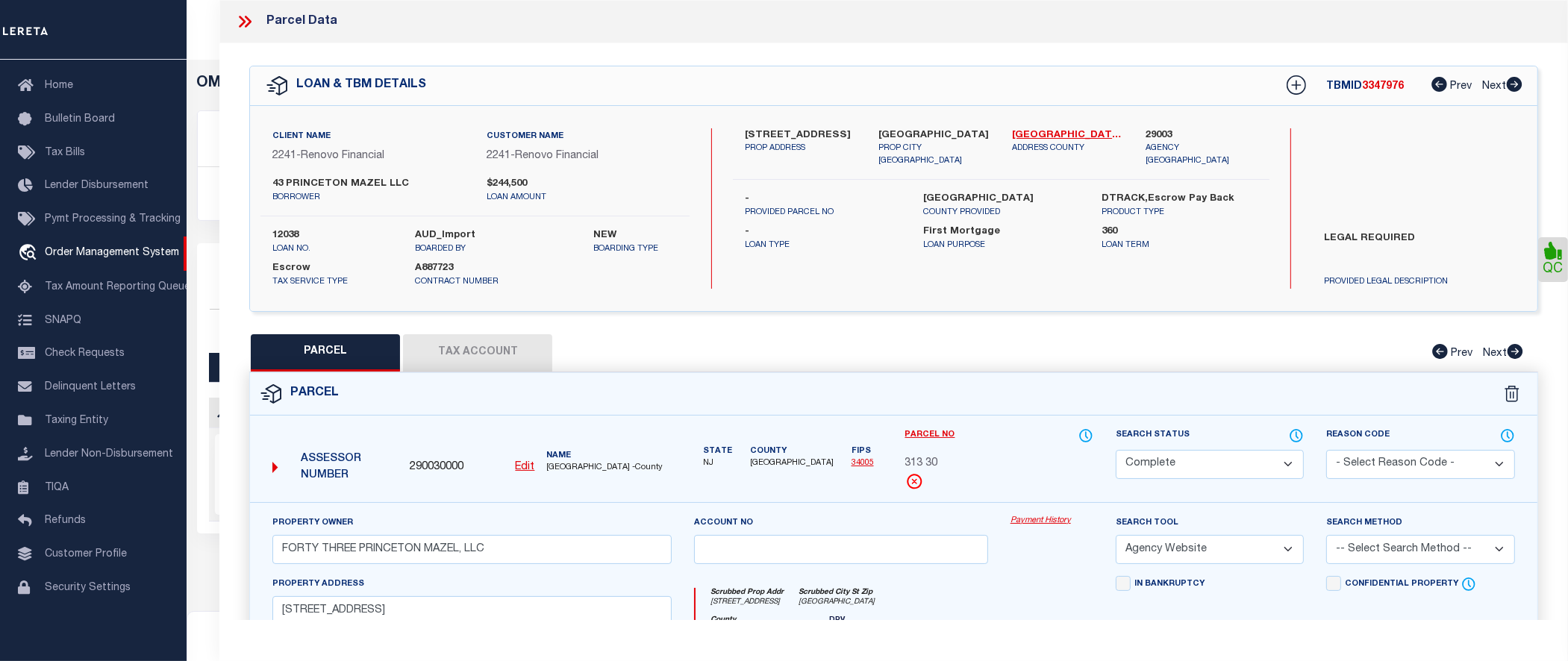
click at [1045, 516] on link "Payment History" at bounding box center [1052, 521] width 83 height 13
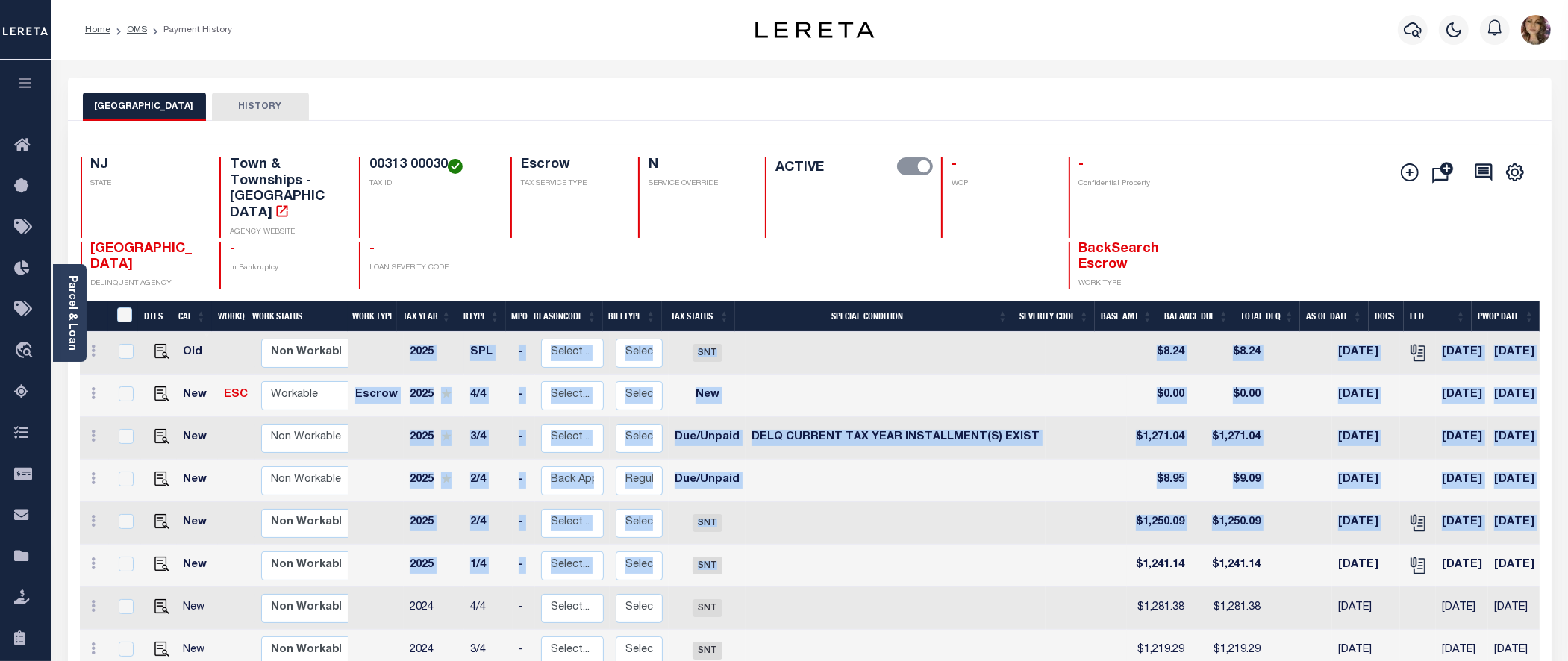
drag, startPoint x: 834, startPoint y: 540, endPoint x: 380, endPoint y: 333, distance: 499.0
click at [380, 333] on tbody "Old Non Workable Workable 2025 SPL - Select... Payment Reversal Taxable Value C…" at bounding box center [918, 672] width 1677 height 681
click at [914, 333] on td at bounding box center [895, 354] width 300 height 42
checkbox input "true"
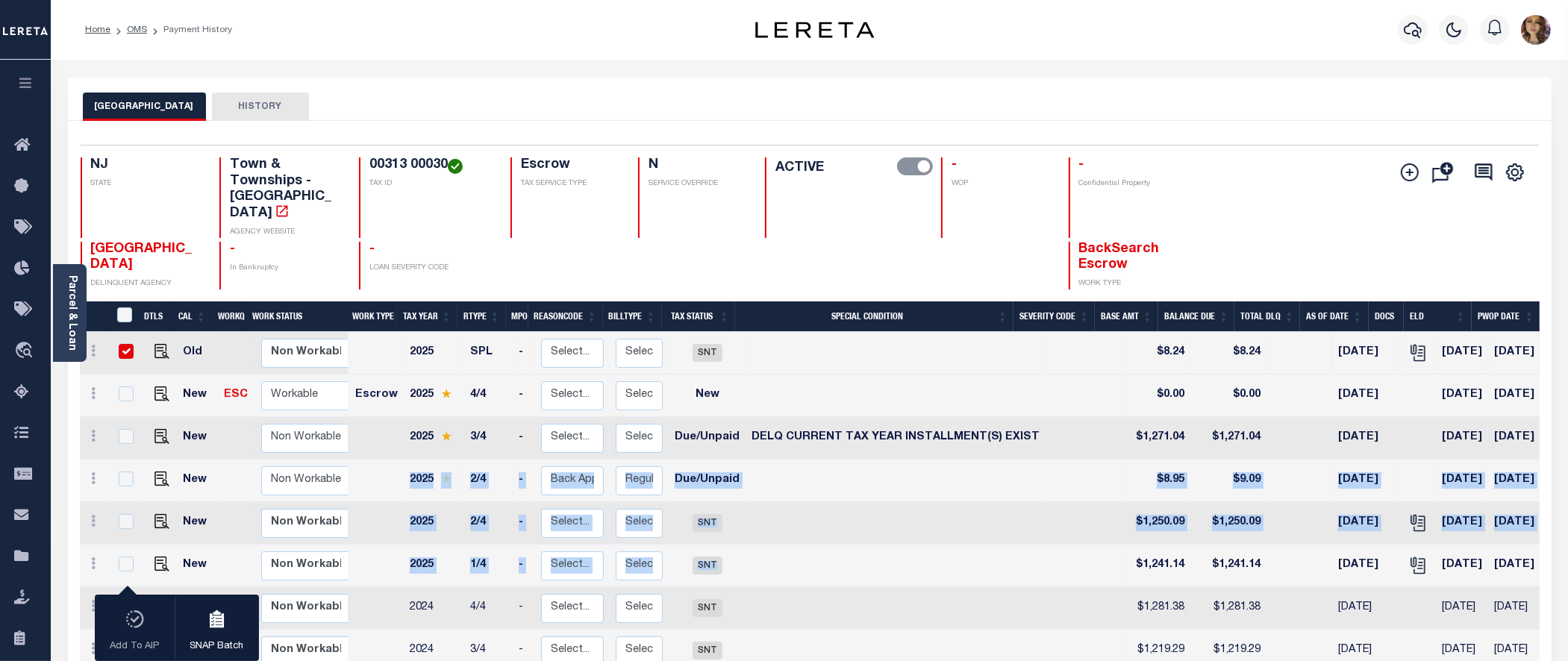
drag, startPoint x: 766, startPoint y: 550, endPoint x: 378, endPoint y: 446, distance: 401.7
click at [378, 446] on tbody "Old Non Workable Workable 2025 SPL - Select... Payment Reversal Taxable Value C…" at bounding box center [918, 672] width 1677 height 681
click at [99, 350] on span "Order Management System" at bounding box center [136, 351] width 182 height 41
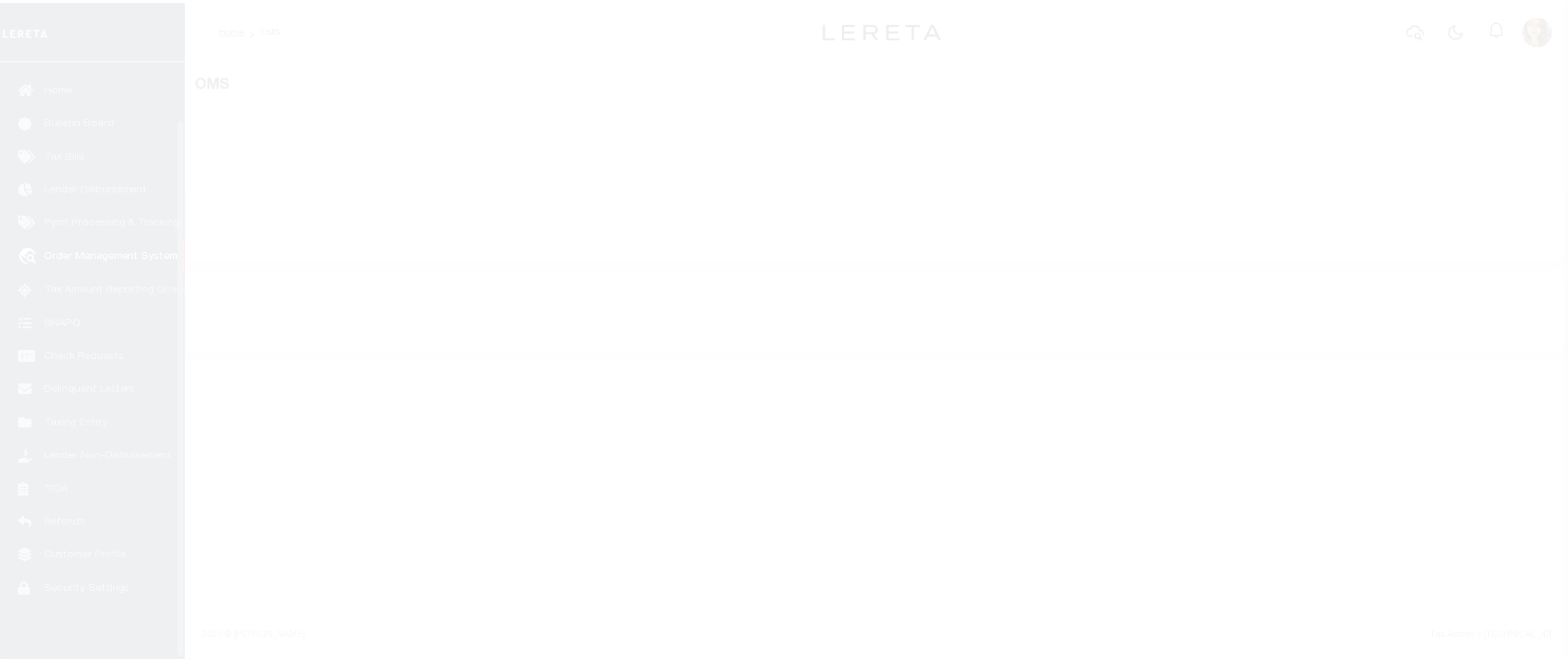
scroll to position [65, 0]
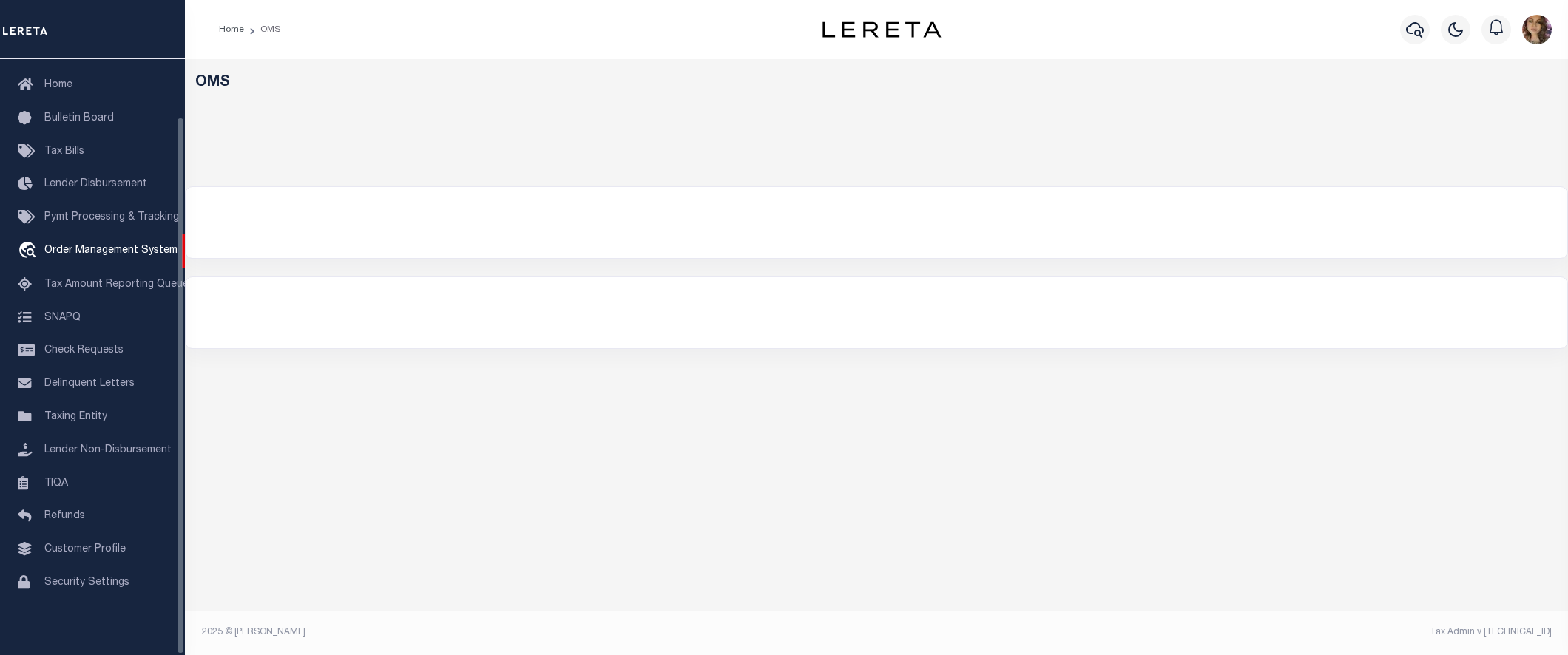
select select "200"
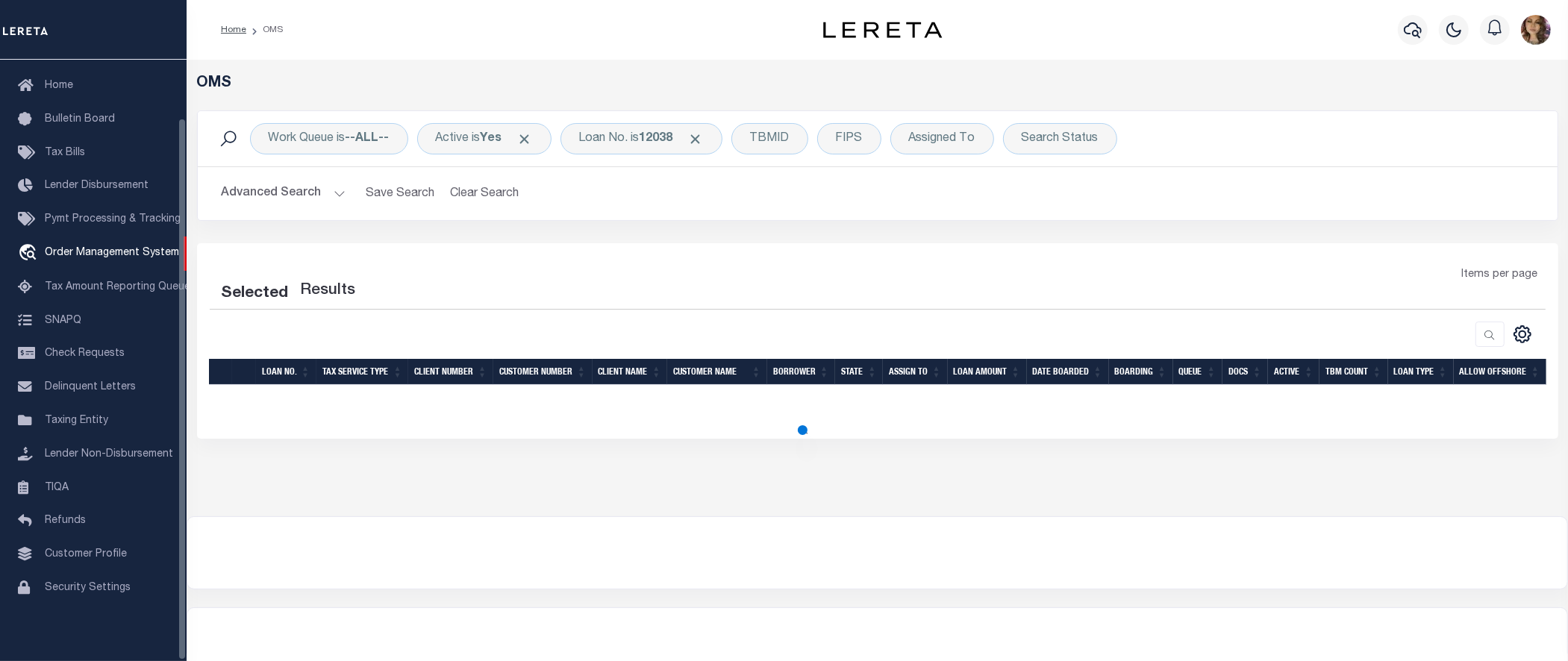
select select "200"
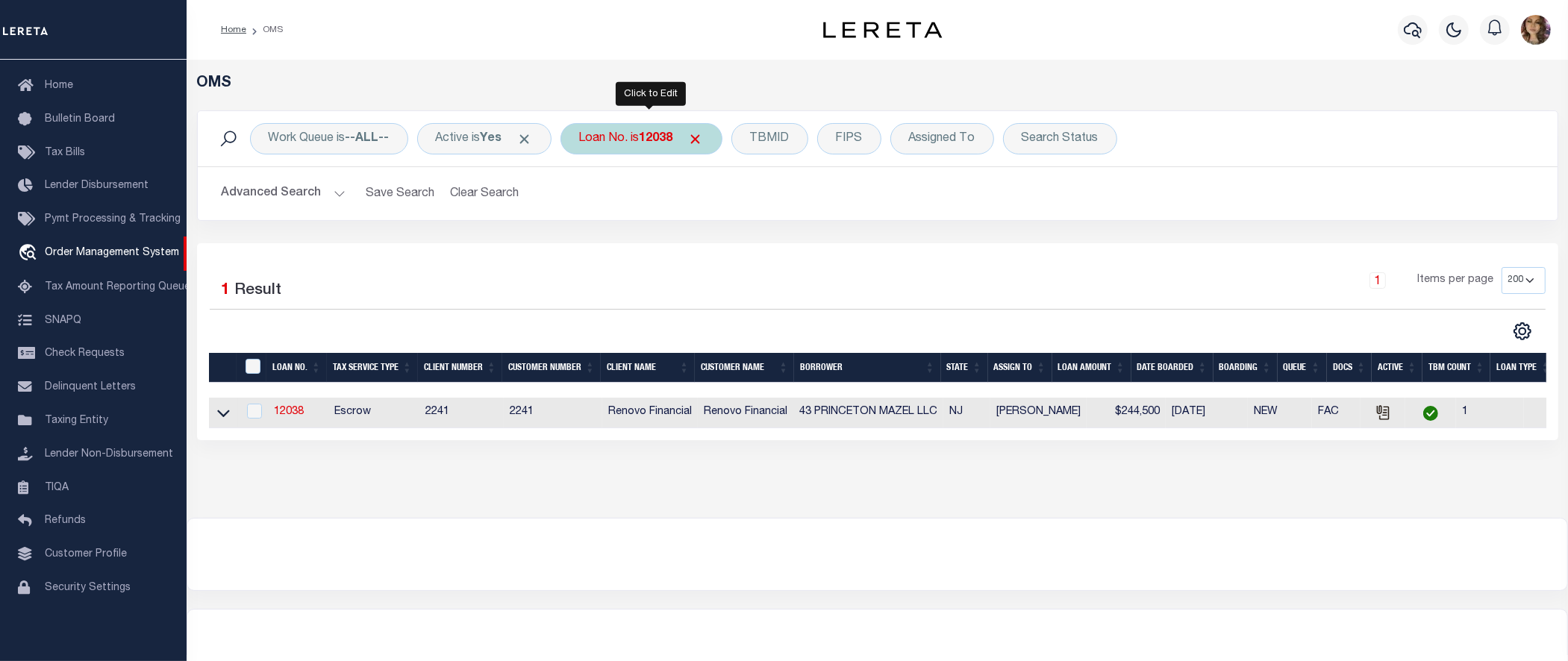
click at [655, 135] on b "12038" at bounding box center [656, 138] width 33 height 12
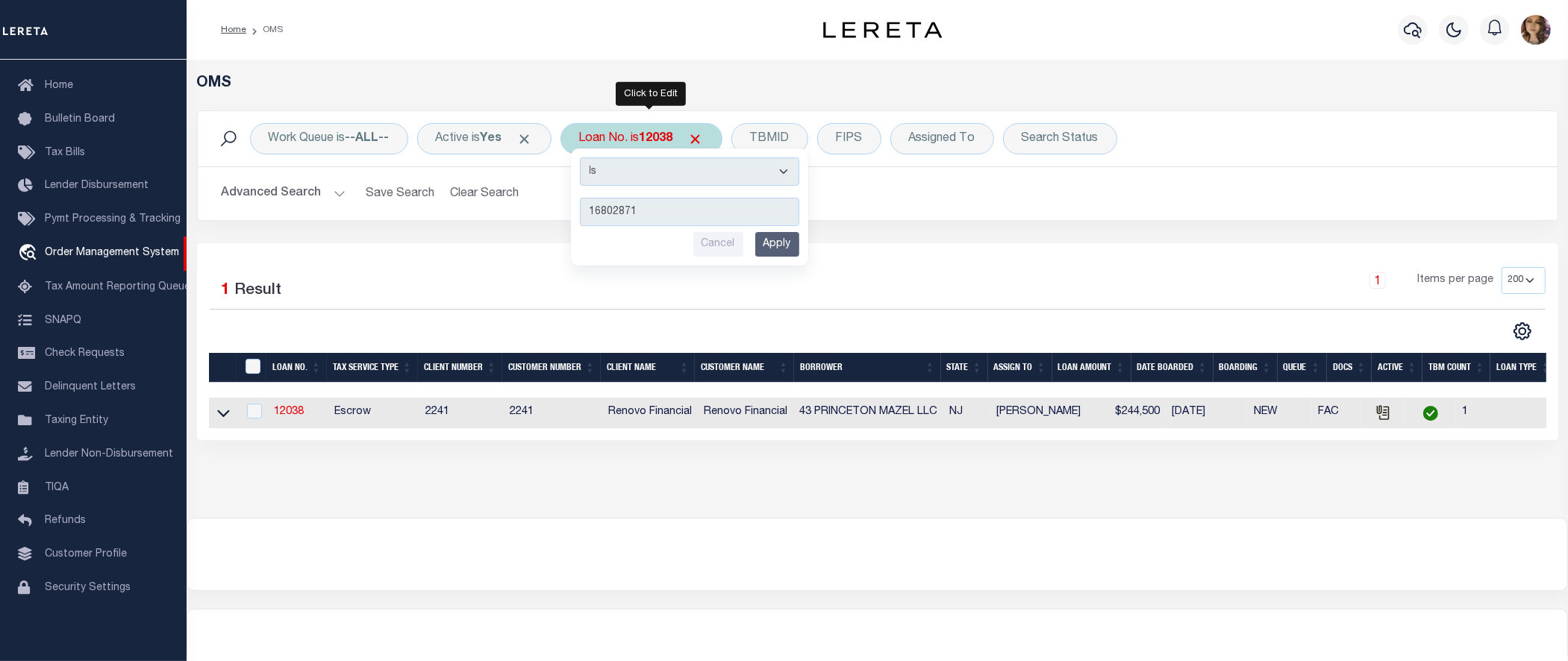
type input "16802871"
click at [792, 248] on input "Apply" at bounding box center [777, 245] width 44 height 24
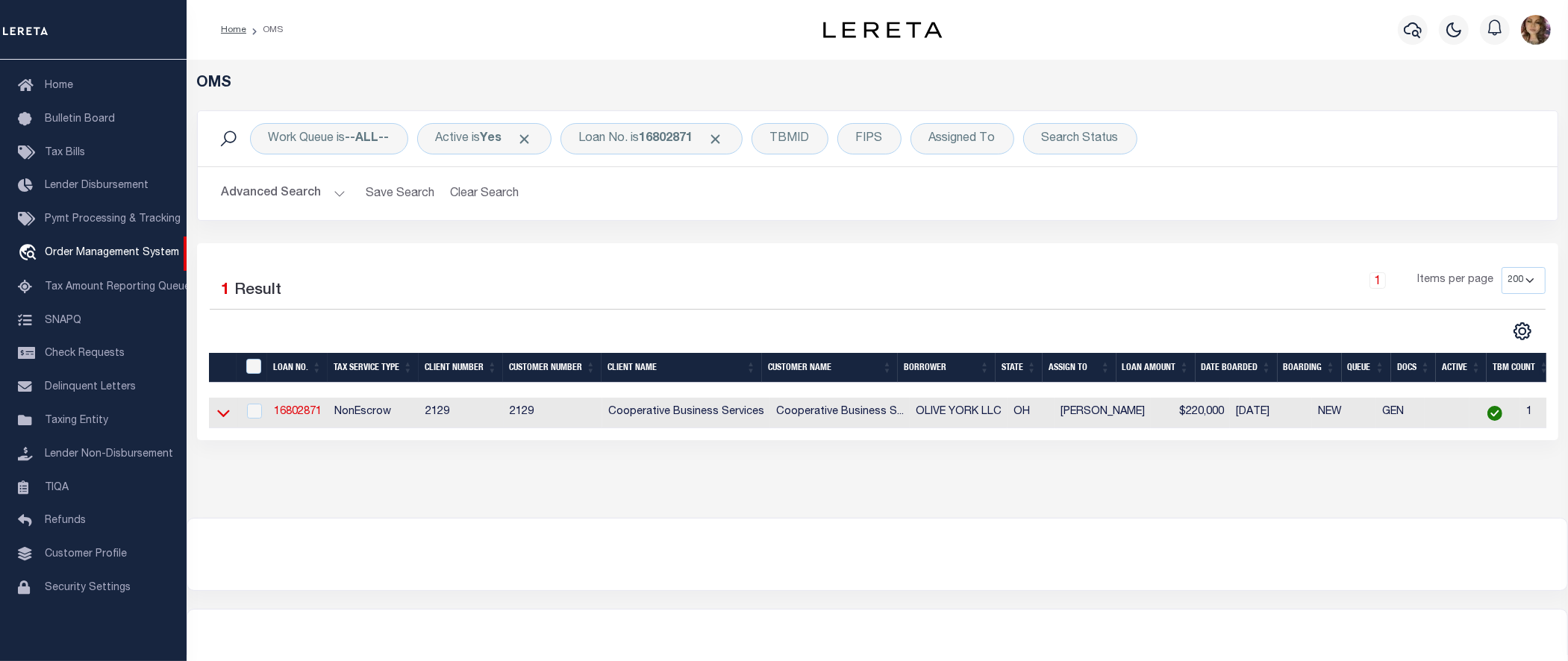
click at [217, 420] on icon at bounding box center [224, 413] width 13 height 15
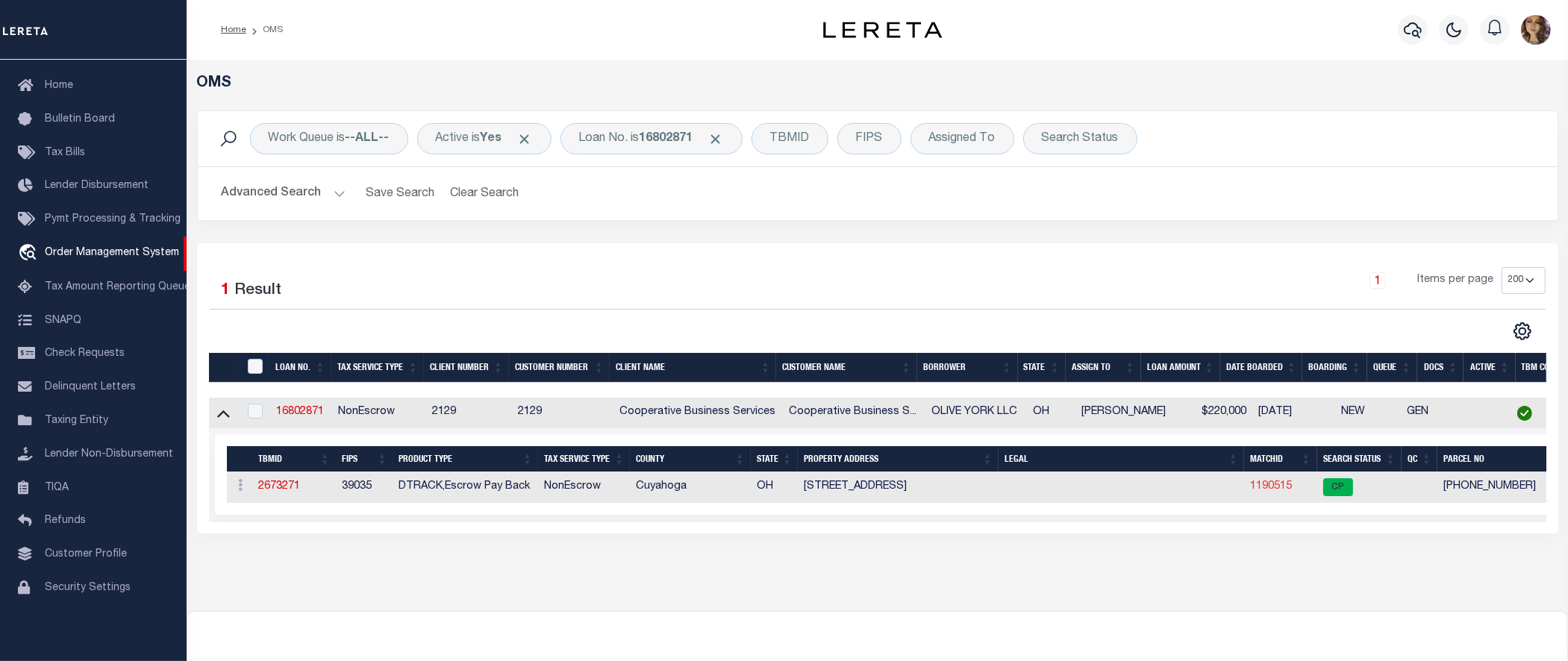
click at [1269, 486] on link "1190515" at bounding box center [1270, 486] width 41 height 11
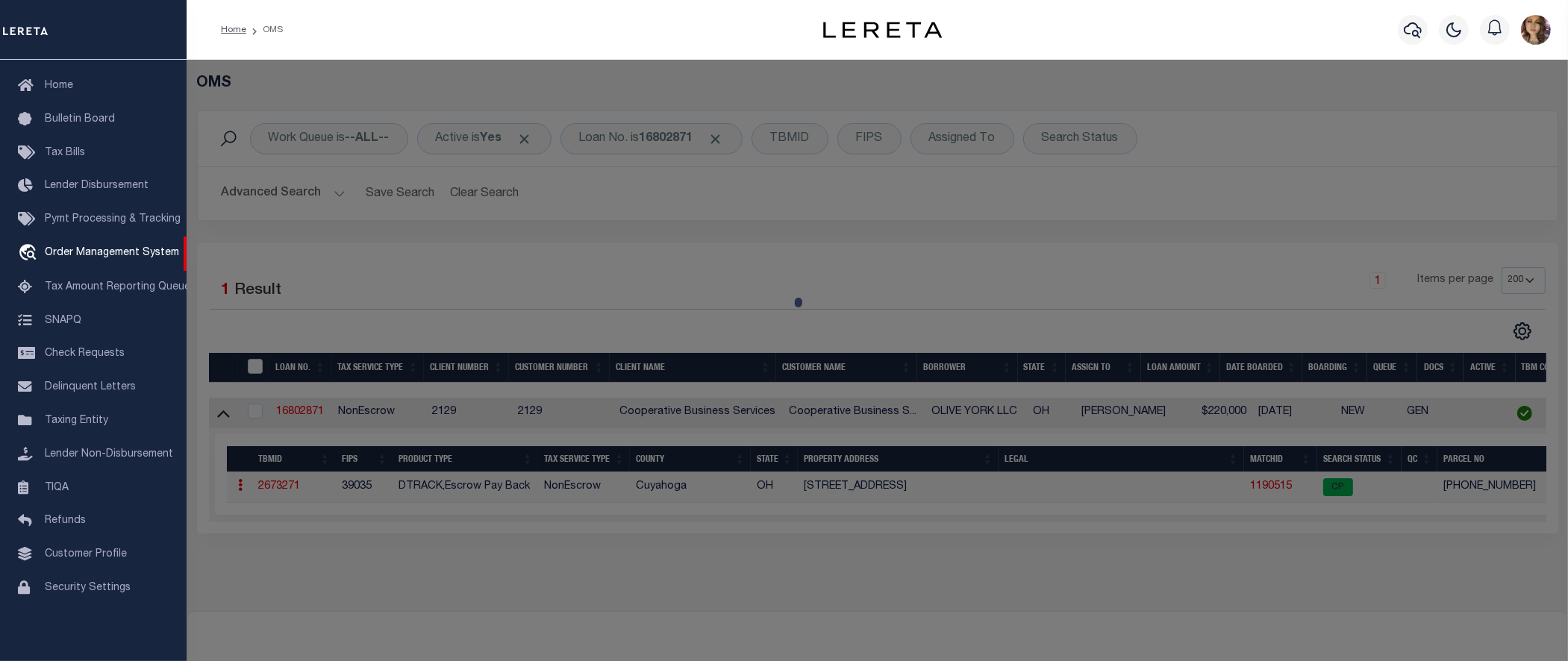
checkbox input "false"
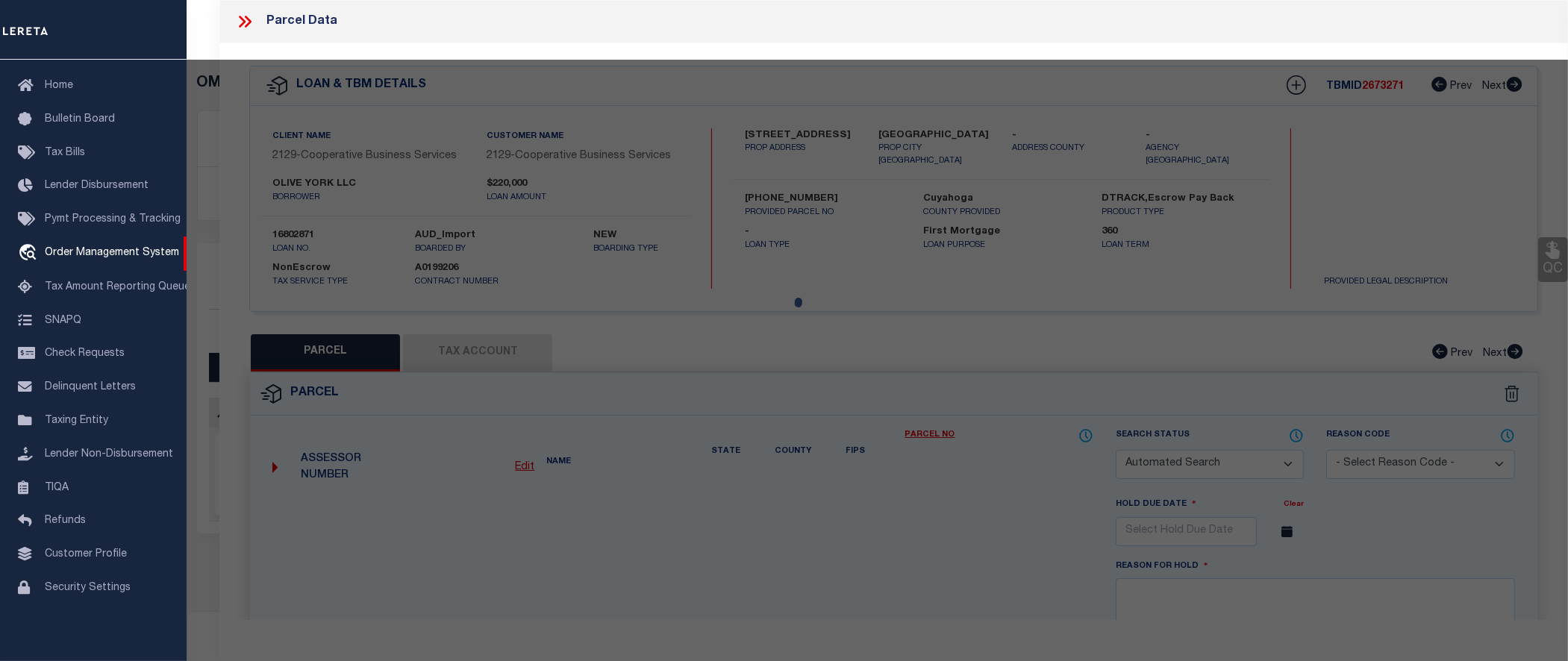
select select "CP"
type input "OLIVE YORK, LLC."
select select
type input "6380 YORK RD"
checkbox input "false"
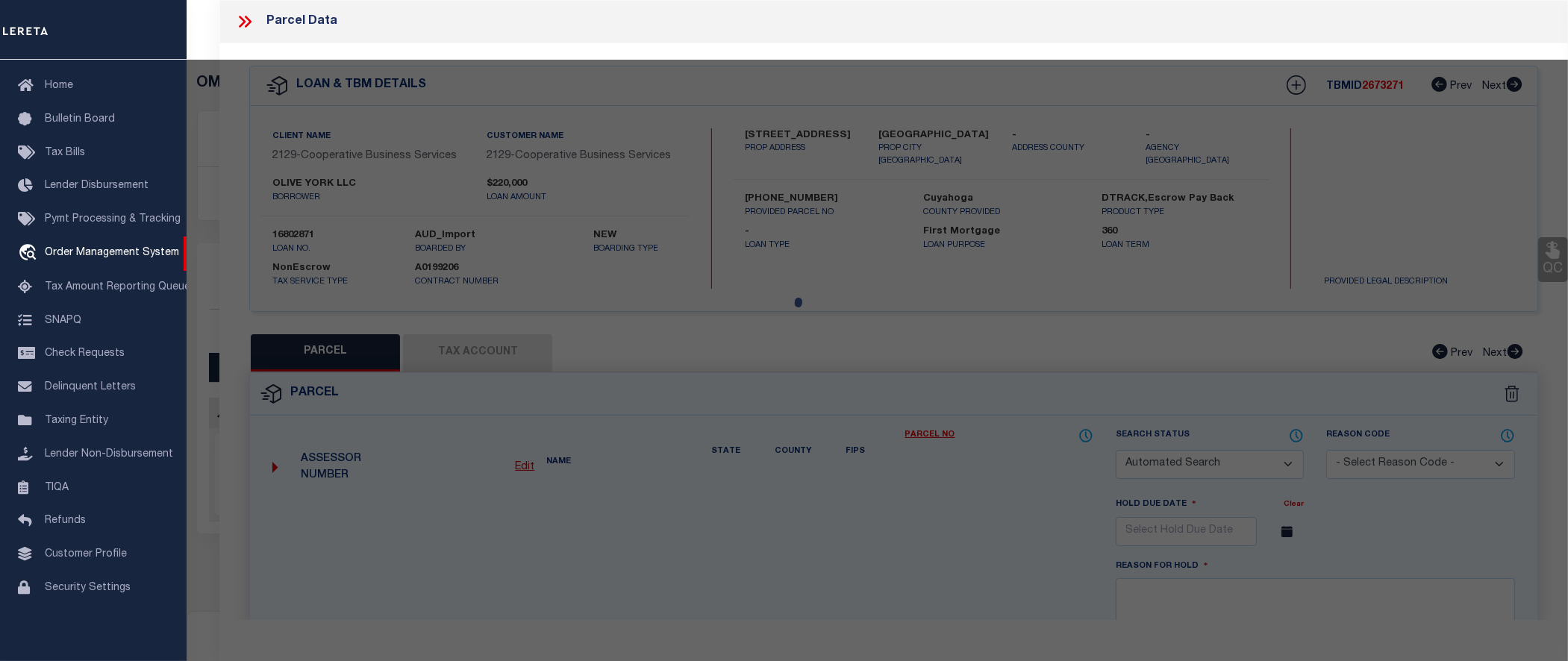
type input "PARMA HEIGHTS OH 44130"
type textarea "VOL 378 PG 57 PCL C FF 120.00 D 235.00 0.8191 AC 3 OL 2015 SR"
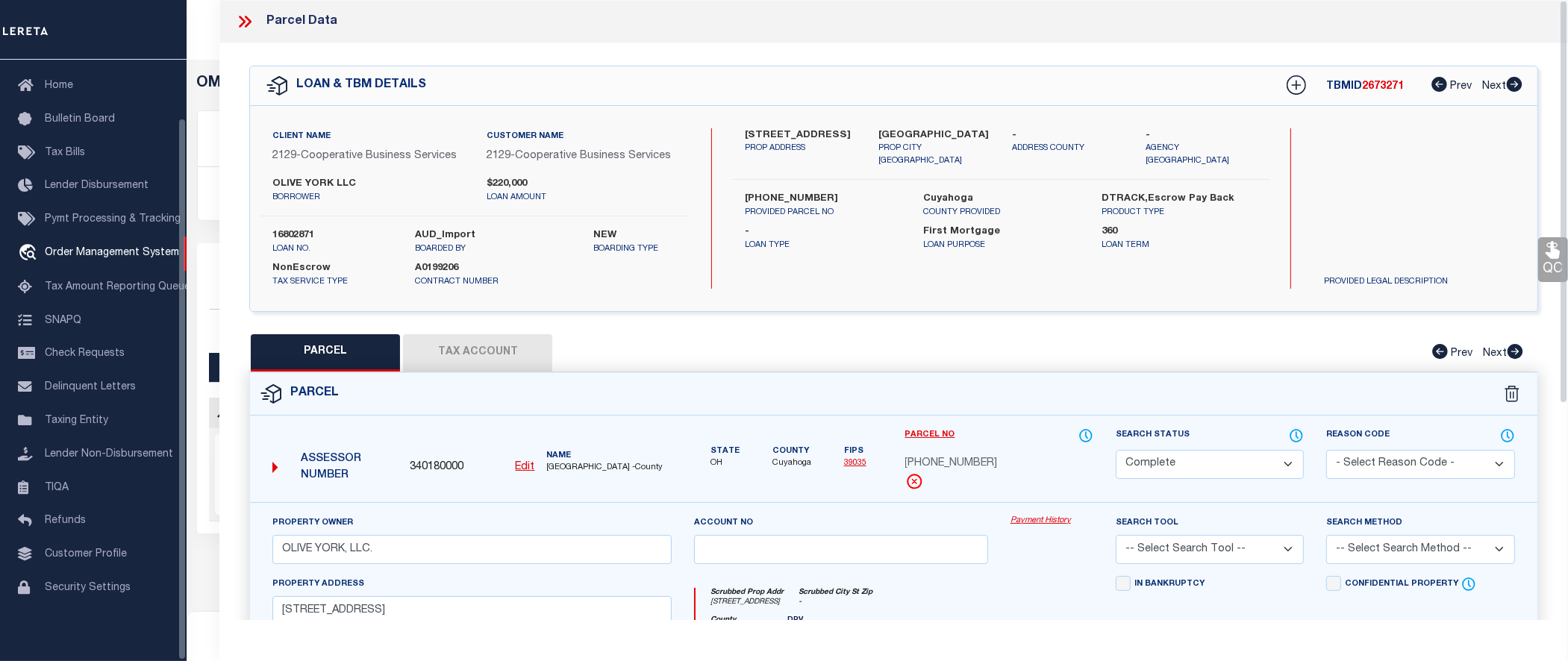
click at [1050, 521] on link "Payment History" at bounding box center [1052, 521] width 83 height 13
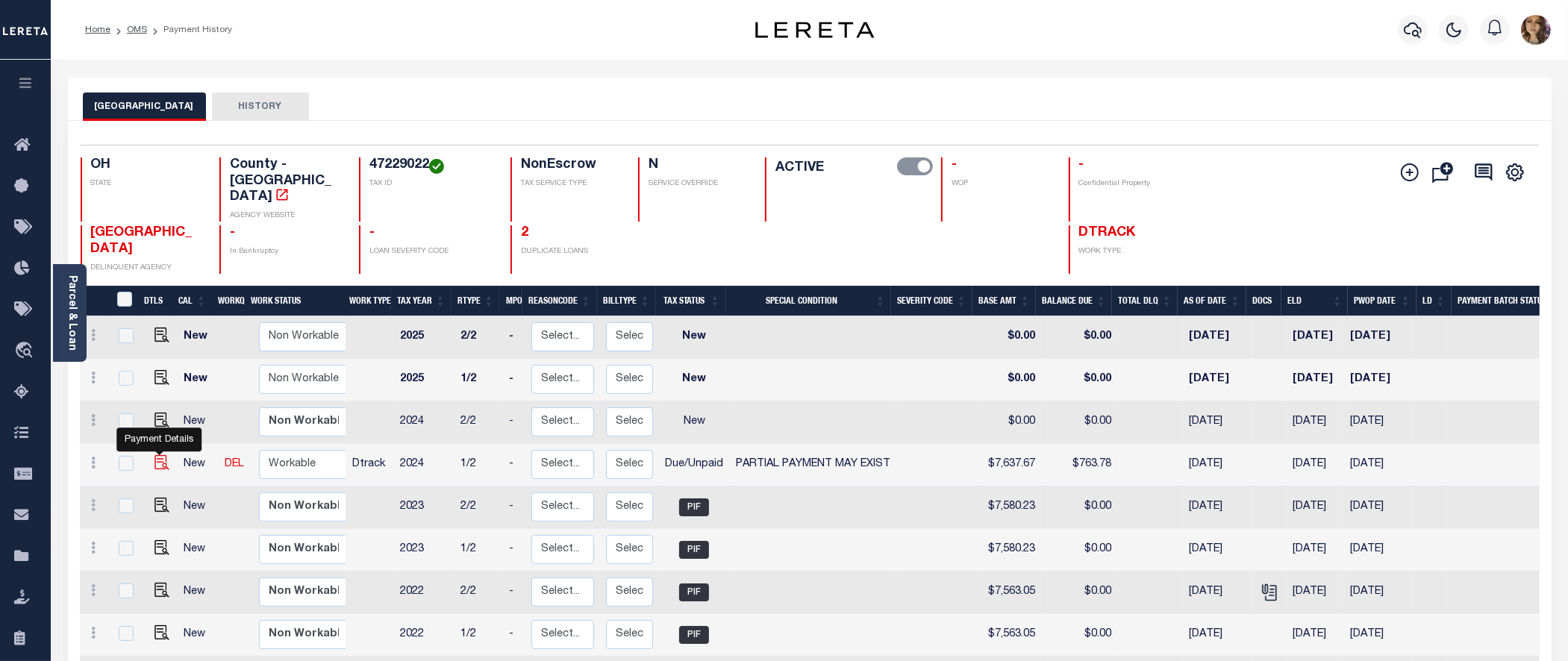
click at [160, 455] on img "" at bounding box center [162, 463] width 15 height 15
checkbox input "true"
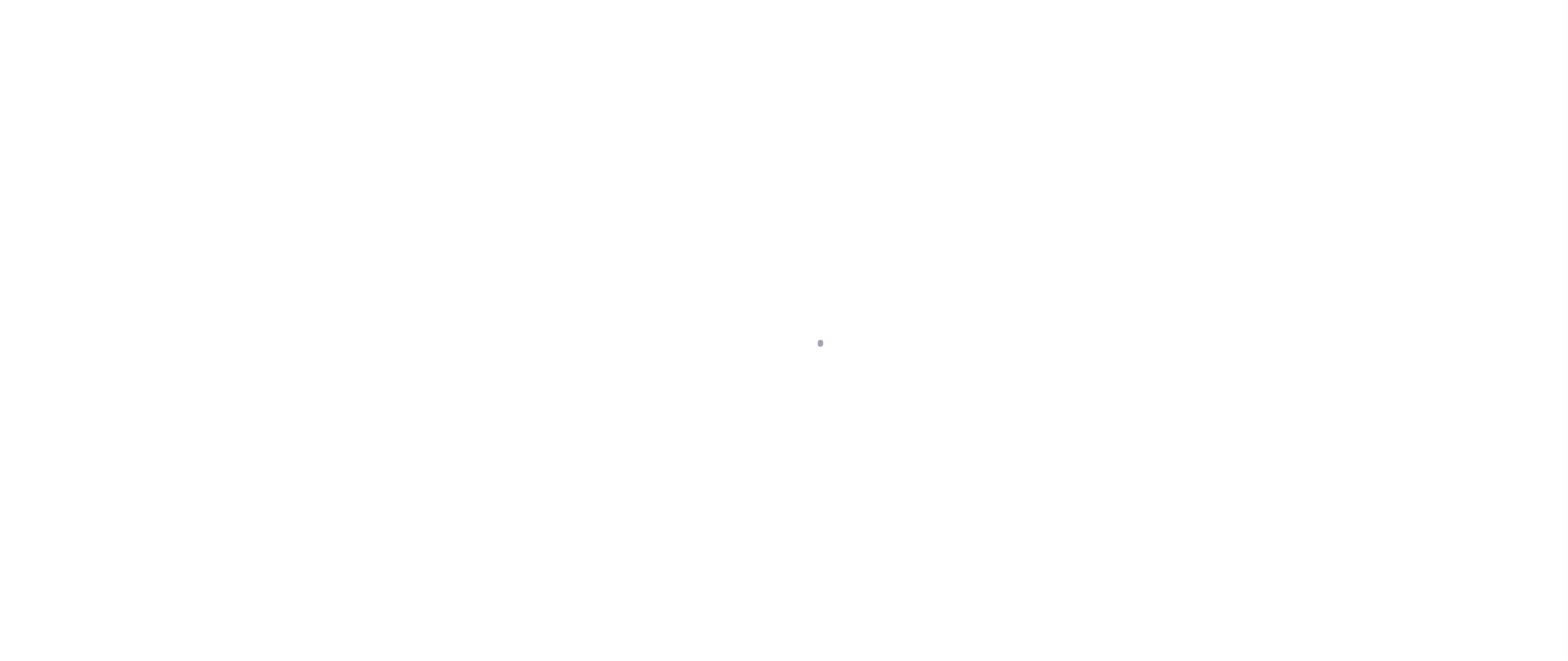
select select "DUE"
select select "15"
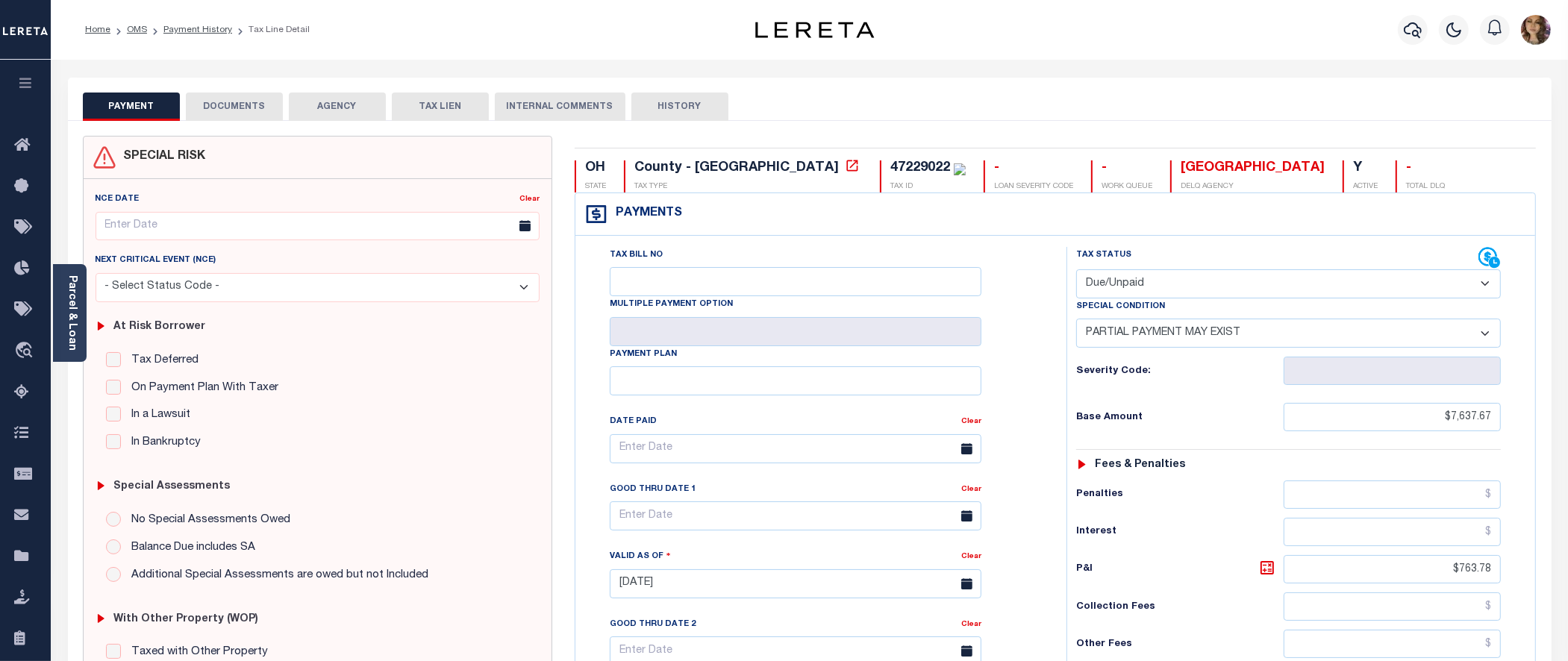
click at [1445, 281] on select "- Select Status Code - Open Due/Unpaid Paid Incomplete No Tax Due Internal Refu…" at bounding box center [1288, 284] width 424 height 29
select select "PYD"
click at [1076, 271] on select "- Select Status Code - Open Due/Unpaid Paid Incomplete No Tax Due Internal Refu…" at bounding box center [1288, 284] width 424 height 29
select select "0"
type input "[DATE]"
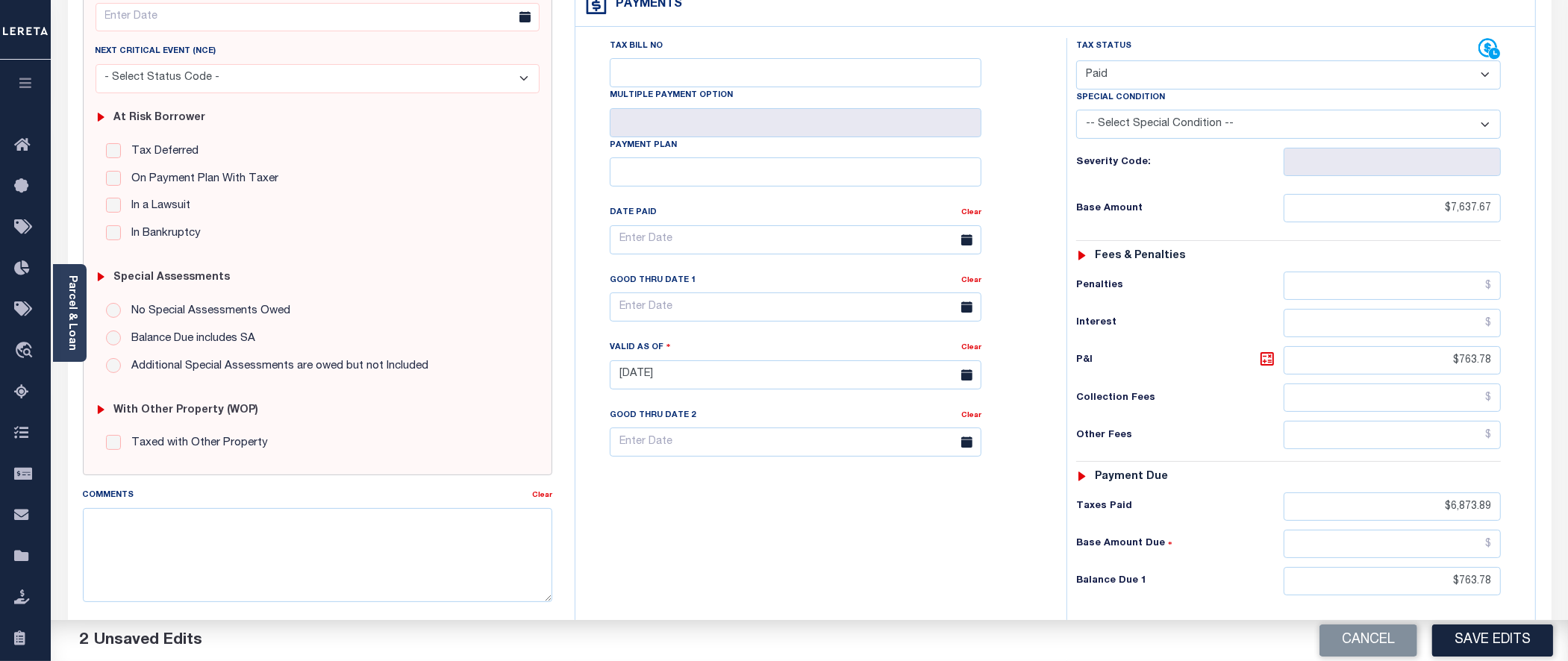
scroll to position [373, 0]
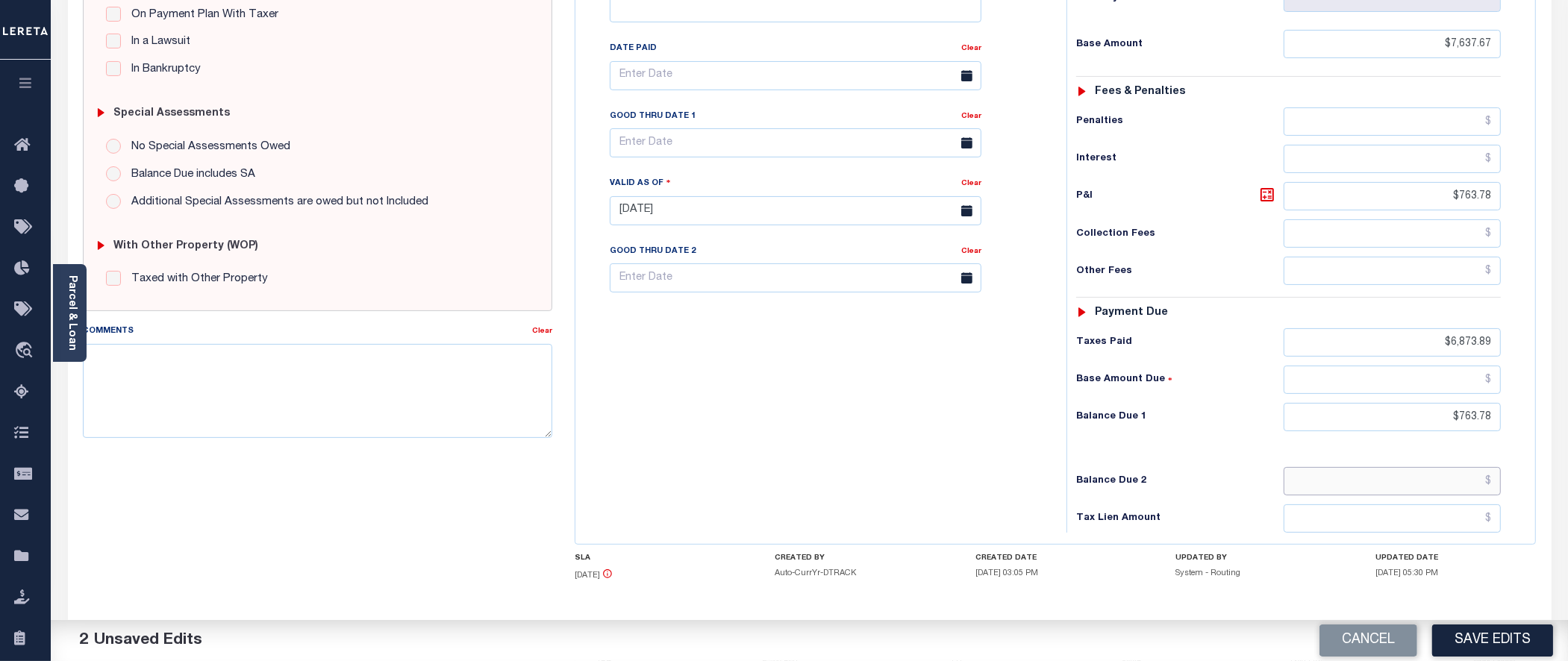
click at [1490, 481] on input "text" at bounding box center [1392, 481] width 217 height 28
drag, startPoint x: 1492, startPoint y: 419, endPoint x: 1457, endPoint y: 419, distance: 35.0
click at [1457, 419] on input "$763.78" at bounding box center [1392, 417] width 217 height 28
type input "$0.00"
click at [357, 383] on textarea "Comments" at bounding box center [317, 391] width 469 height 94
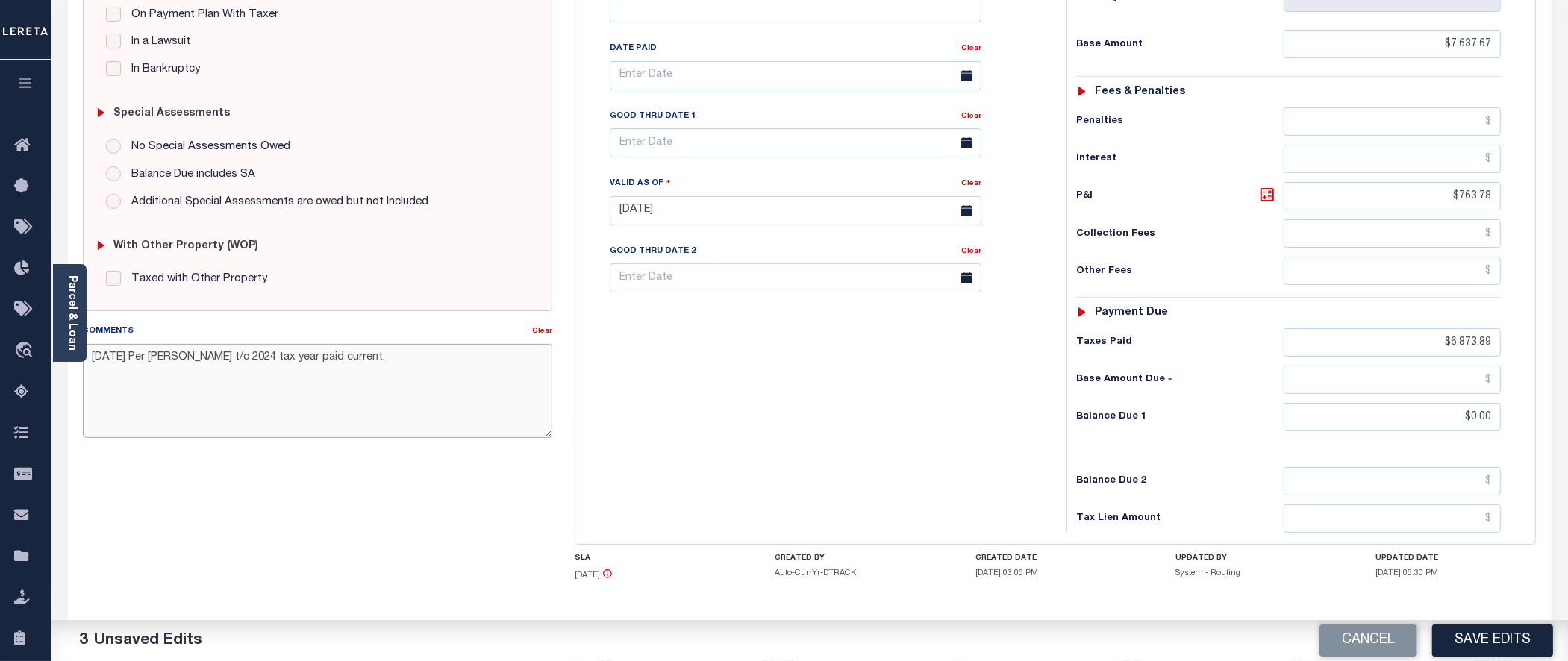
drag, startPoint x: 341, startPoint y: 359, endPoint x: 77, endPoint y: 359, distance: 264.0
click at [77, 359] on div "Comments Clear [DATE] Per [PERSON_NAME] t/c 2024 tax year paid current." at bounding box center [317, 387] width 492 height 127
type textarea "[DATE] Per [PERSON_NAME] t/c 2024 tax year paid current."
click at [1485, 642] on button "Save Edits" at bounding box center [1492, 640] width 121 height 32
checkbox input "false"
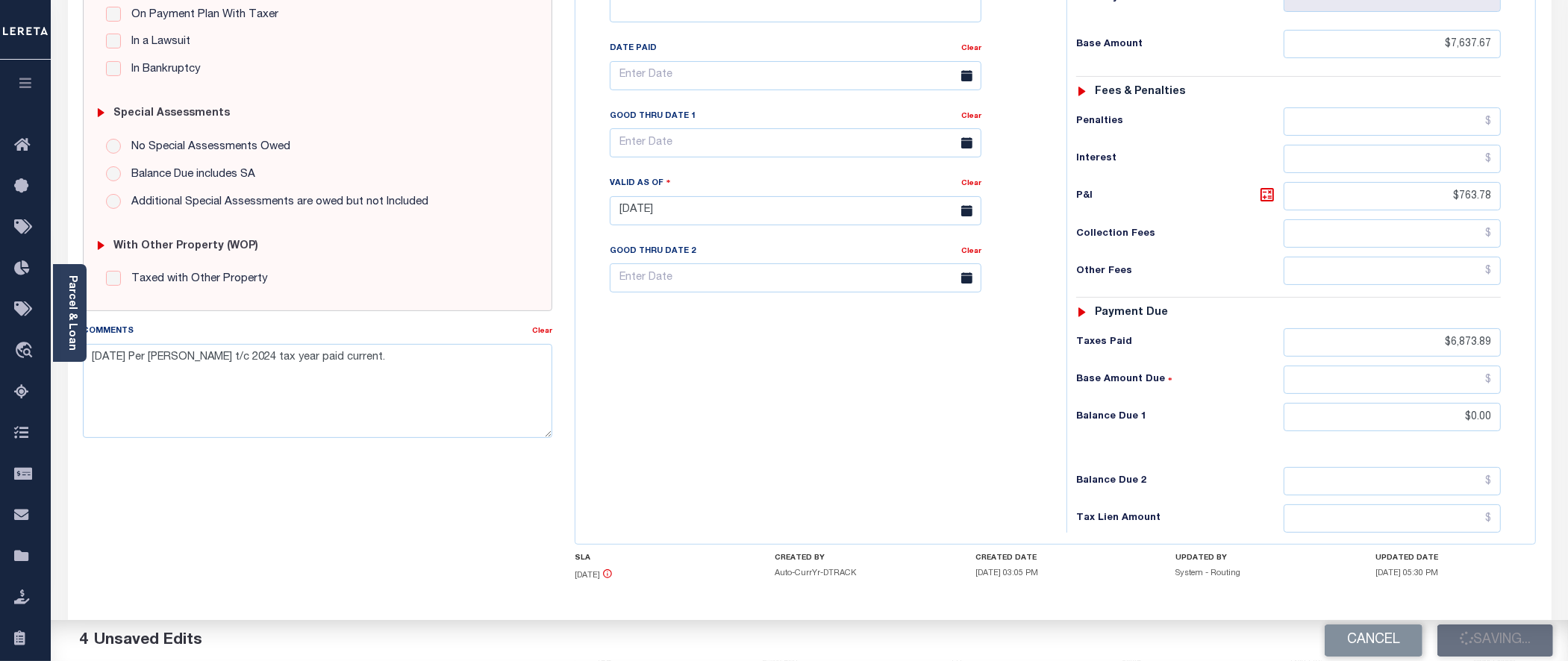
type input "$7,637.67"
type input "$6,873.89"
type input "$0"
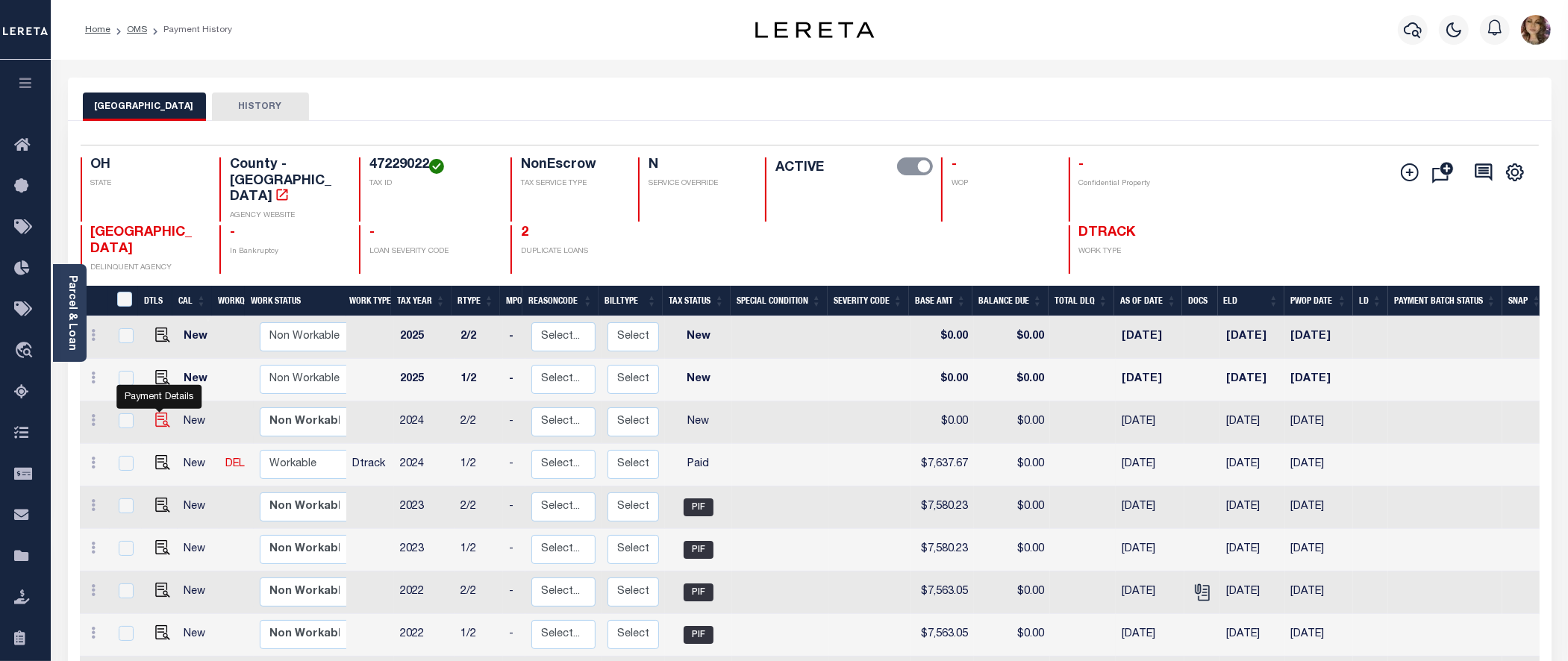
click at [157, 413] on img "" at bounding box center [163, 420] width 15 height 15
checkbox input "true"
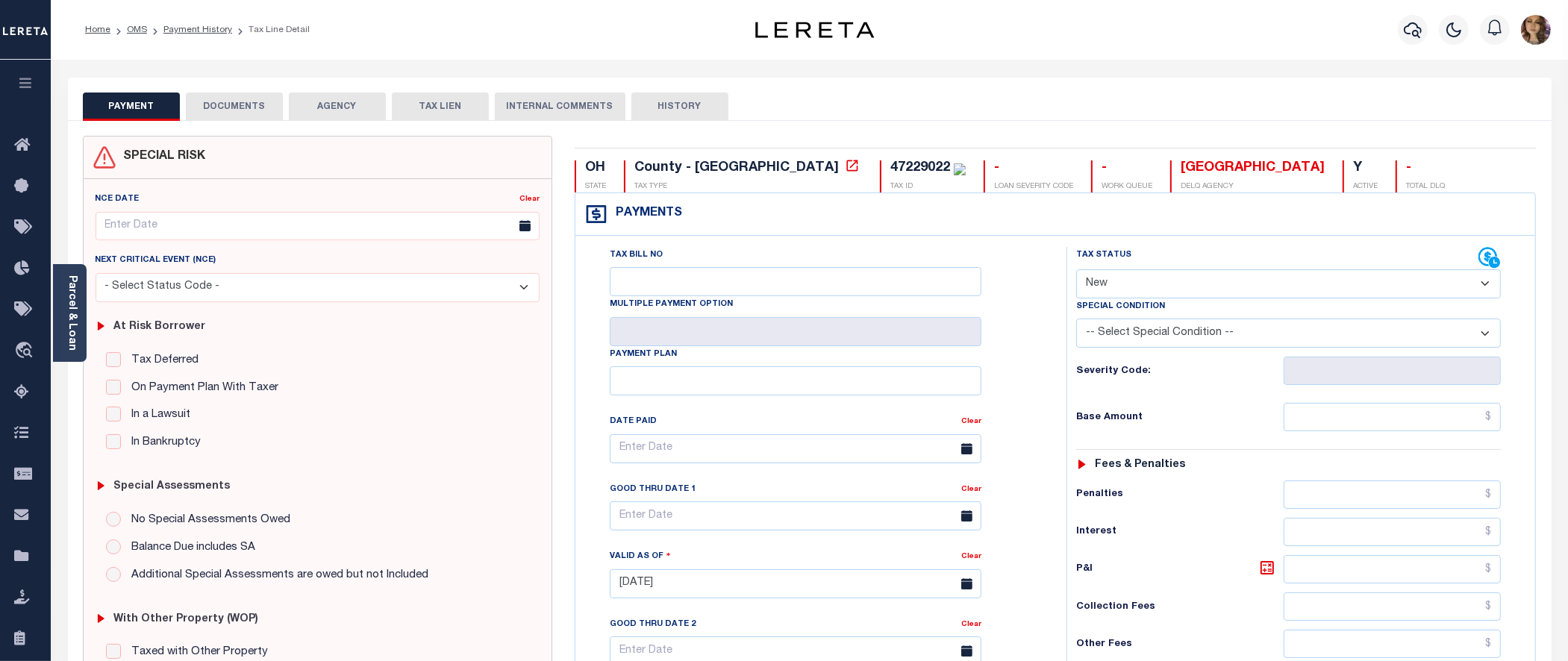
click at [1184, 282] on select "- Select Status Code - Open Due/Unpaid Paid Incomplete No Tax Due Internal Refu…" at bounding box center [1288, 284] width 424 height 29
select select "PYD"
click at [1076, 271] on select "- Select Status Code - Open Due/Unpaid Paid Incomplete No Tax Due Internal Refu…" at bounding box center [1288, 284] width 424 height 29
type input "[DATE]"
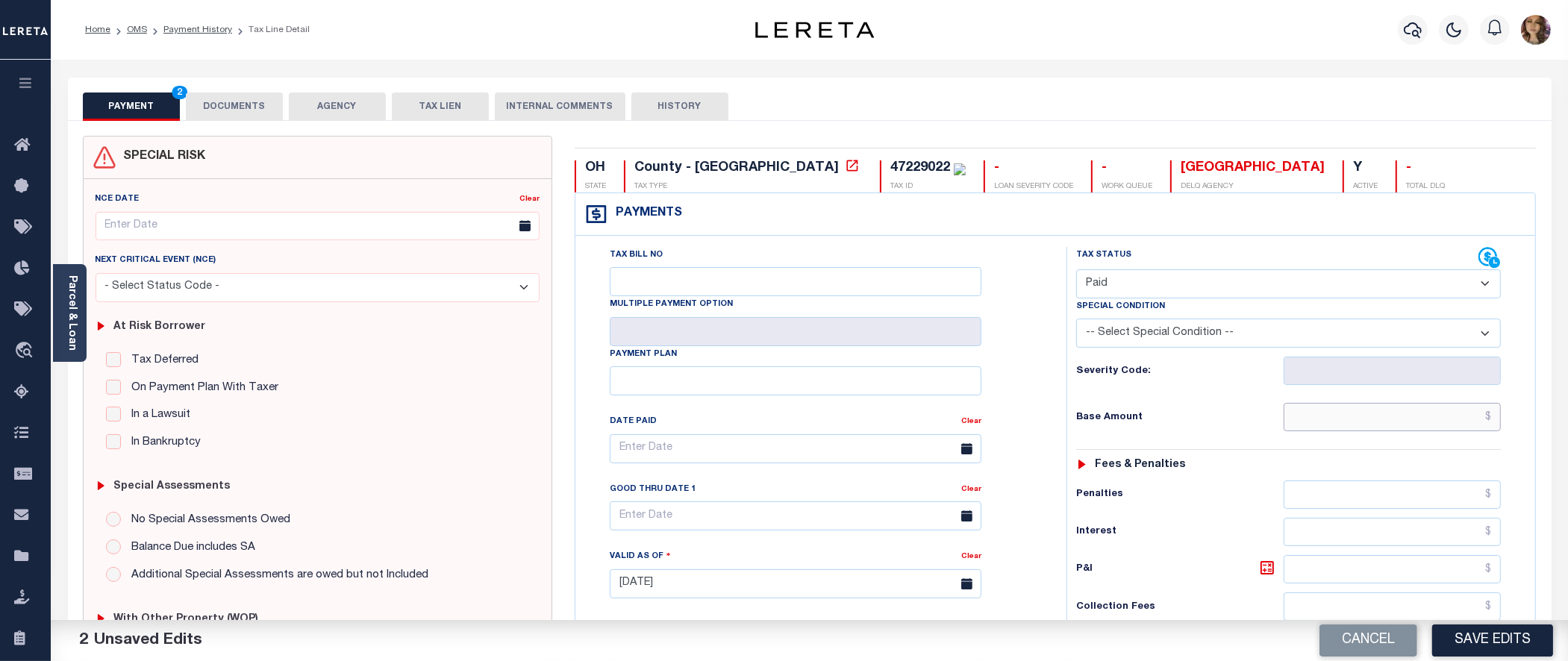
click at [1492, 415] on input "text" at bounding box center [1392, 417] width 217 height 28
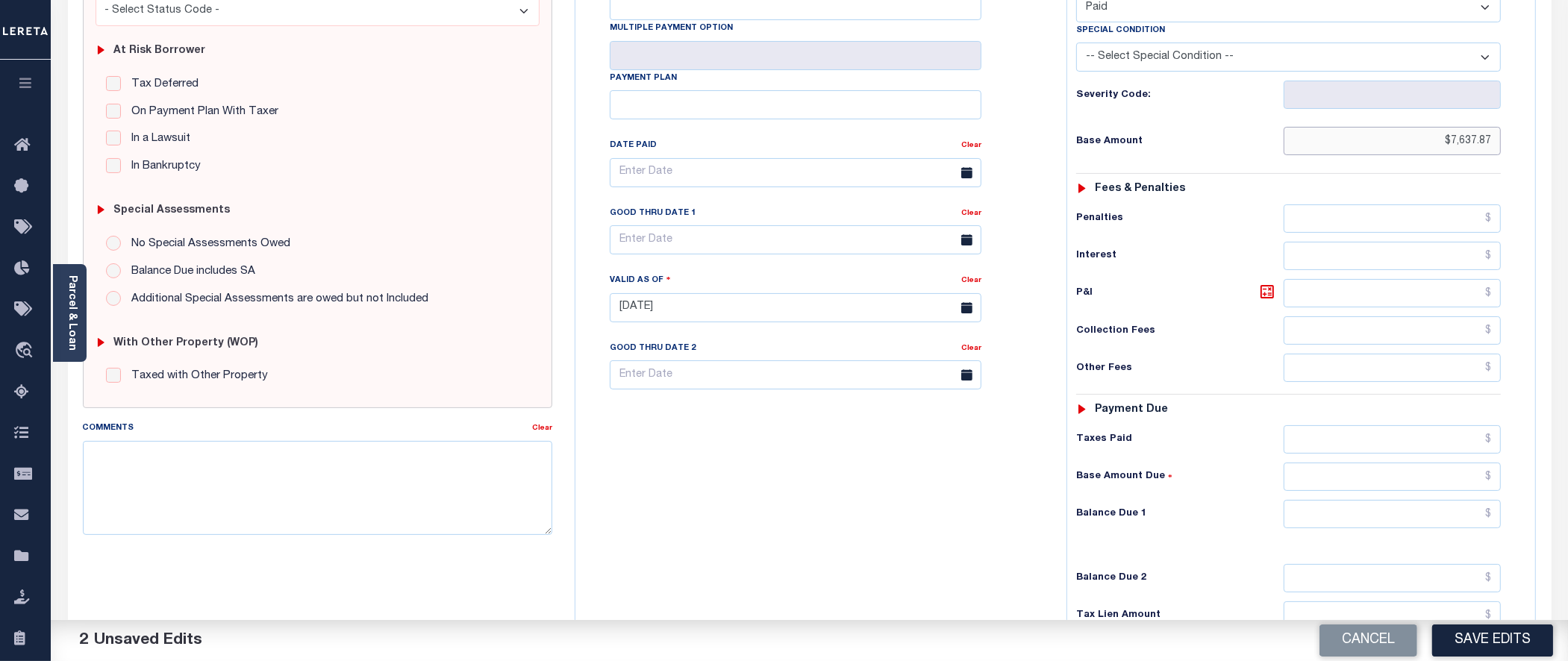
scroll to position [445, 0]
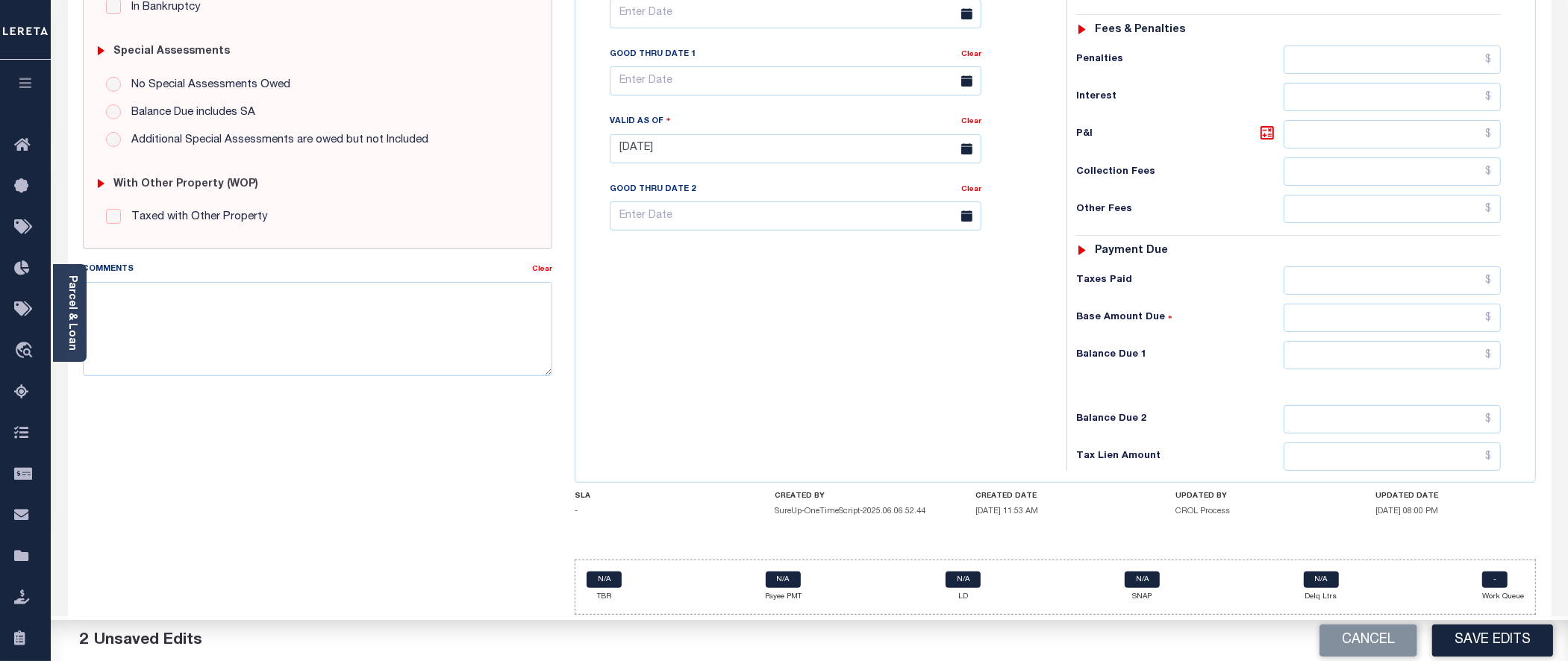
type input "$7,637.87"
click at [324, 296] on textarea "Comments" at bounding box center [317, 329] width 469 height 94
paste textarea "[DATE] Per [PERSON_NAME] t/c 2024 tax year paid current."
type textarea "[DATE] Per [PERSON_NAME] t/c 2024 tax year paid current."
click at [1493, 352] on input "text" at bounding box center [1392, 355] width 217 height 28
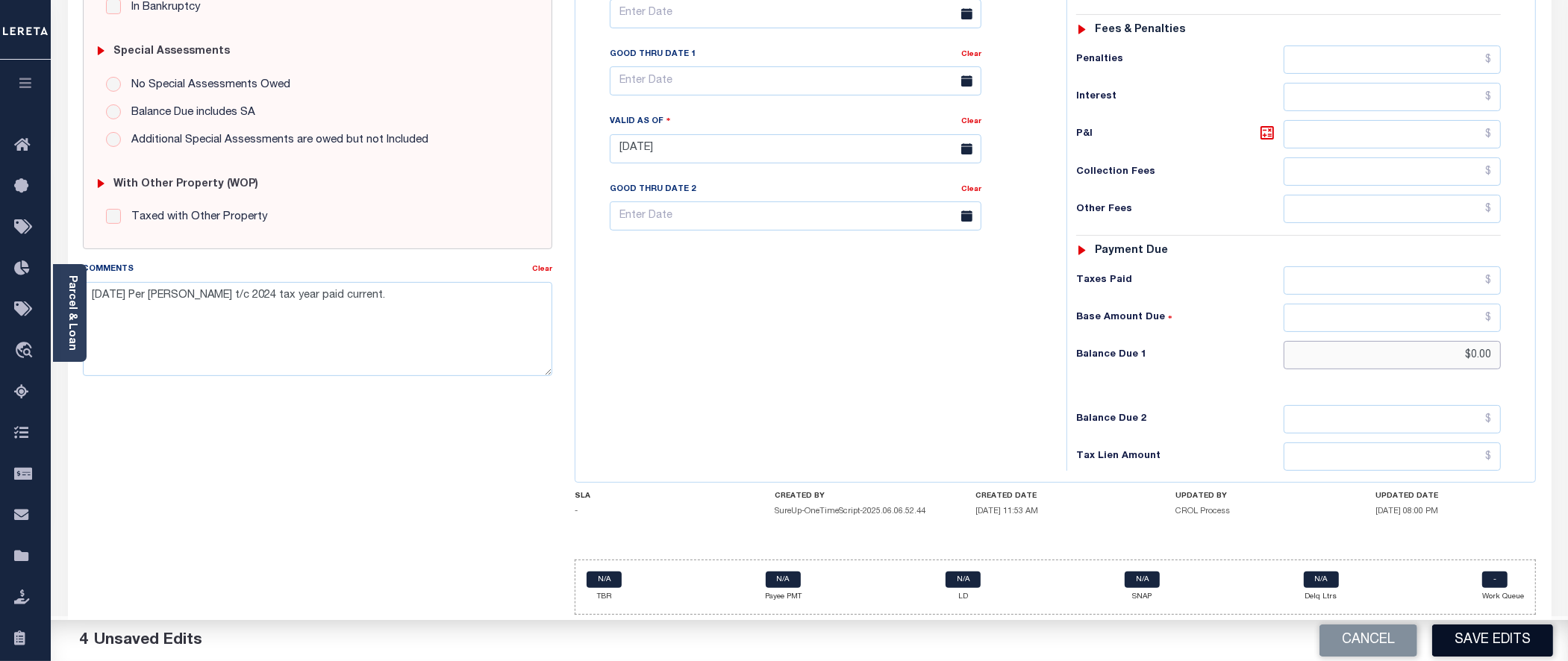
type input "$0.00"
click at [1467, 628] on button "Save Edits" at bounding box center [1492, 640] width 121 height 32
checkbox input "false"
type input "$7,637.87"
type input "$0"
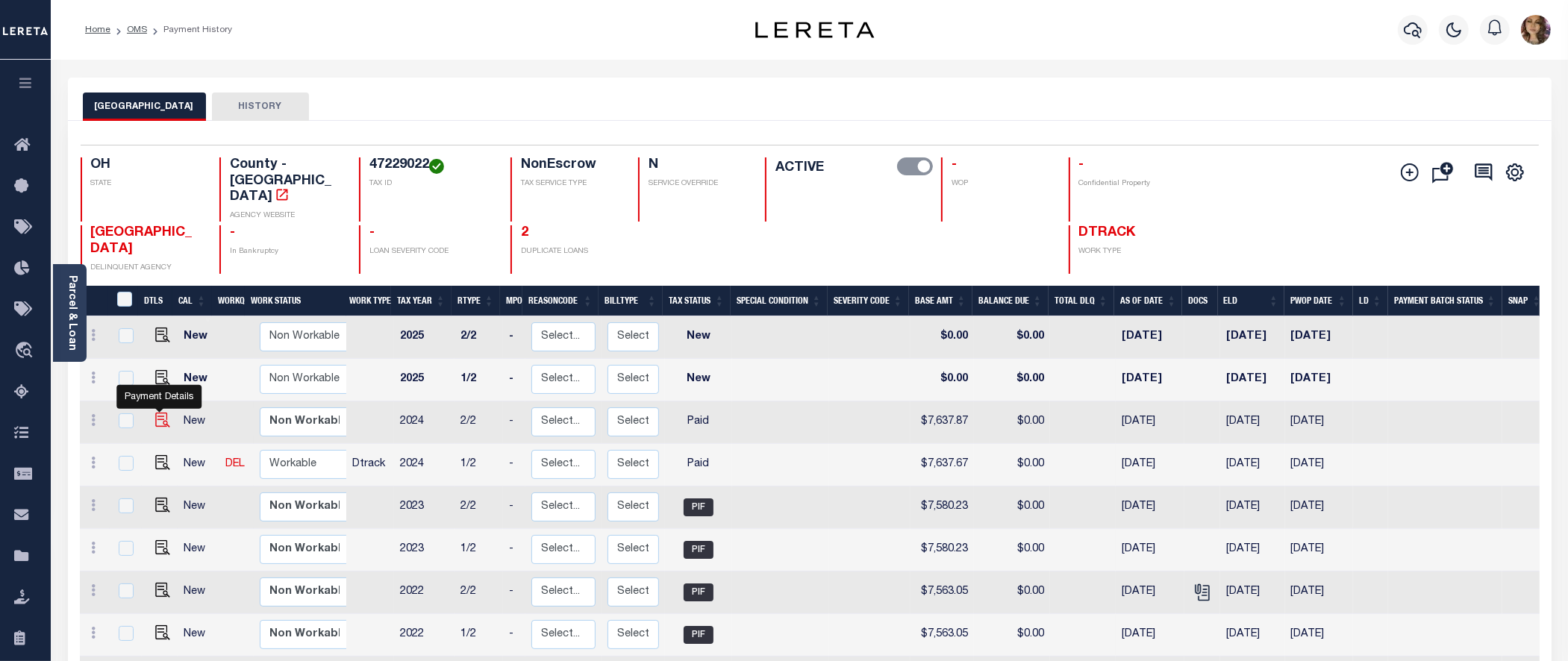
click at [160, 413] on img "" at bounding box center [163, 420] width 15 height 15
checkbox input "true"
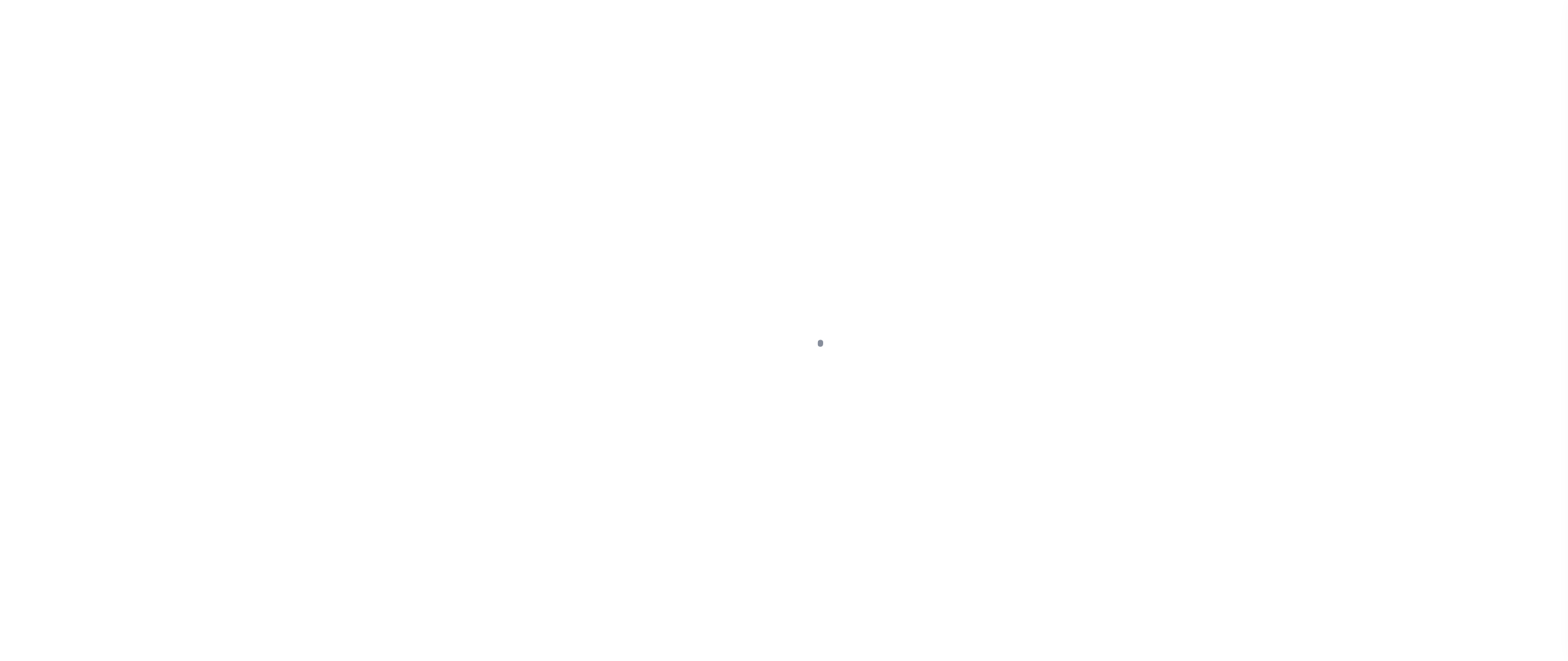
select select "PYD"
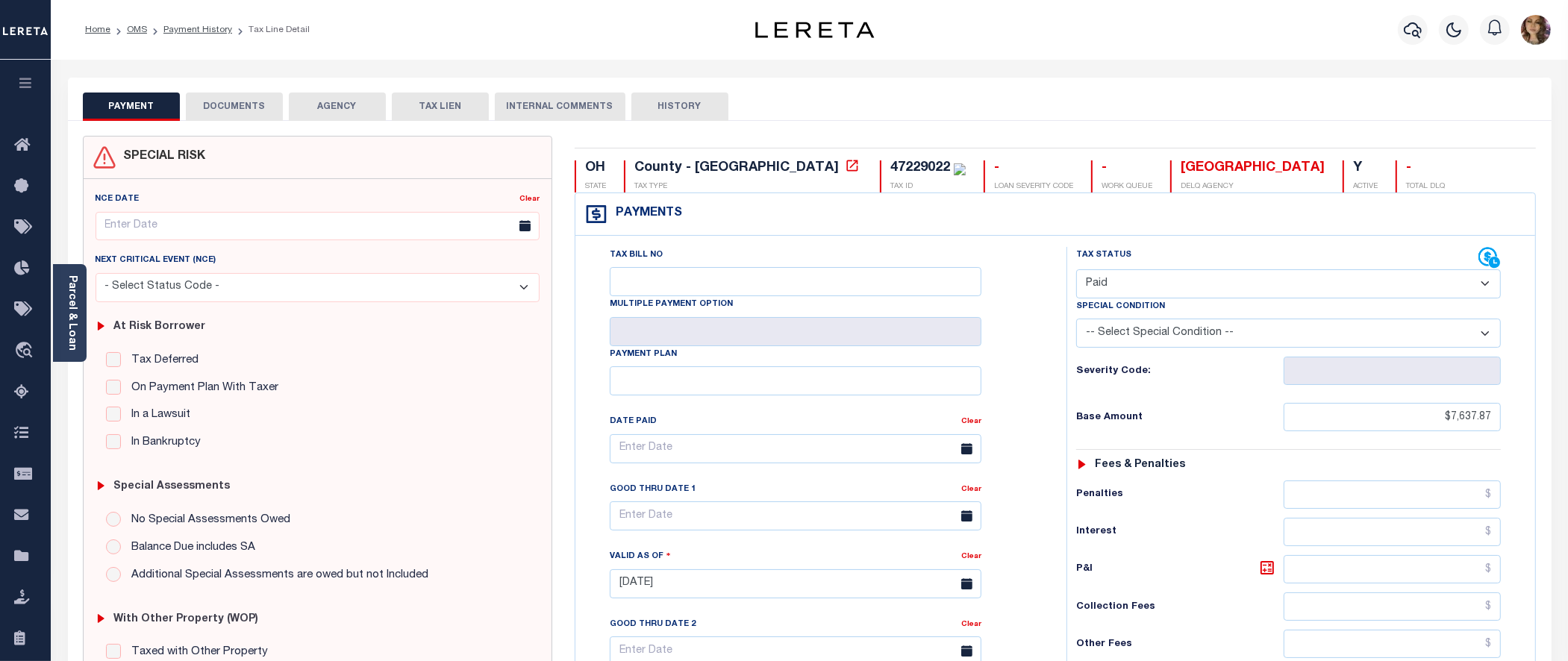
click at [1019, 346] on div "Tax Bill No Multiple Payment Option Payment Plan Clear" at bounding box center [817, 456] width 454 height 419
